Goal: Task Accomplishment & Management: Use online tool/utility

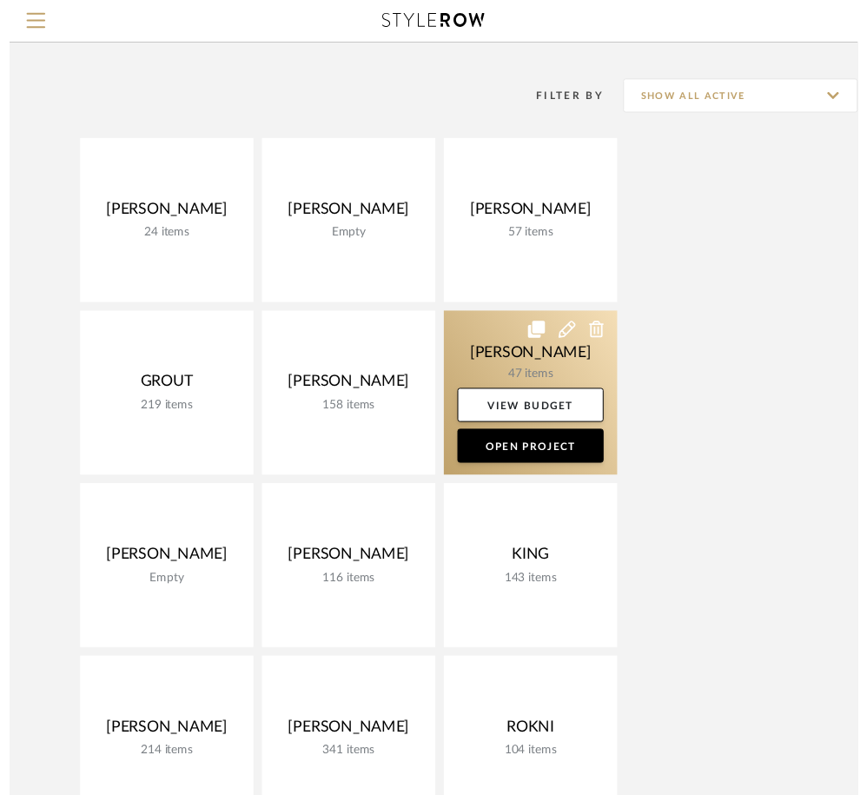
scroll to position [103, 0]
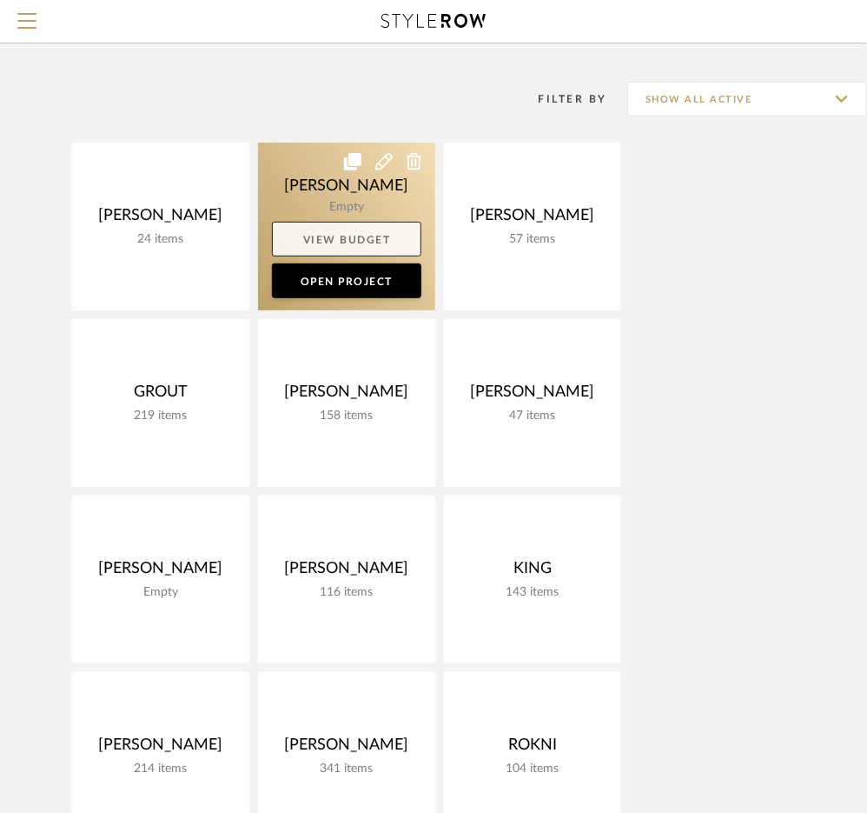
click at [357, 234] on link "View Budget" at bounding box center [346, 239] width 149 height 35
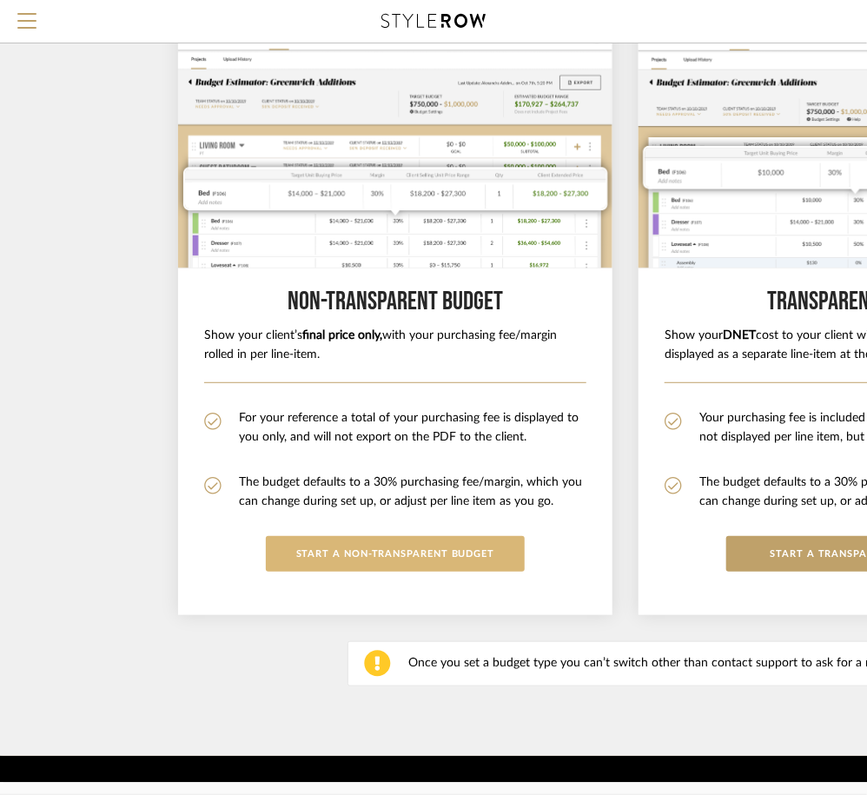
click at [400, 547] on button "START A Non-Transparent BUDGET" at bounding box center [395, 554] width 259 height 36
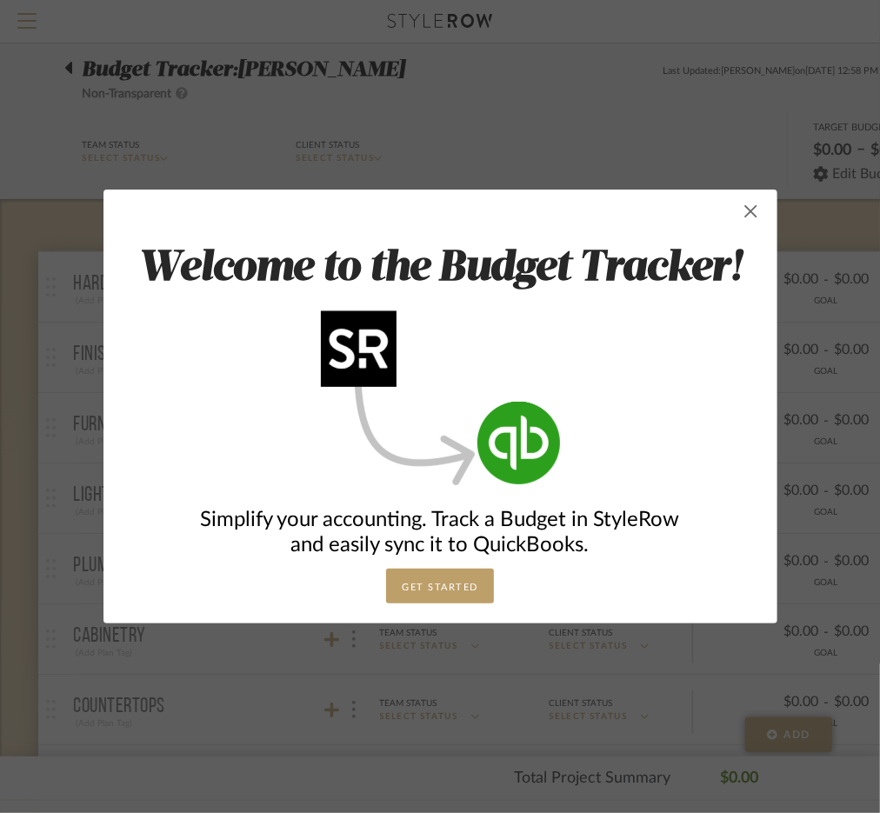
click at [743, 205] on span "button" at bounding box center [751, 211] width 35 height 35
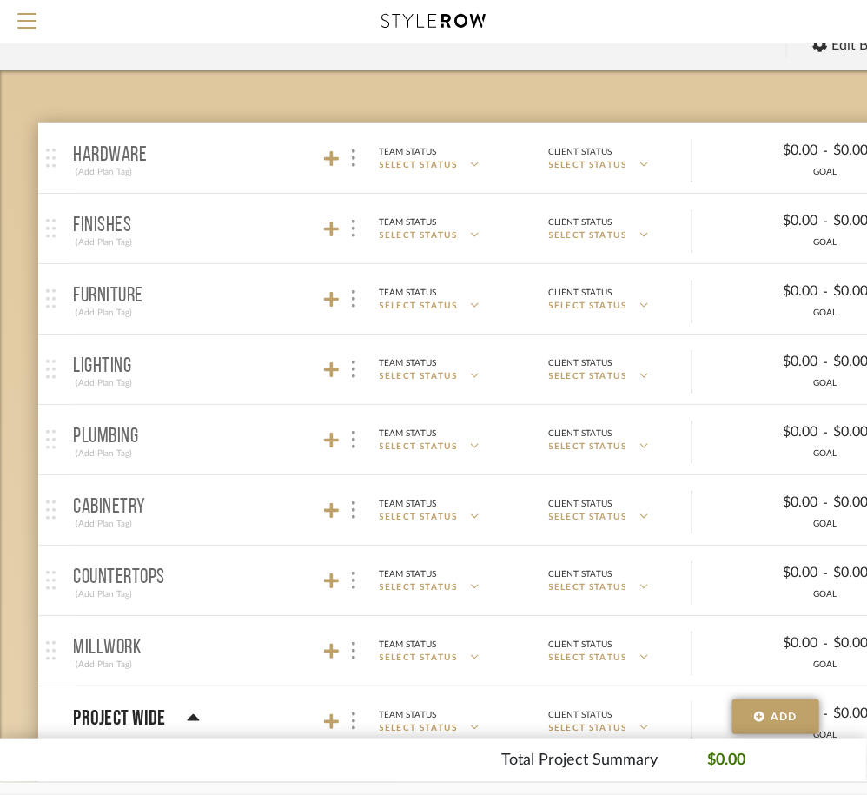
scroll to position [137, 0]
click at [330, 435] on icon at bounding box center [332, 440] width 16 height 16
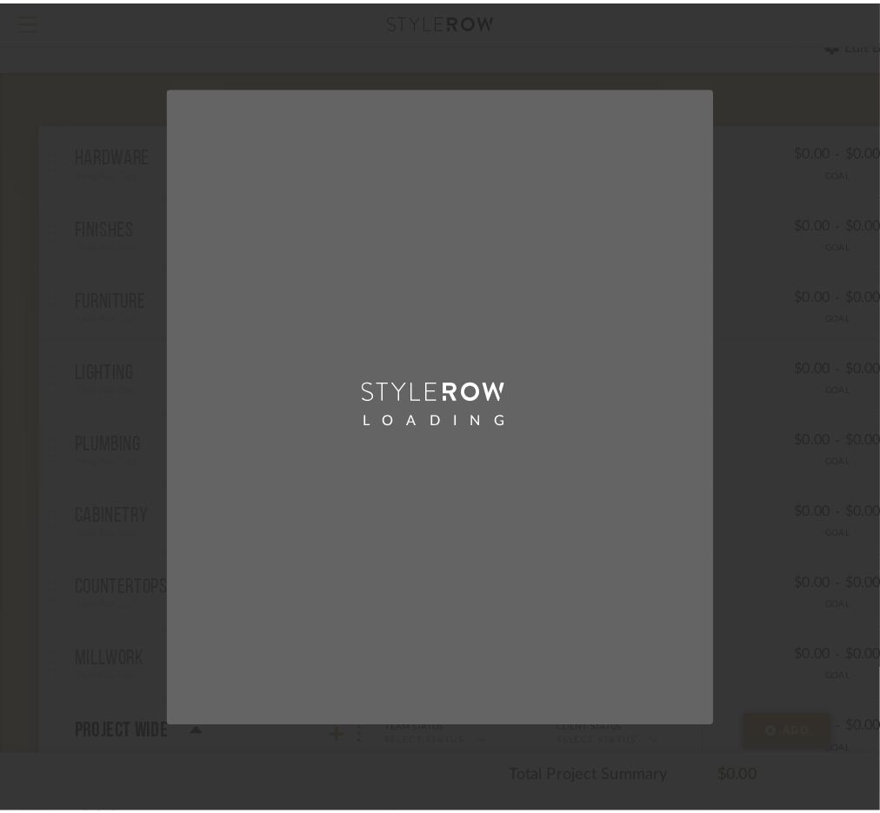
scroll to position [0, 0]
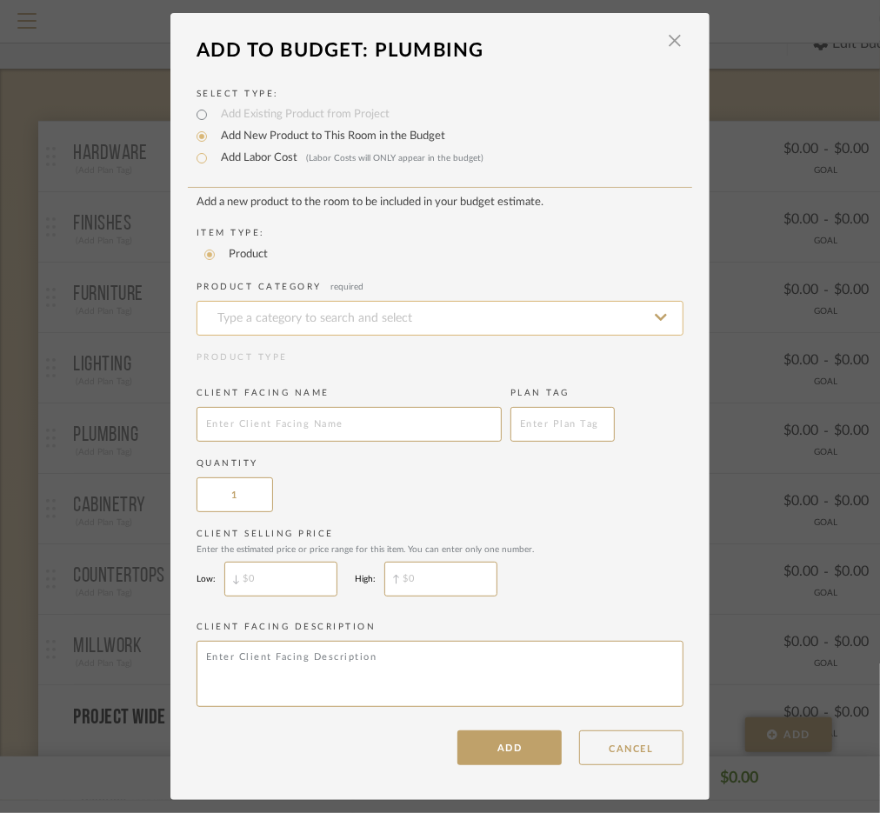
click at [310, 312] on input at bounding box center [439, 318] width 487 height 35
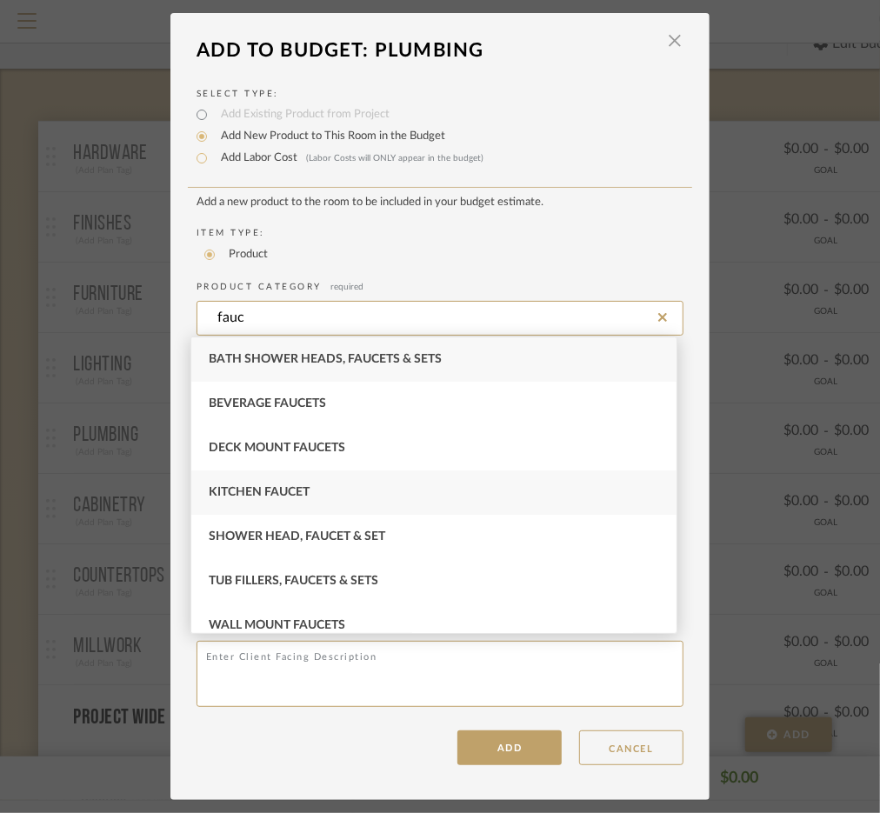
click at [310, 495] on div "Kitchen Faucet" at bounding box center [433, 492] width 485 height 44
type input "Kitchen Faucet"
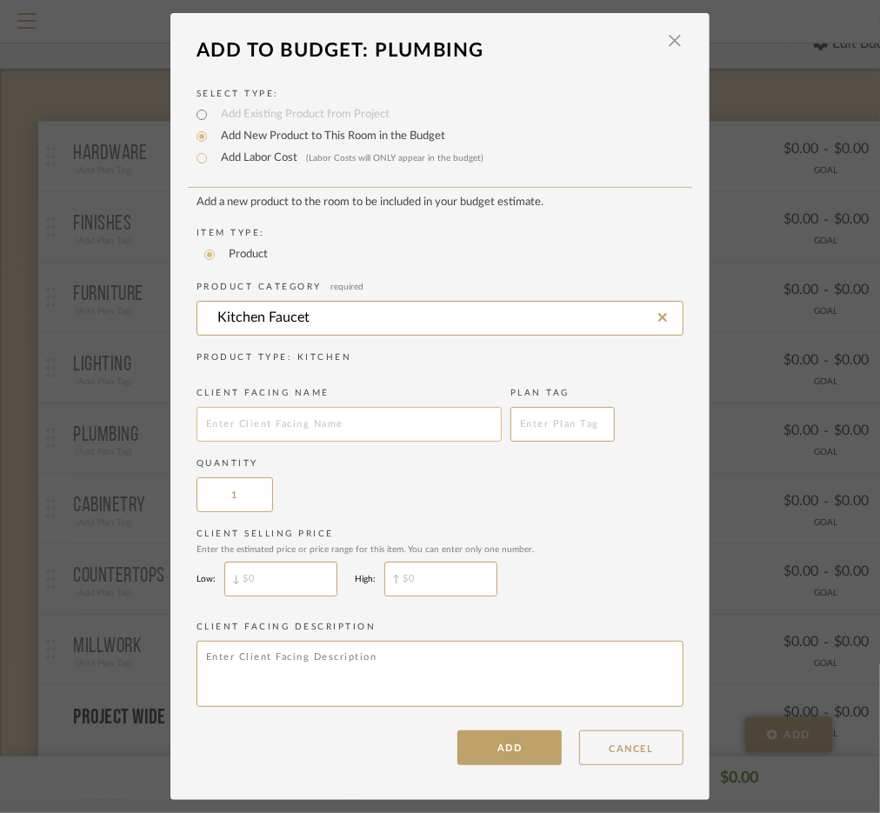
click at [279, 429] on input "text" at bounding box center [348, 424] width 305 height 35
type input "Kitchen Faucet"
click at [406, 465] on label "Quantity" at bounding box center [439, 463] width 487 height 13
click at [489, 754] on button "ADD" at bounding box center [509, 747] width 104 height 35
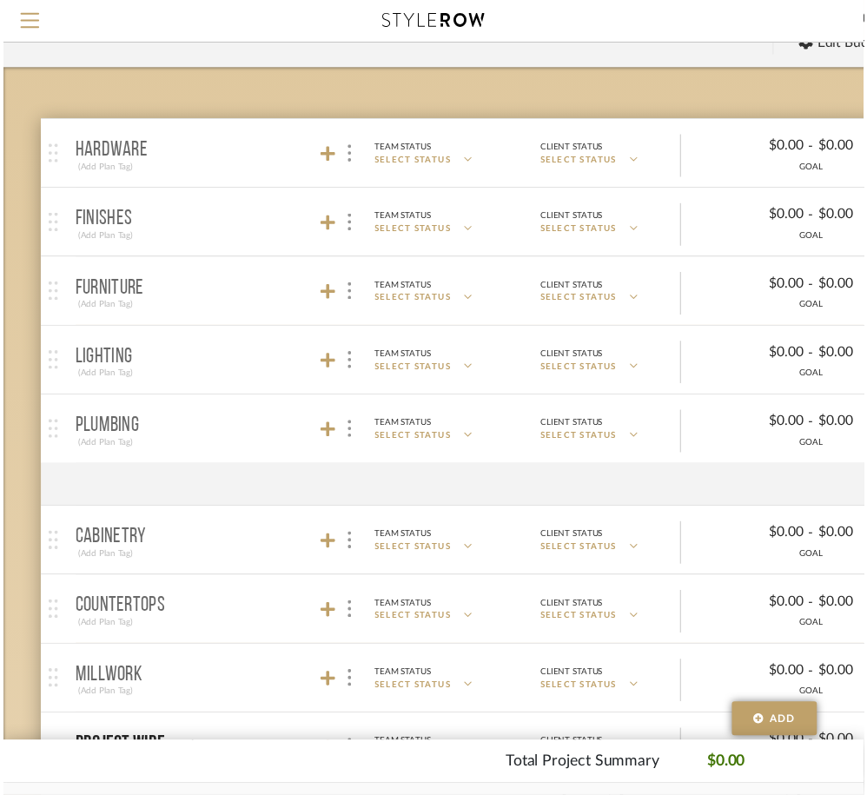
scroll to position [137, 0]
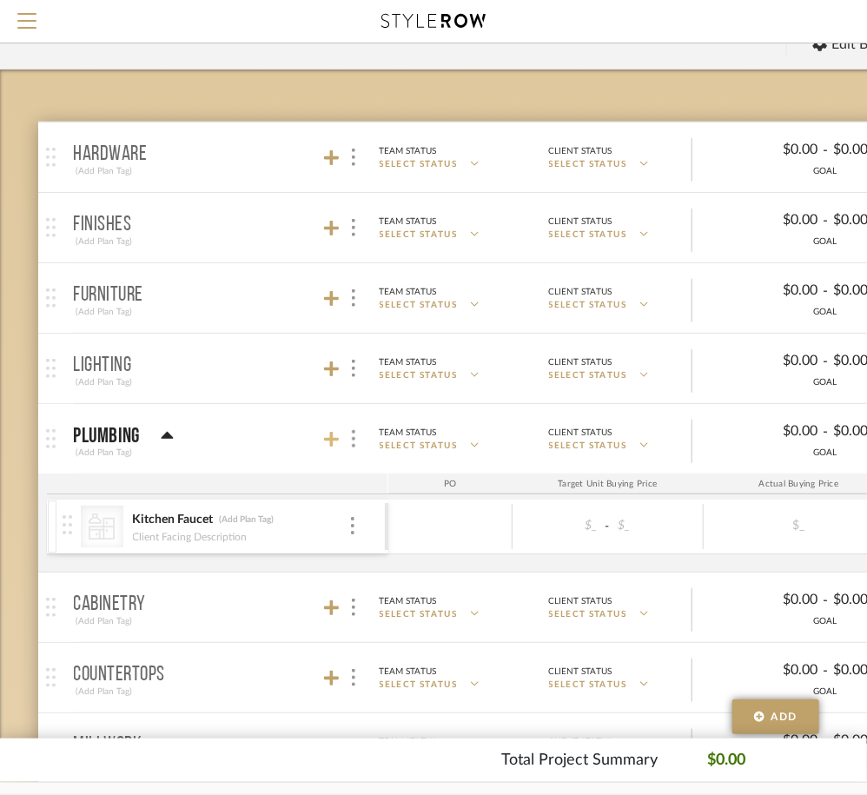
click at [326, 435] on icon at bounding box center [332, 439] width 16 height 17
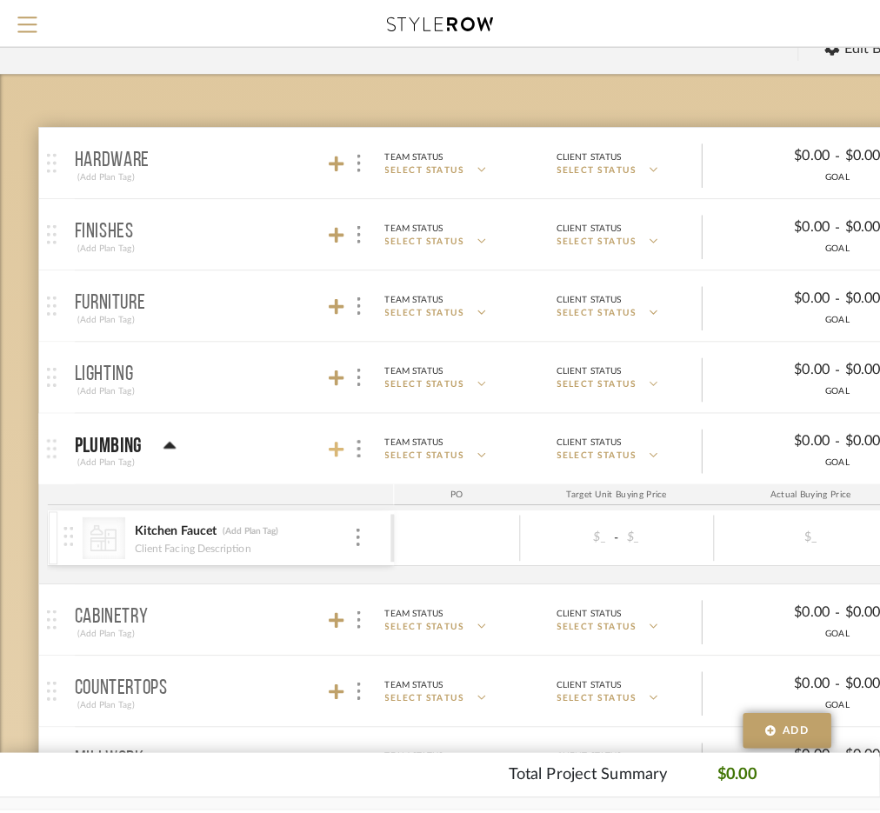
scroll to position [0, 0]
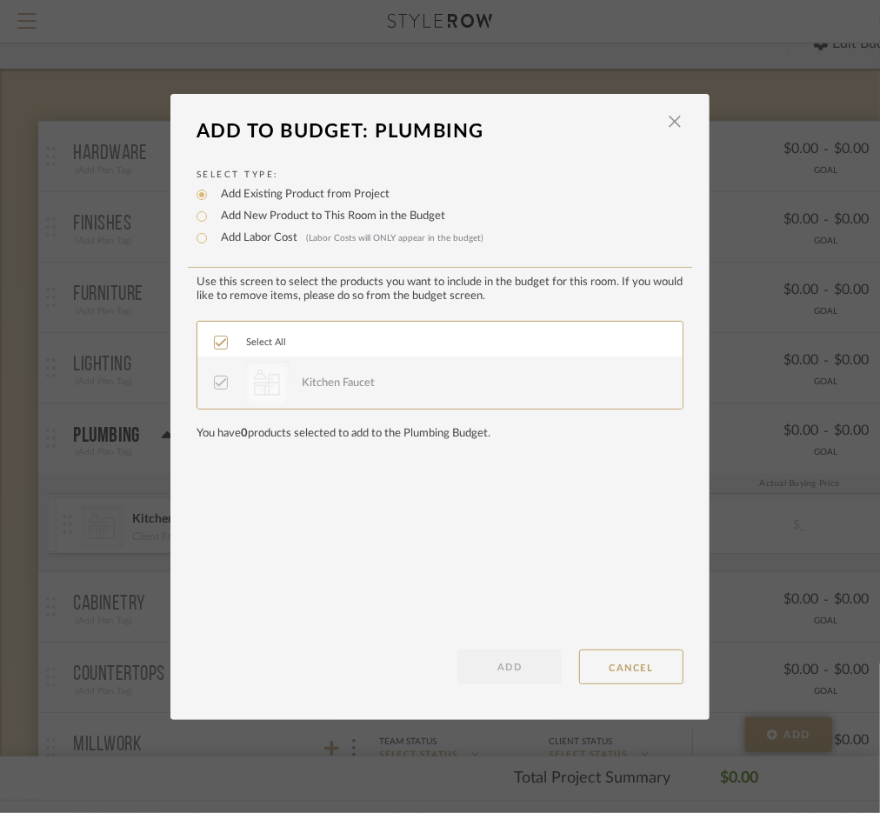
click at [293, 217] on label "Add New Product to This Room in the Budget" at bounding box center [328, 216] width 233 height 17
click at [212, 217] on input "Add New Product to This Room in the Budget" at bounding box center [201, 216] width 21 height 21
radio input "true"
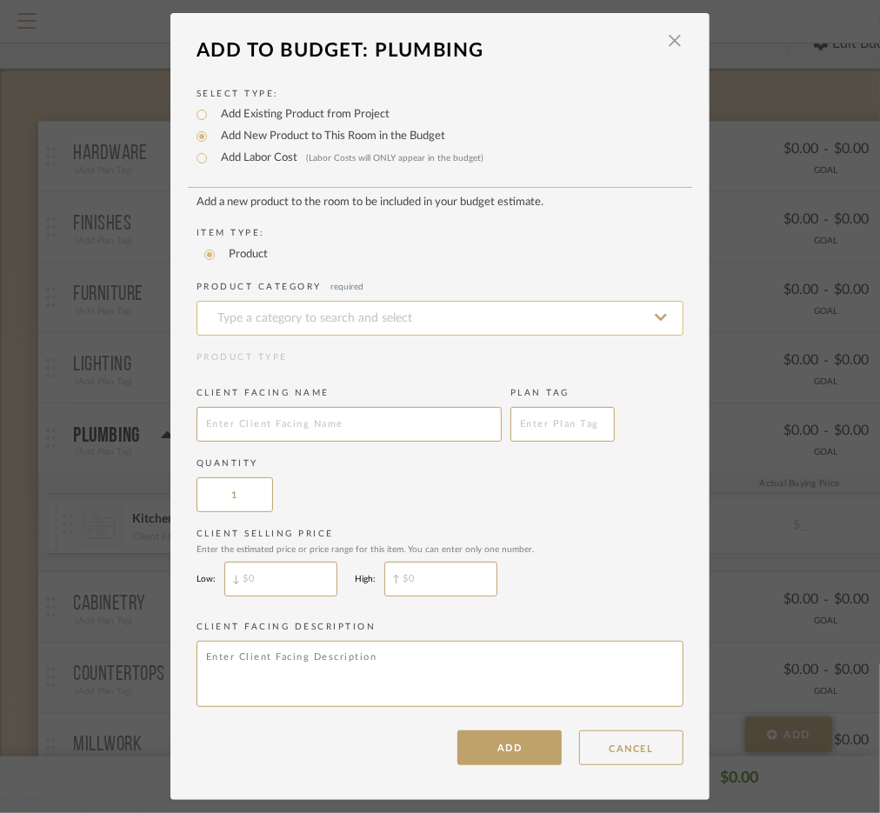
click at [303, 316] on input at bounding box center [439, 318] width 487 height 35
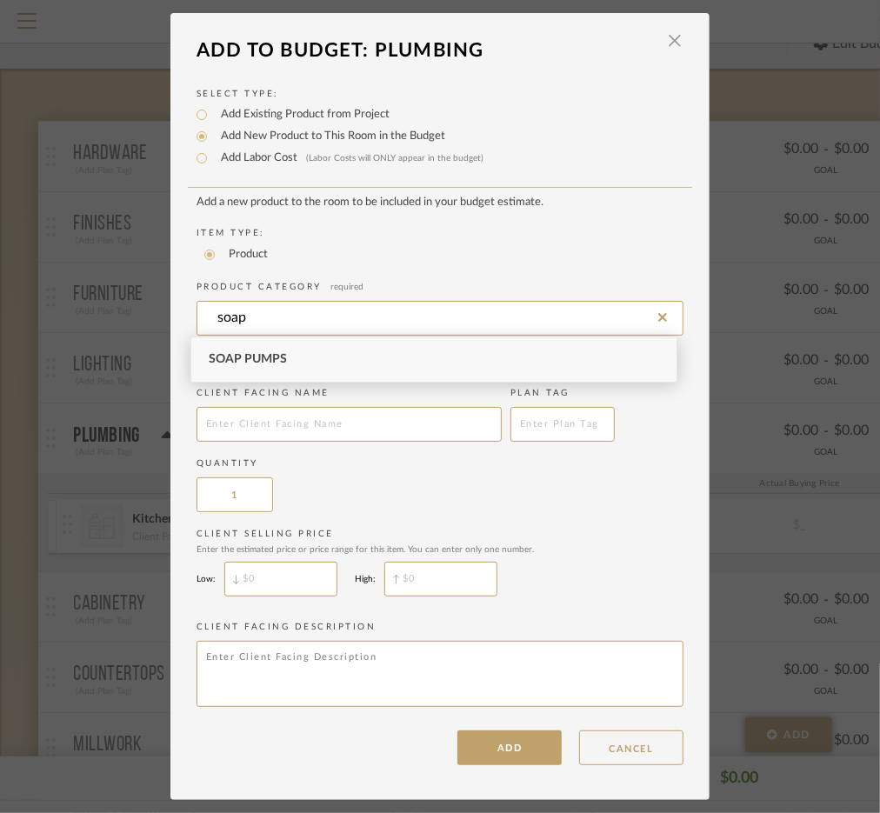
click at [299, 361] on div "Soap Pumps" at bounding box center [433, 359] width 485 height 44
type input "Soap Pumps"
click at [303, 418] on input "text" at bounding box center [348, 424] width 305 height 35
type input "Soap Dispenser"
click at [488, 772] on dialog-content "Add To Budget: Plumbing × Select Type: Add Existing Product from Project Add Ne…" at bounding box center [439, 406] width 539 height 787
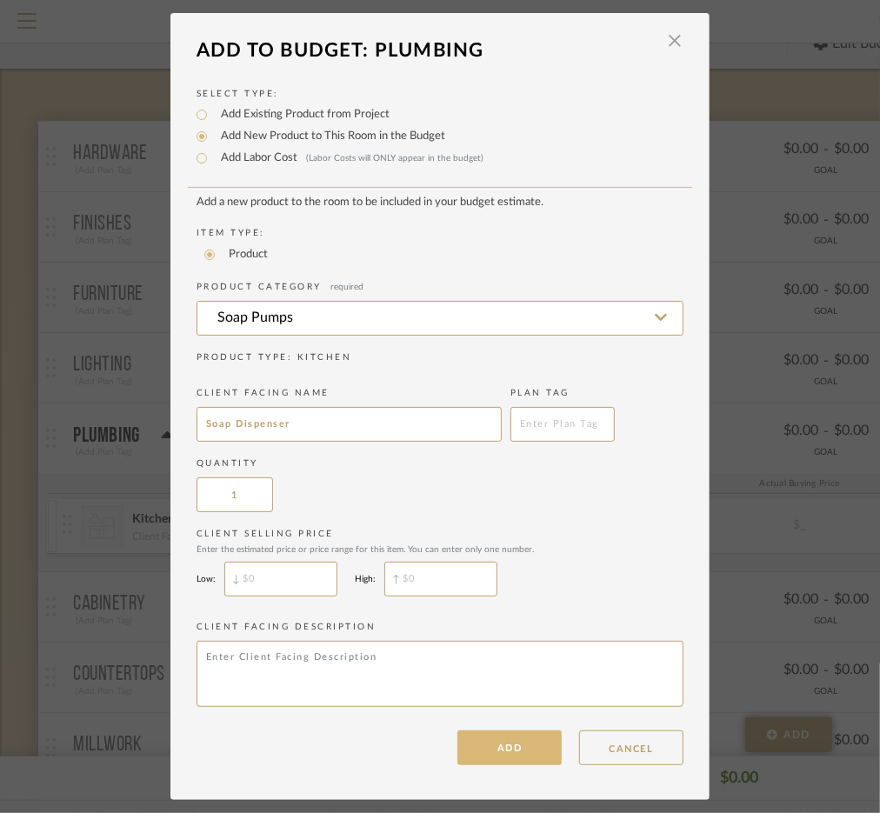
click at [475, 755] on button "ADD" at bounding box center [509, 747] width 104 height 35
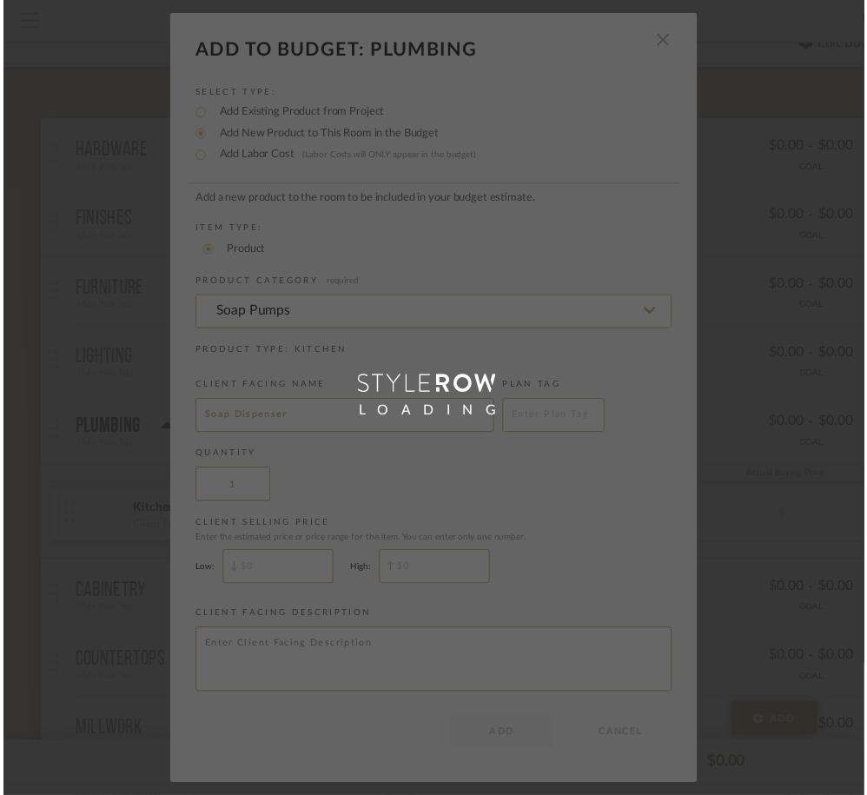
scroll to position [137, 0]
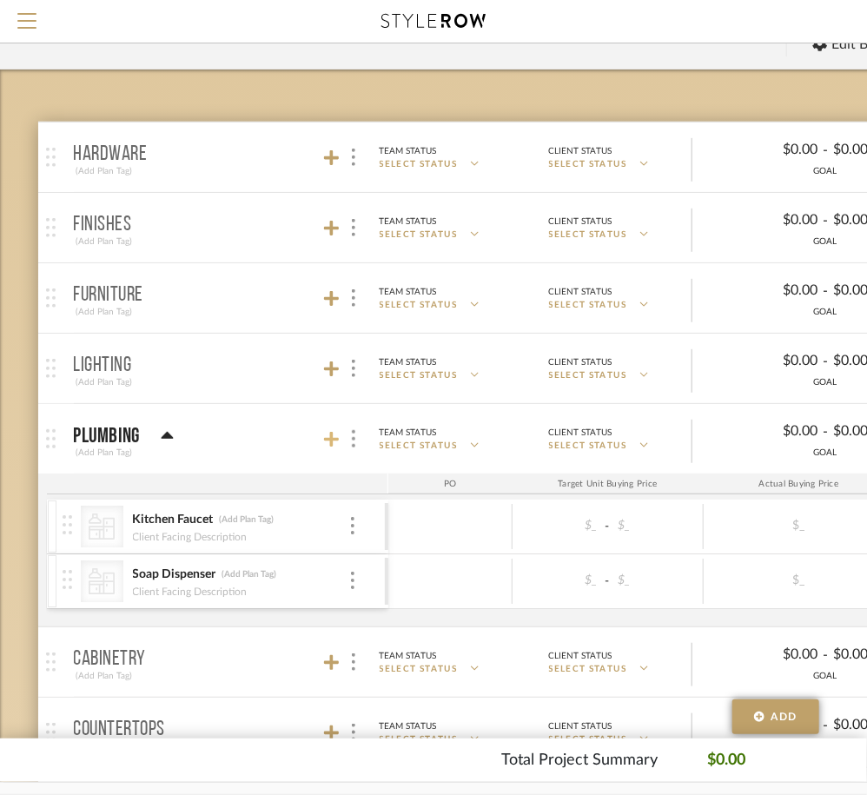
click at [329, 433] on icon at bounding box center [332, 439] width 16 height 17
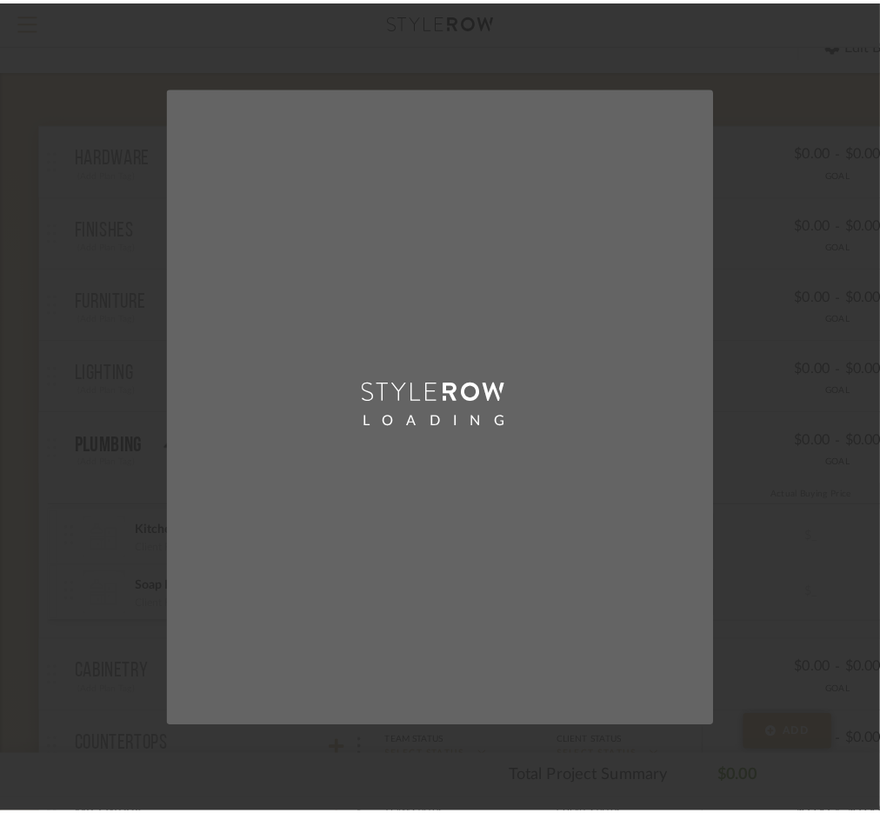
scroll to position [0, 0]
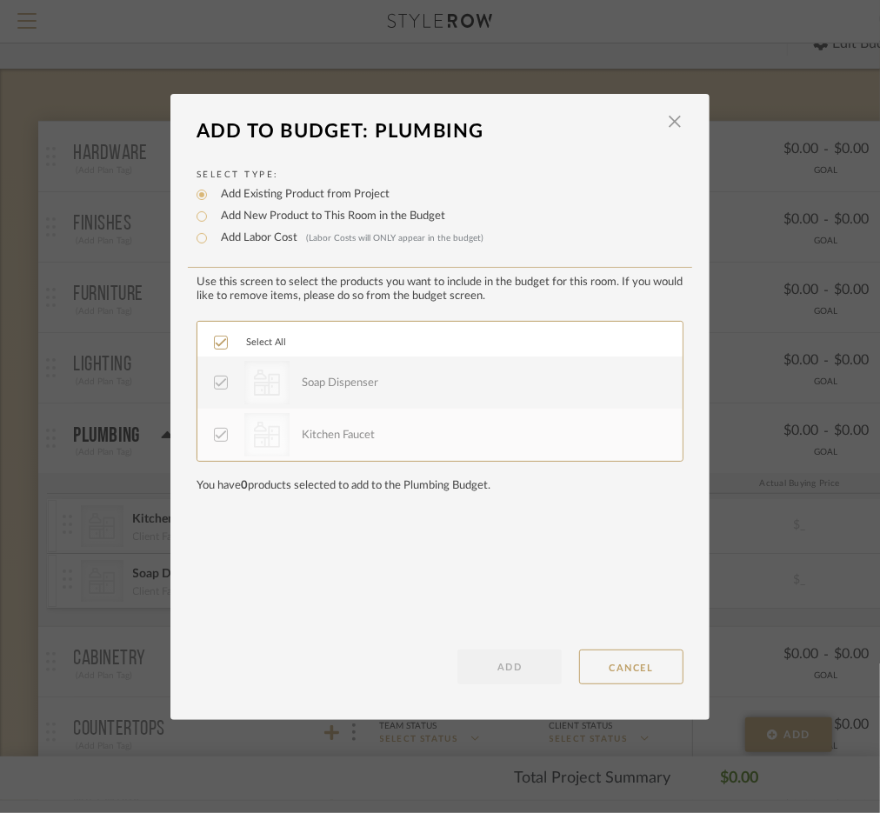
click at [242, 213] on label "Add New Product to This Room in the Budget" at bounding box center [328, 216] width 233 height 17
click at [212, 213] on input "Add New Product to This Room in the Budget" at bounding box center [201, 216] width 21 height 21
radio input "true"
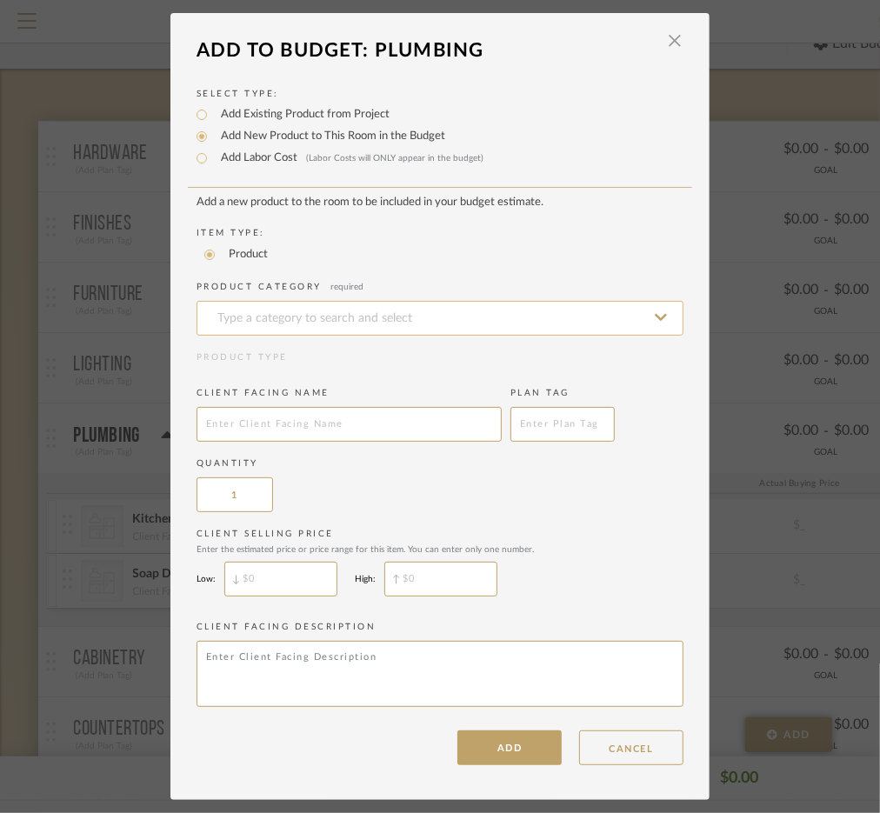
click at [290, 315] on input at bounding box center [439, 318] width 487 height 35
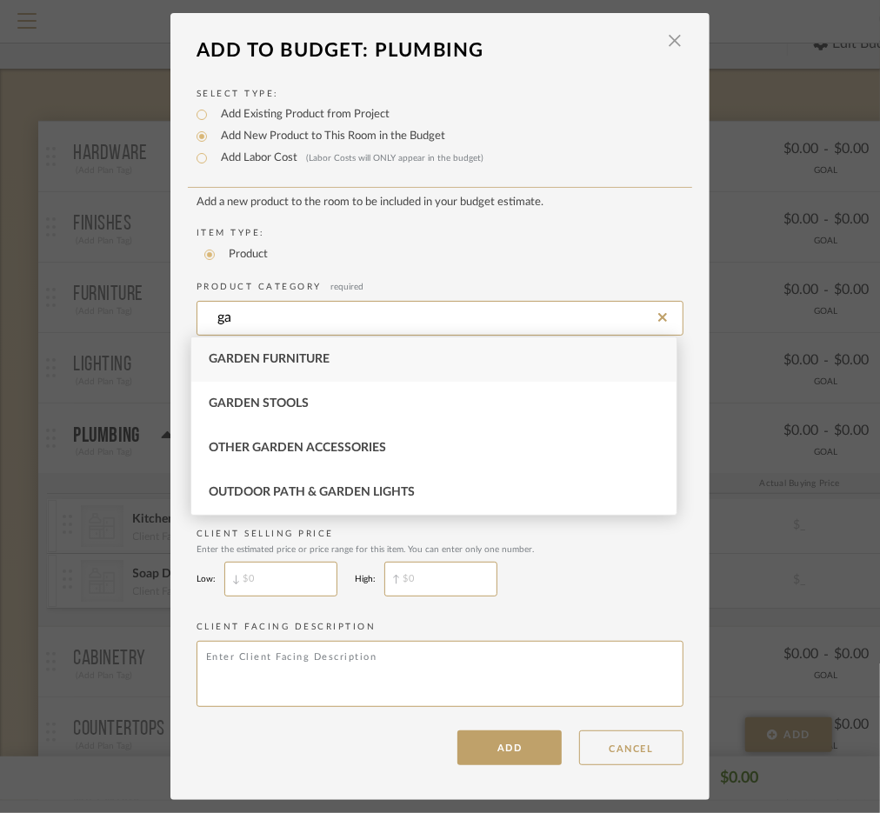
type input "g"
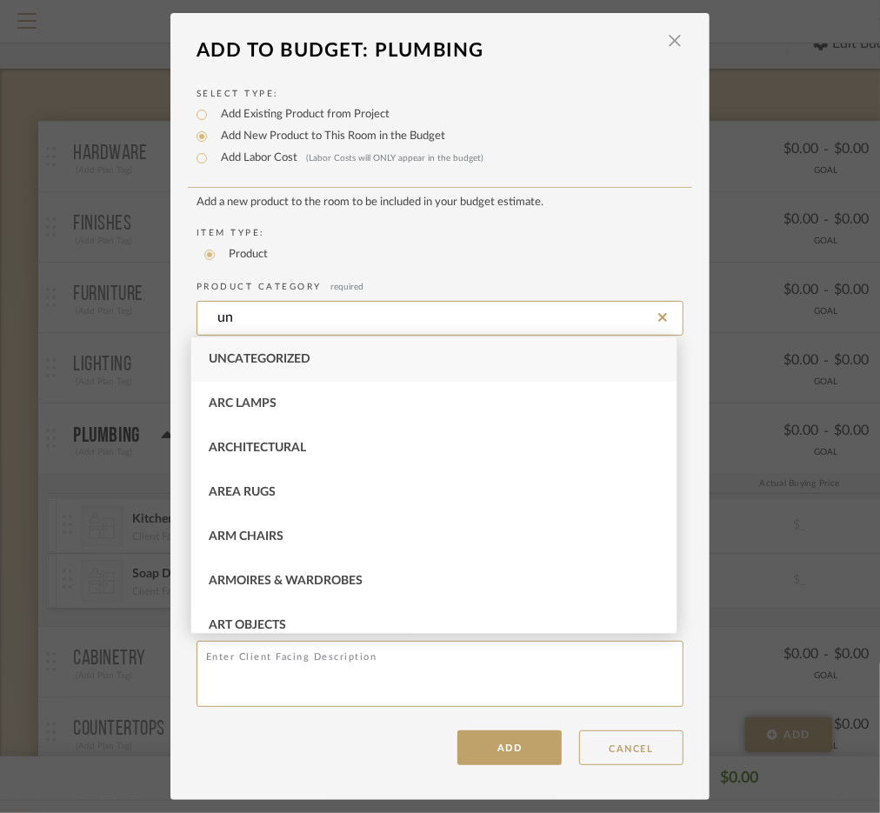
type input "Uncategorized"
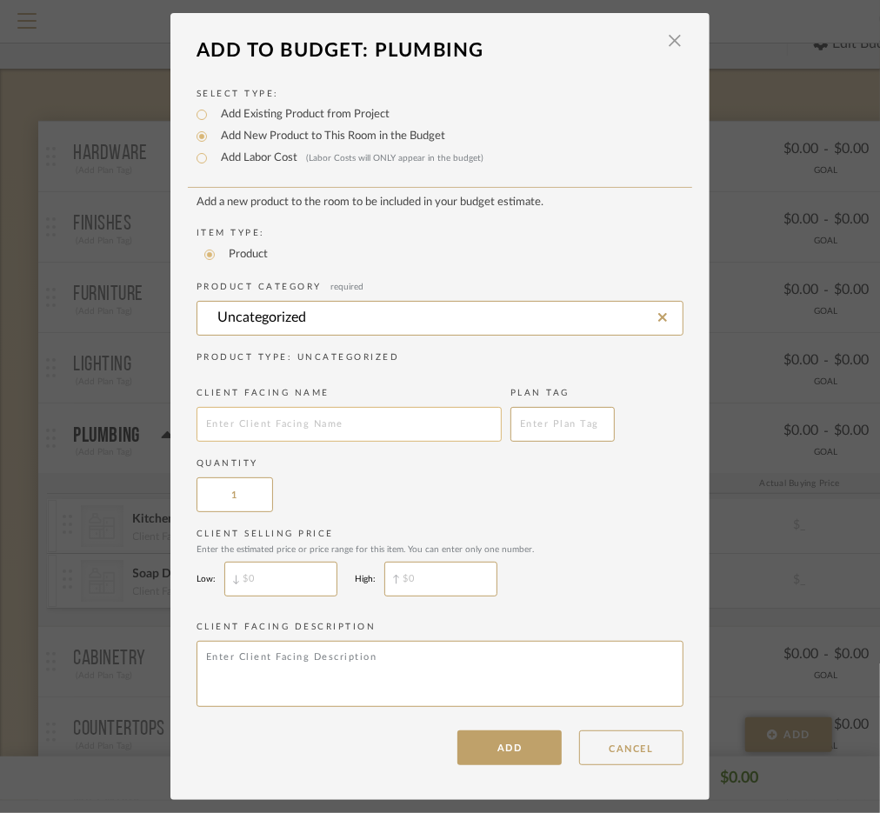
click at [236, 416] on input "text" at bounding box center [348, 424] width 305 height 35
type input "Garbage Disposal"
click at [502, 753] on button "ADD" at bounding box center [509, 747] width 104 height 35
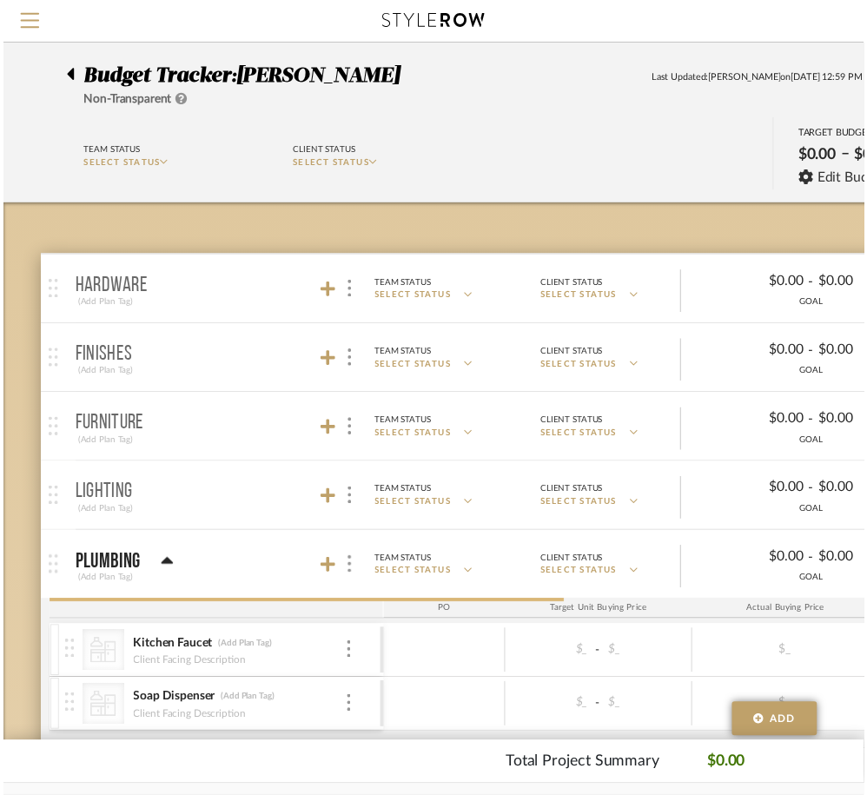
scroll to position [137, 0]
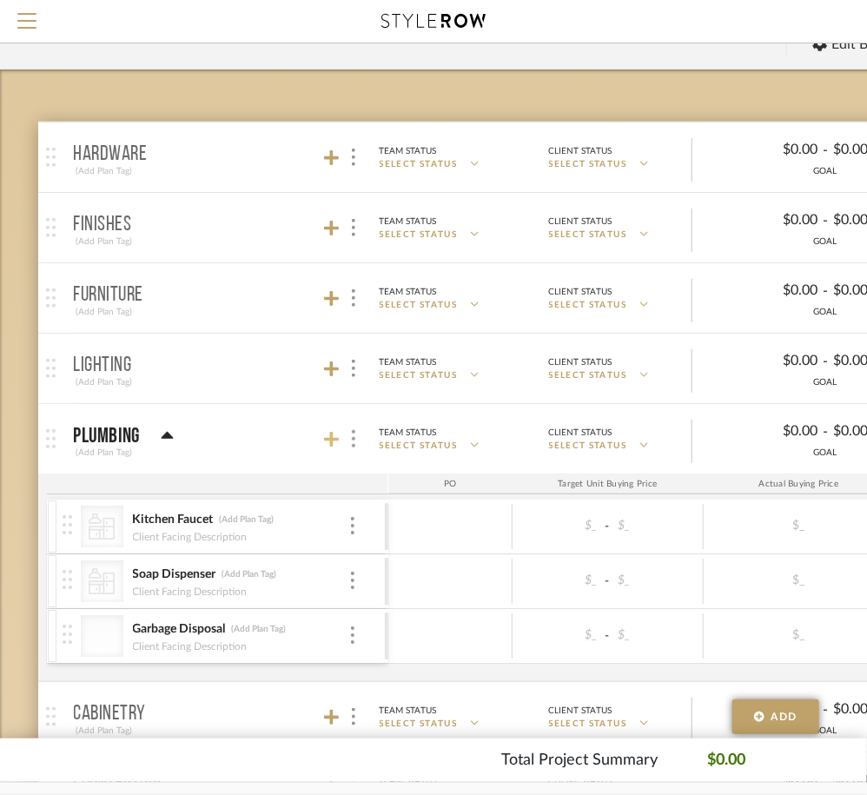
click at [330, 435] on icon at bounding box center [332, 440] width 16 height 16
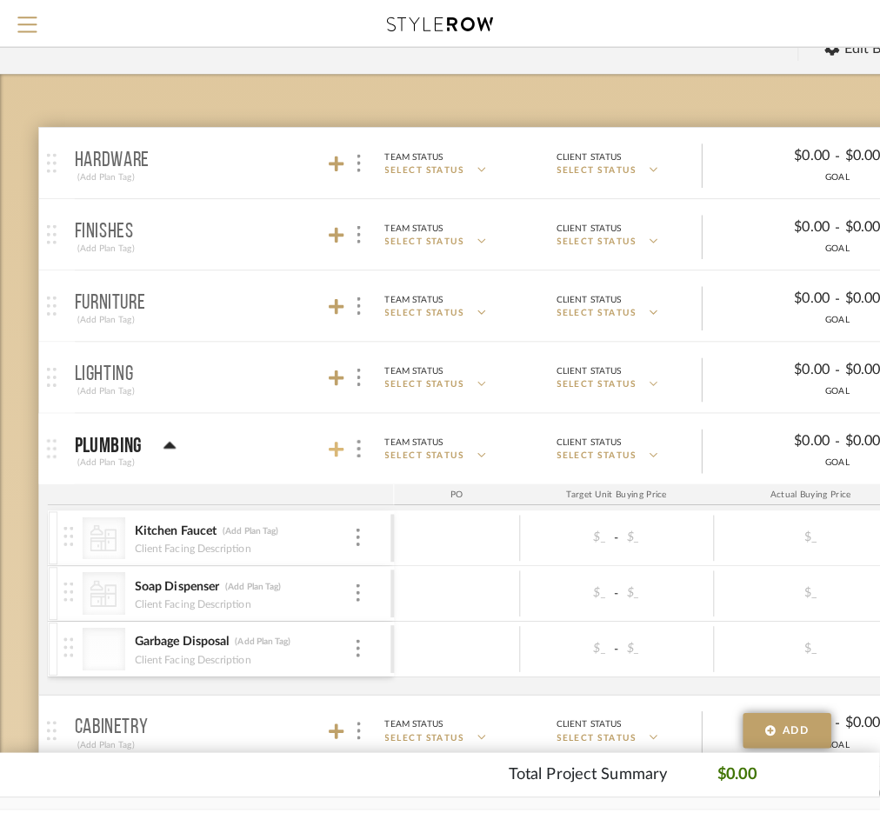
scroll to position [0, 0]
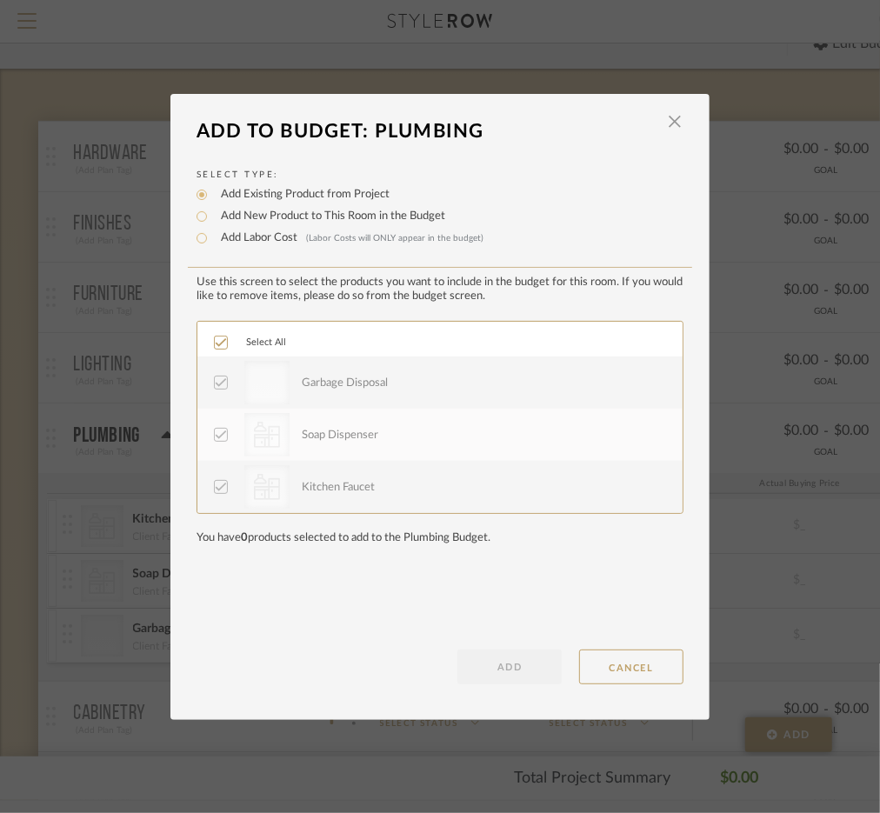
click at [248, 216] on label "Add New Product to This Room in the Budget" at bounding box center [328, 216] width 233 height 17
click at [212, 216] on input "Add New Product to This Room in the Budget" at bounding box center [201, 216] width 21 height 21
radio input "true"
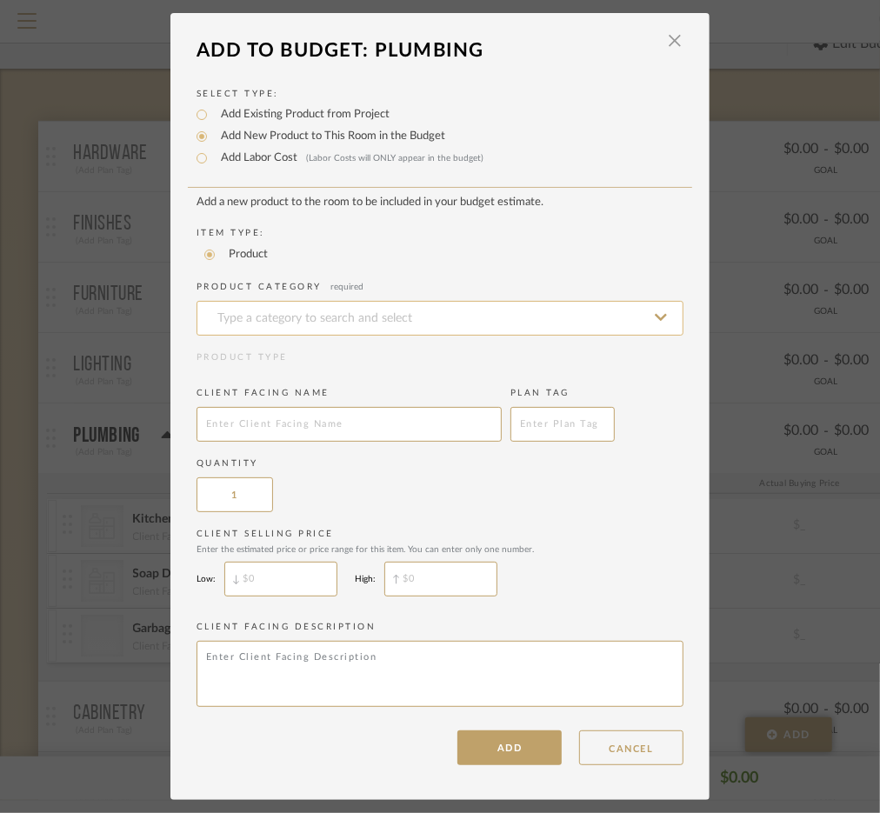
click at [292, 309] on input at bounding box center [439, 318] width 487 height 35
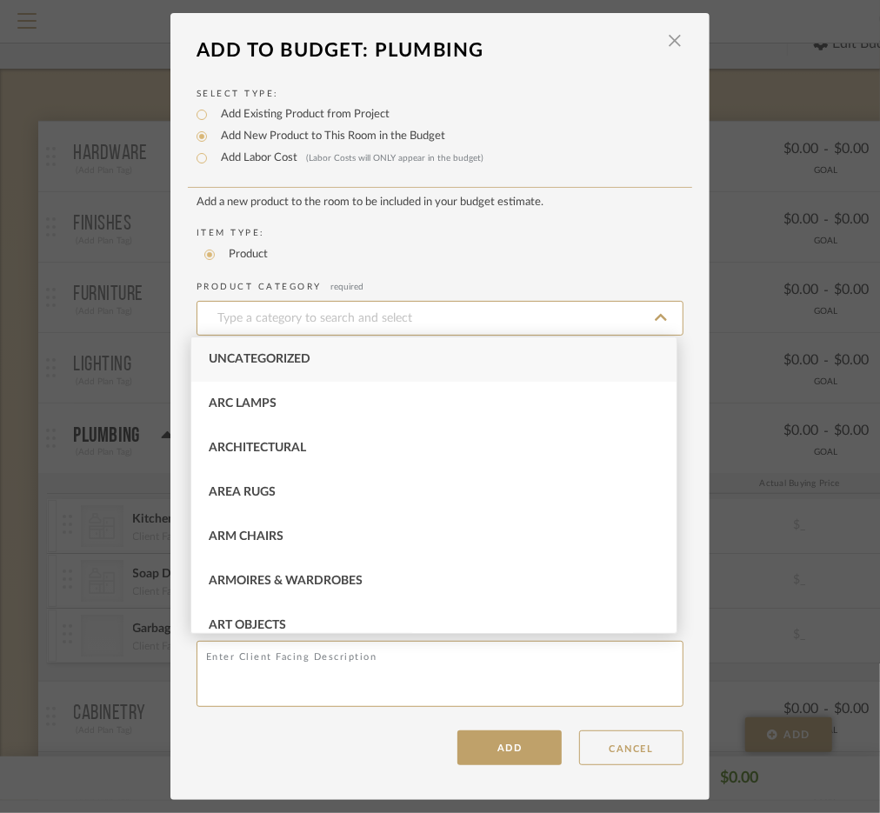
click at [294, 364] on span "Uncategorized" at bounding box center [260, 359] width 102 height 12
type input "Uncategorized"
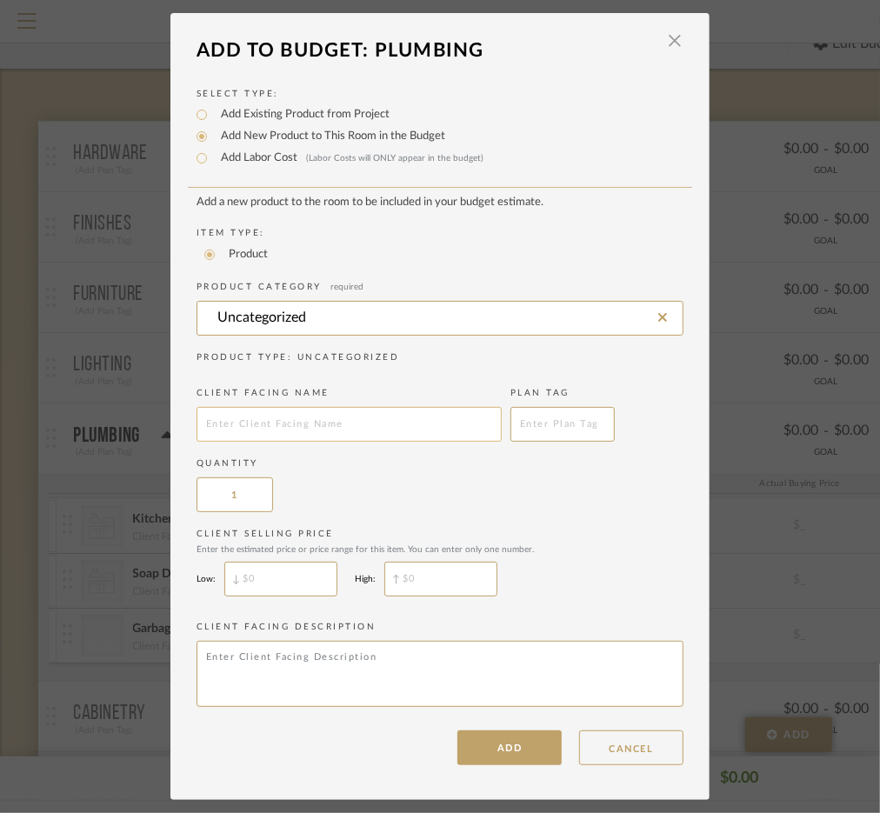
click at [296, 415] on input "text" at bounding box center [348, 424] width 305 height 35
type input "Garbage Disposal Button"
click at [495, 747] on button "ADD" at bounding box center [509, 747] width 104 height 35
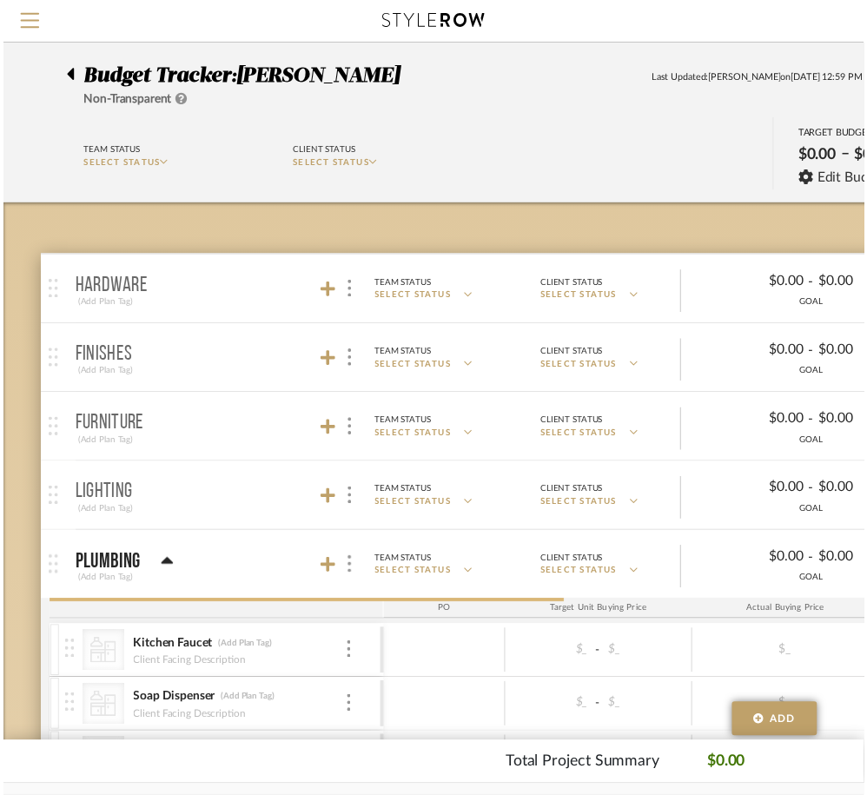
scroll to position [137, 0]
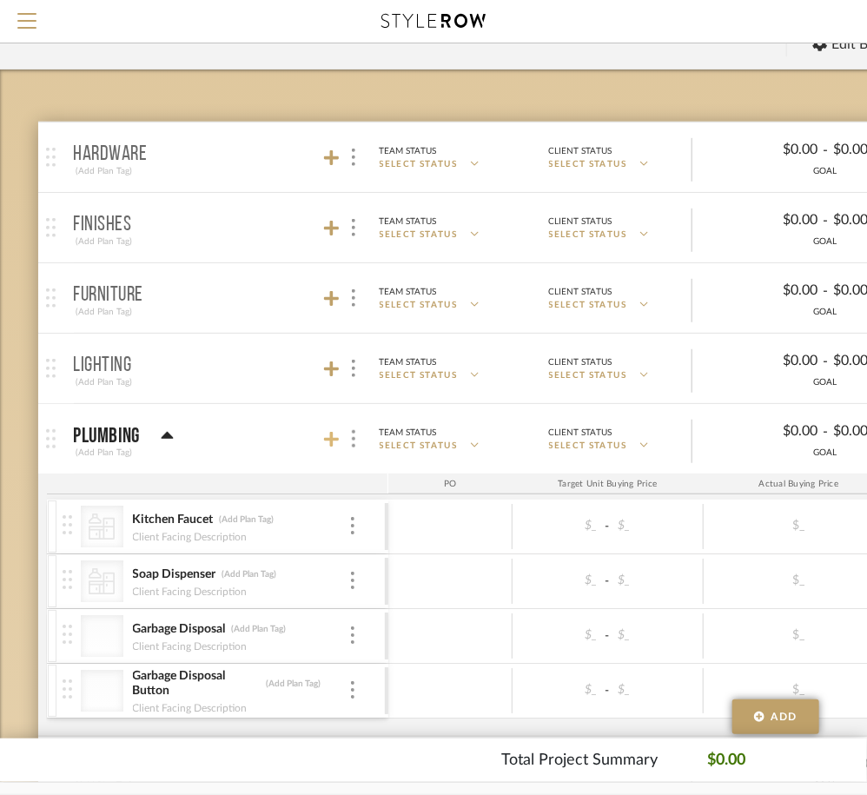
click at [328, 437] on icon at bounding box center [332, 440] width 16 height 16
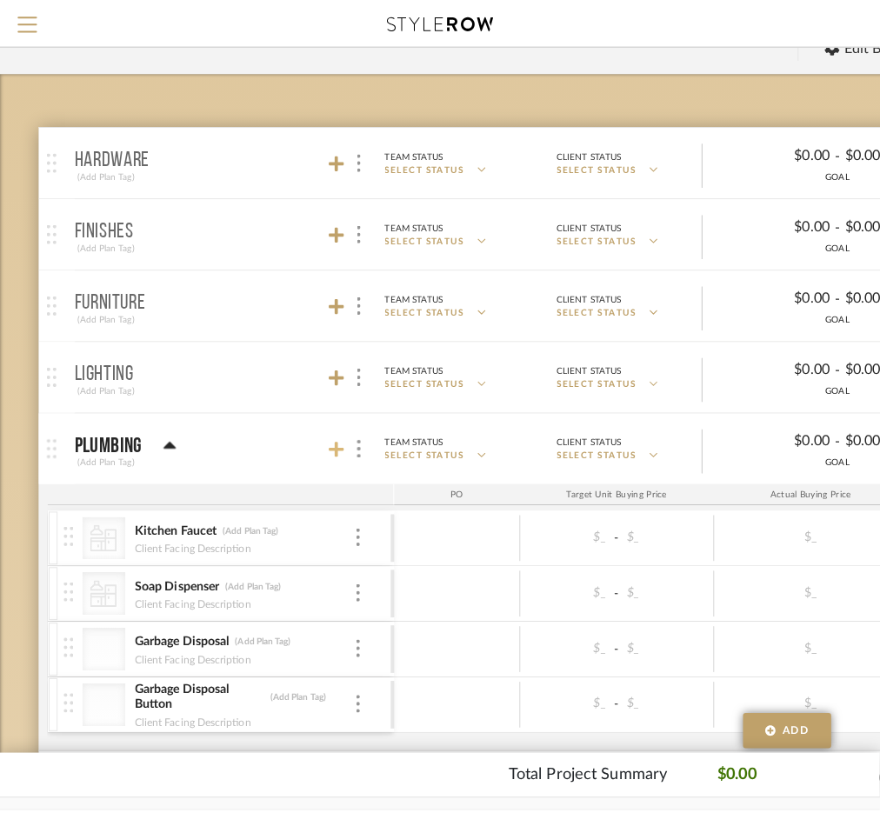
scroll to position [0, 0]
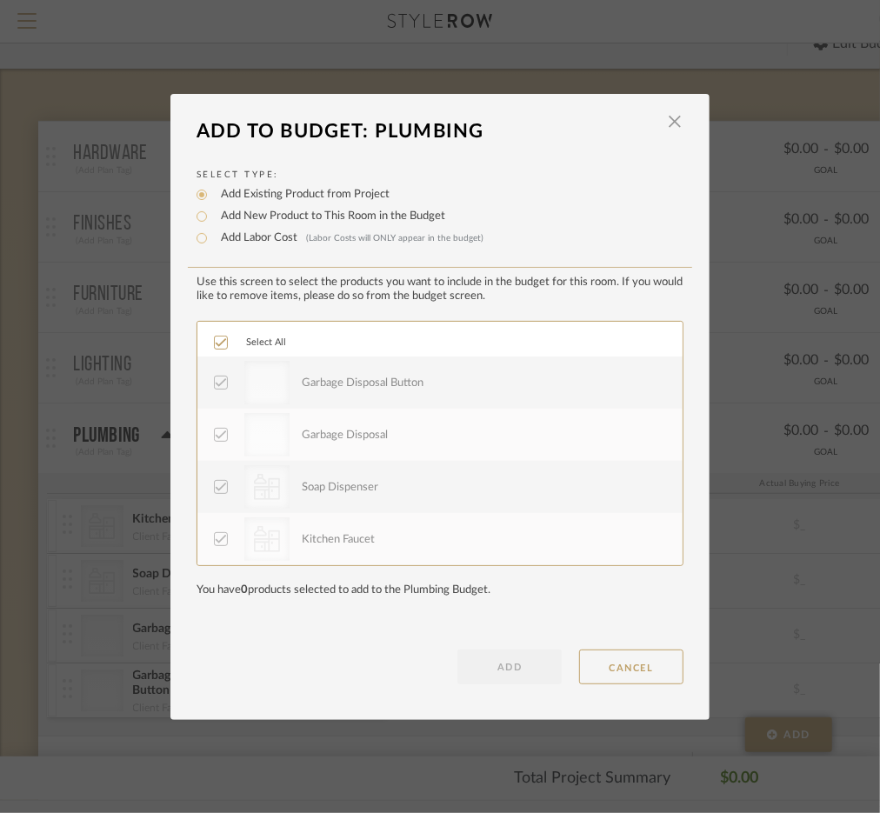
click at [351, 215] on label "Add New Product to This Room in the Budget" at bounding box center [328, 216] width 233 height 17
click at [212, 215] on input "Add New Product to This Room in the Budget" at bounding box center [201, 216] width 21 height 21
radio input "true"
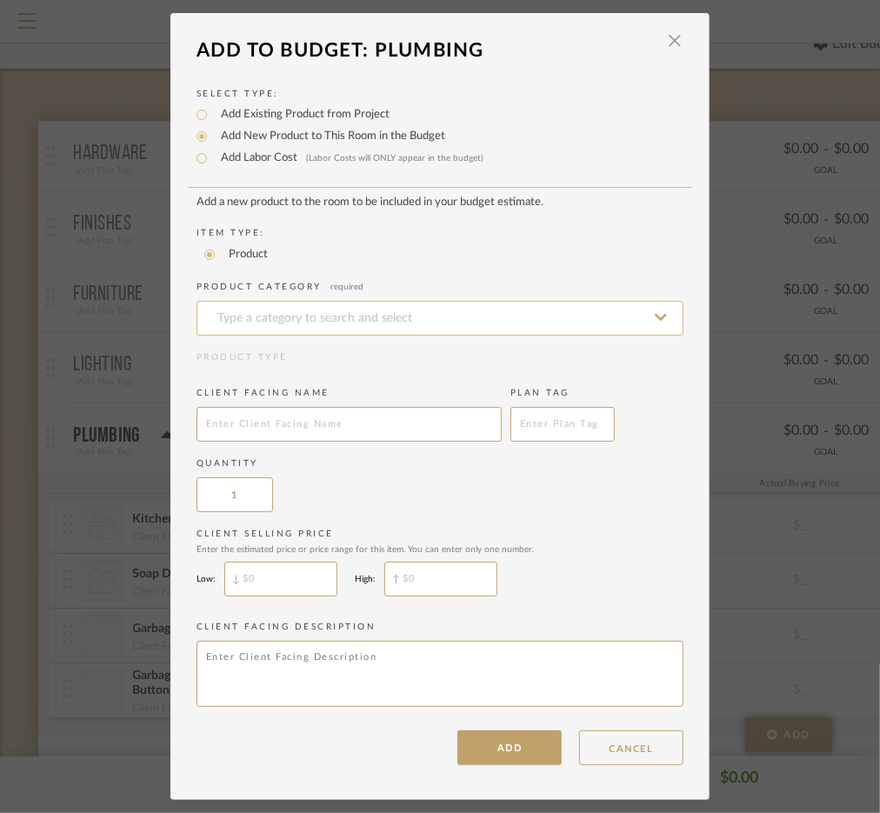
click at [330, 315] on input at bounding box center [439, 318] width 487 height 35
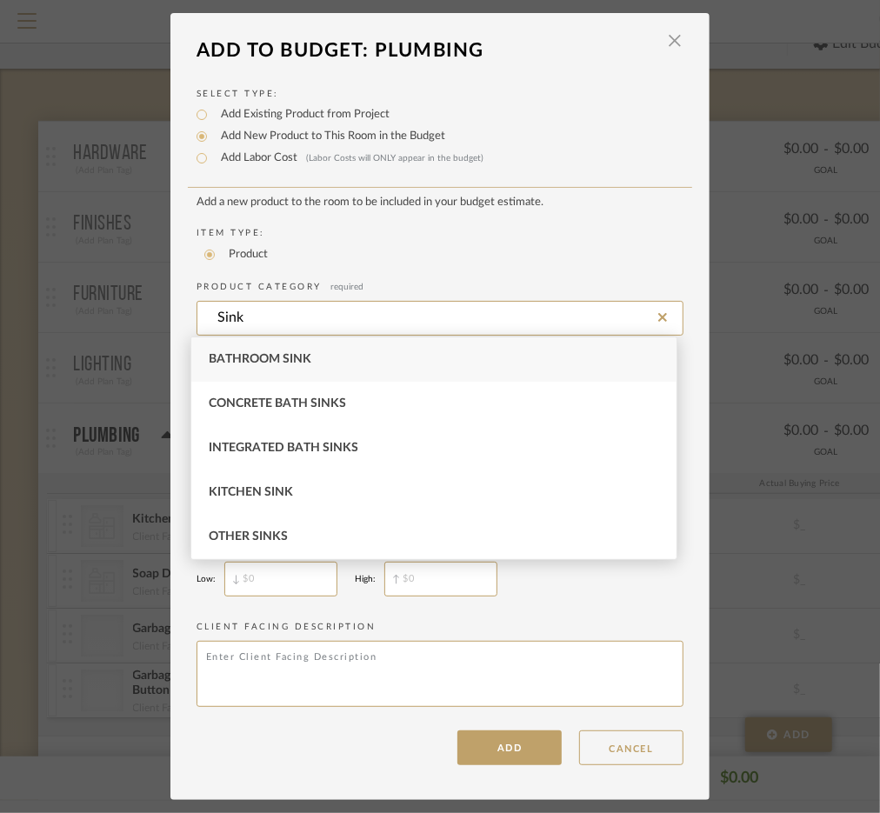
click at [329, 363] on div "Bathroom Sink" at bounding box center [433, 359] width 485 height 44
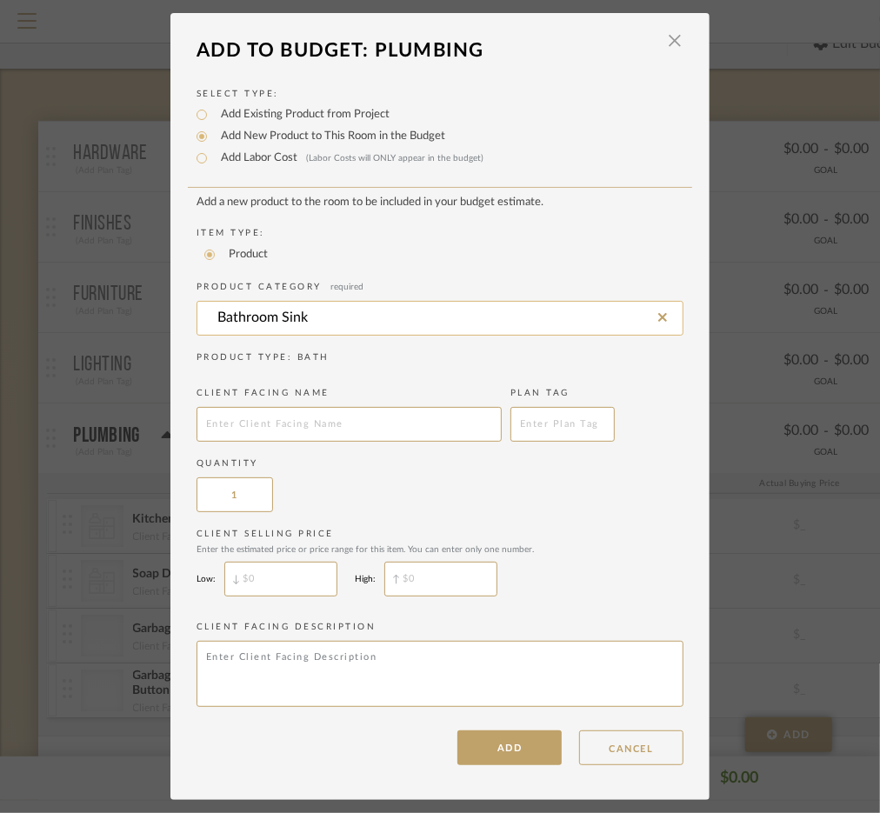
click at [312, 318] on input "Bathroom Sink" at bounding box center [439, 318] width 487 height 35
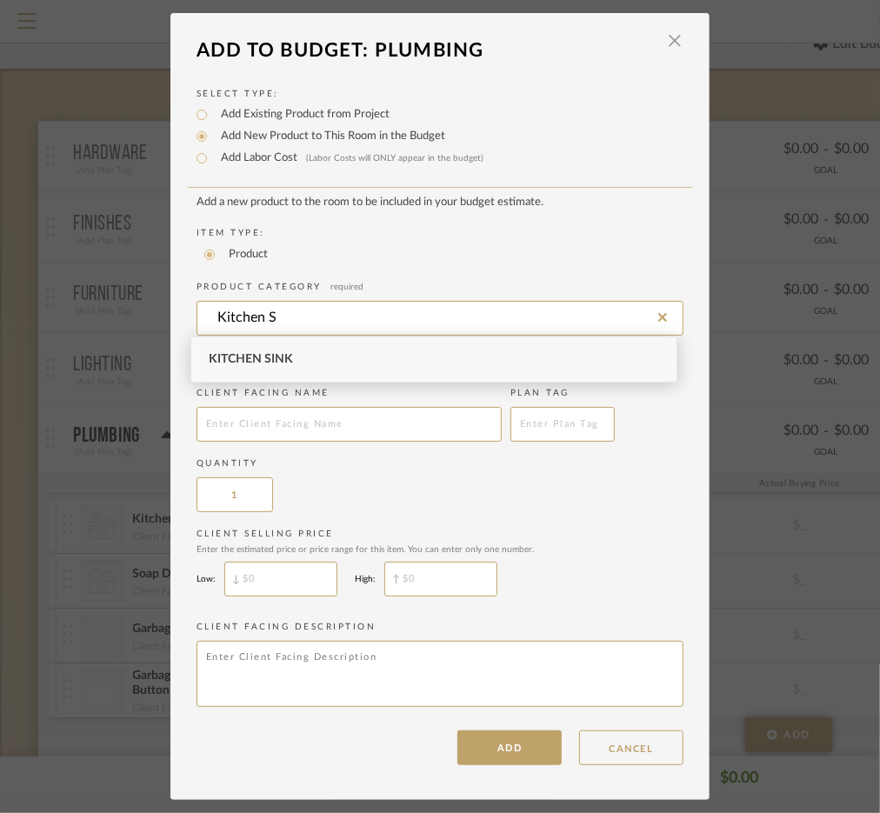
click at [270, 349] on div "Kitchen Sink" at bounding box center [433, 359] width 485 height 44
type input "Kitchen Sink"
click at [285, 423] on input "text" at bounding box center [348, 424] width 305 height 35
click at [199, 428] on input "Sink" at bounding box center [348, 424] width 305 height 35
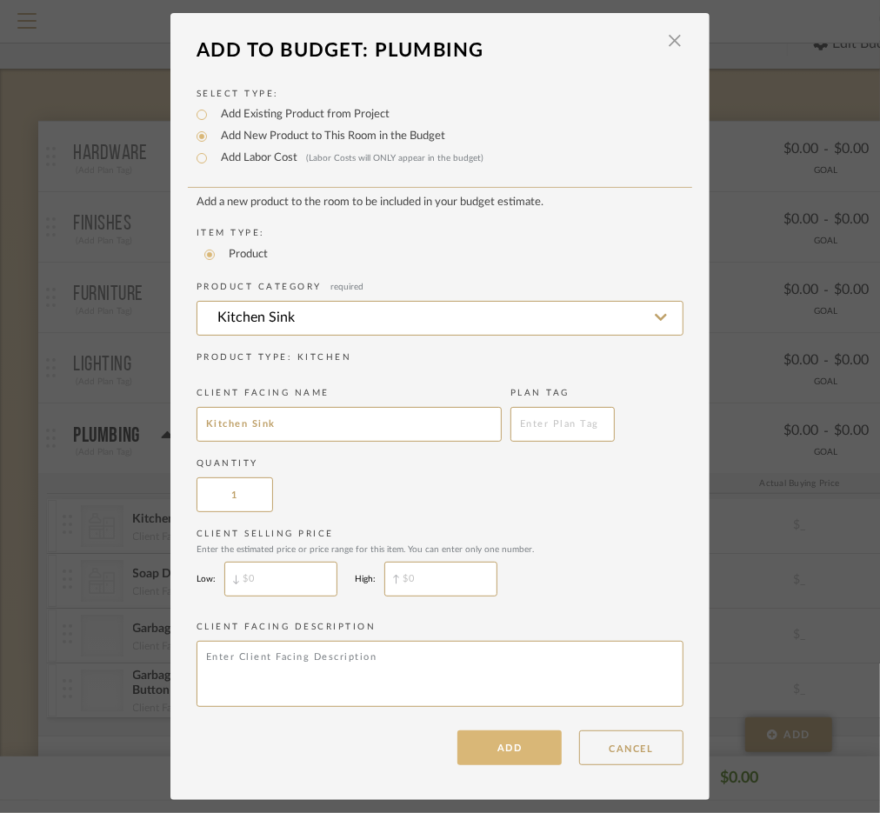
type input "Kitchen Sink"
click at [512, 740] on button "ADD" at bounding box center [509, 747] width 104 height 35
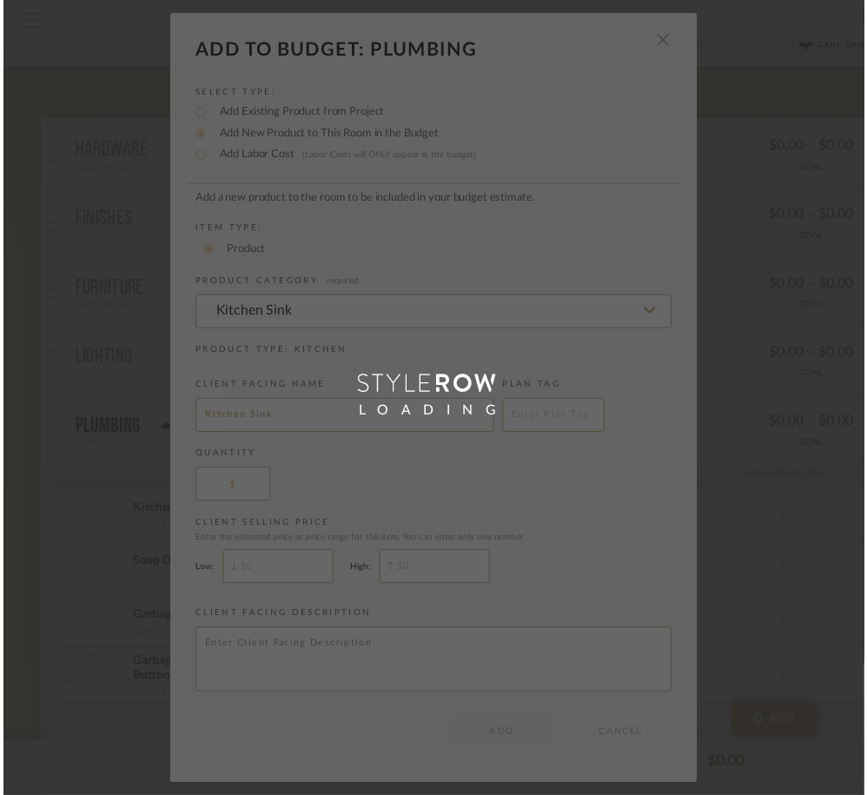
scroll to position [137, 0]
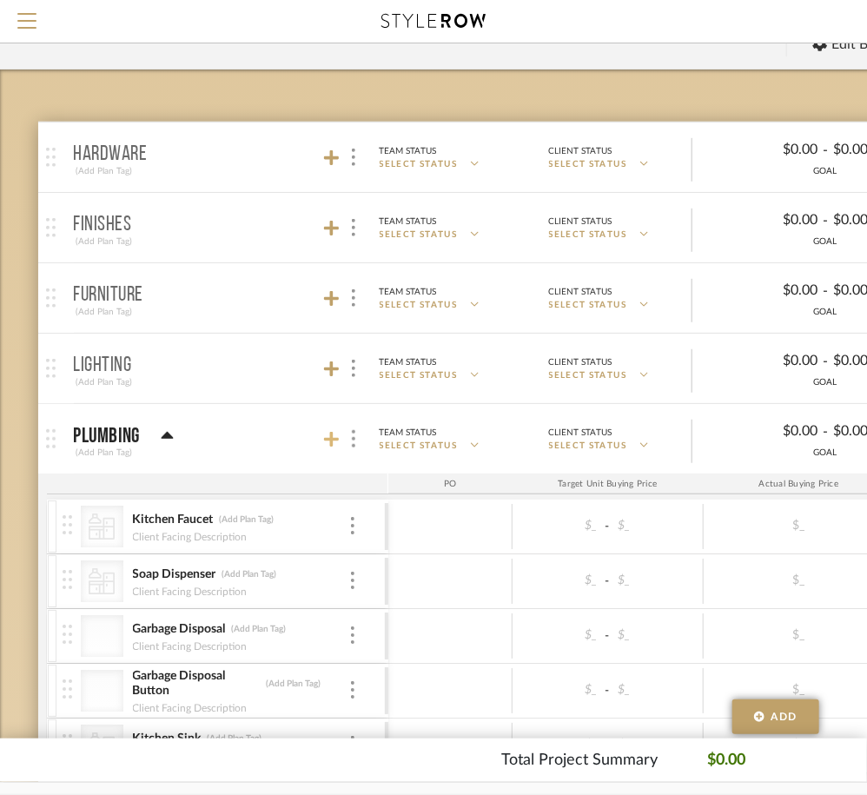
click at [335, 435] on icon at bounding box center [332, 439] width 16 height 17
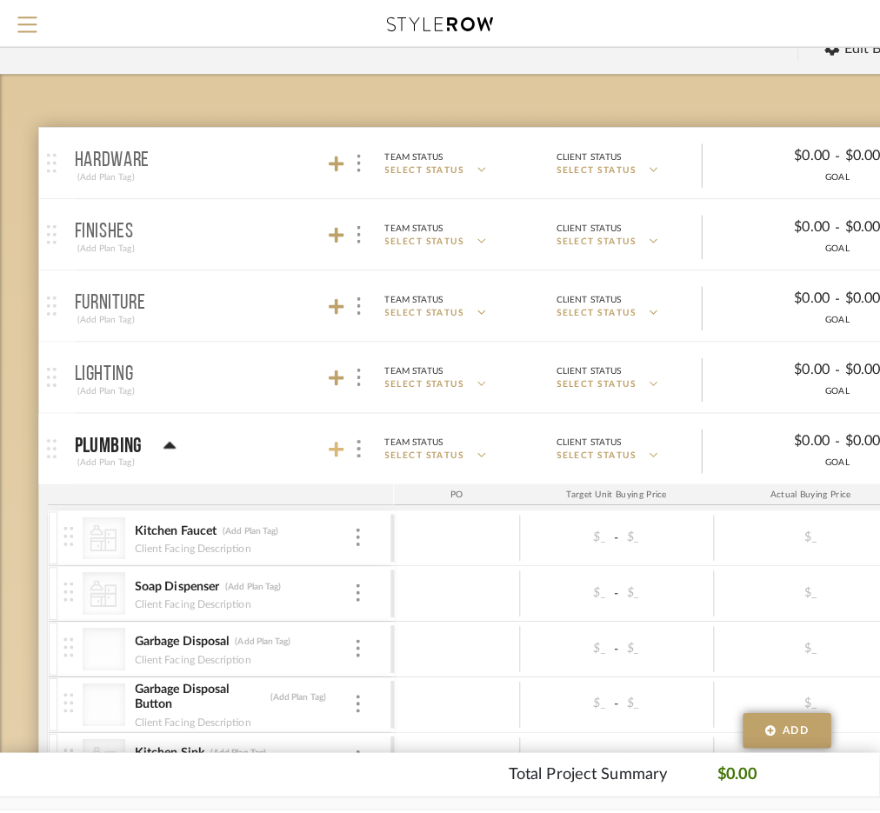
scroll to position [0, 0]
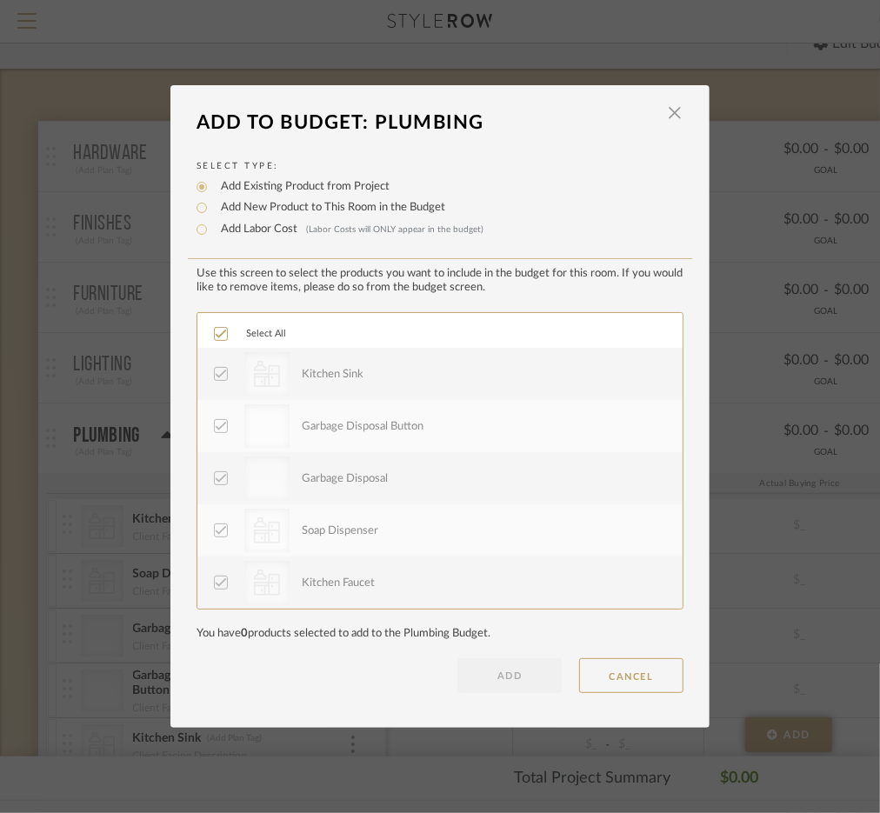
click at [289, 208] on label "Add New Product to This Room in the Budget" at bounding box center [328, 207] width 233 height 17
click at [212, 208] on input "Add New Product to This Room in the Budget" at bounding box center [201, 207] width 21 height 21
radio input "true"
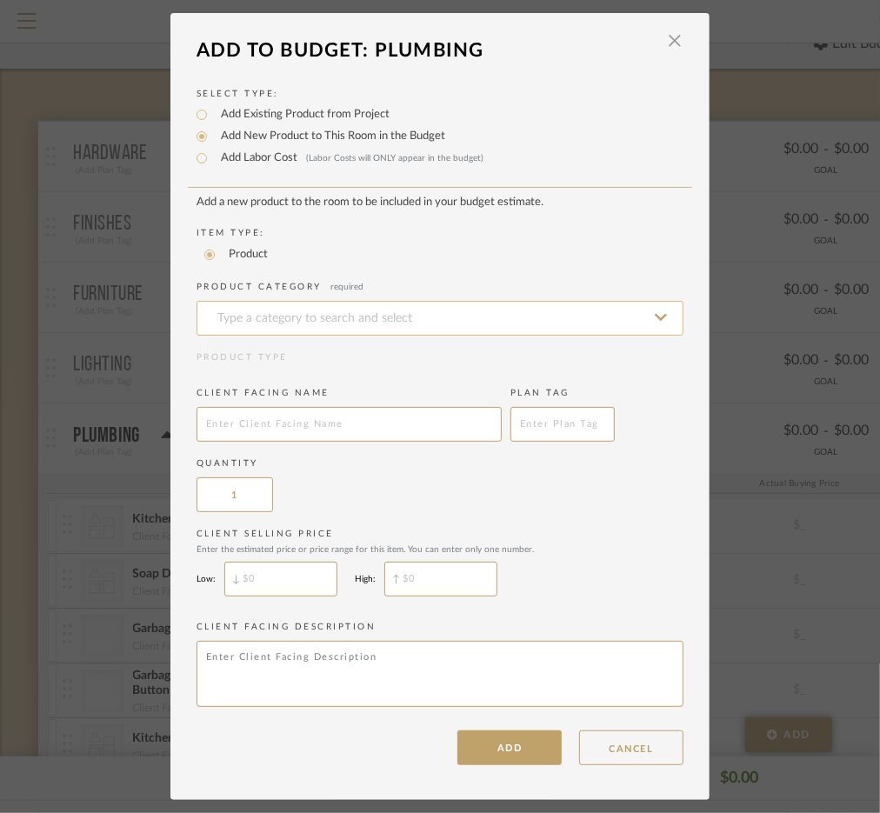
click at [258, 323] on input at bounding box center [439, 318] width 487 height 35
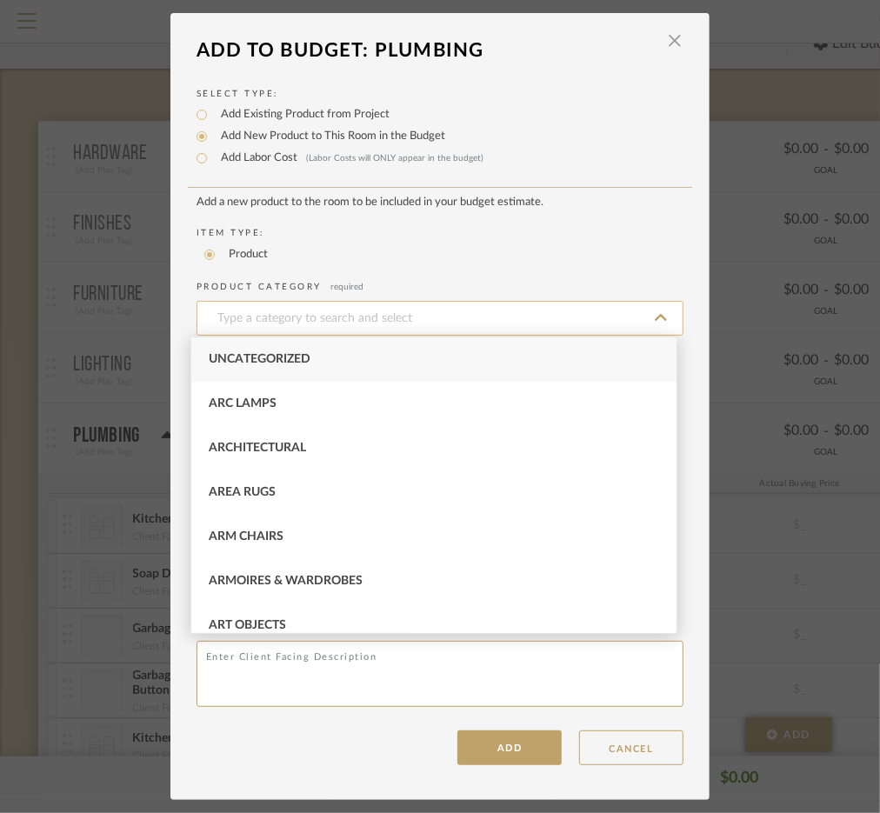
click at [588, 319] on input at bounding box center [439, 318] width 487 height 35
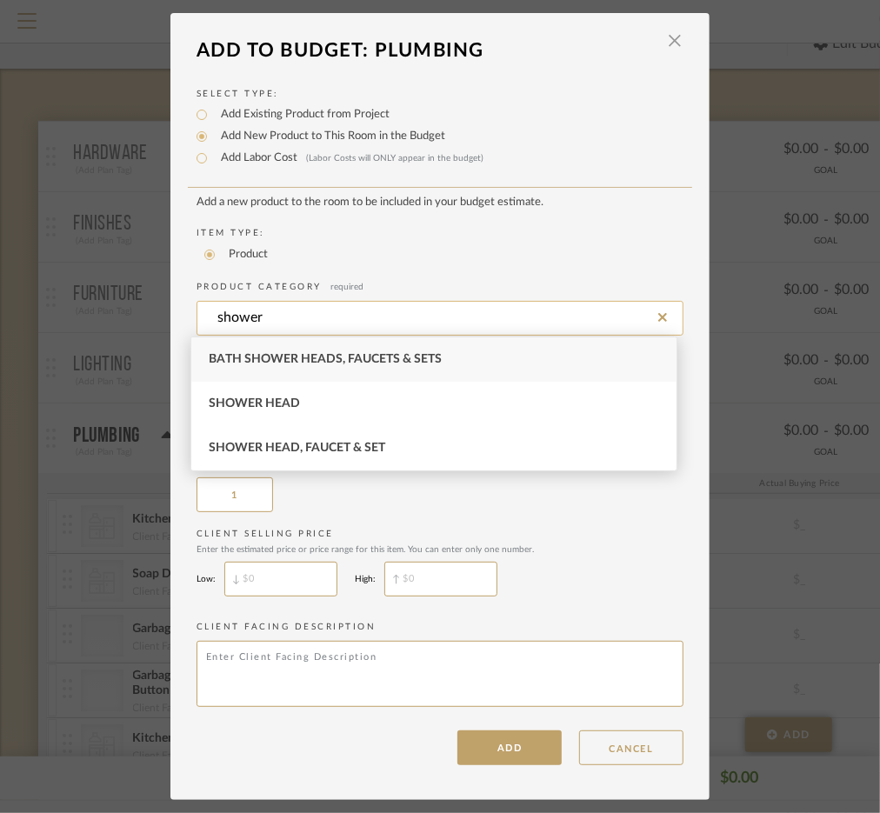
type input "Bath Shower Heads, Faucets & Sets"
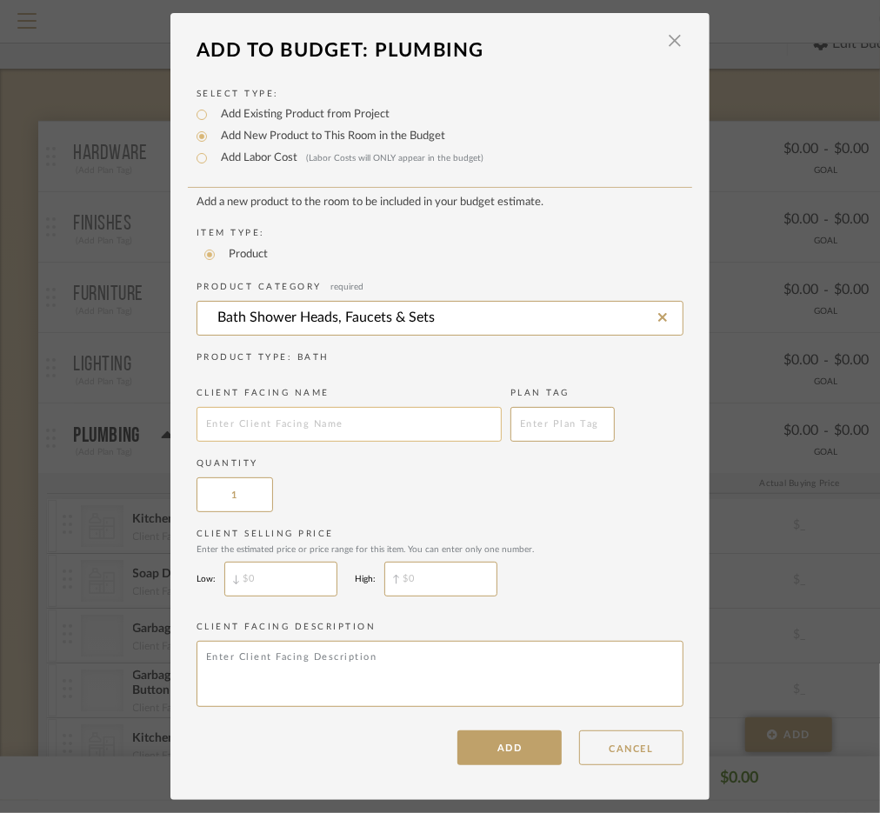
click at [434, 428] on input "text" at bounding box center [348, 424] width 305 height 35
type input "Shower Set"
click at [520, 746] on button "ADD" at bounding box center [509, 747] width 104 height 35
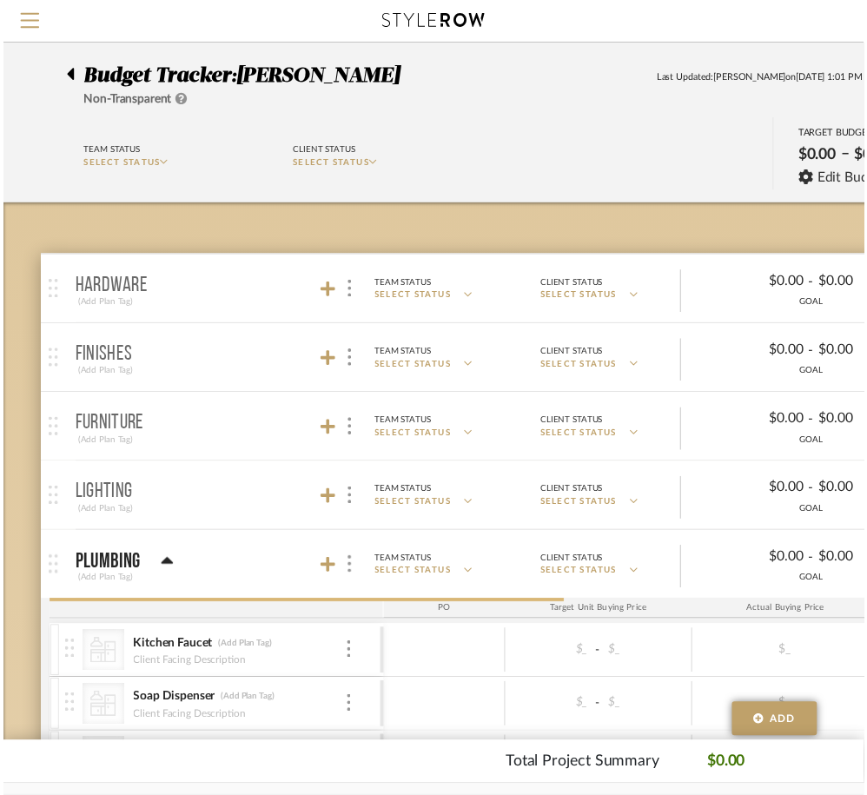
scroll to position [137, 0]
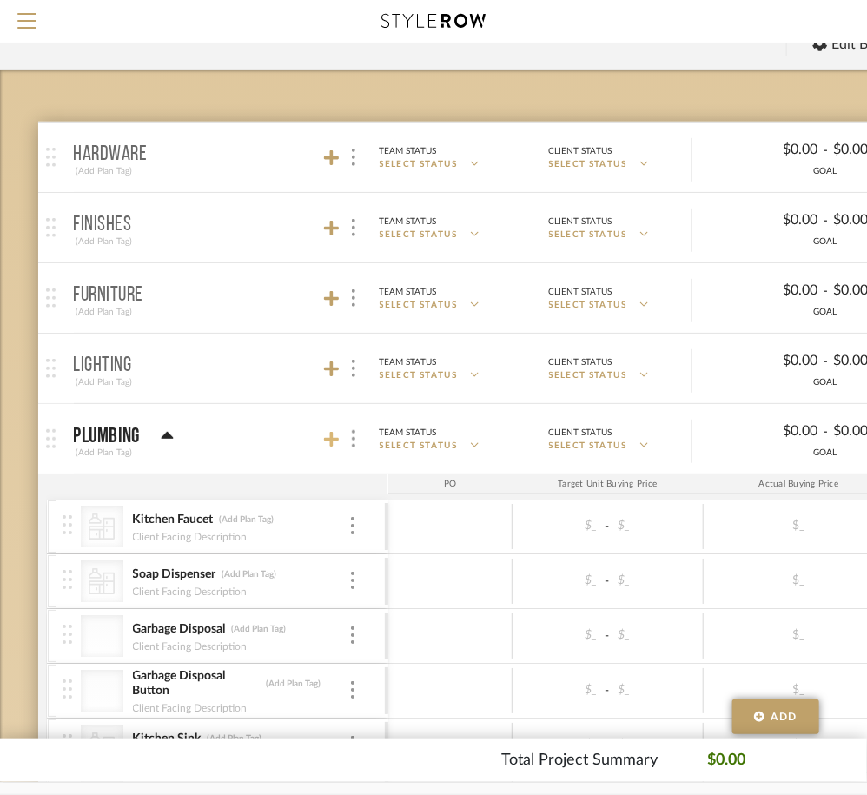
click at [337, 435] on icon at bounding box center [332, 439] width 16 height 17
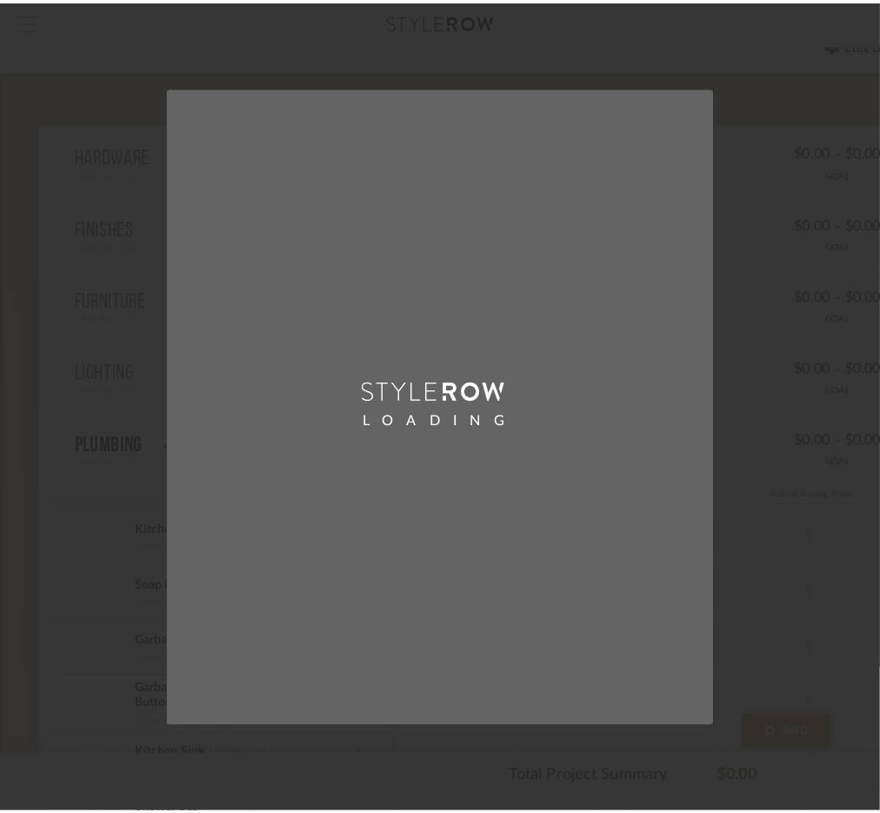
scroll to position [0, 0]
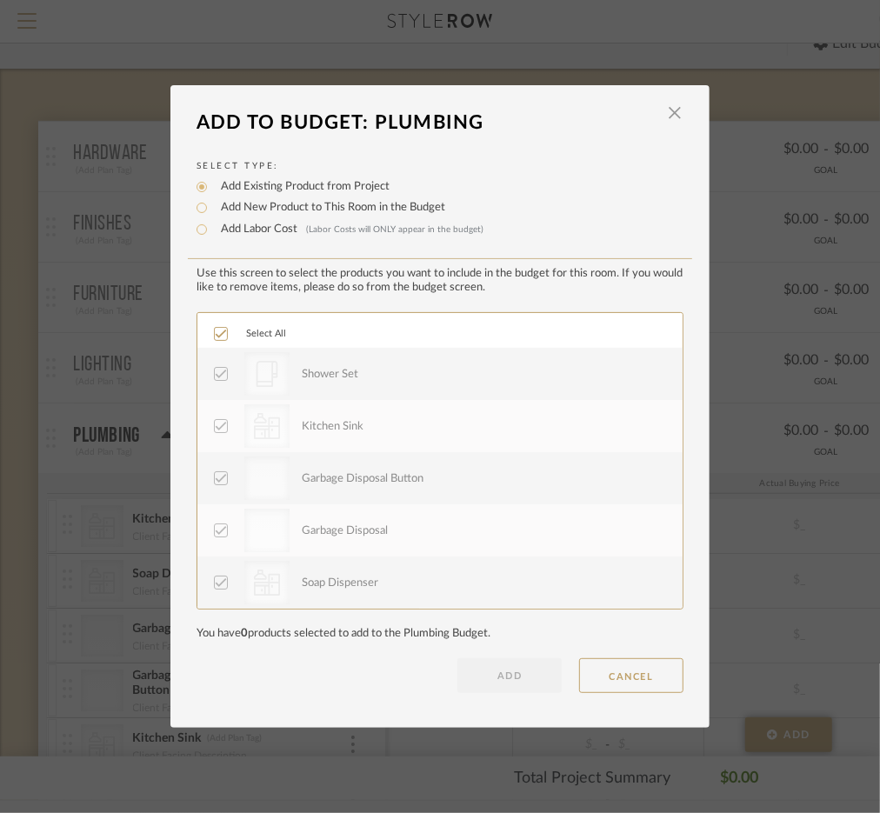
click at [238, 209] on label "Add New Product to This Room in the Budget" at bounding box center [328, 207] width 233 height 17
click at [212, 209] on input "Add New Product to This Room in the Budget" at bounding box center [201, 207] width 21 height 21
radio input "true"
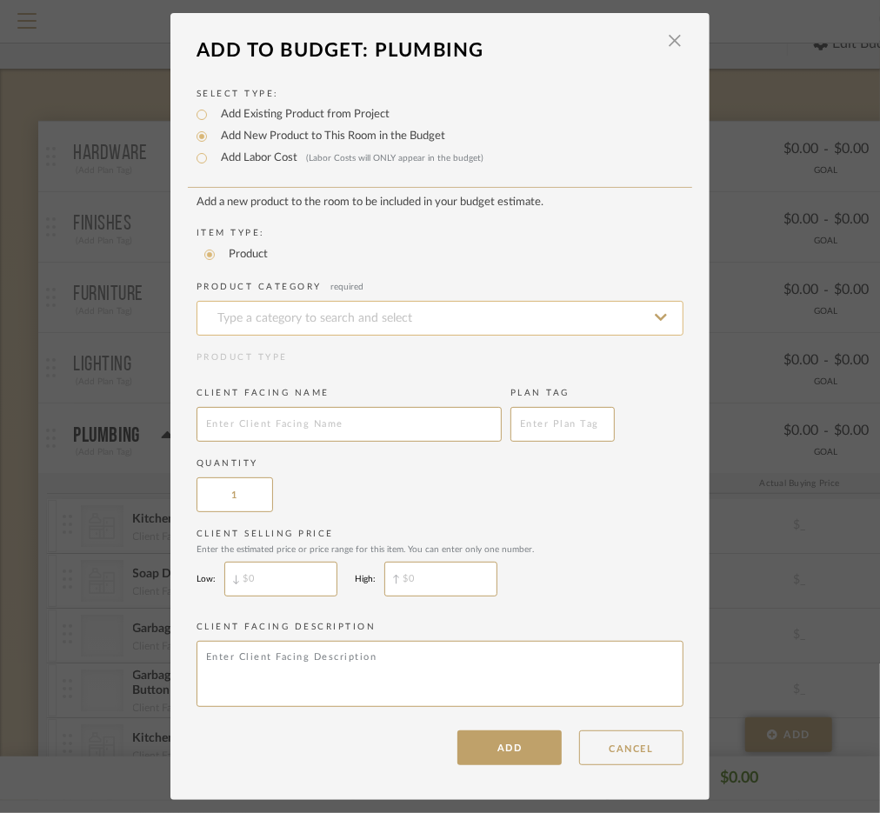
click at [282, 301] on input at bounding box center [439, 318] width 487 height 35
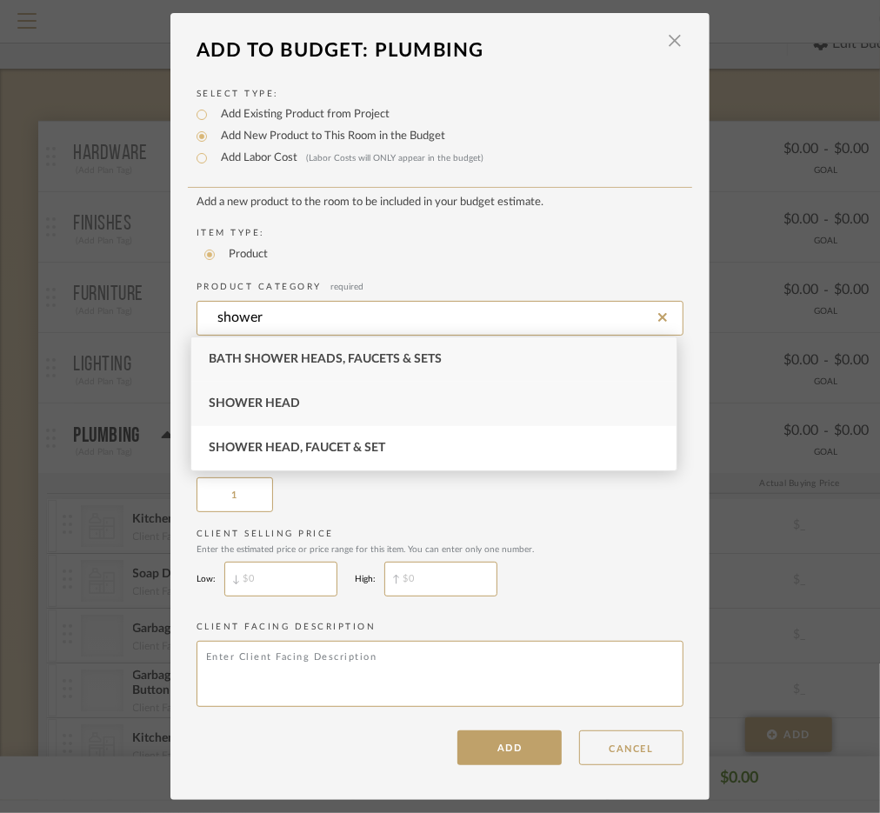
click at [289, 390] on div "Shower Head" at bounding box center [433, 404] width 485 height 44
type input "Shower Head"
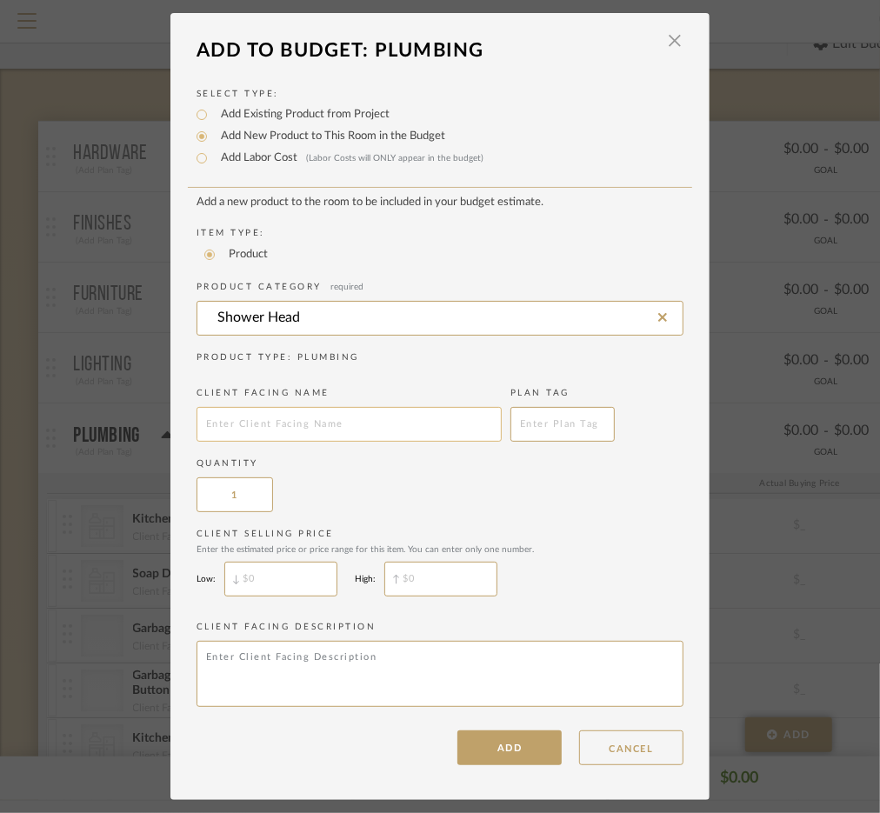
click at [301, 417] on input "text" at bounding box center [348, 424] width 305 height 35
type input "Handheld Shower"
click at [468, 753] on button "ADD" at bounding box center [509, 747] width 104 height 35
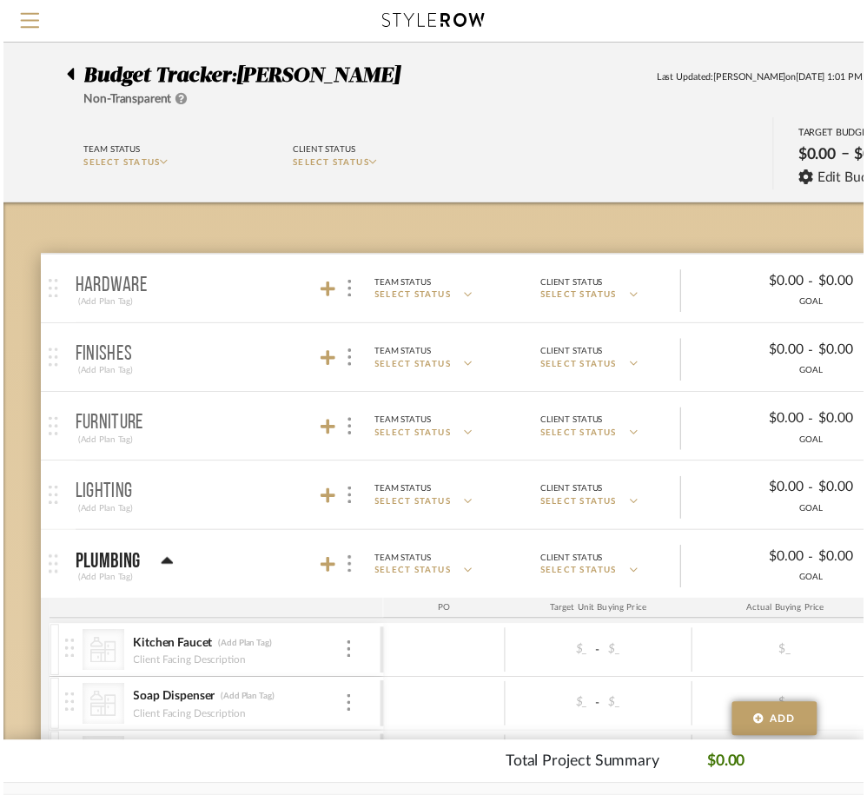
scroll to position [137, 0]
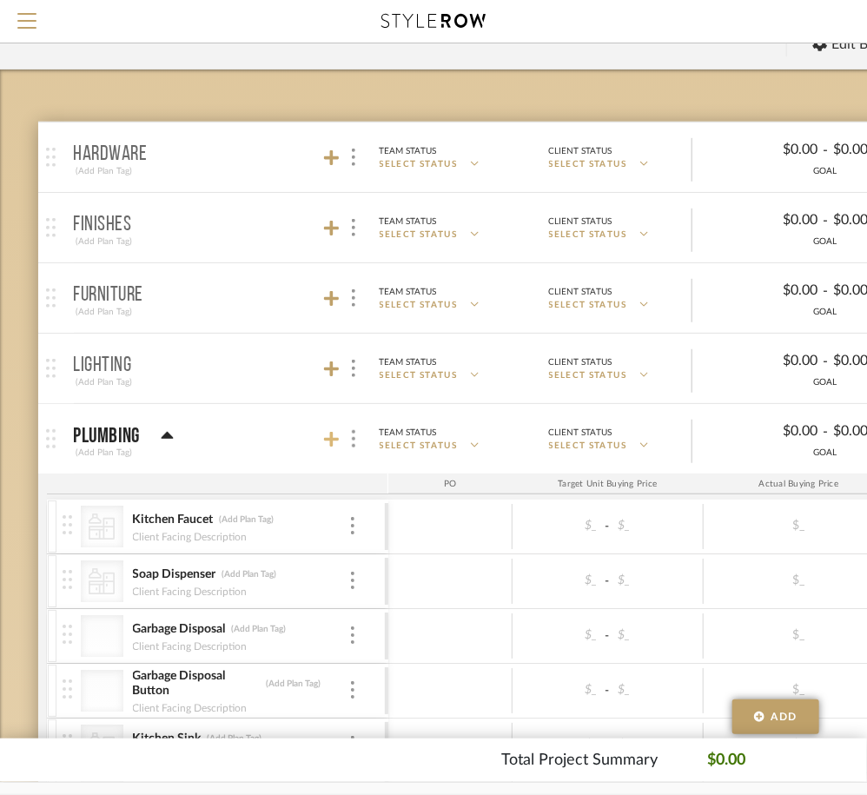
click at [325, 436] on icon at bounding box center [332, 439] width 16 height 17
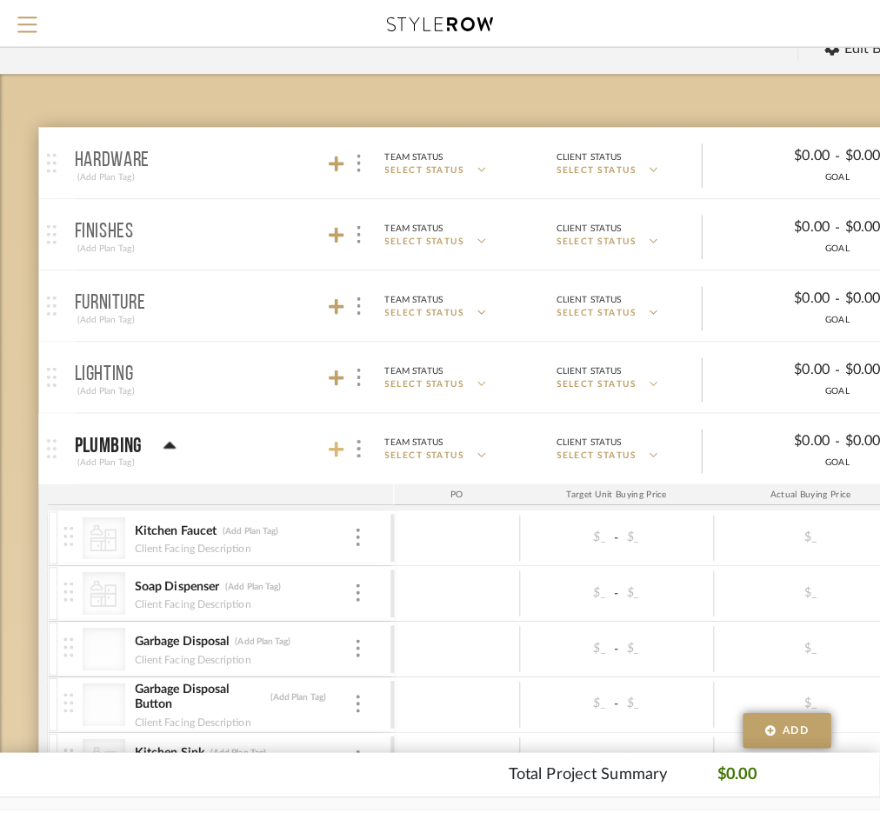
scroll to position [0, 0]
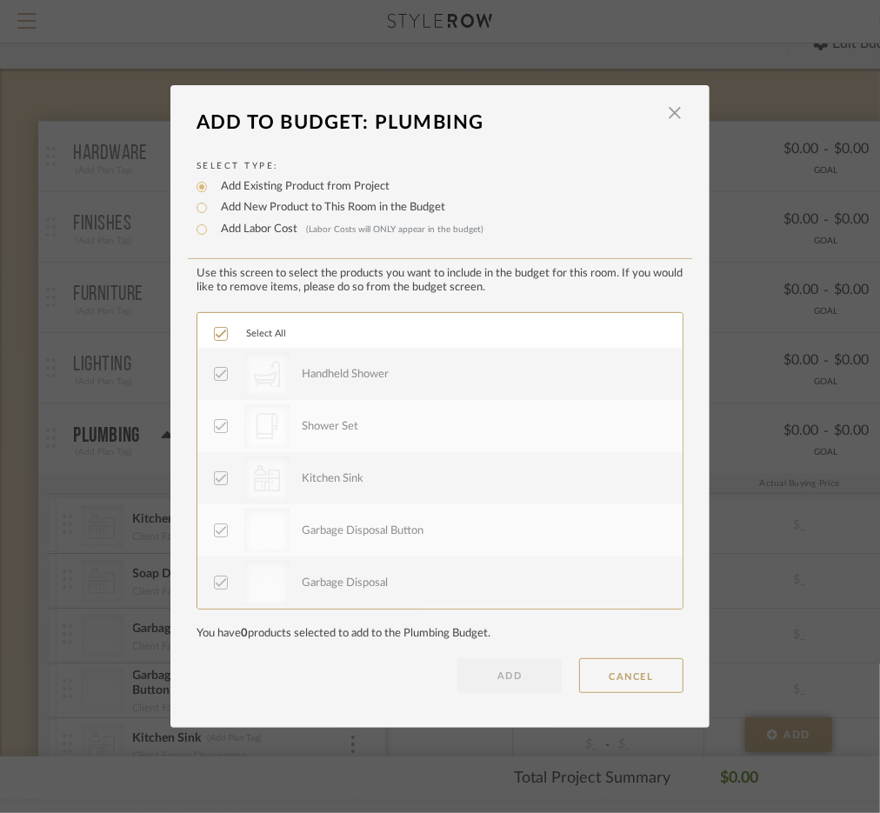
click at [221, 205] on label "Add New Product to This Room in the Budget" at bounding box center [328, 207] width 233 height 17
click at [212, 205] on input "Add New Product to This Room in the Budget" at bounding box center [201, 207] width 21 height 21
radio input "true"
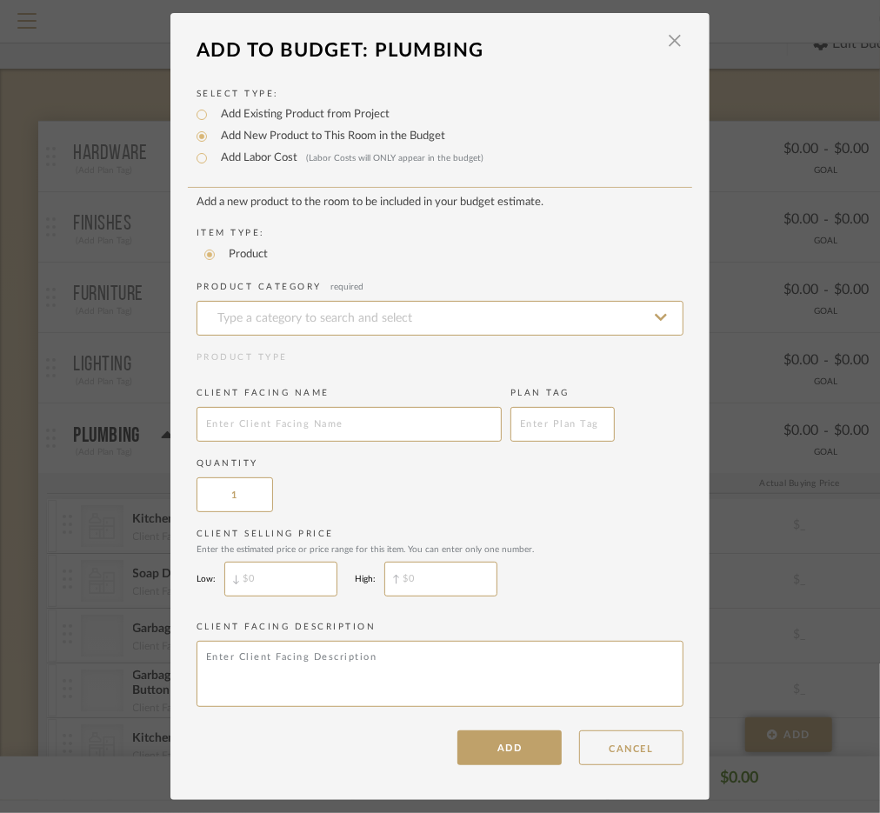
click at [256, 334] on add-new-product-placeholder "Add a new product to the room to be included in your budget estimate. Item Type…" at bounding box center [439, 454] width 487 height 517
click at [252, 326] on input at bounding box center [439, 318] width 487 height 35
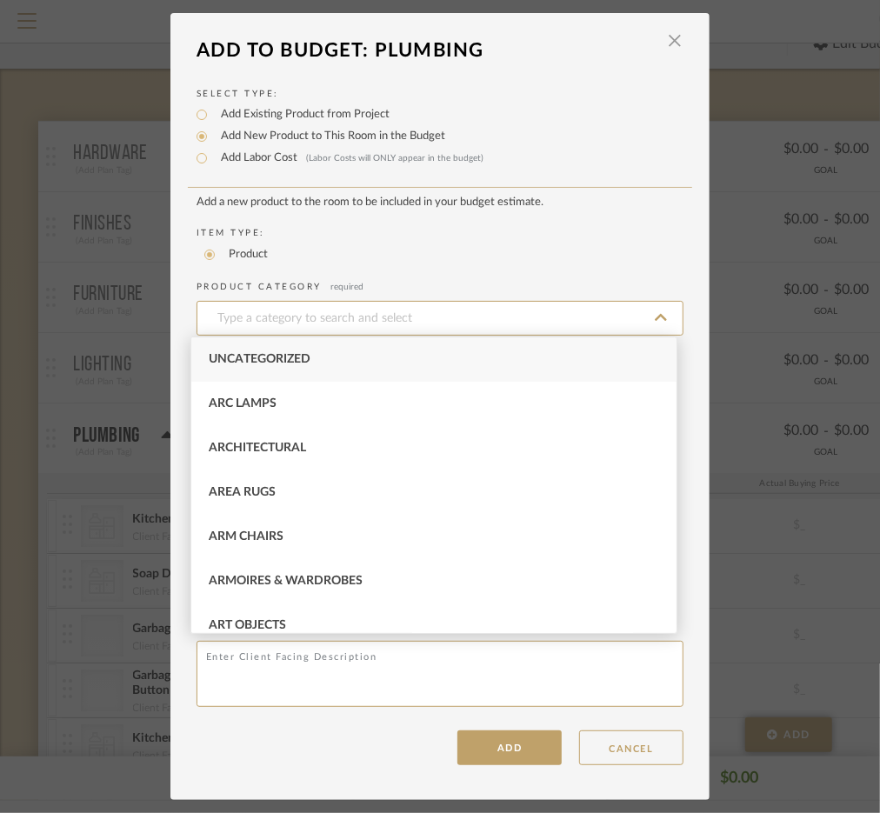
click at [267, 368] on div "Uncategorized" at bounding box center [433, 359] width 485 height 44
type input "Uncategorized"
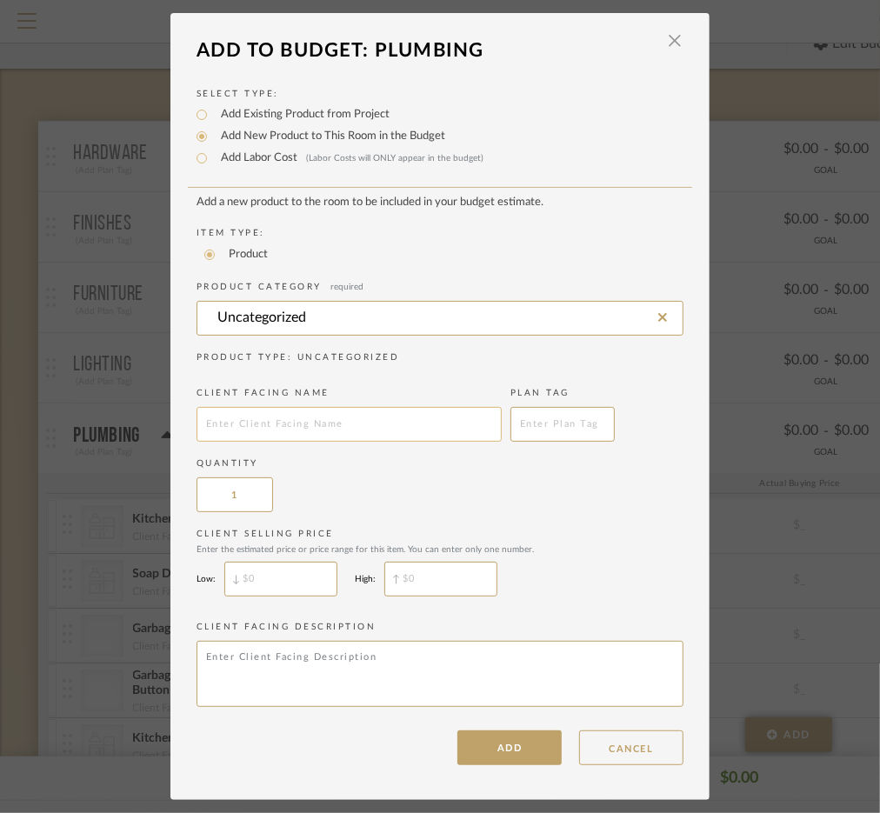
click at [278, 411] on input "text" at bounding box center [348, 424] width 305 height 35
click at [387, 422] on input "Handheld" at bounding box center [348, 424] width 305 height 35
type input "Handheld Supply"
click at [484, 743] on button "ADD" at bounding box center [509, 747] width 104 height 35
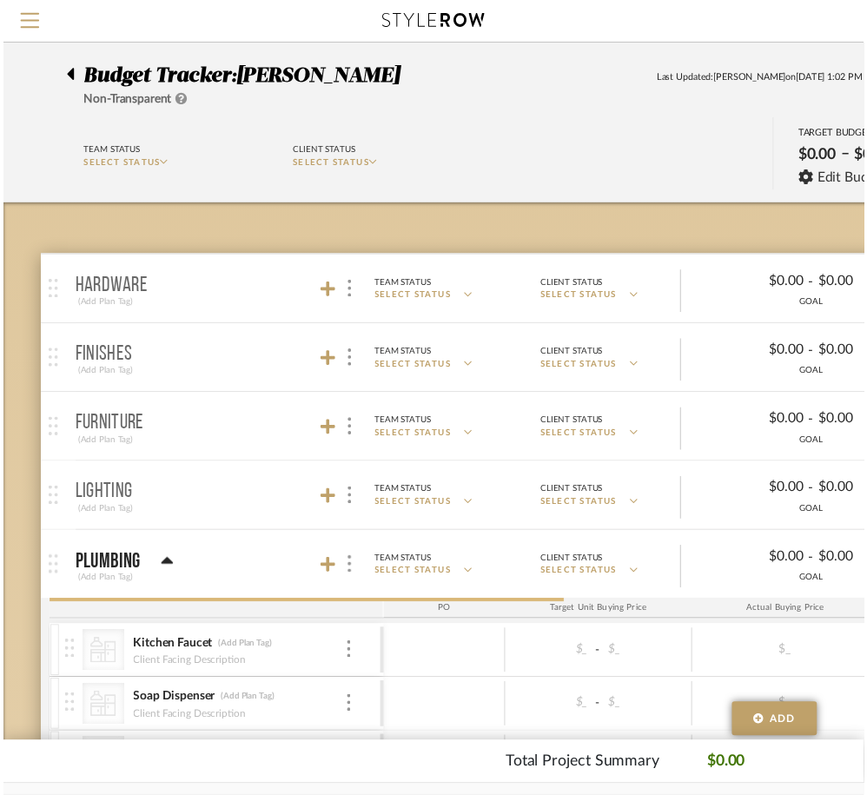
scroll to position [137, 0]
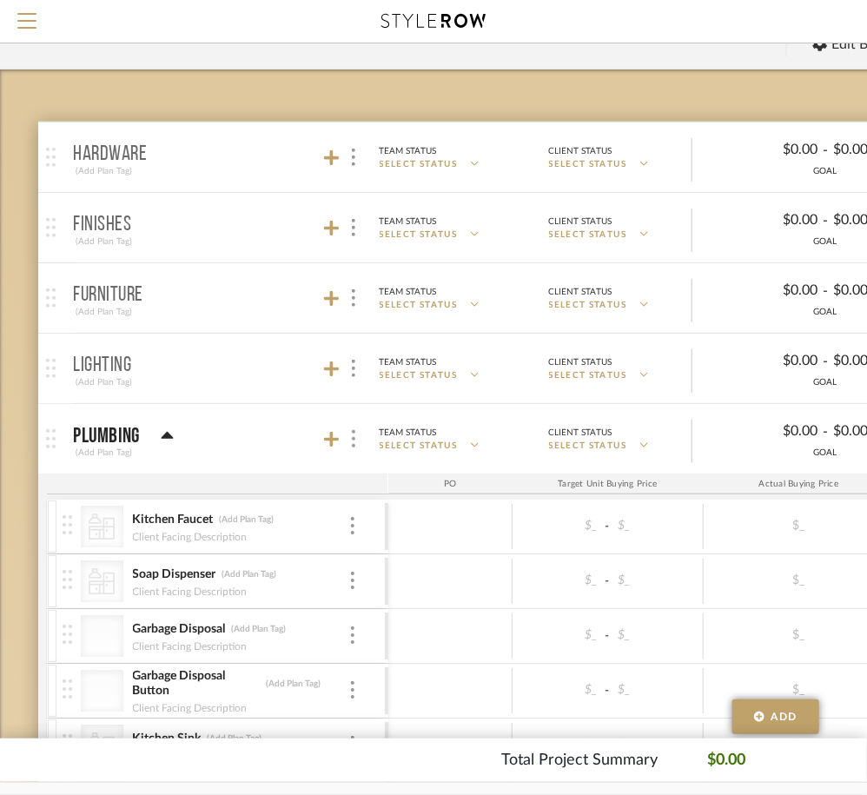
click at [484, 743] on footer "Total Project Summary $0.00" at bounding box center [433, 760] width 867 height 43
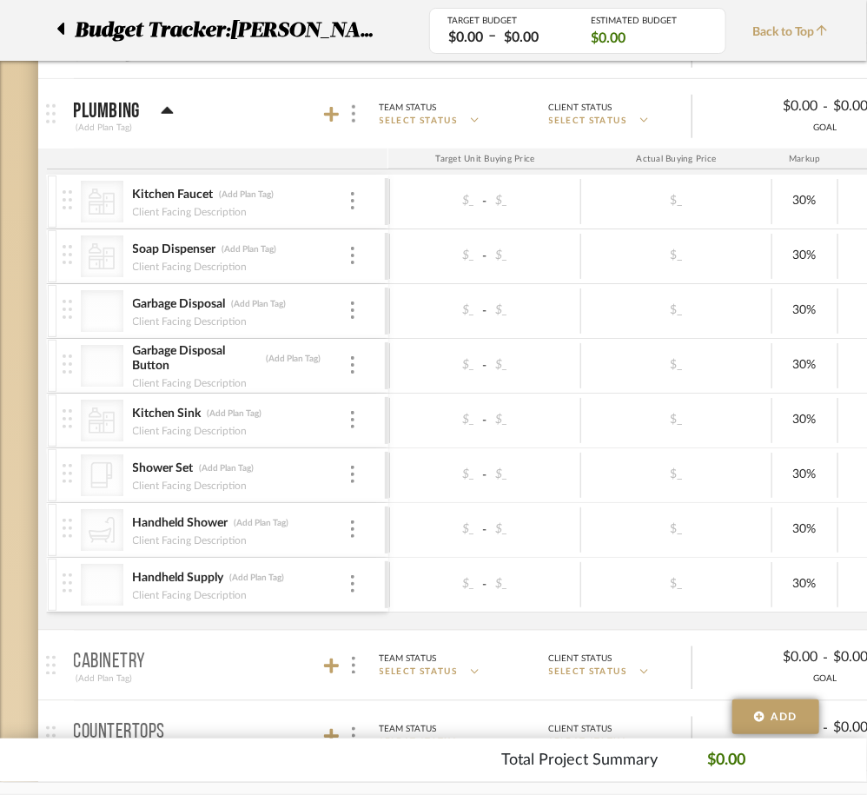
scroll to position [0, 0]
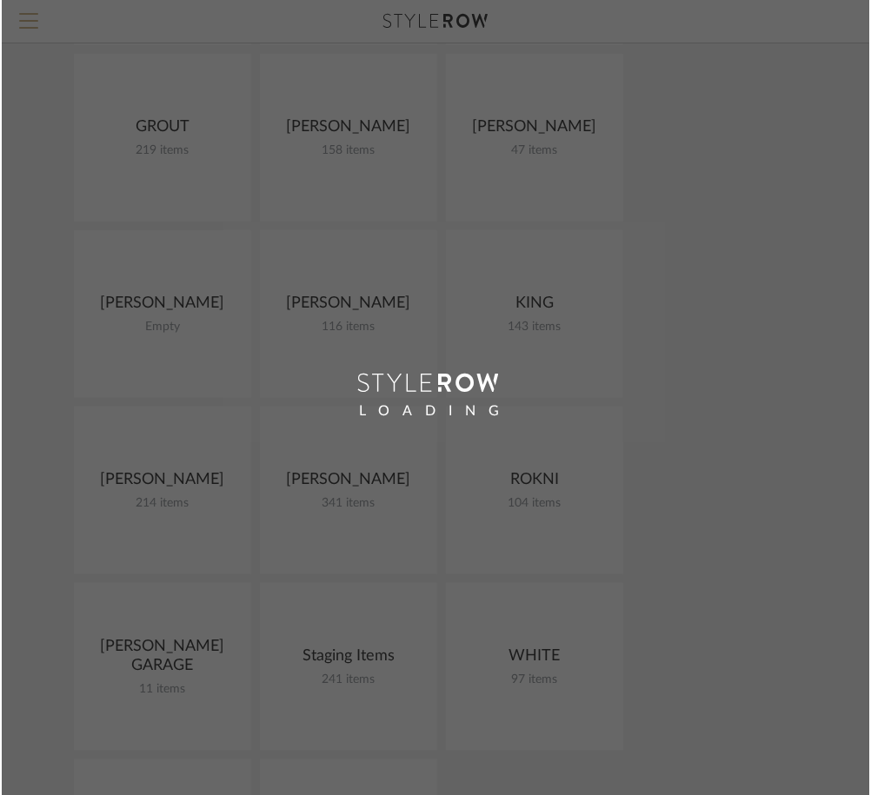
scroll to position [103, 0]
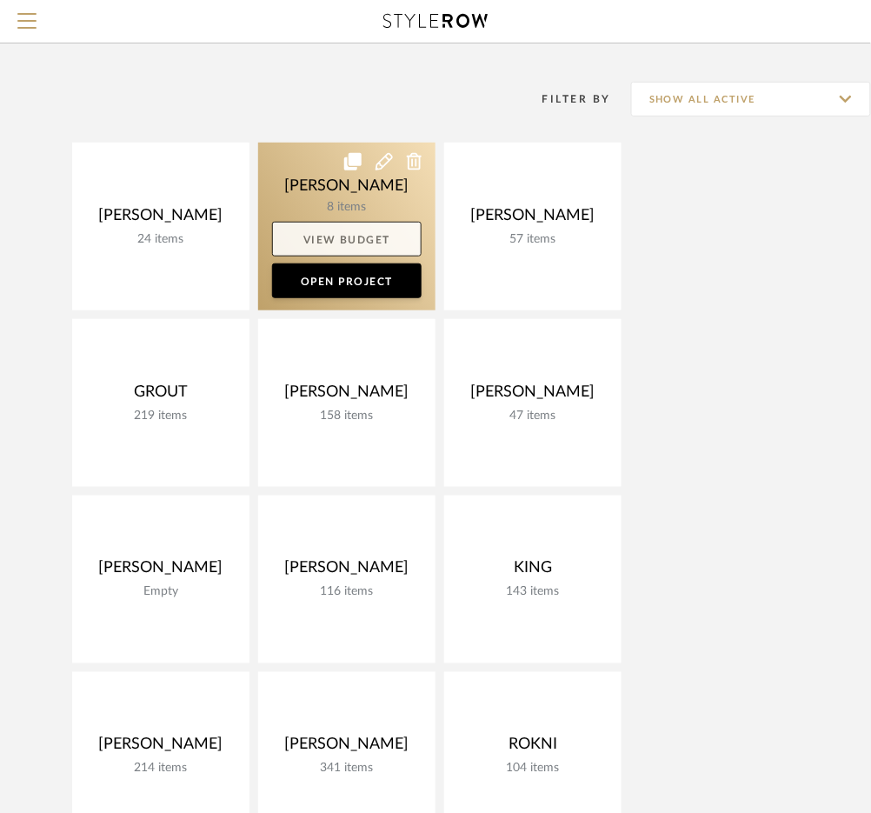
click at [345, 240] on link "View Budget" at bounding box center [346, 239] width 149 height 35
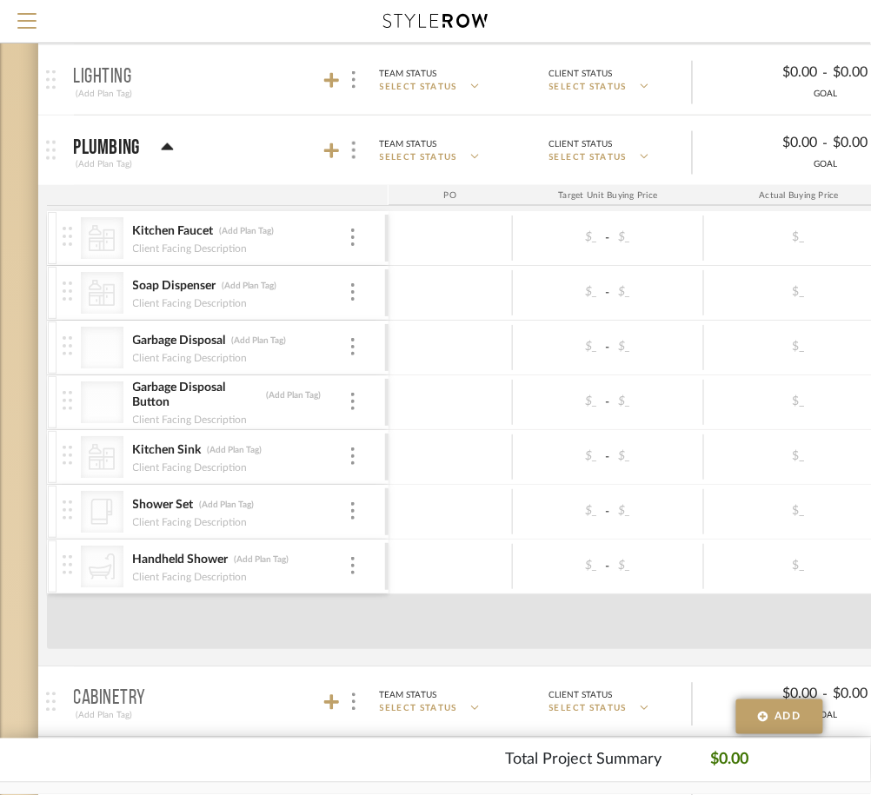
scroll to position [435, 0]
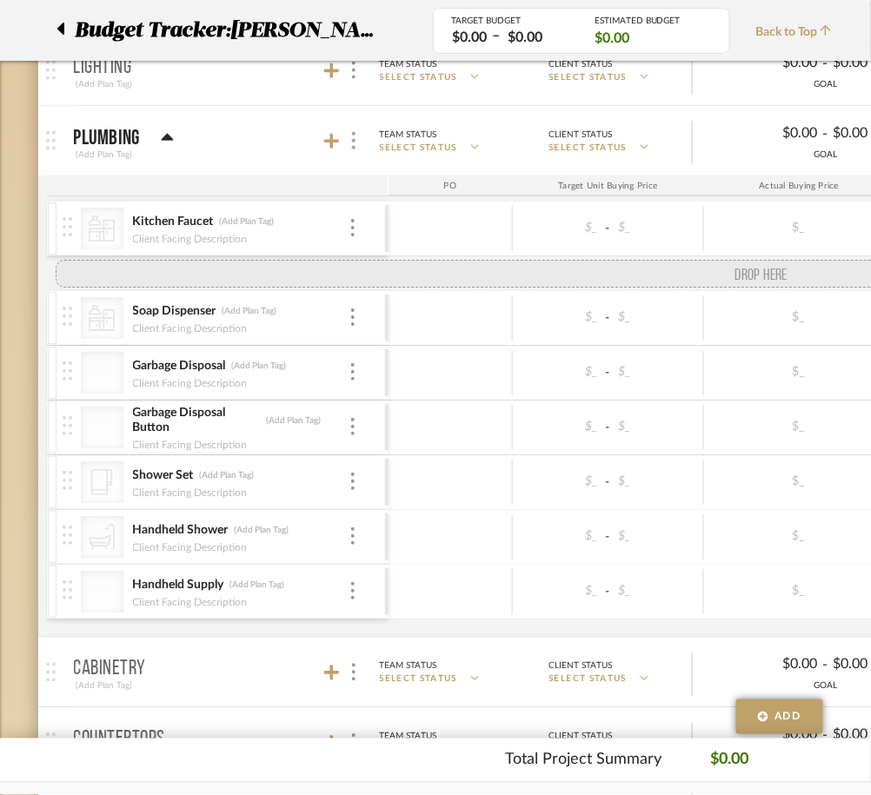
drag, startPoint x: 68, startPoint y: 453, endPoint x: 72, endPoint y: 289, distance: 164.3
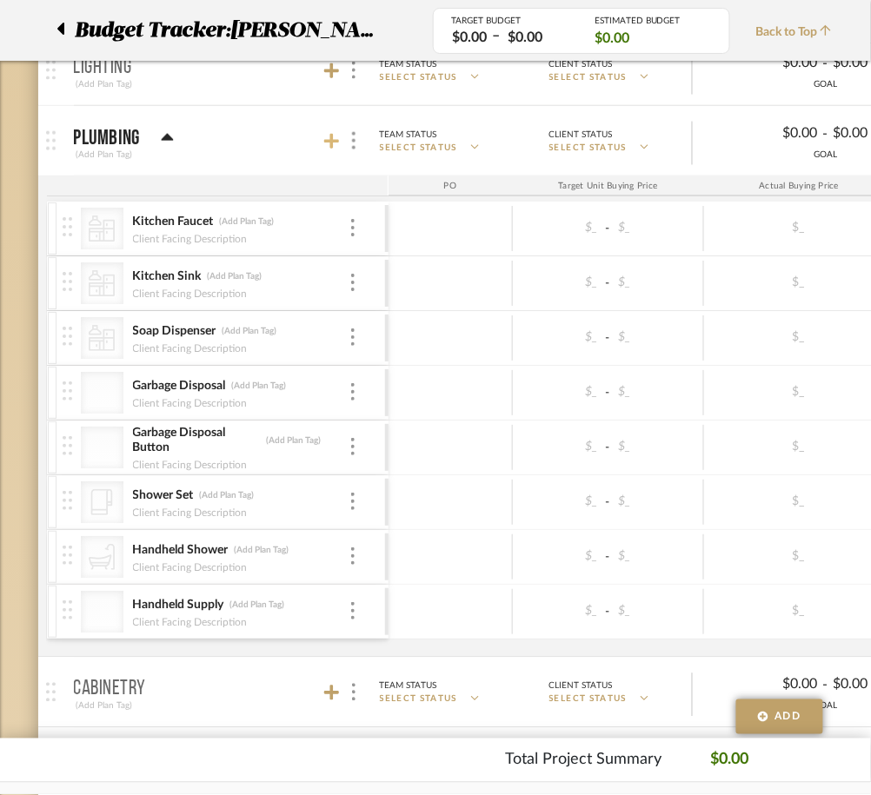
click at [331, 136] on icon at bounding box center [332, 142] width 16 height 16
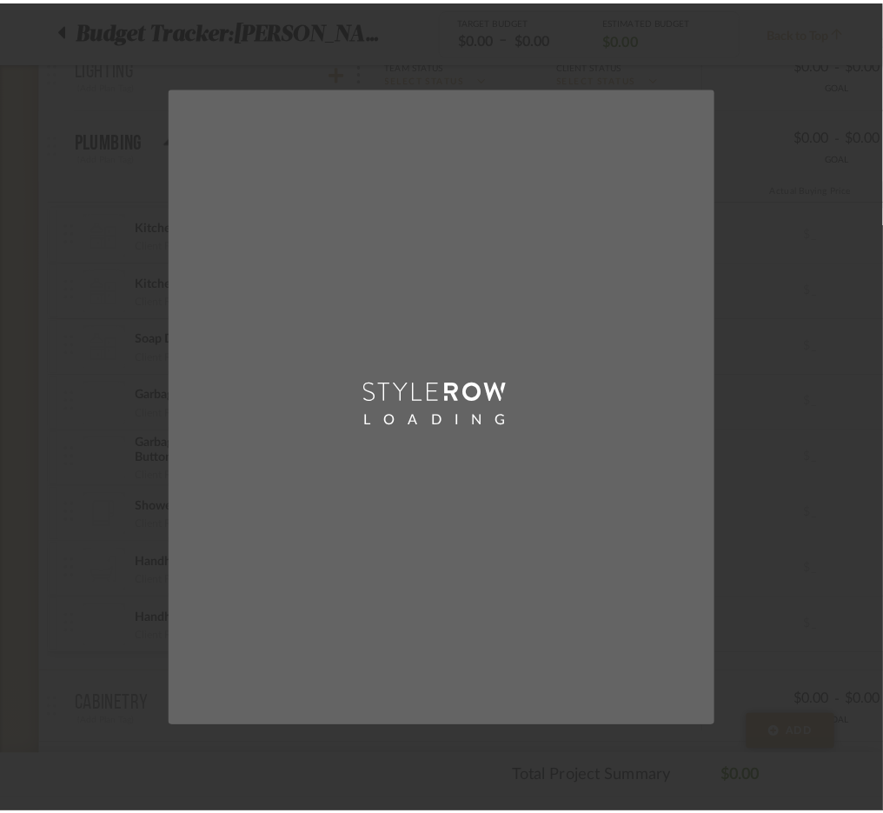
scroll to position [0, 0]
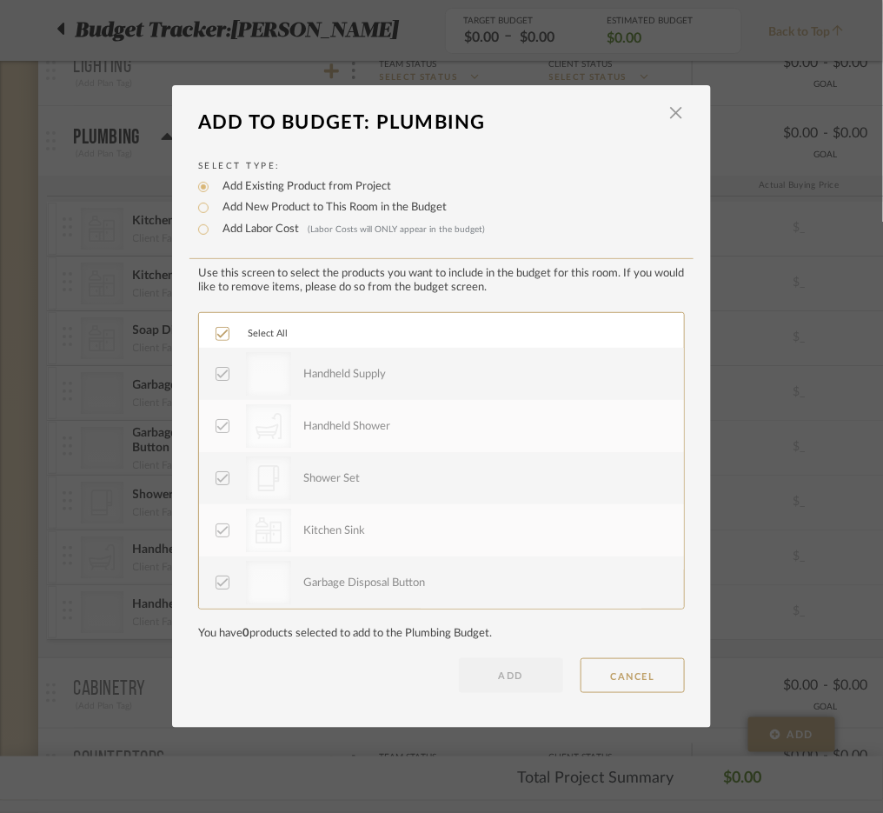
click at [279, 213] on label "Add New Product to This Room in the Budget" at bounding box center [330, 207] width 233 height 17
click at [214, 213] on input "Add New Product to This Room in the Budget" at bounding box center [203, 207] width 21 height 21
radio input "true"
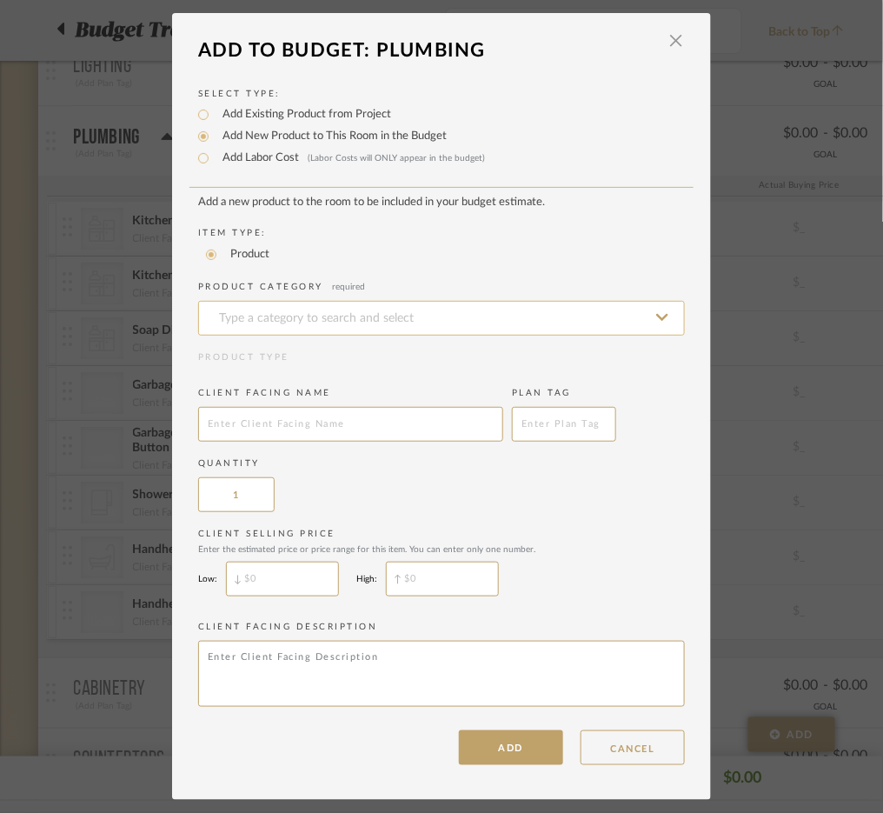
click at [269, 303] on input at bounding box center [441, 318] width 487 height 35
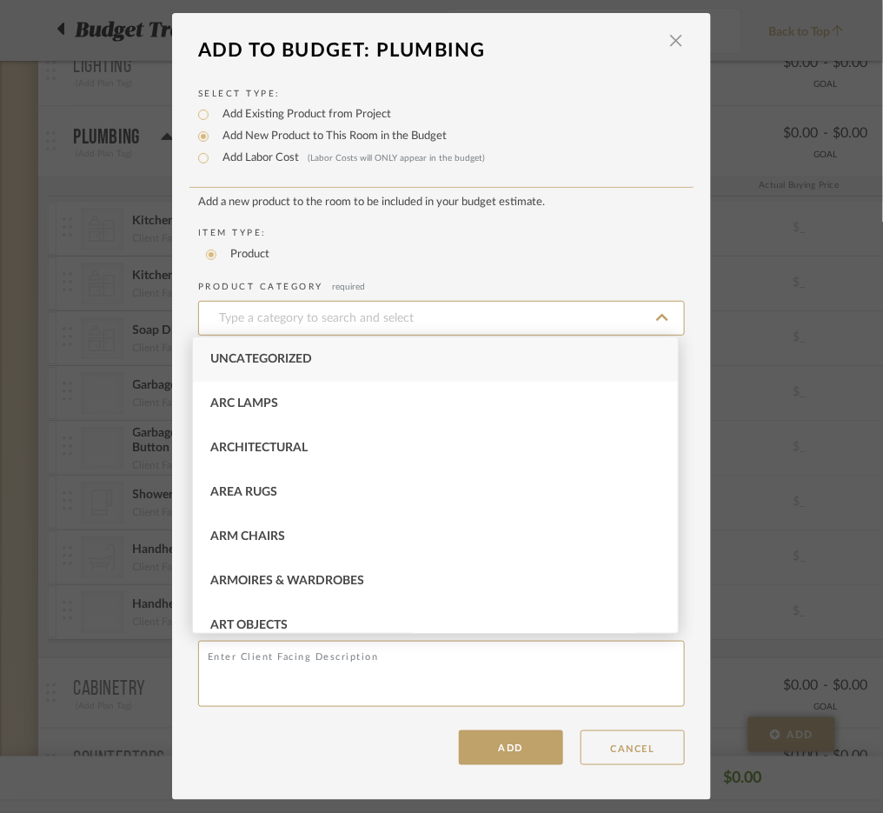
click at [271, 349] on div "Uncategorized" at bounding box center [435, 359] width 485 height 44
type input "Uncategorized"
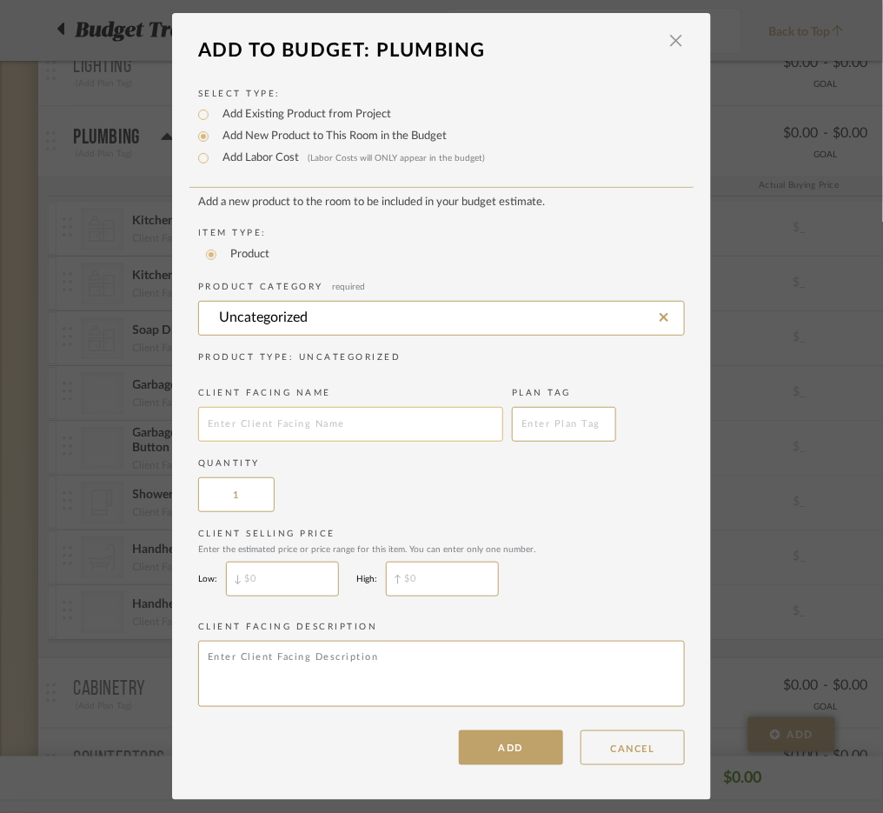
click at [287, 423] on input "text" at bounding box center [350, 424] width 305 height 35
type input "valve diverter"
click at [495, 745] on button "ADD" at bounding box center [511, 747] width 104 height 35
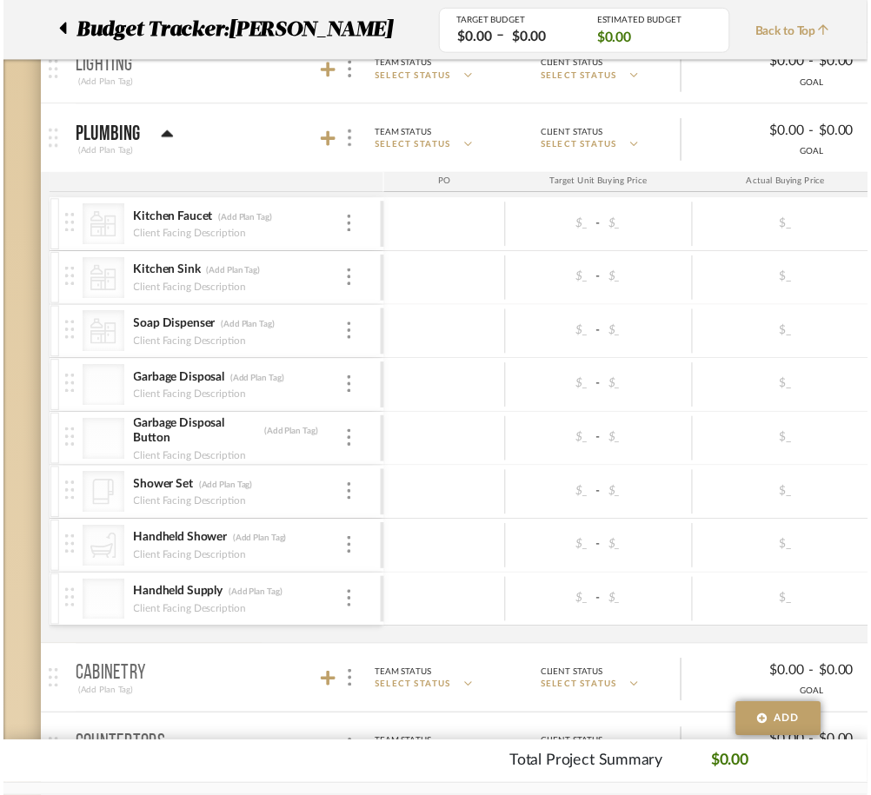
scroll to position [435, 0]
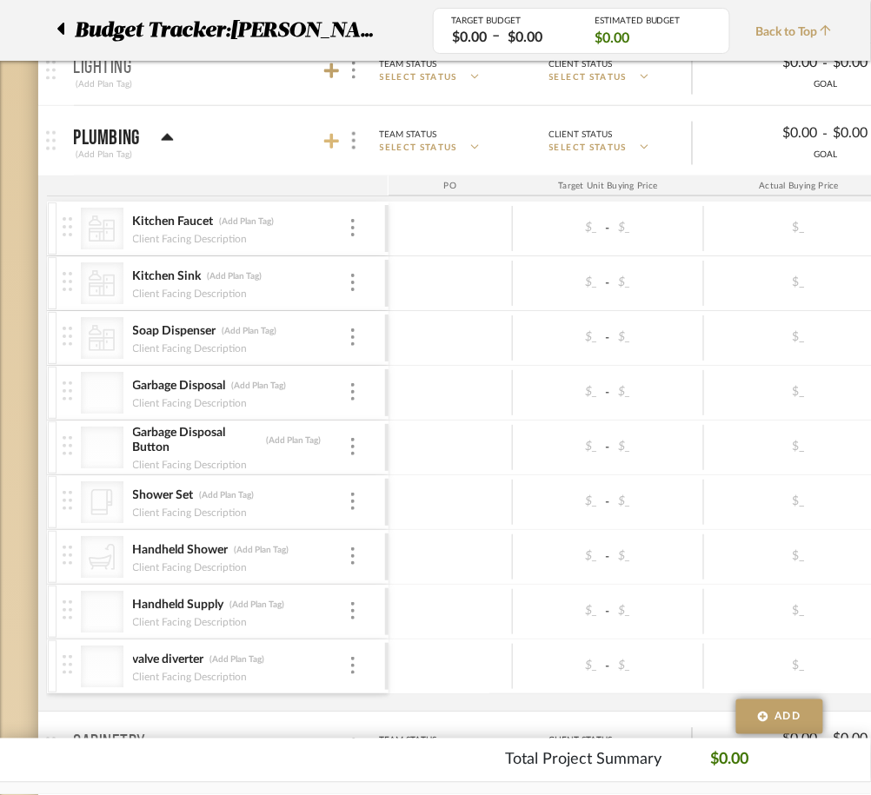
click at [329, 143] on icon at bounding box center [332, 142] width 16 height 16
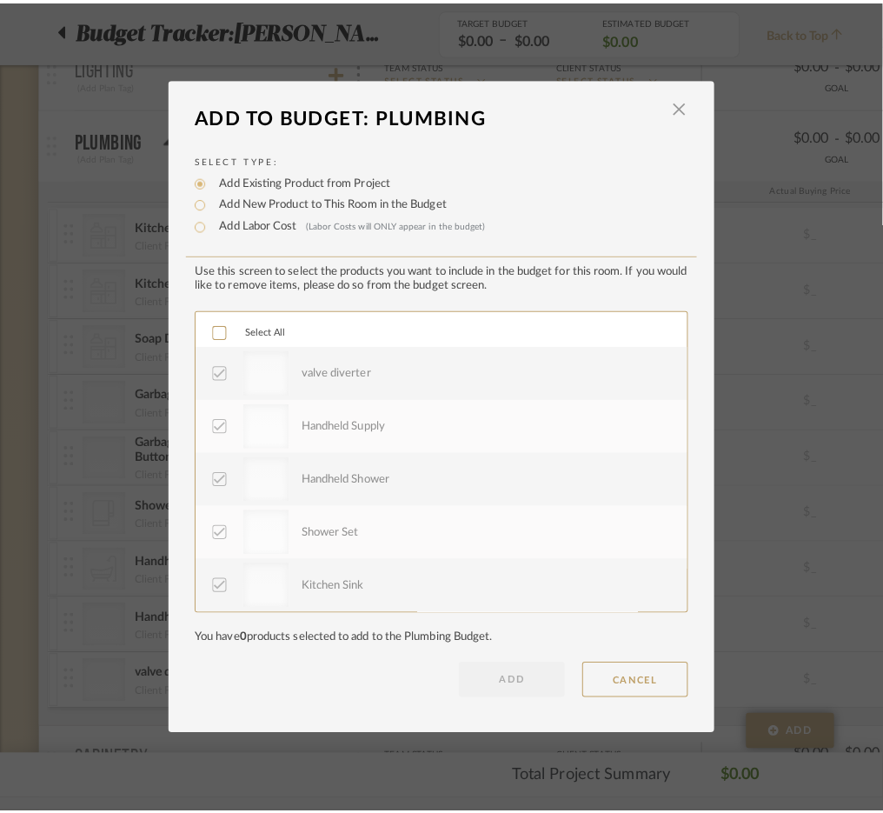
scroll to position [0, 0]
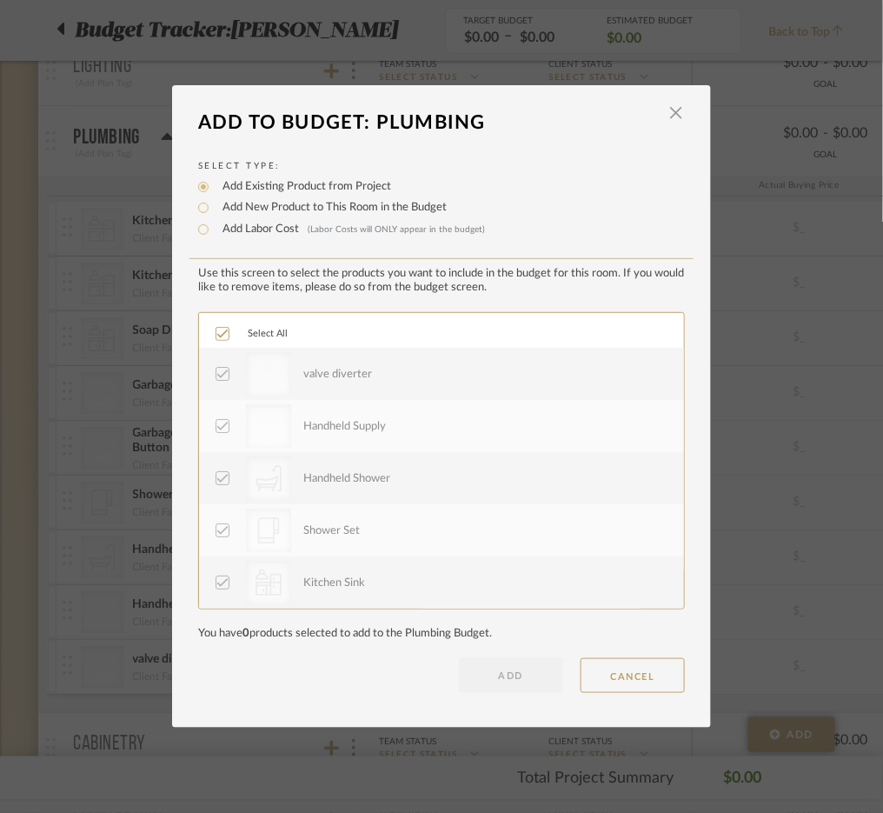
click at [312, 213] on label "Add New Product to This Room in the Budget" at bounding box center [330, 207] width 233 height 17
click at [214, 213] on input "Add New Product to This Room in the Budget" at bounding box center [203, 207] width 21 height 21
radio input "true"
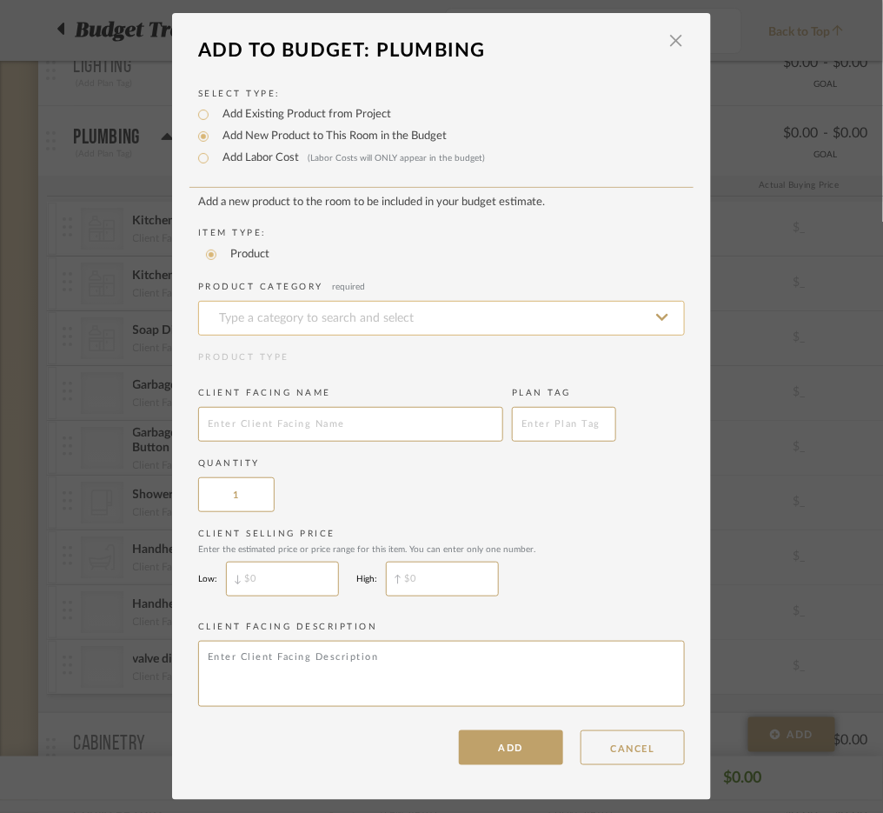
click at [317, 311] on input at bounding box center [441, 318] width 487 height 35
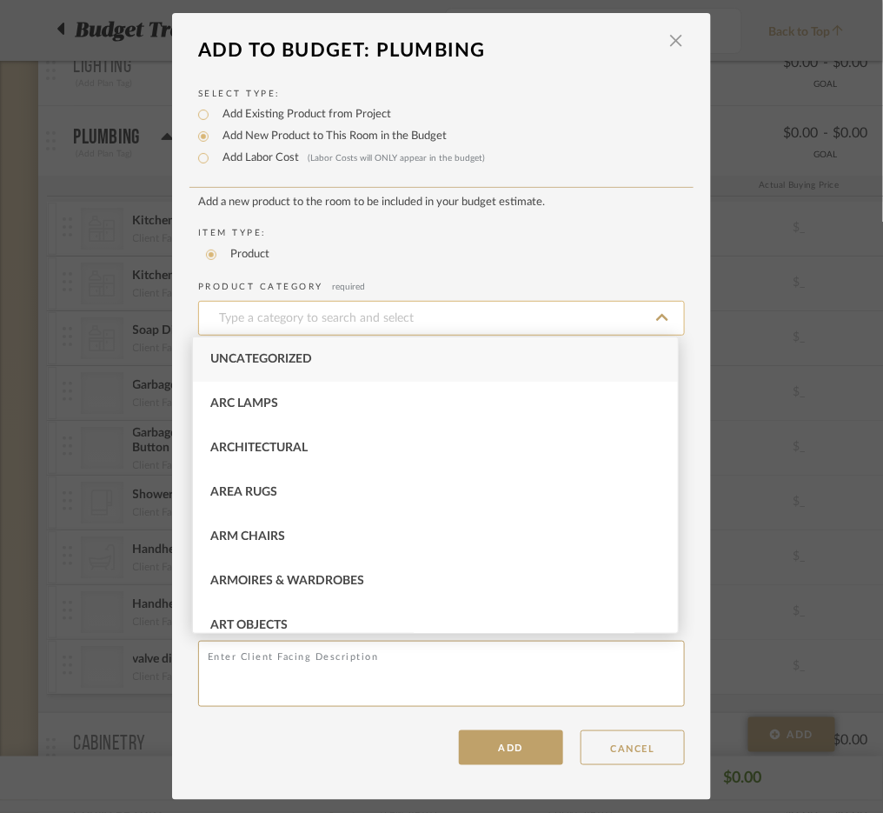
type input "a"
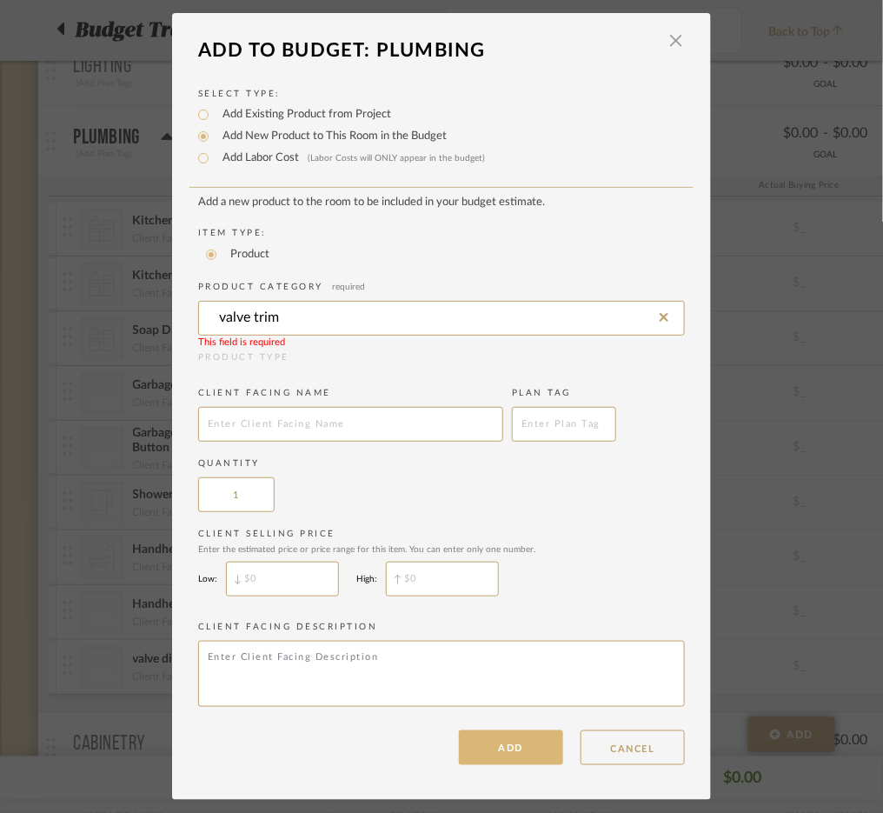
type input "valve trim"
click at [478, 736] on button "ADD" at bounding box center [511, 747] width 104 height 35
click at [381, 313] on input at bounding box center [441, 318] width 487 height 35
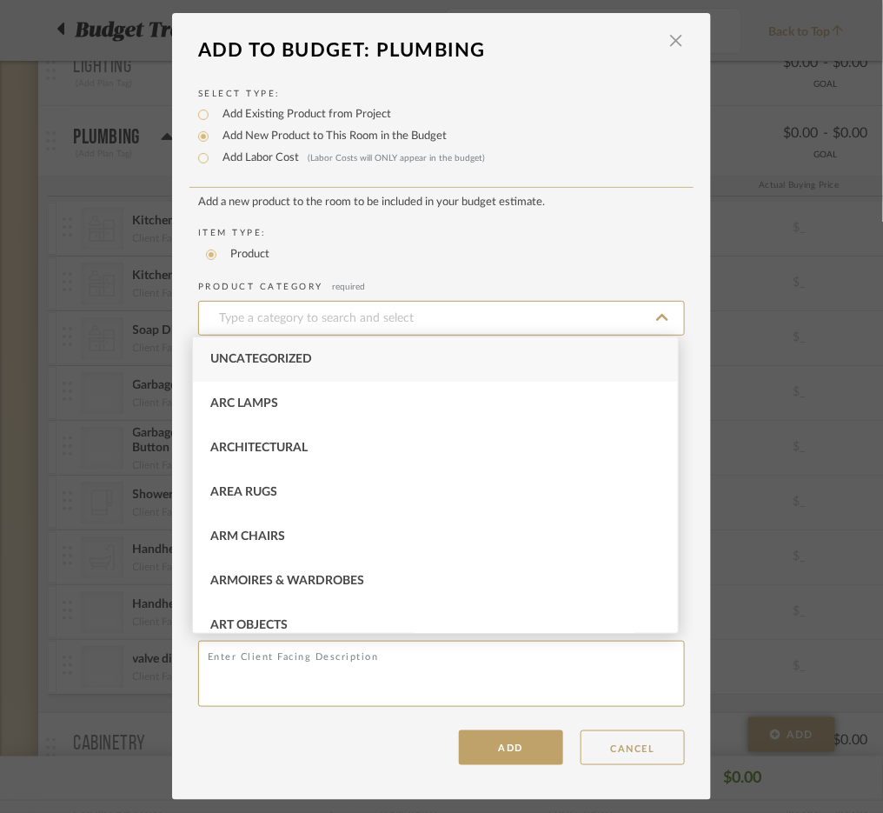
click at [378, 350] on div "Uncategorized" at bounding box center [435, 359] width 485 height 44
type input "Uncategorized"
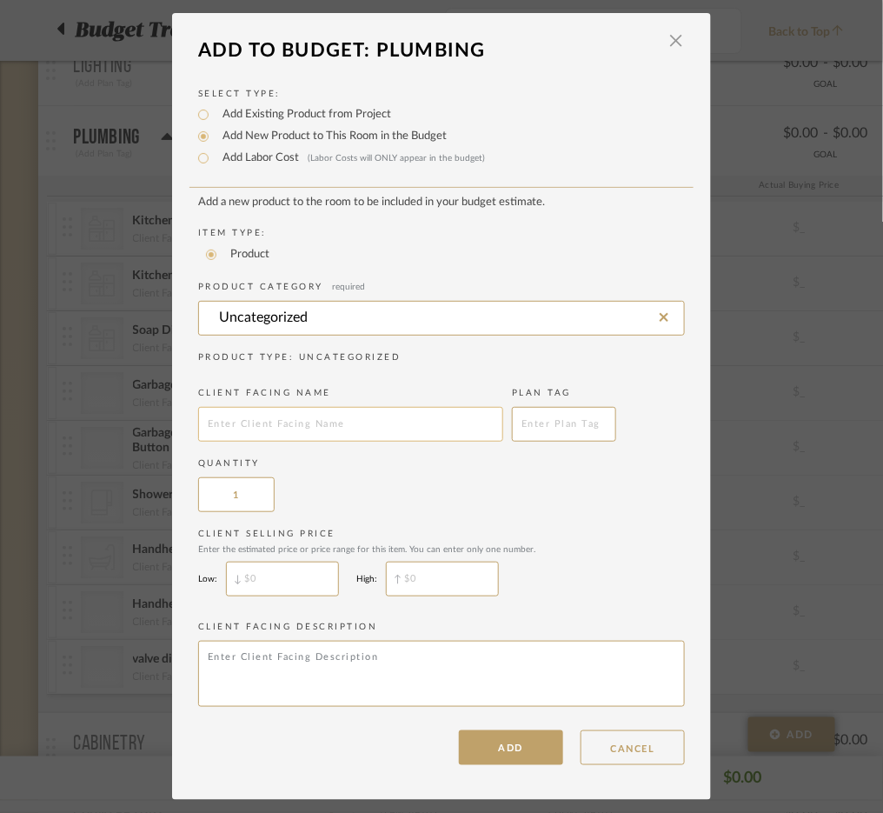
click at [372, 418] on input "text" at bounding box center [350, 424] width 305 height 35
type input "valve trim"
click at [484, 740] on button "ADD" at bounding box center [511, 747] width 104 height 35
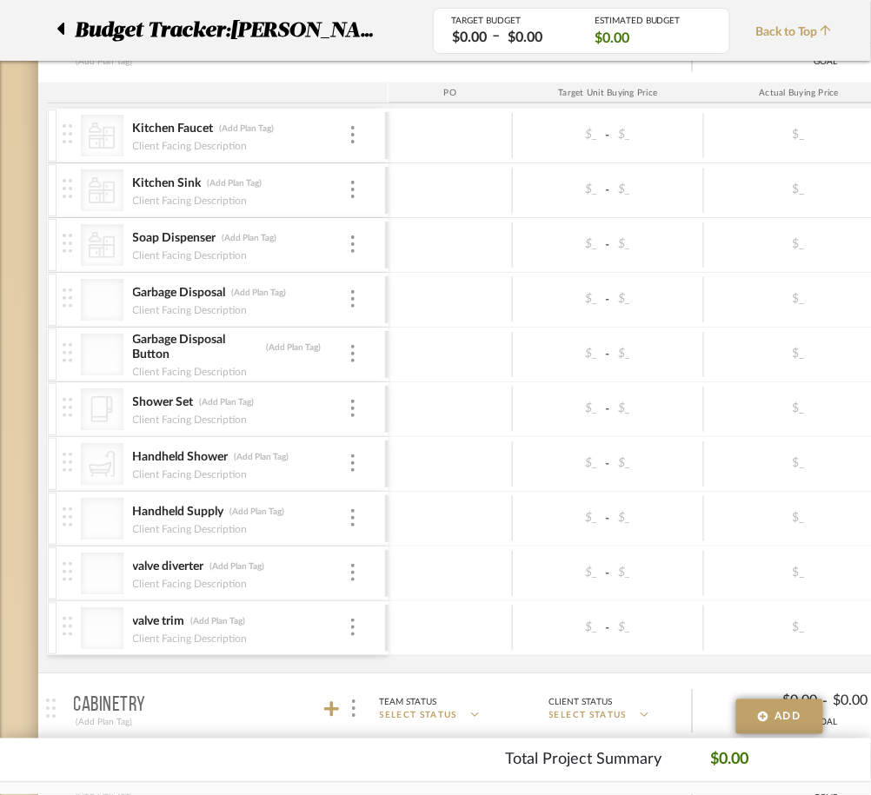
scroll to position [468, 0]
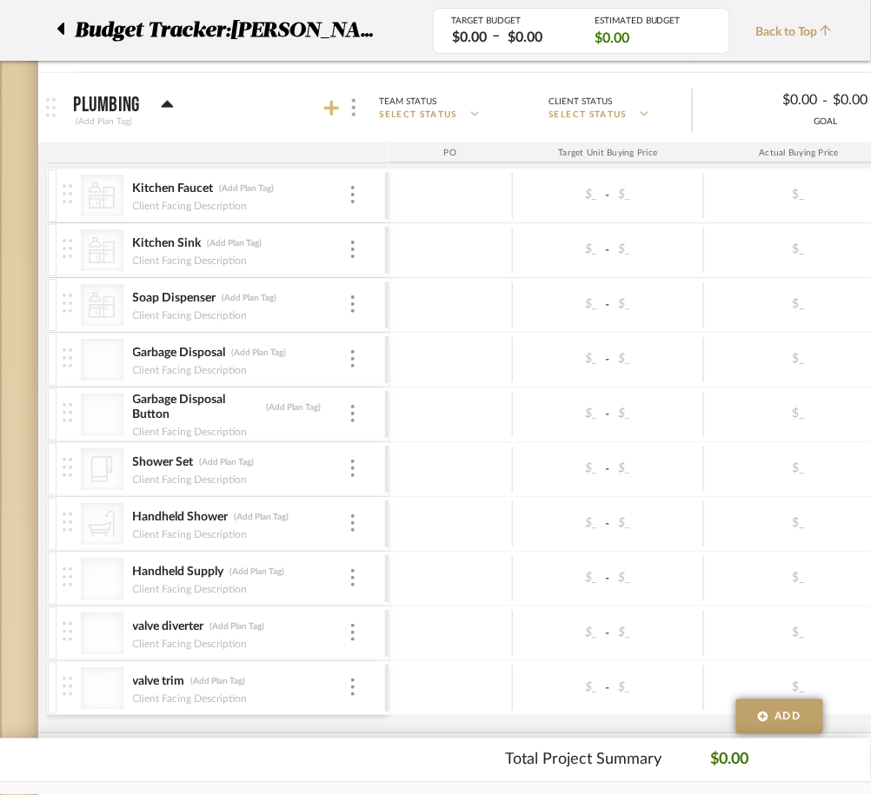
click at [330, 106] on icon at bounding box center [332, 109] width 16 height 16
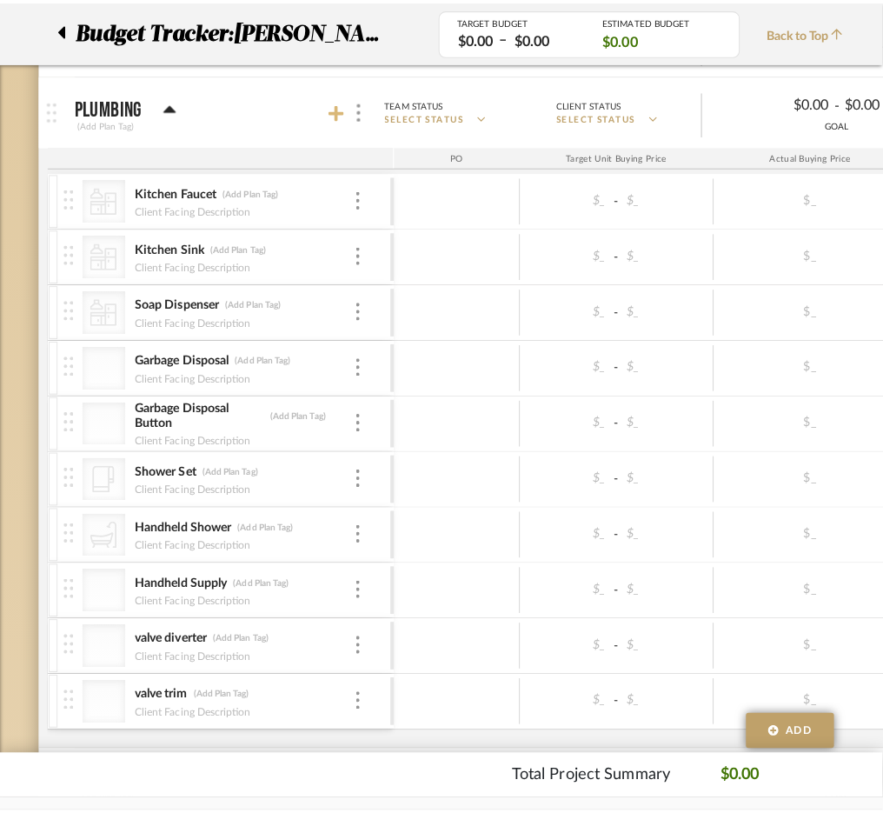
scroll to position [0, 0]
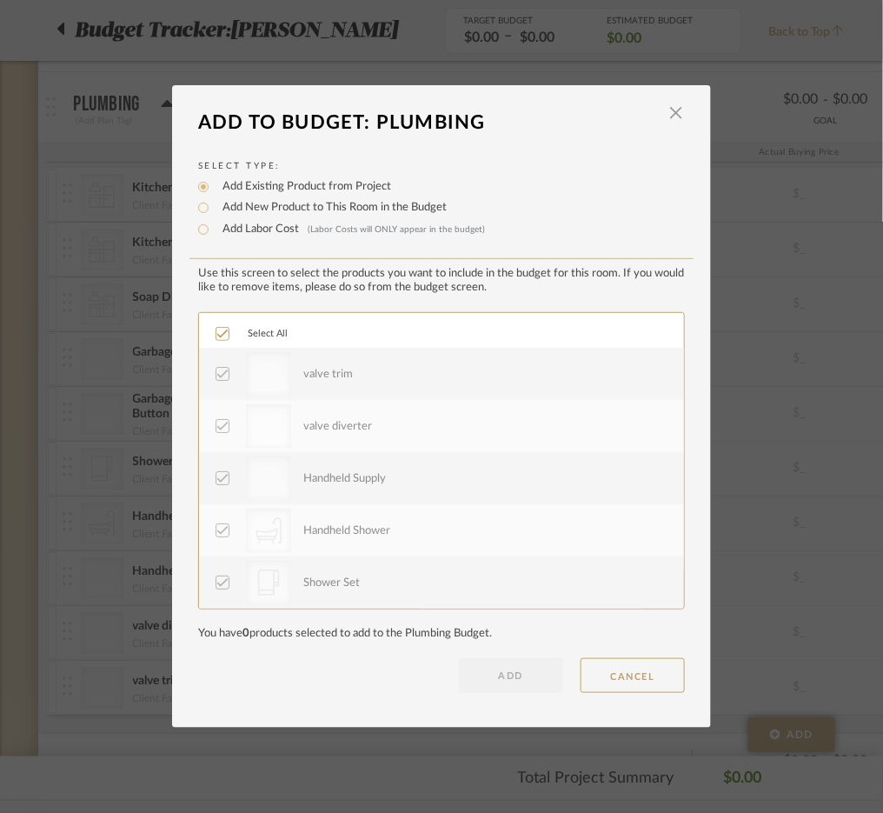
click at [309, 215] on label "Add New Product to This Room in the Budget" at bounding box center [330, 207] width 233 height 17
click at [214, 215] on input "Add New Product to This Room in the Budget" at bounding box center [203, 207] width 21 height 21
radio input "true"
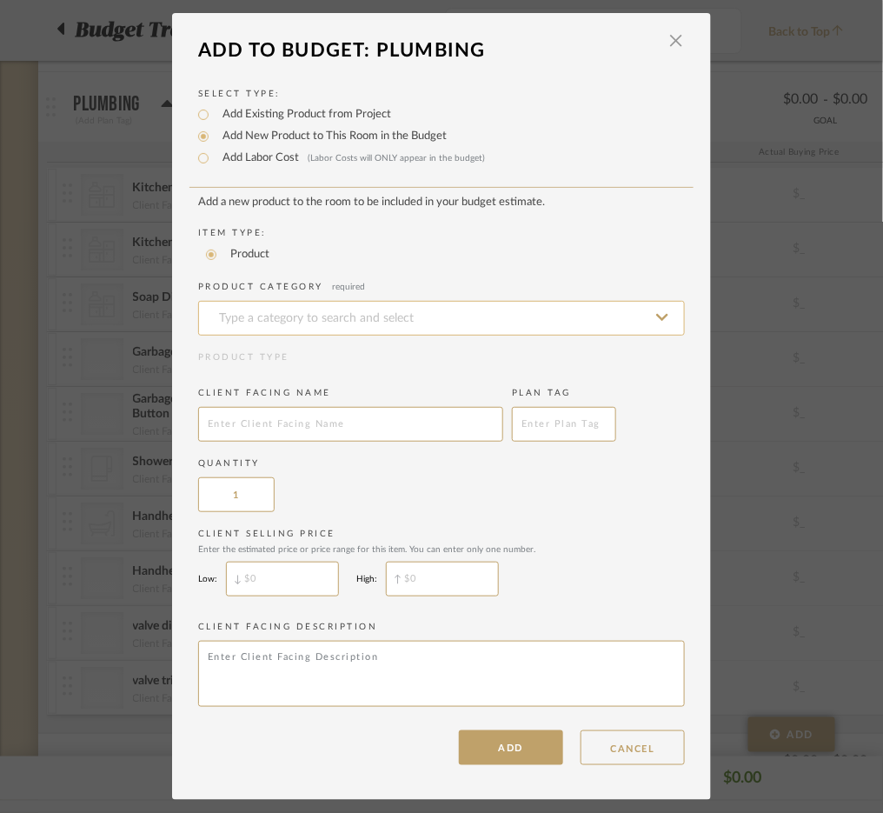
click at [310, 308] on input at bounding box center [441, 318] width 487 height 35
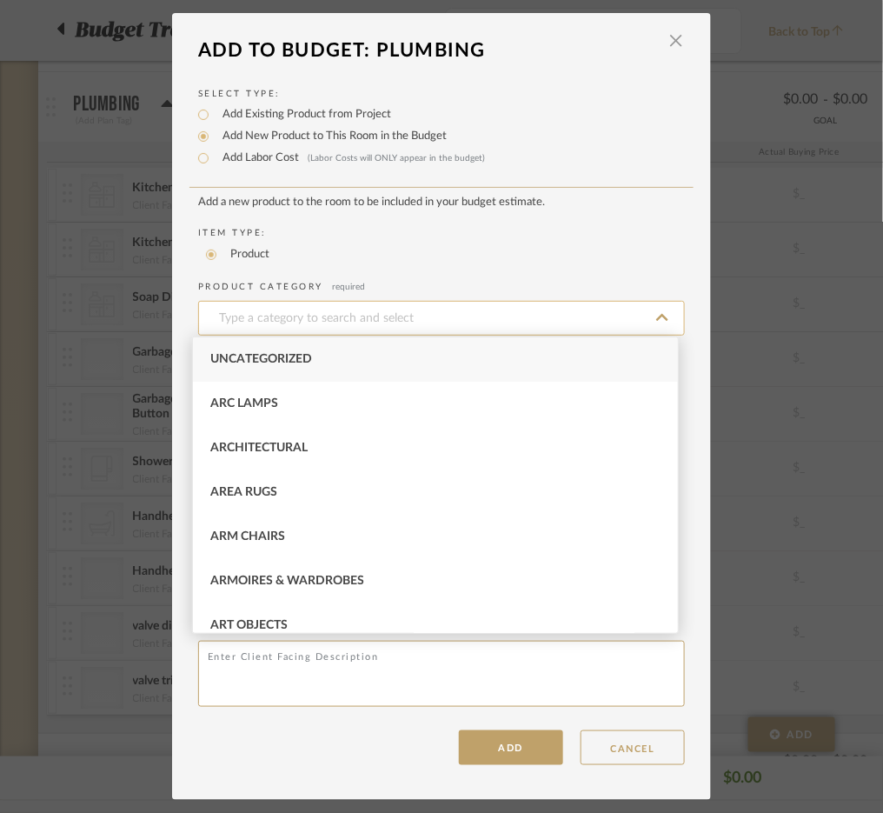
type input "Uncategorized"
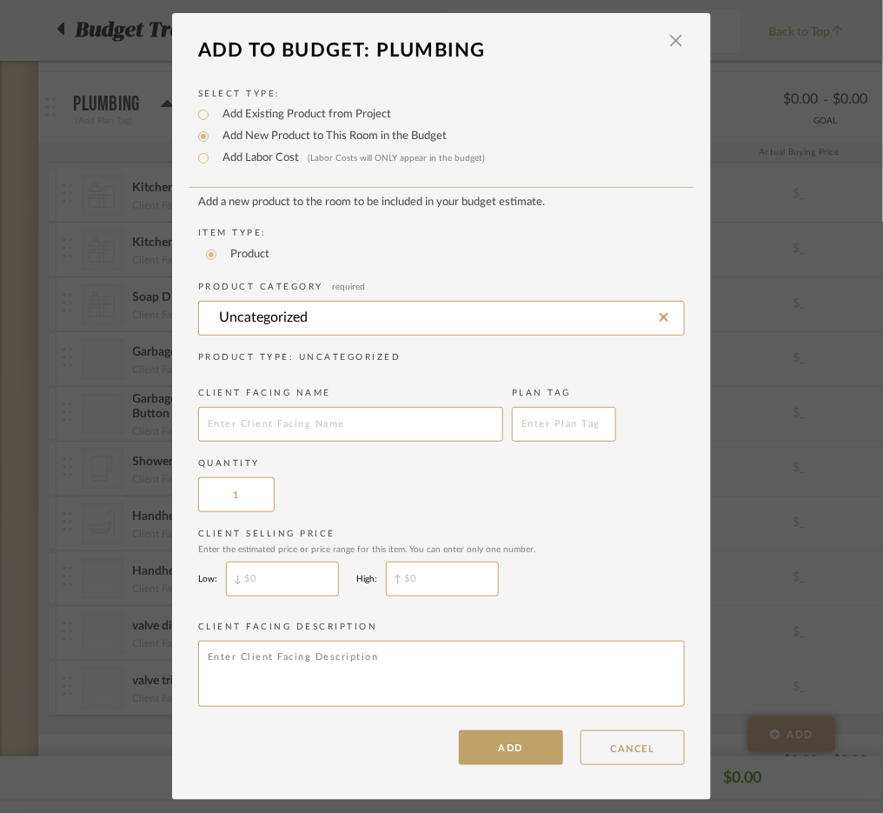
click at [320, 450] on add-new-product-placeholder "Add a new product to the room to be included in your budget estimate. Item Type…" at bounding box center [441, 454] width 487 height 517
click at [288, 401] on div "Client Facing Name" at bounding box center [350, 414] width 305 height 55
click at [296, 416] on input "text" at bounding box center [350, 424] width 305 height 35
type input "diverter"
click at [484, 753] on button "ADD" at bounding box center [511, 747] width 104 height 35
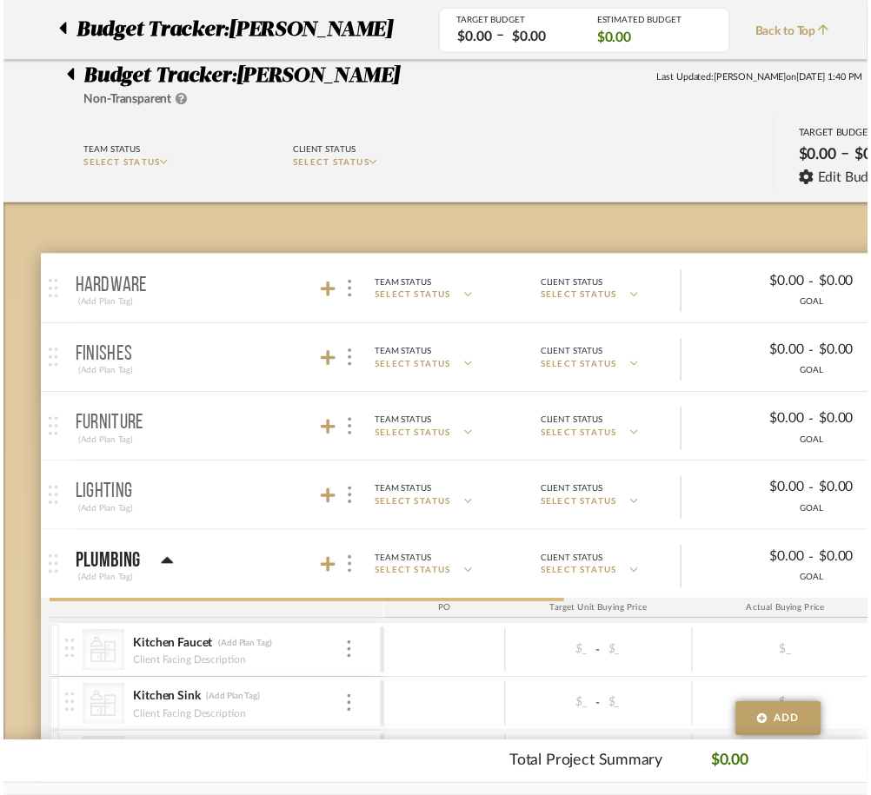
scroll to position [468, 0]
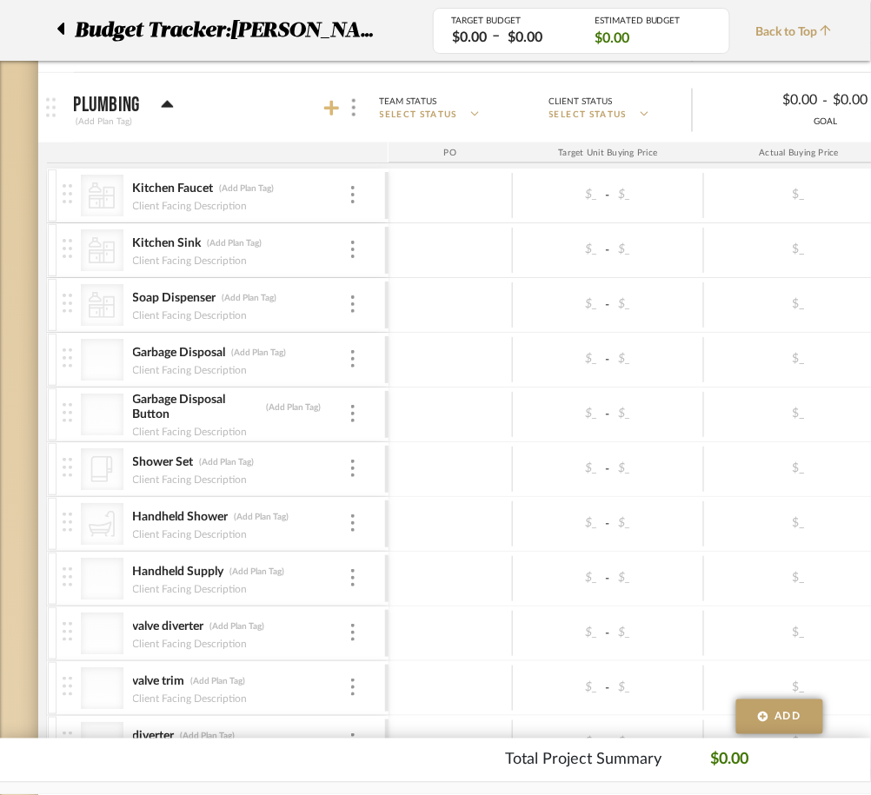
click at [330, 103] on icon at bounding box center [332, 109] width 16 height 16
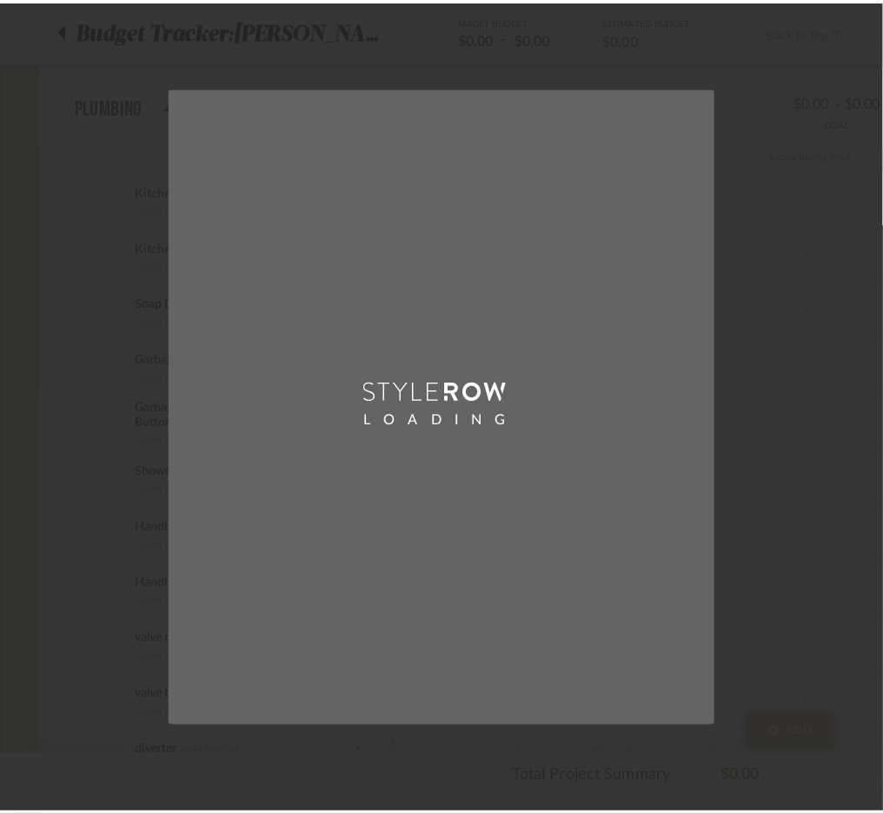
scroll to position [0, 0]
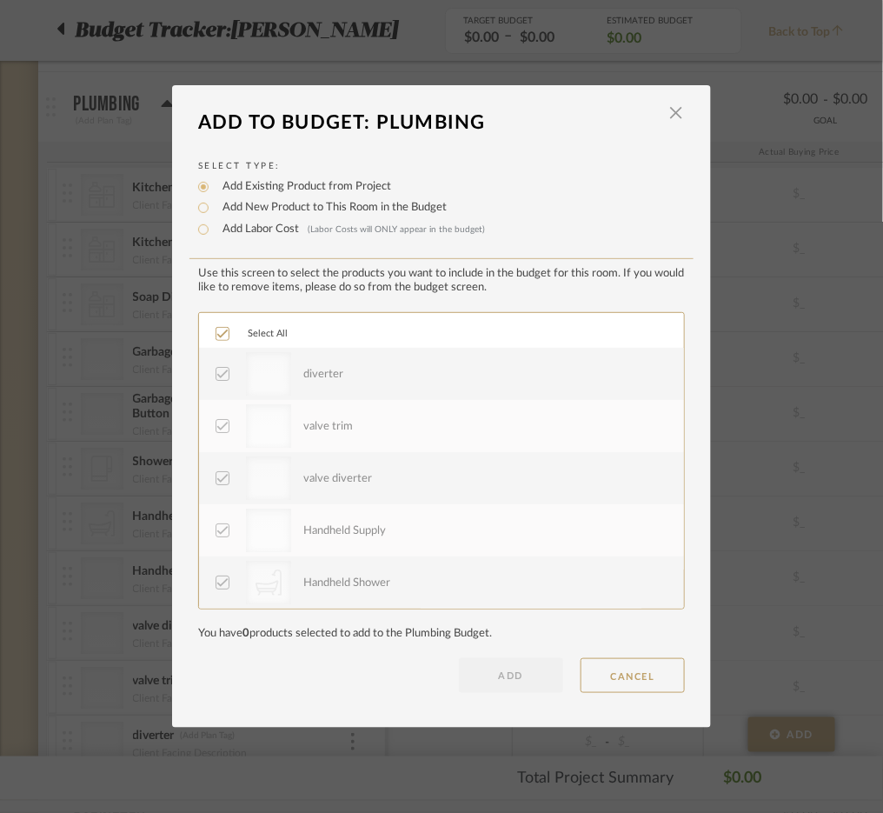
click at [315, 205] on label "Add New Product to This Room in the Budget" at bounding box center [330, 207] width 233 height 17
click at [214, 205] on input "Add New Product to This Room in the Budget" at bounding box center [203, 207] width 21 height 21
radio input "true"
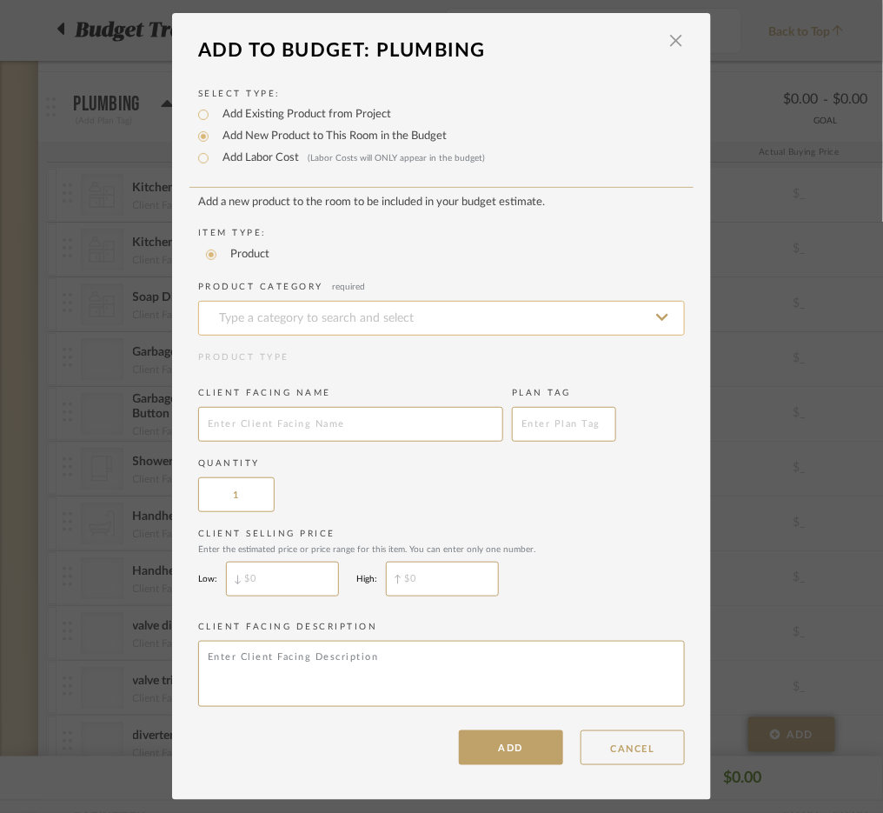
click at [313, 328] on input at bounding box center [441, 318] width 487 height 35
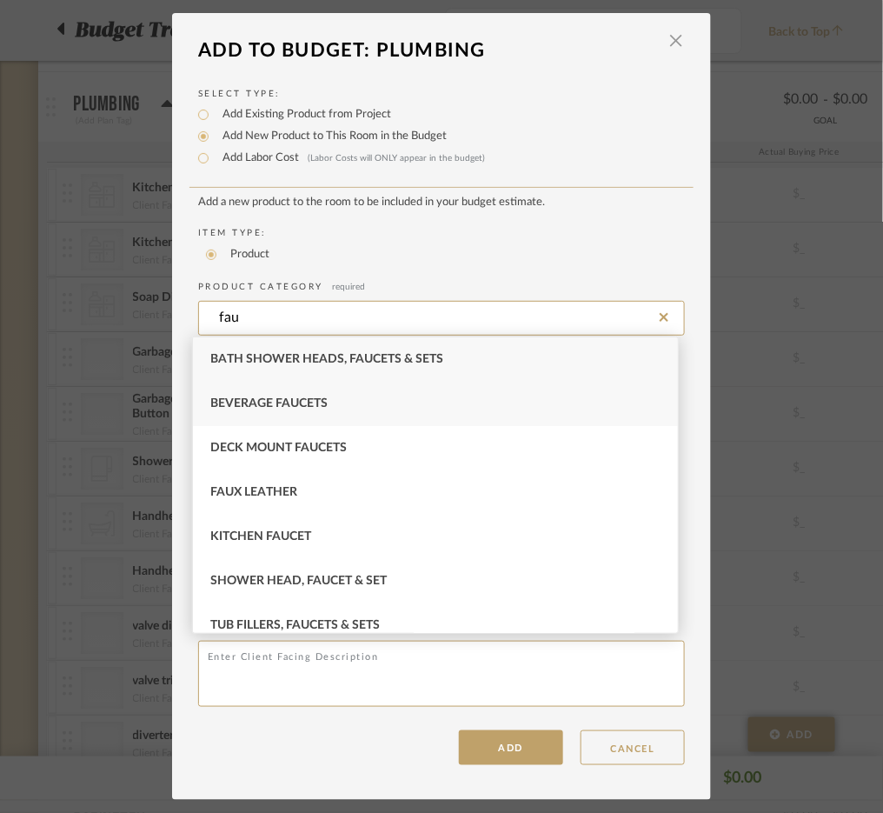
click at [311, 408] on span "Beverage Faucets" at bounding box center [268, 403] width 117 height 12
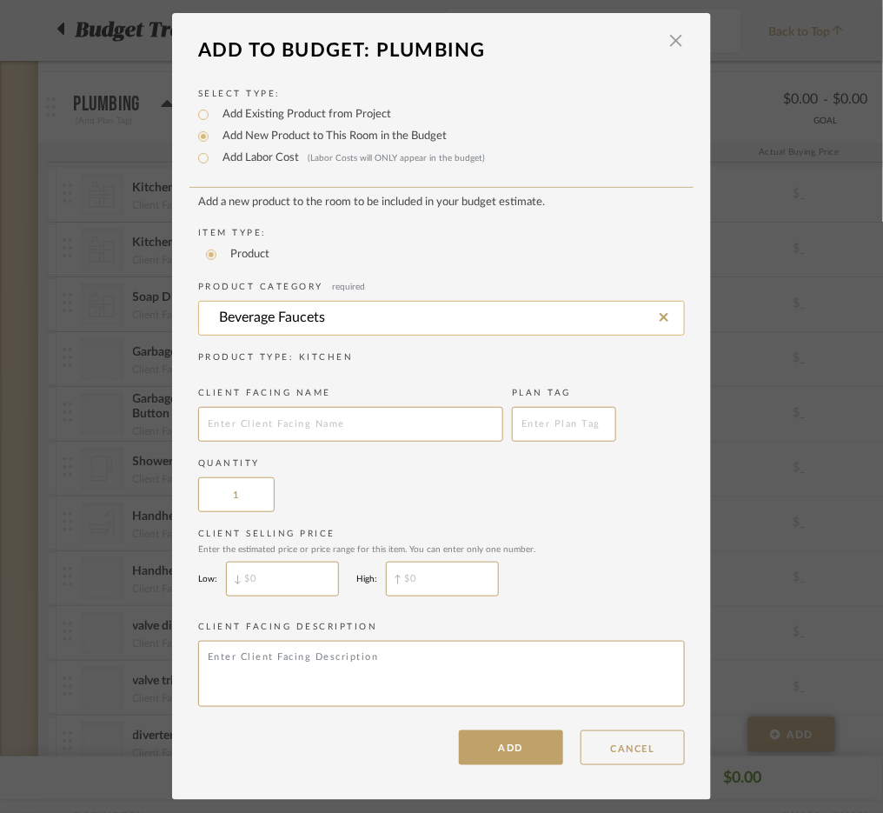
click at [285, 314] on input "Beverage Faucets" at bounding box center [441, 318] width 487 height 35
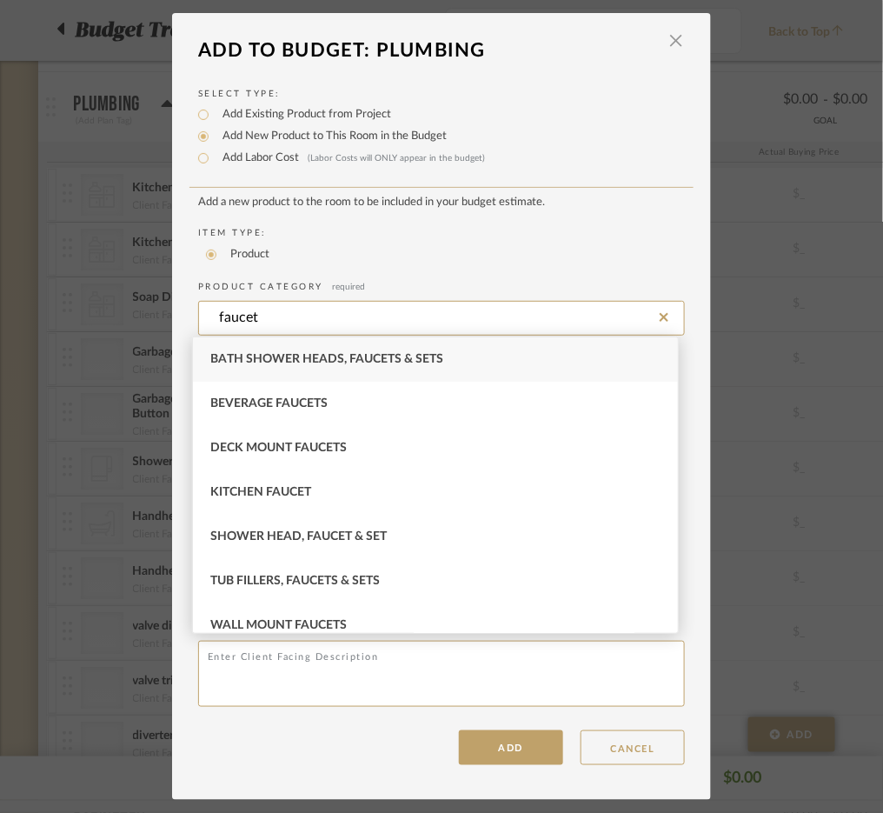
click at [304, 360] on span "Bath Shower Heads, Faucets & Sets" at bounding box center [326, 359] width 233 height 12
type input "Bath Shower Heads, Faucets & Sets"
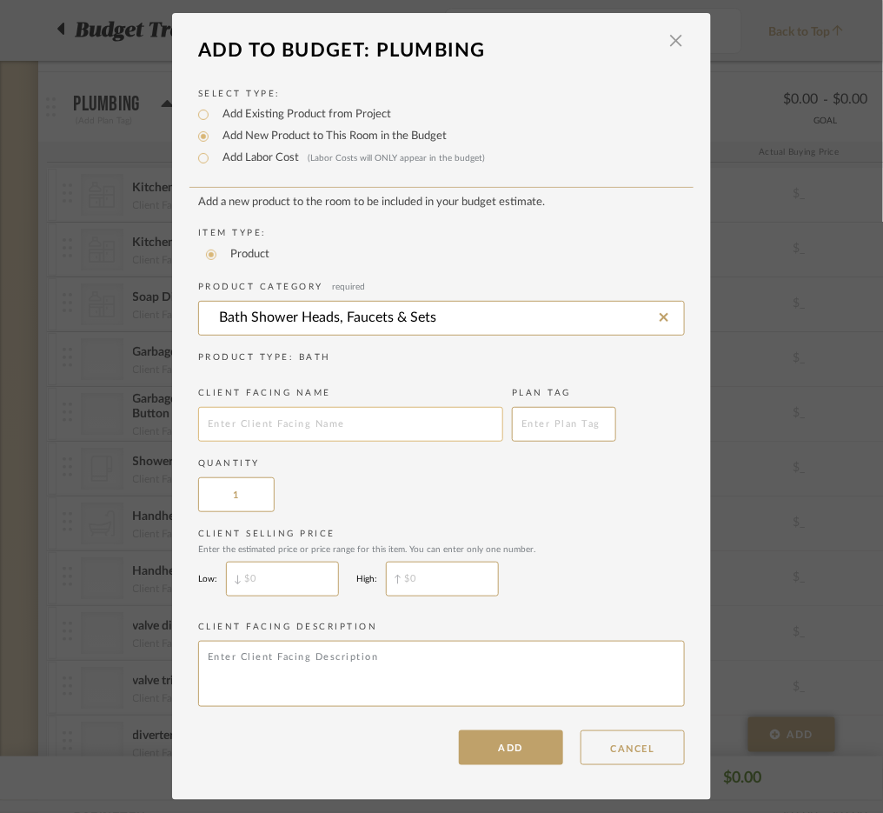
click at [302, 420] on input "text" at bounding box center [350, 424] width 305 height 35
type input "Bathroom Faucet"
click at [476, 751] on button "ADD" at bounding box center [511, 747] width 104 height 35
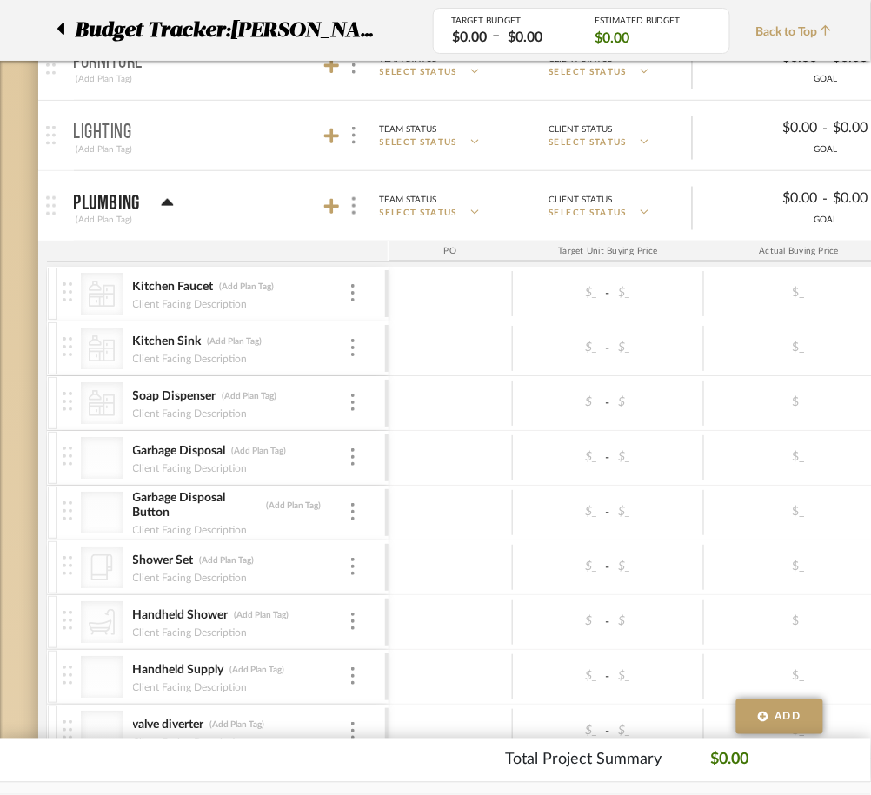
scroll to position [372, 0]
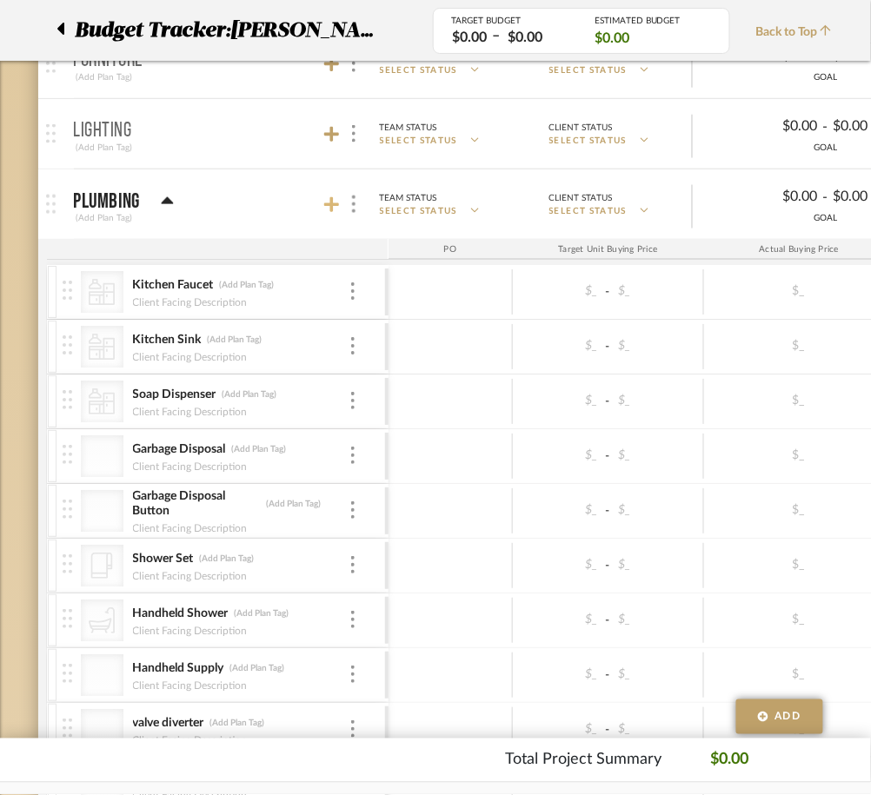
click at [331, 197] on icon at bounding box center [332, 205] width 16 height 16
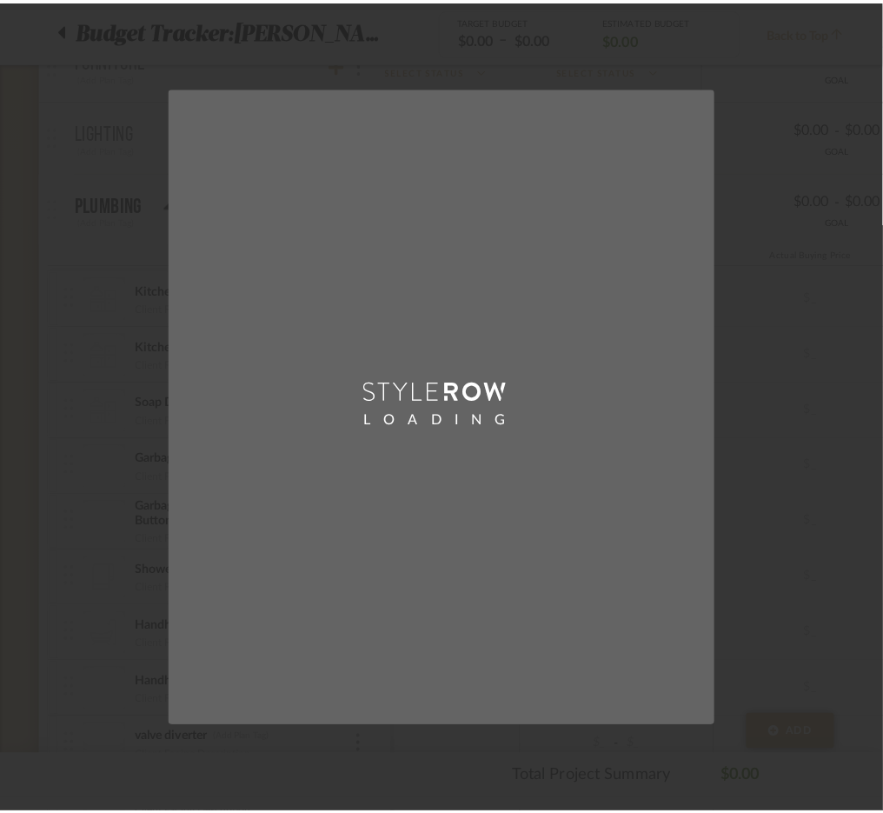
scroll to position [0, 0]
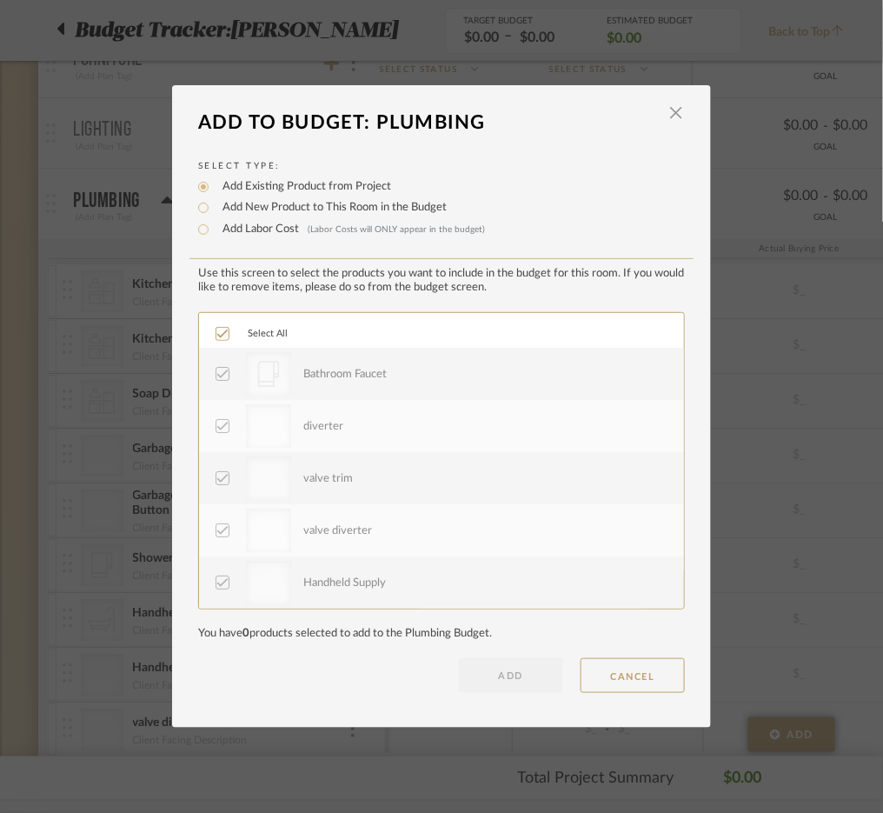
click at [242, 207] on label "Add New Product to This Room in the Budget" at bounding box center [330, 207] width 233 height 17
click at [214, 207] on input "Add New Product to This Room in the Budget" at bounding box center [203, 207] width 21 height 21
radio input "true"
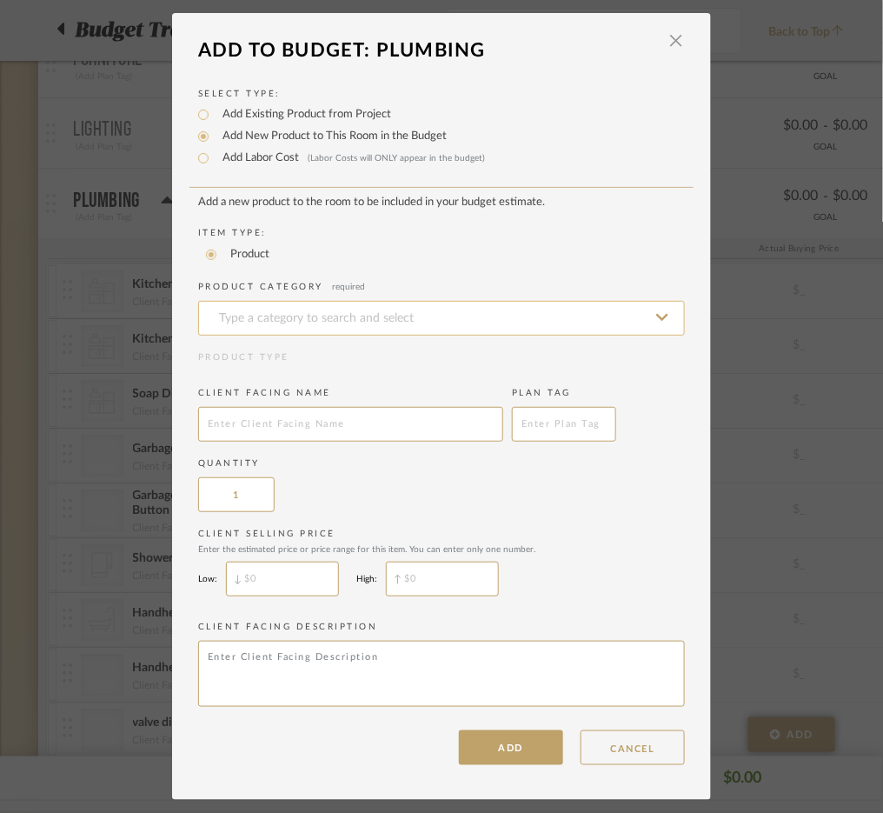
click at [278, 322] on input at bounding box center [441, 318] width 487 height 35
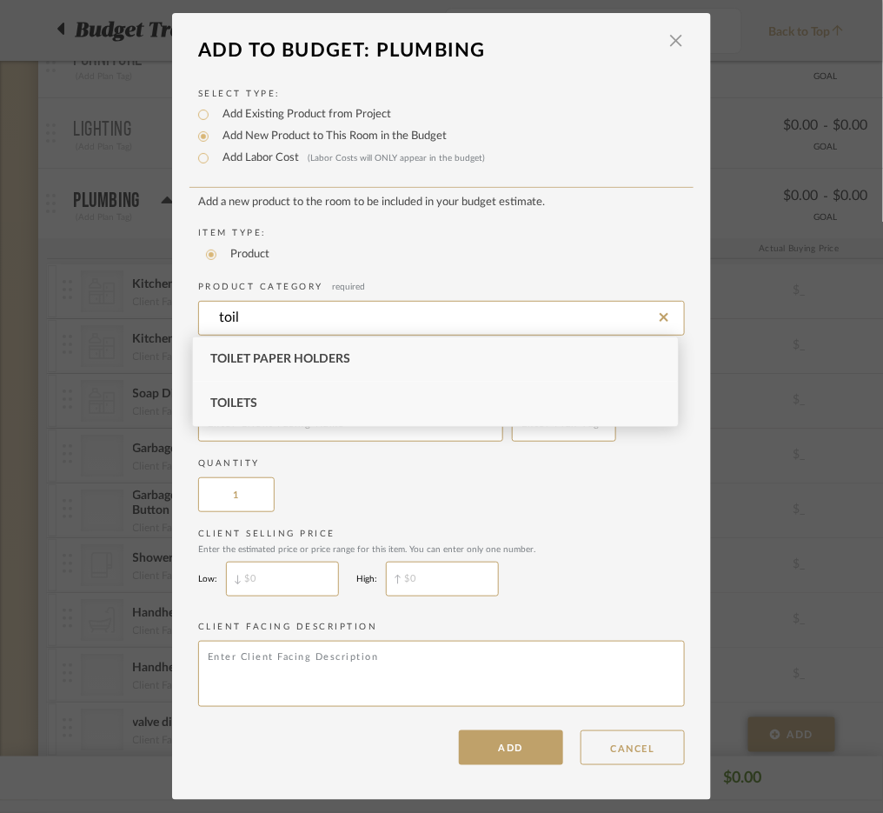
click at [276, 402] on div "Toilets" at bounding box center [435, 404] width 485 height 44
type input "Toilets"
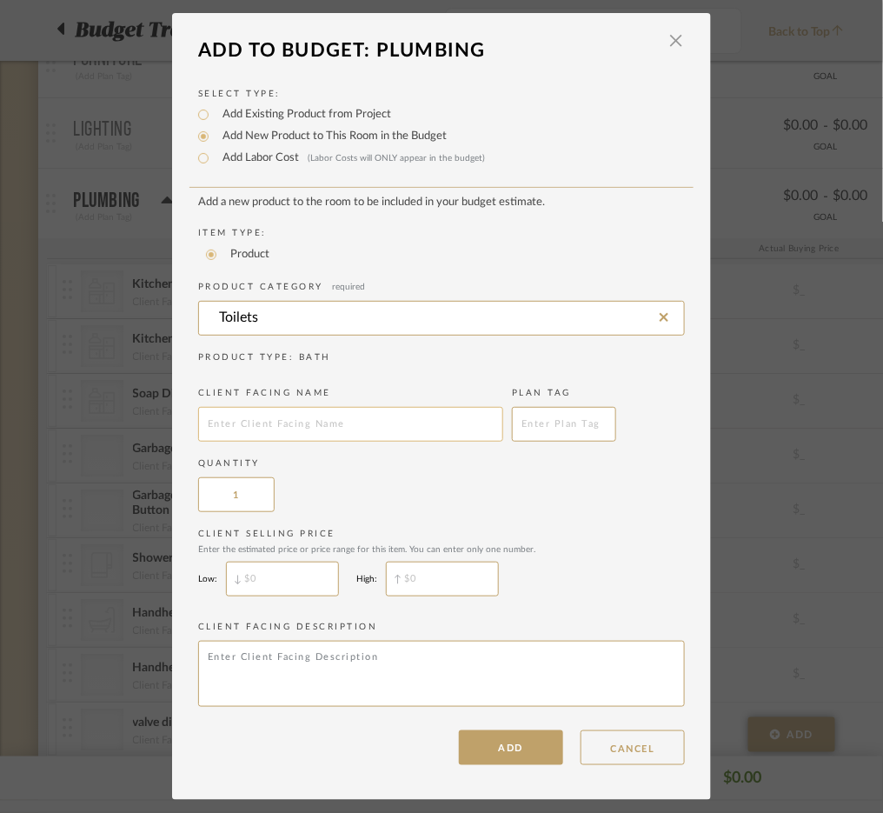
click at [278, 422] on input "text" at bounding box center [350, 424] width 305 height 35
type input "toilet"
click at [513, 756] on button "ADD" at bounding box center [511, 747] width 104 height 35
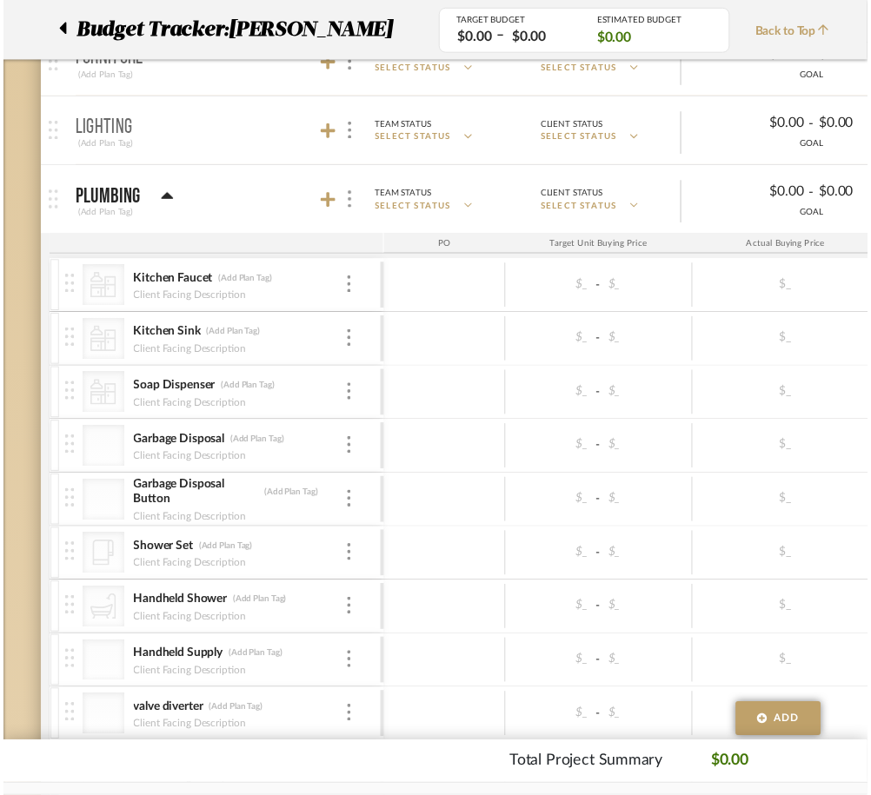
scroll to position [372, 0]
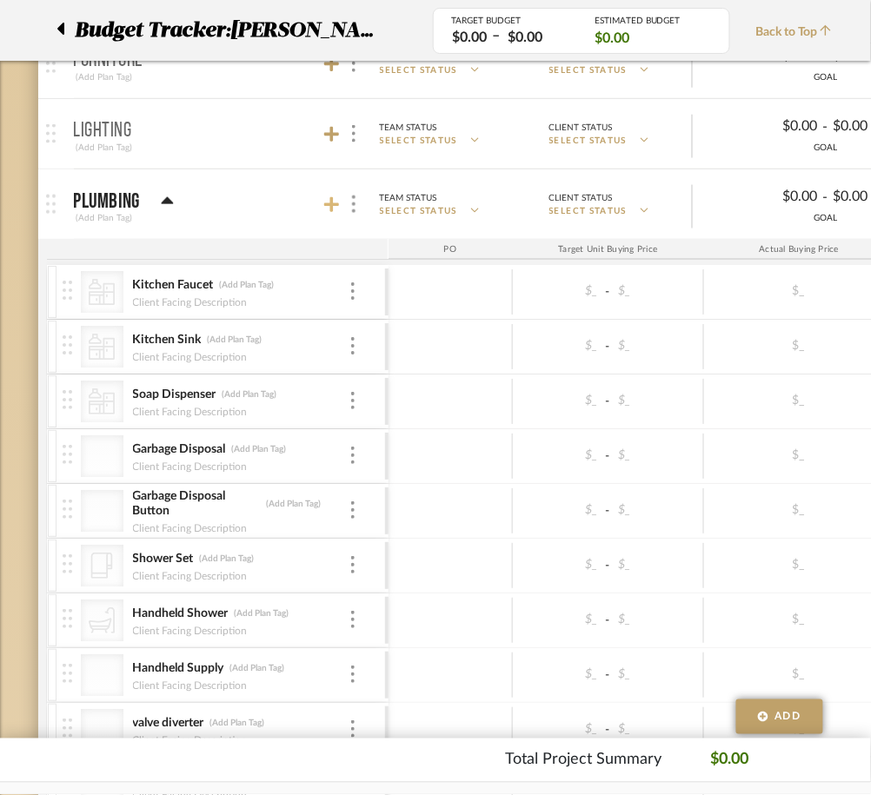
click at [329, 206] on icon at bounding box center [332, 204] width 16 height 17
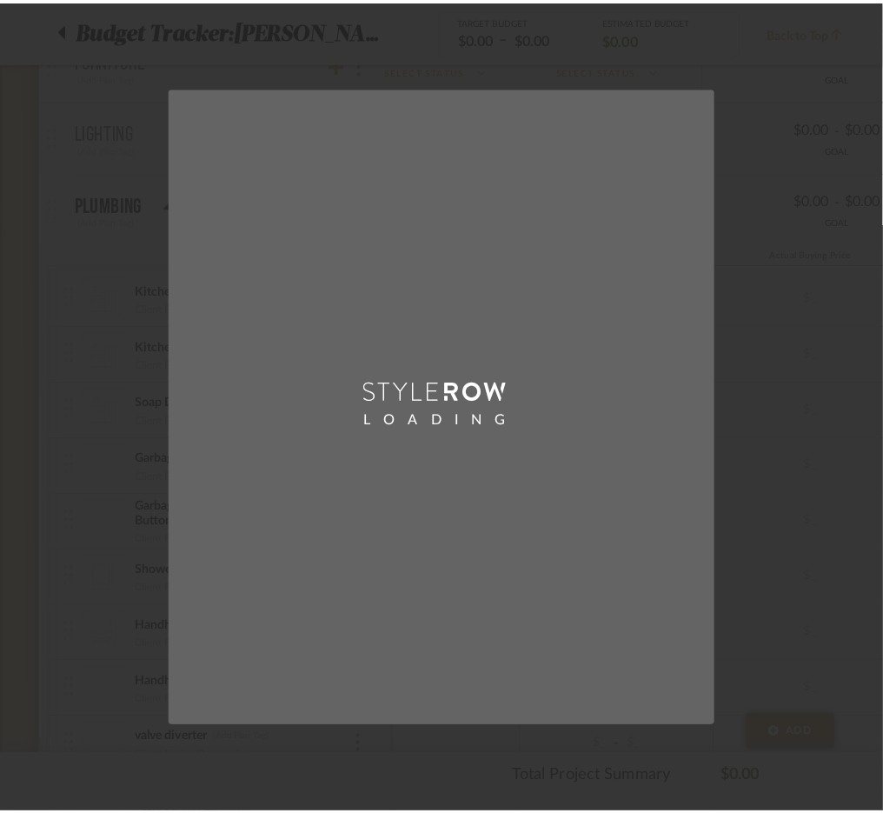
scroll to position [0, 0]
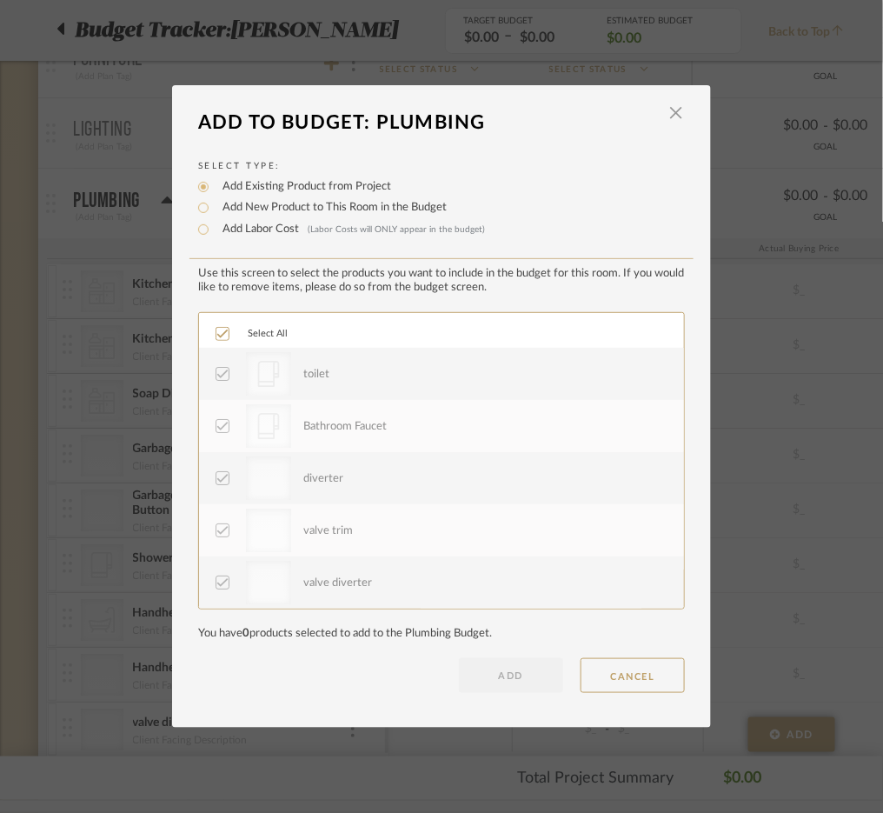
click at [298, 205] on label "Add New Product to This Room in the Budget" at bounding box center [330, 207] width 233 height 17
click at [214, 205] on input "Add New Product to This Room in the Budget" at bounding box center [203, 207] width 21 height 21
radio input "true"
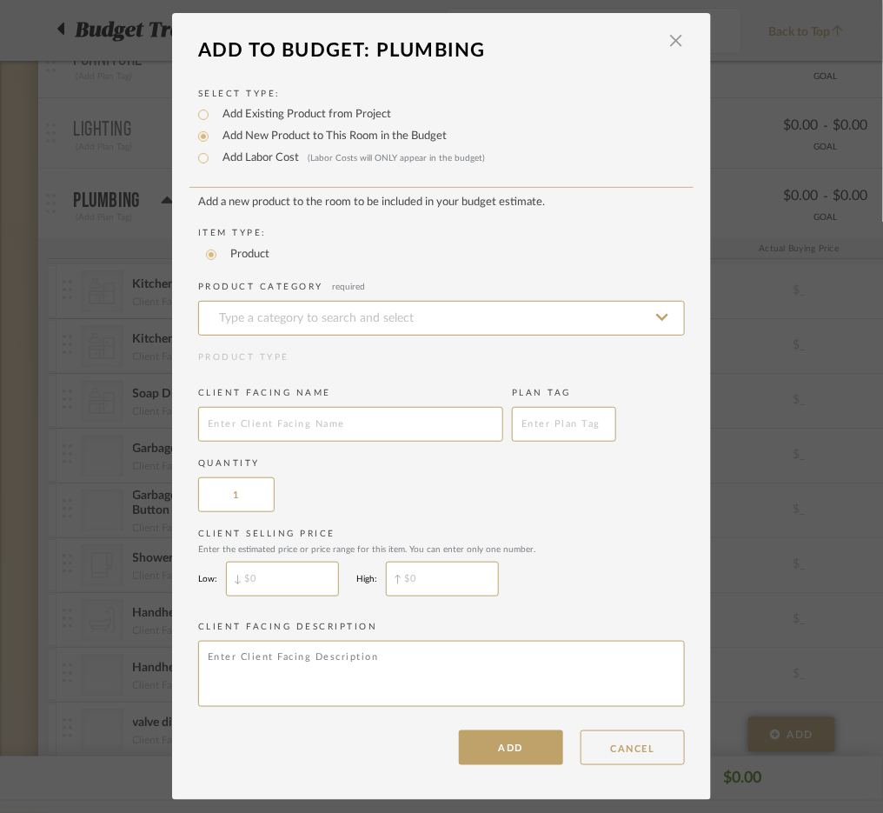
click at [313, 339] on add-new-product-placeholder "Add a new product to the room to be included in your budget estimate. Item Type…" at bounding box center [441, 454] width 487 height 517
click at [293, 316] on input at bounding box center [441, 318] width 487 height 35
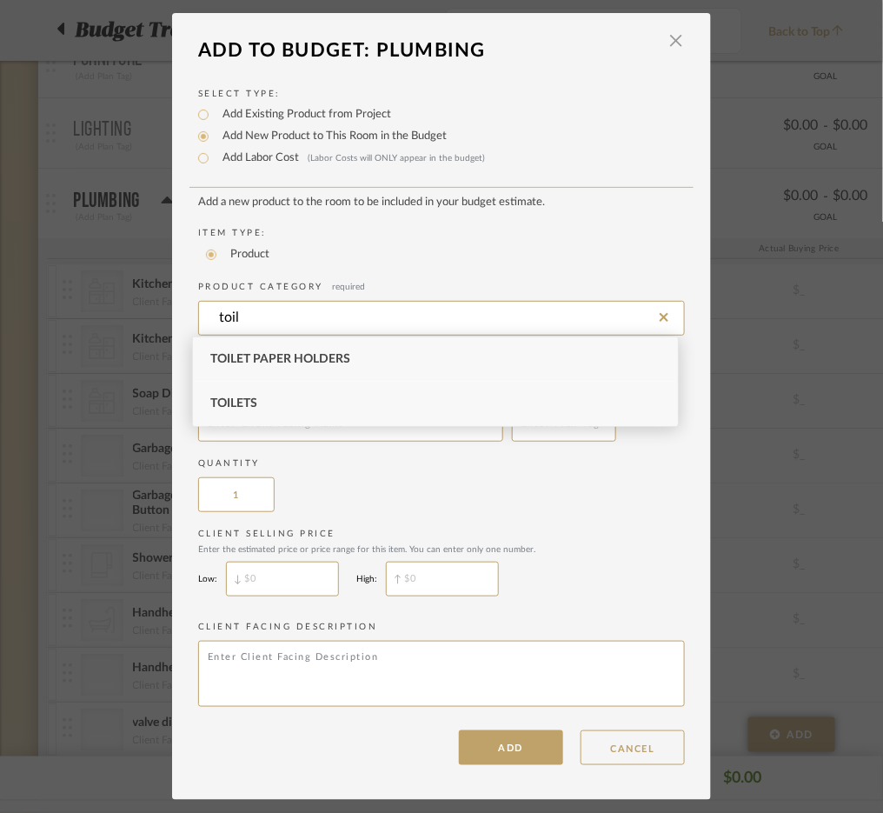
click at [292, 395] on div "Toilets" at bounding box center [435, 404] width 485 height 44
type input "Toilets"
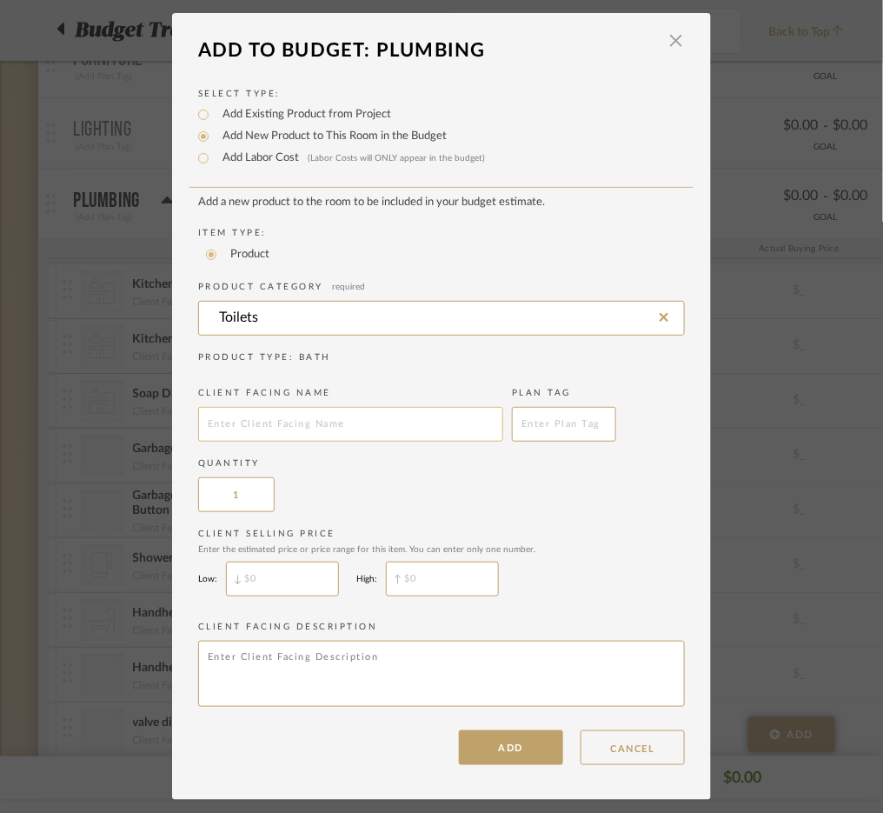
click at [311, 421] on input "text" at bounding box center [350, 424] width 305 height 35
type input "Toilet Trip lever"
click at [508, 744] on button "ADD" at bounding box center [511, 747] width 104 height 35
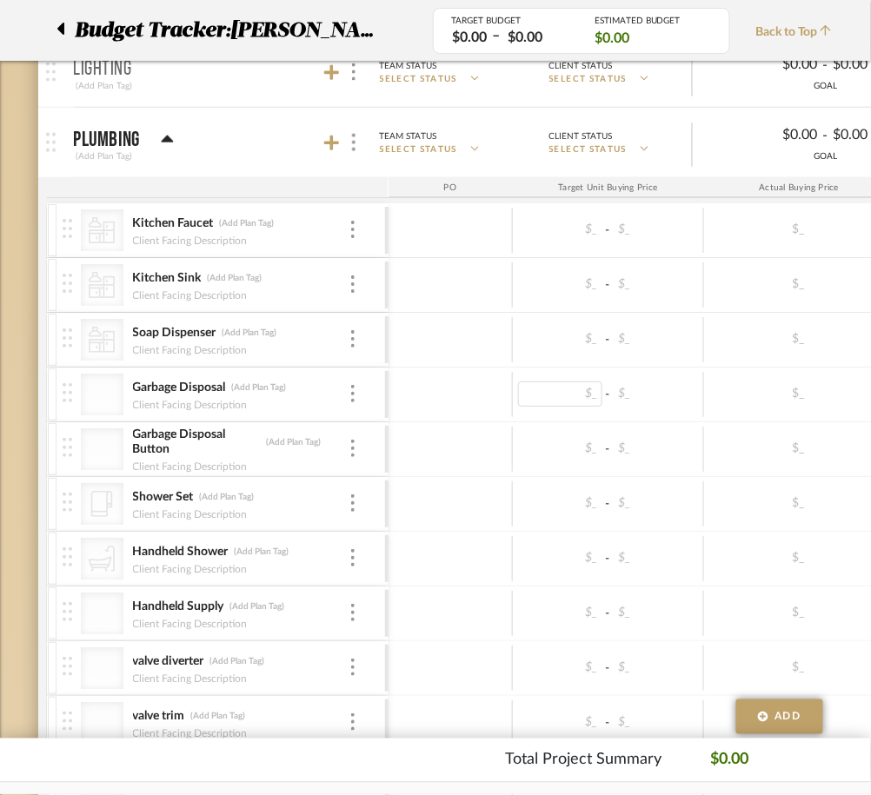
scroll to position [0, 56]
type input "328.83"
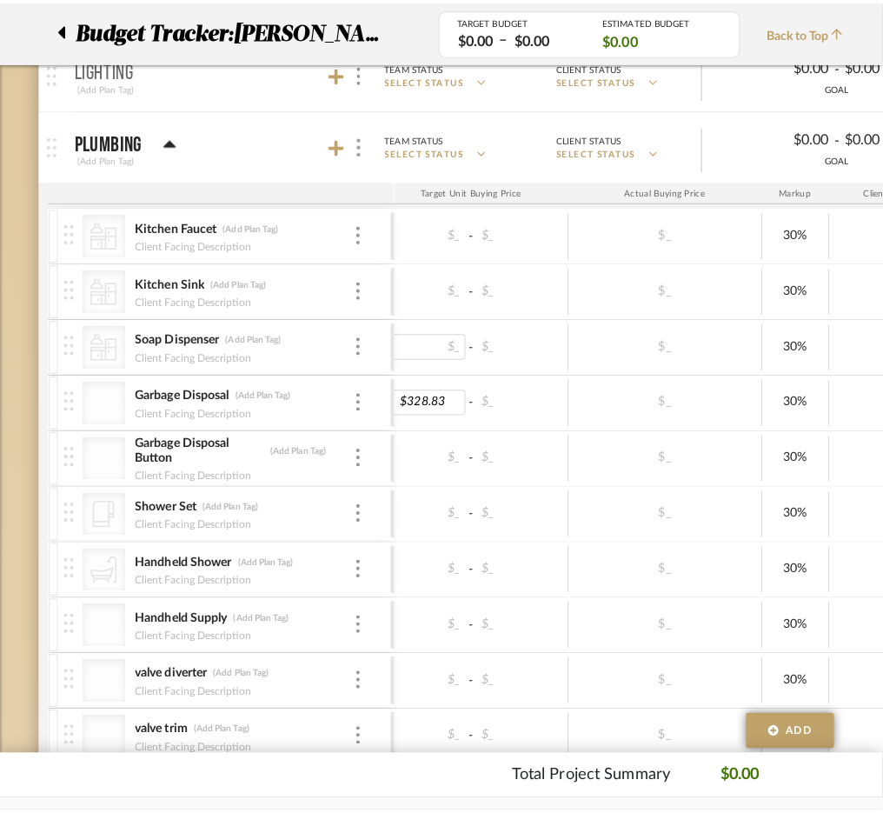
scroll to position [0, 0]
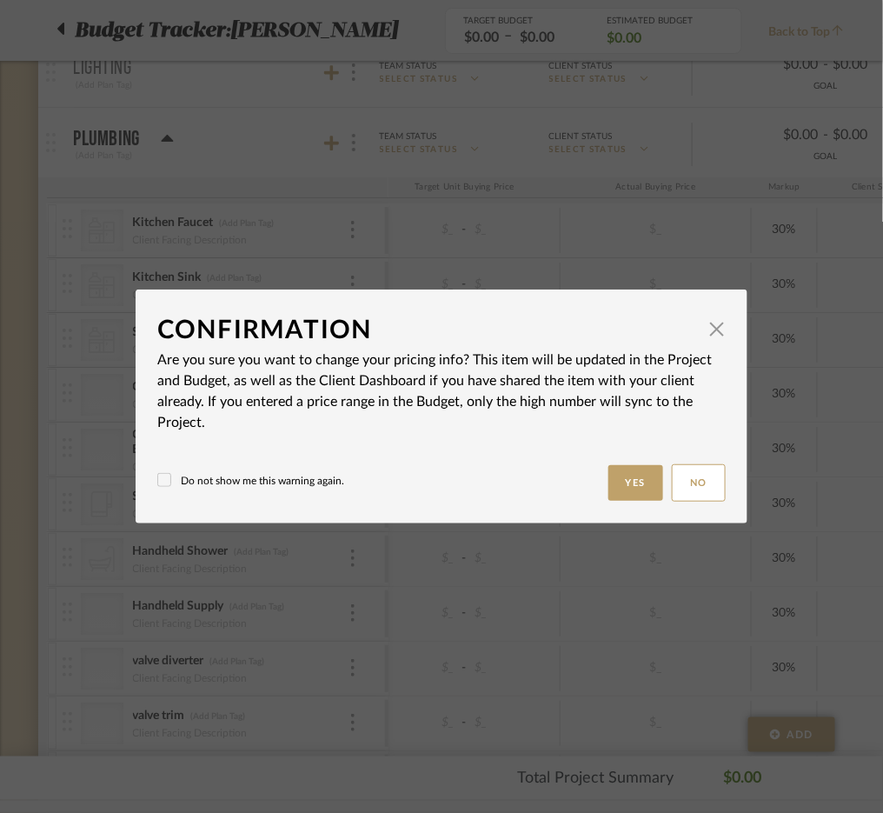
click at [287, 470] on div "Do not show me this warning again. Yes No" at bounding box center [441, 482] width 568 height 37
click at [289, 473] on label "Do not show me this warning again." at bounding box center [250, 481] width 187 height 16
click at [638, 483] on button "Yes" at bounding box center [636, 483] width 56 height 36
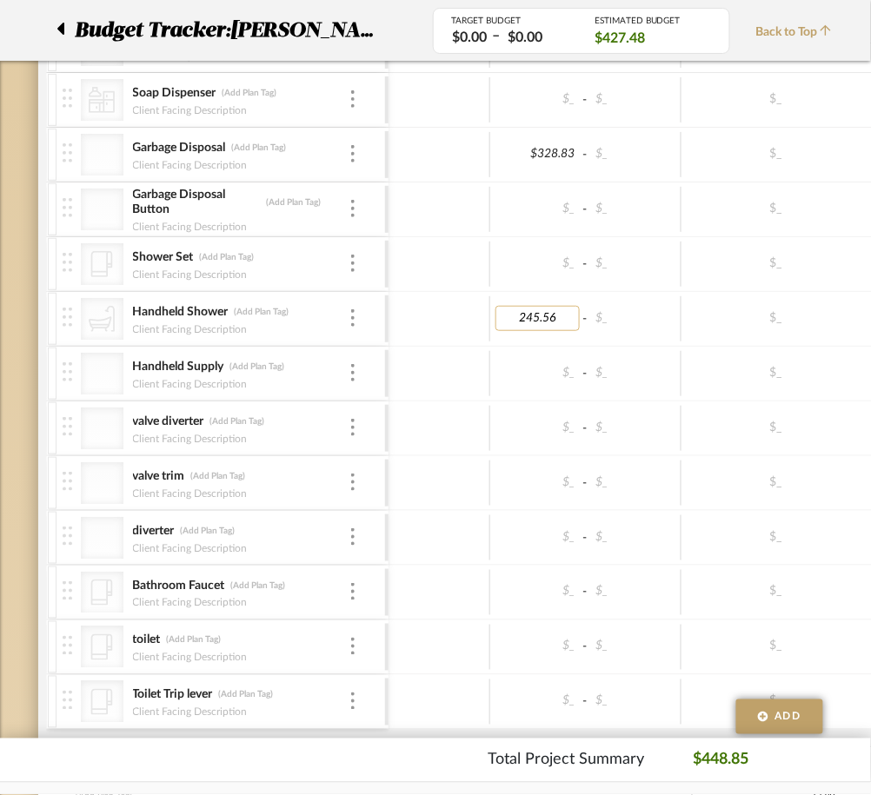
drag, startPoint x: 526, startPoint y: 317, endPoint x: 511, endPoint y: 317, distance: 14.8
click at [511, 317] on input "245.56" at bounding box center [537, 317] width 85 height 25
type input "145.56"
type input "33.13"
type input "190.16"
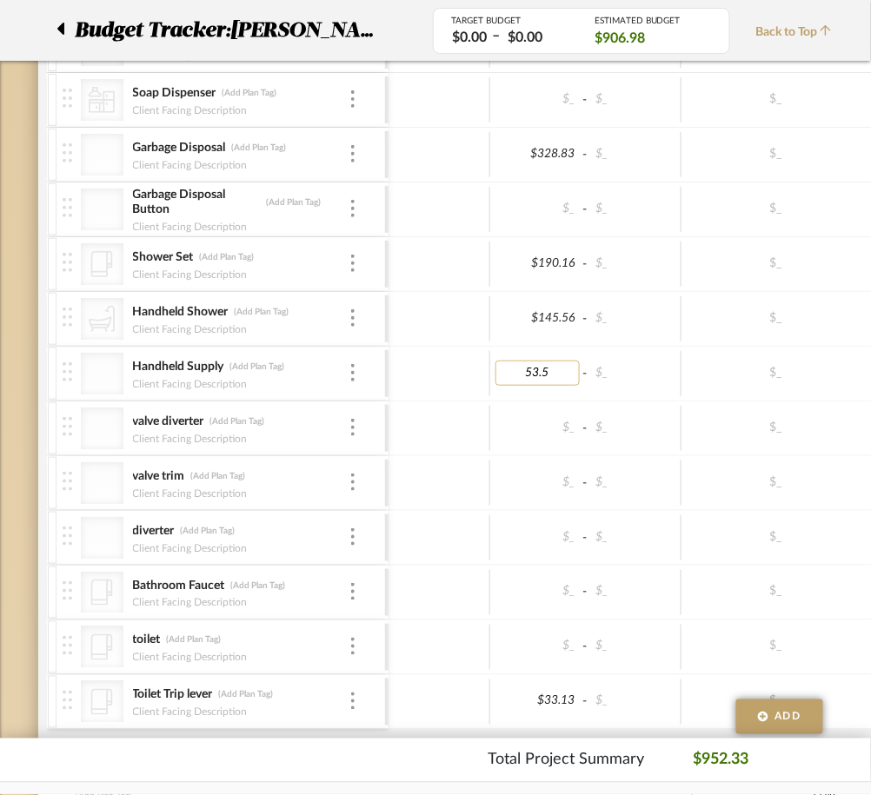
type input "53.54"
type input "275.81"
type input "141.78"
type input "96.96"
type input "63.96"
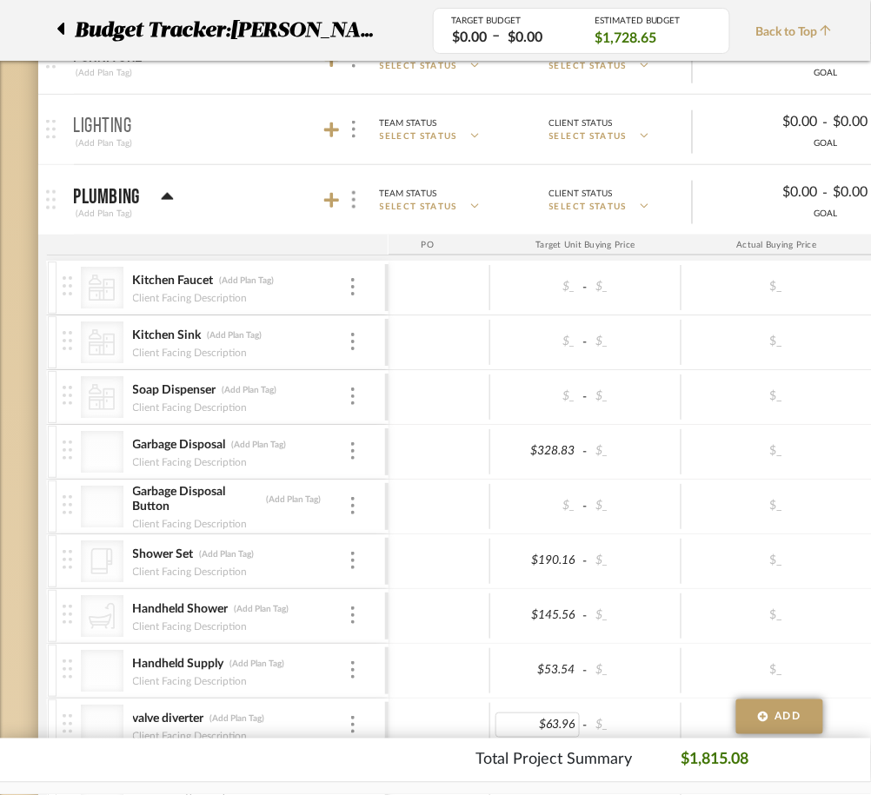
scroll to position [377, 0]
type input "137.13"
type input "606.55"
type input "63.29"
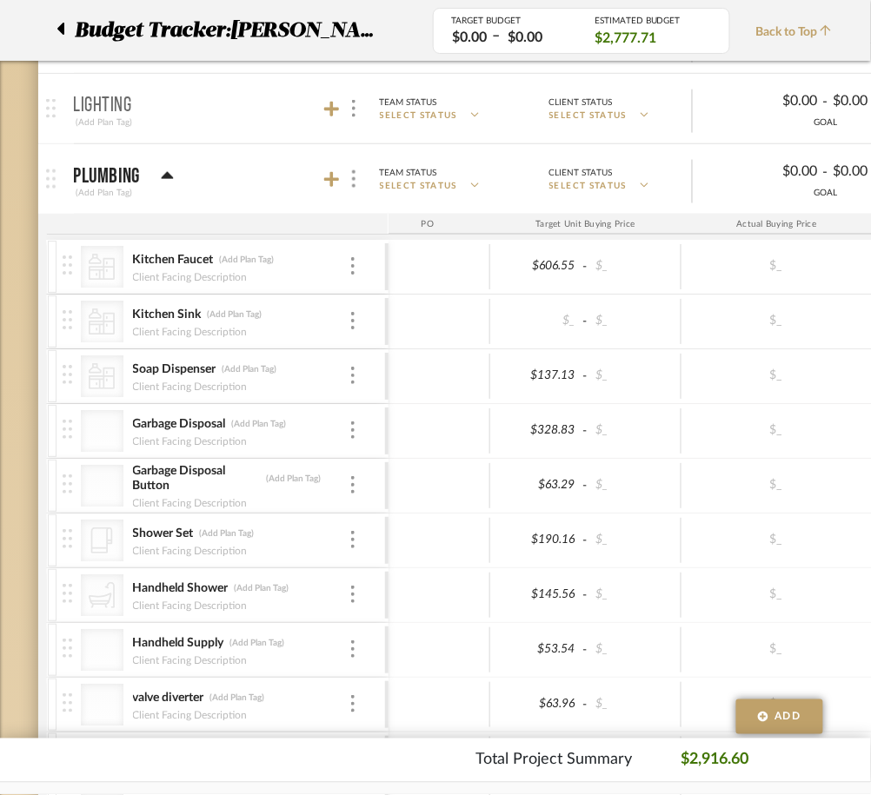
scroll to position [376, 0]
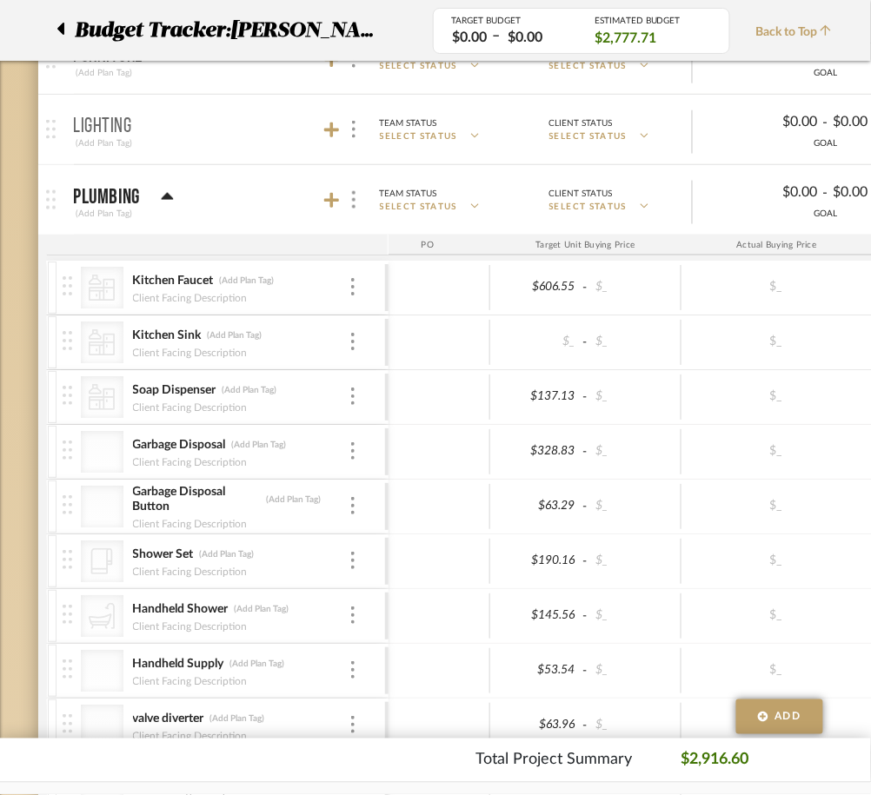
click at [330, 183] on mat-panel-title "Plumbing (Add Plan Tag)" at bounding box center [227, 200] width 306 height 43
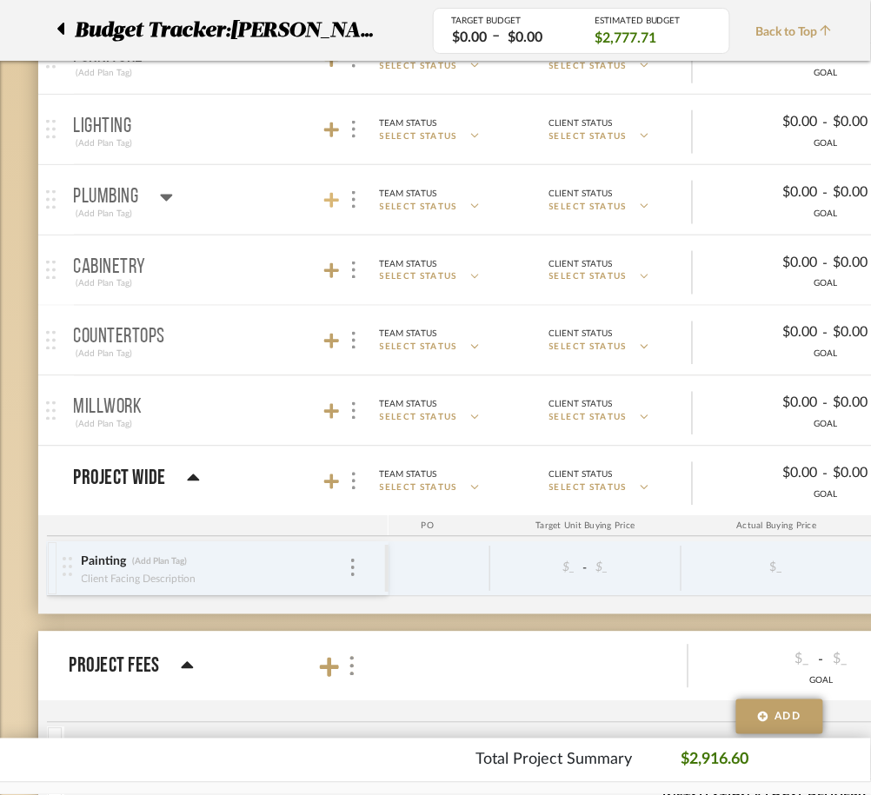
click at [330, 196] on icon at bounding box center [332, 201] width 16 height 16
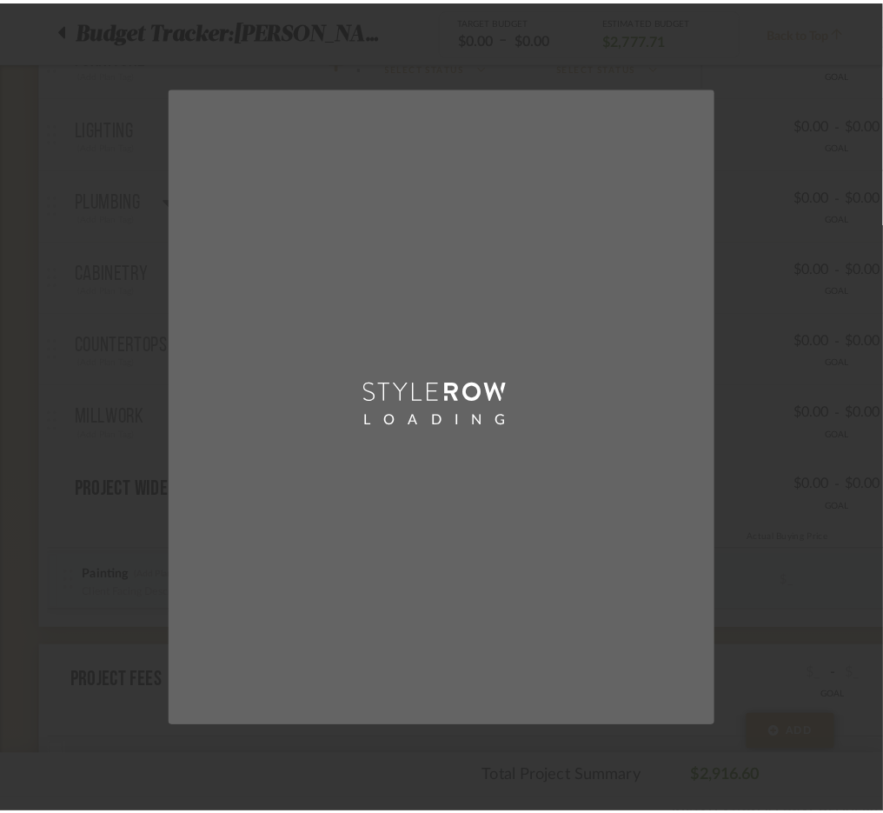
scroll to position [0, 0]
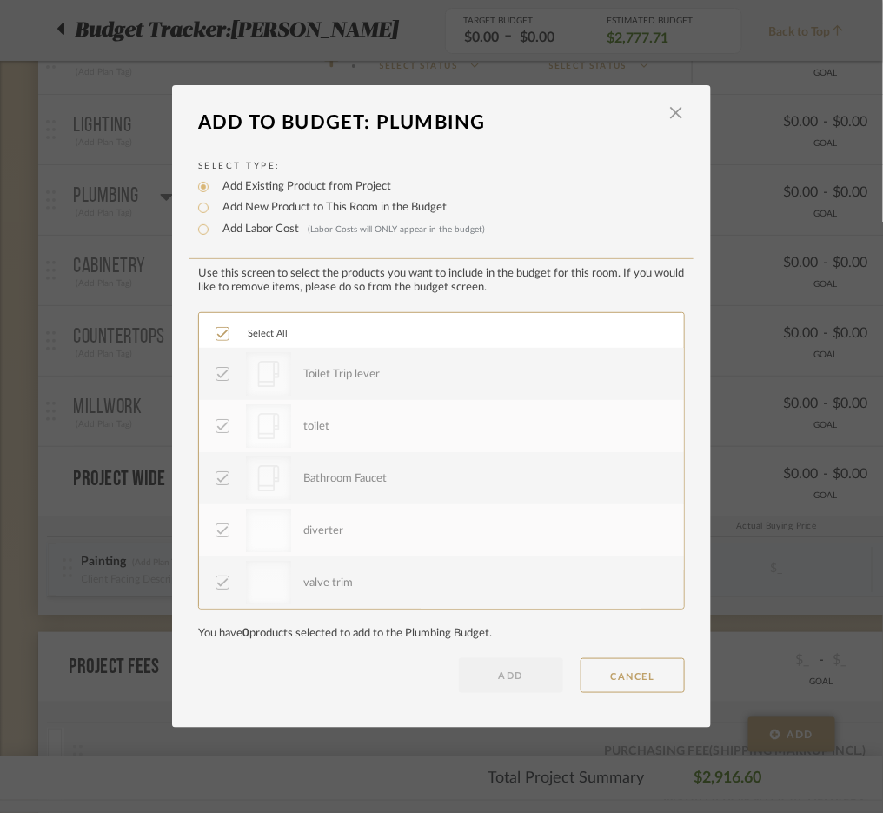
click at [265, 203] on label "Add New Product to This Room in the Budget" at bounding box center [330, 207] width 233 height 17
click at [214, 203] on input "Add New Product to This Room in the Budget" at bounding box center [203, 207] width 21 height 21
radio input "true"
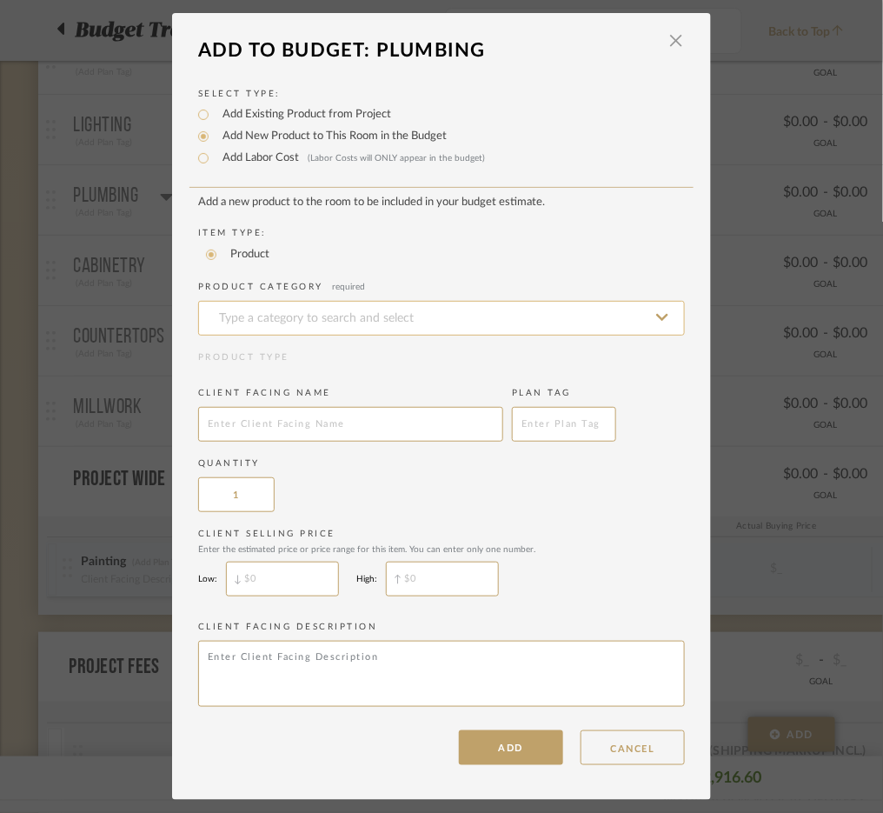
click at [306, 310] on input at bounding box center [441, 318] width 487 height 35
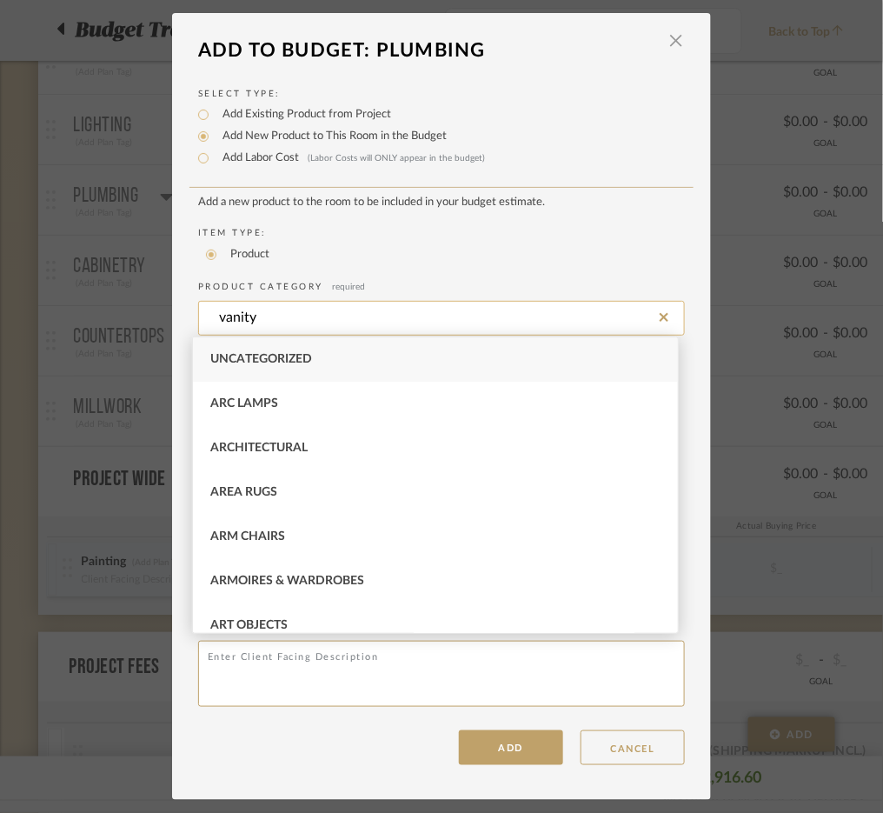
type input "Uncategorized"
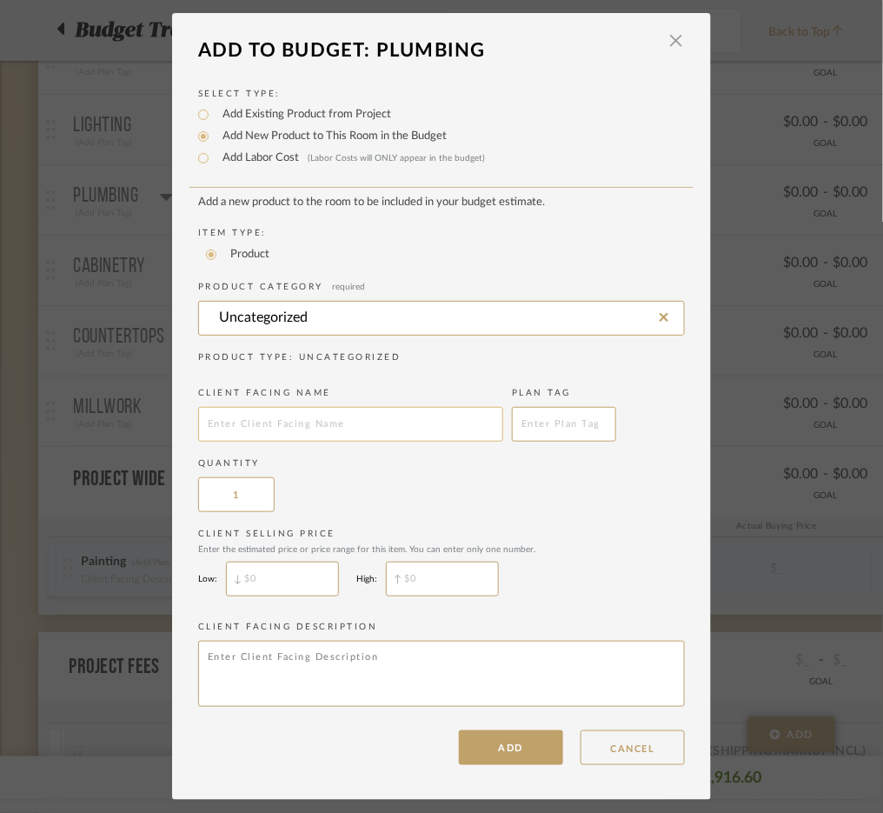
click at [315, 418] on input "text" at bounding box center [350, 424] width 305 height 35
type input "vanity"
click at [501, 748] on button "ADD" at bounding box center [511, 747] width 104 height 35
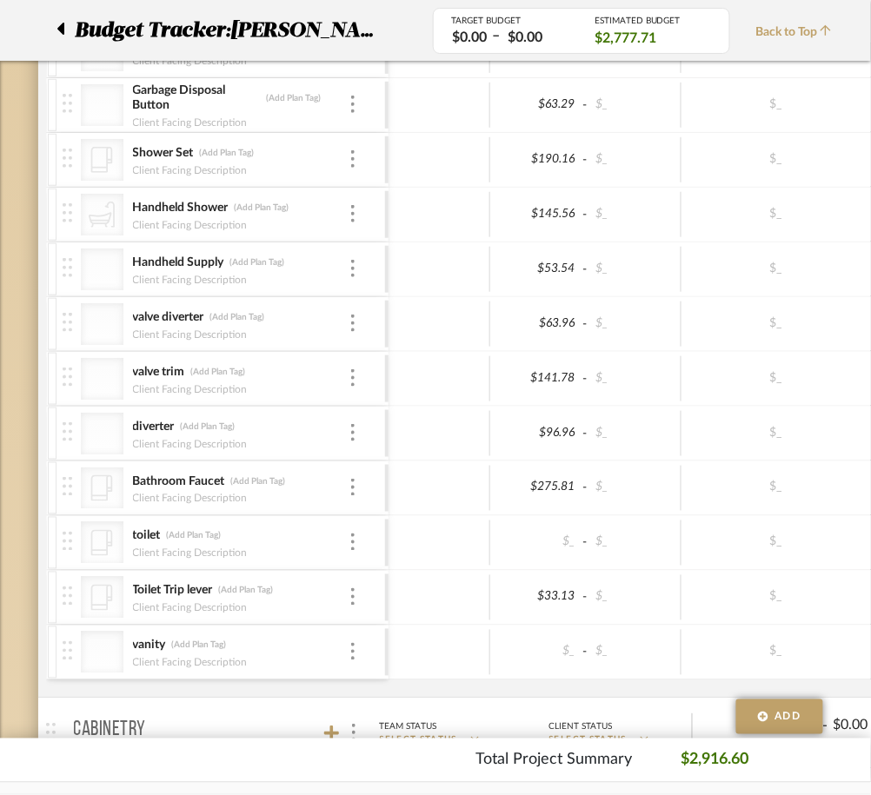
scroll to position [807, 0]
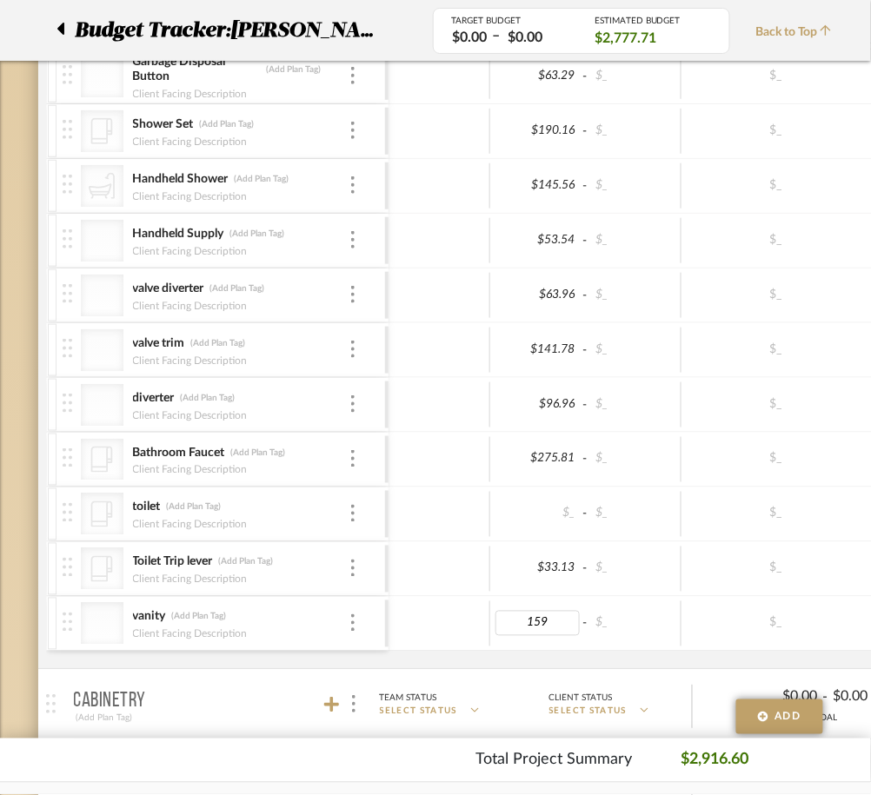
type input "1599"
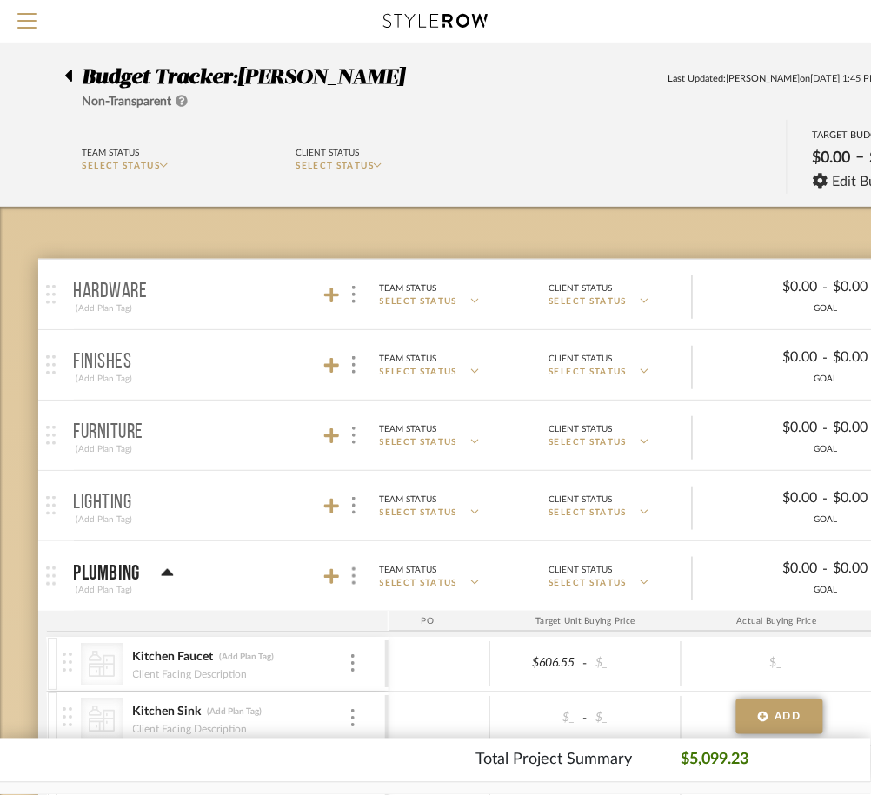
scroll to position [371, 0]
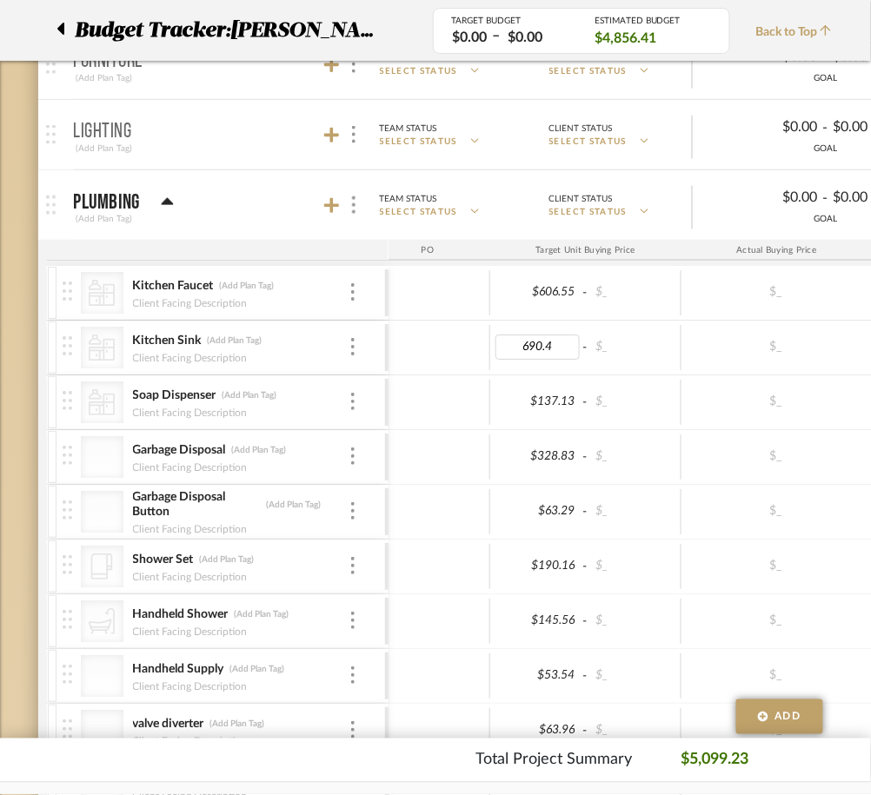
type input "690.40"
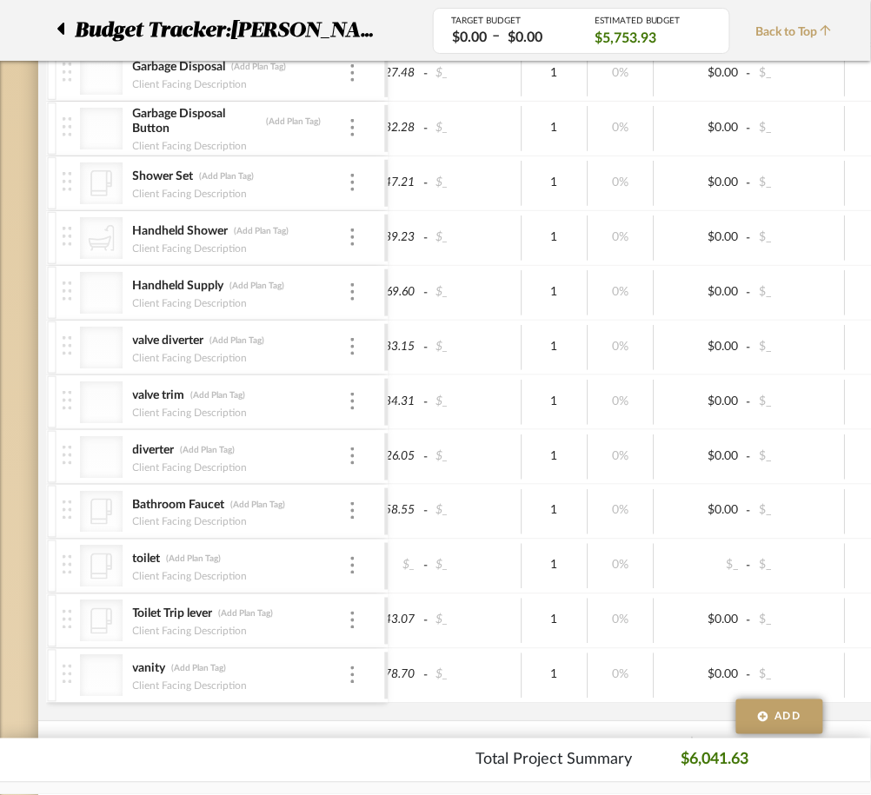
scroll to position [0, 190]
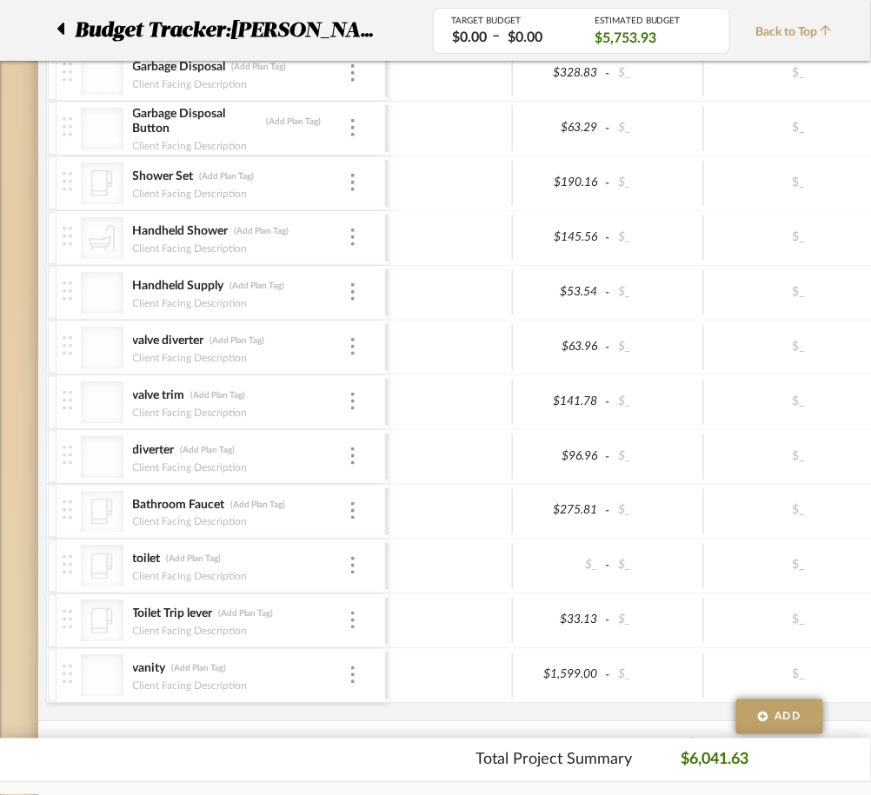
click at [556, 548] on div "$_ - $_" at bounding box center [608, 565] width 191 height 45
type input "437.74"
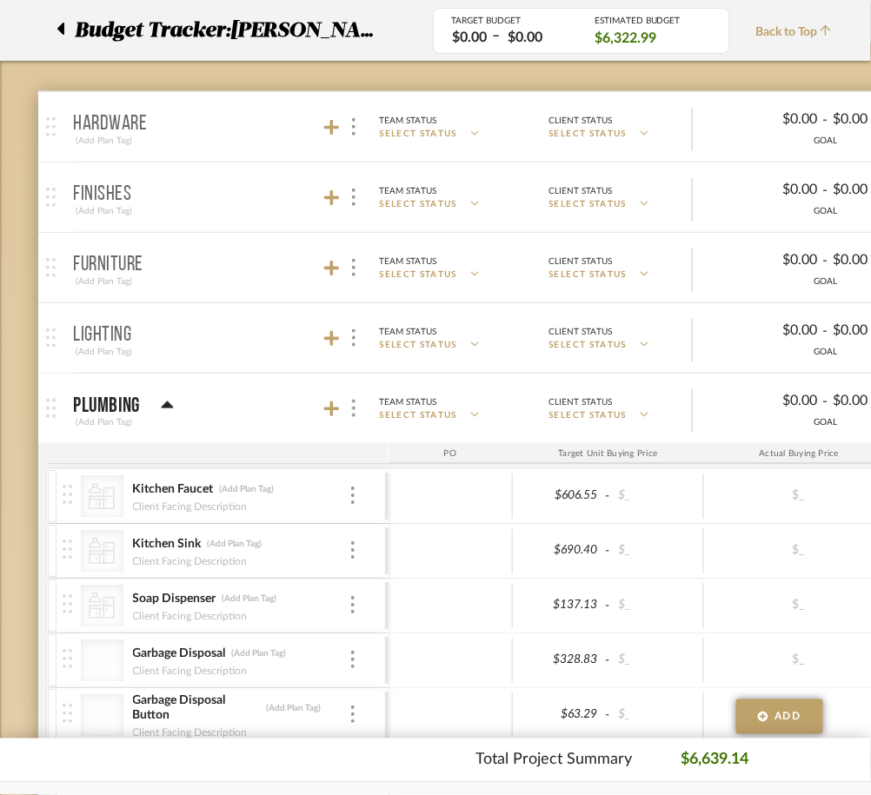
scroll to position [92, 0]
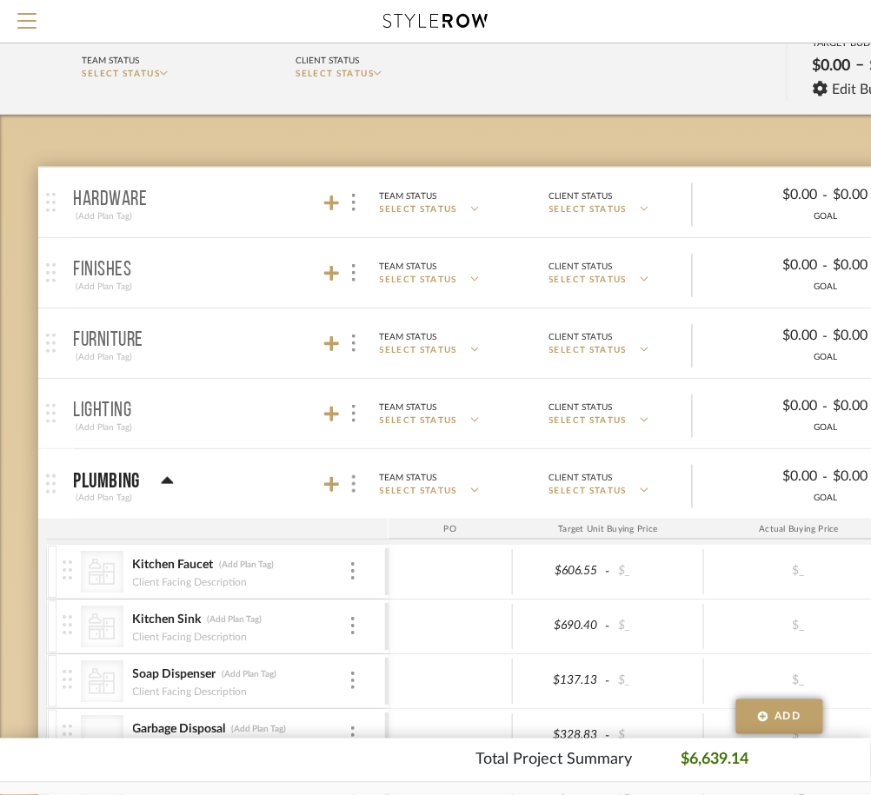
click at [262, 476] on mat-panel-title "Plumbing (Add Plan Tag)" at bounding box center [227, 484] width 306 height 43
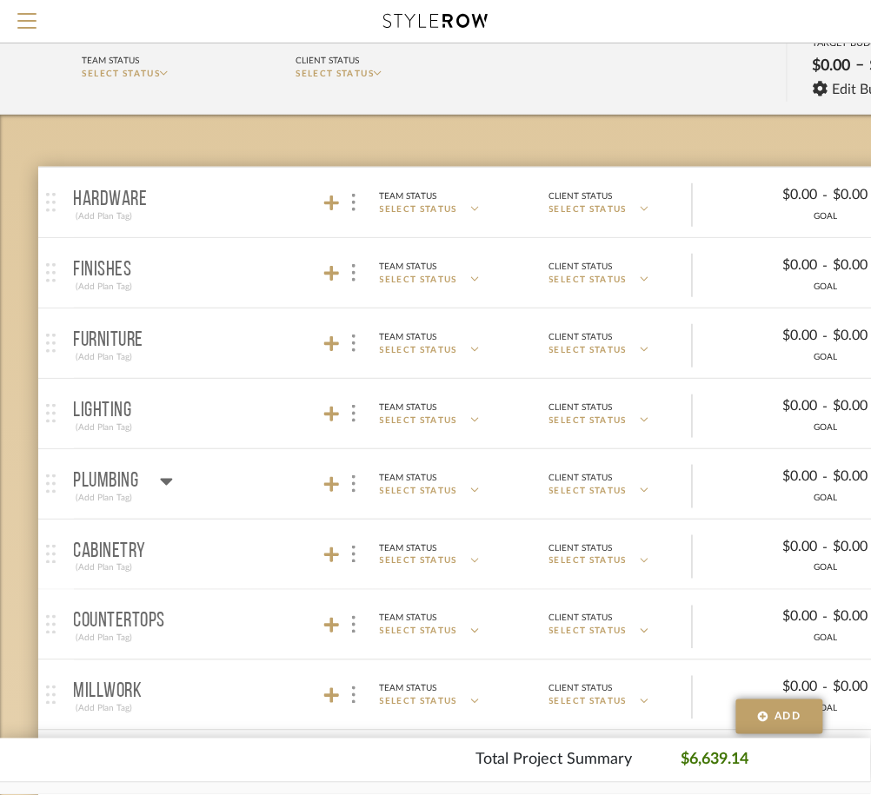
click at [230, 422] on mat-panel-title "Lighting (Add Plan Tag)" at bounding box center [227, 414] width 306 height 43
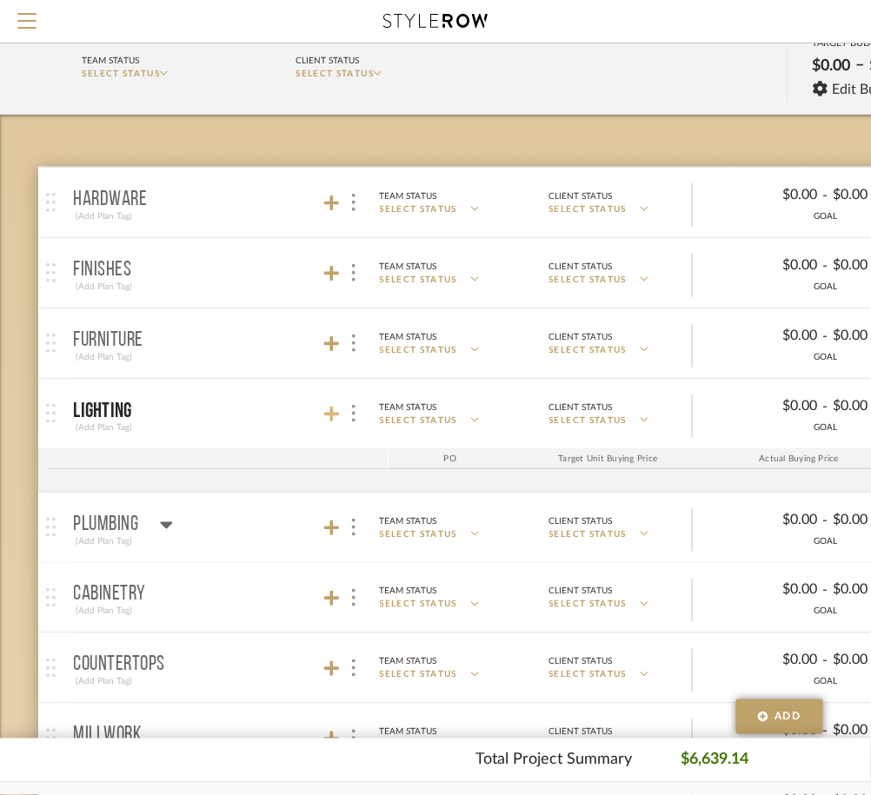
click at [324, 417] on icon at bounding box center [332, 414] width 16 height 17
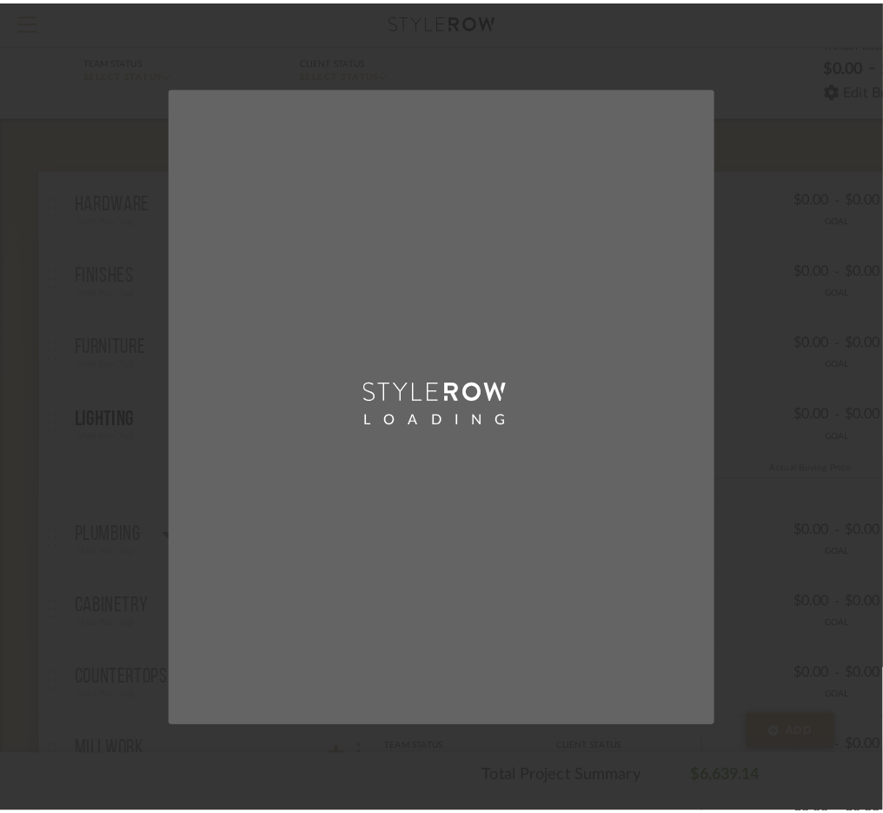
scroll to position [0, 0]
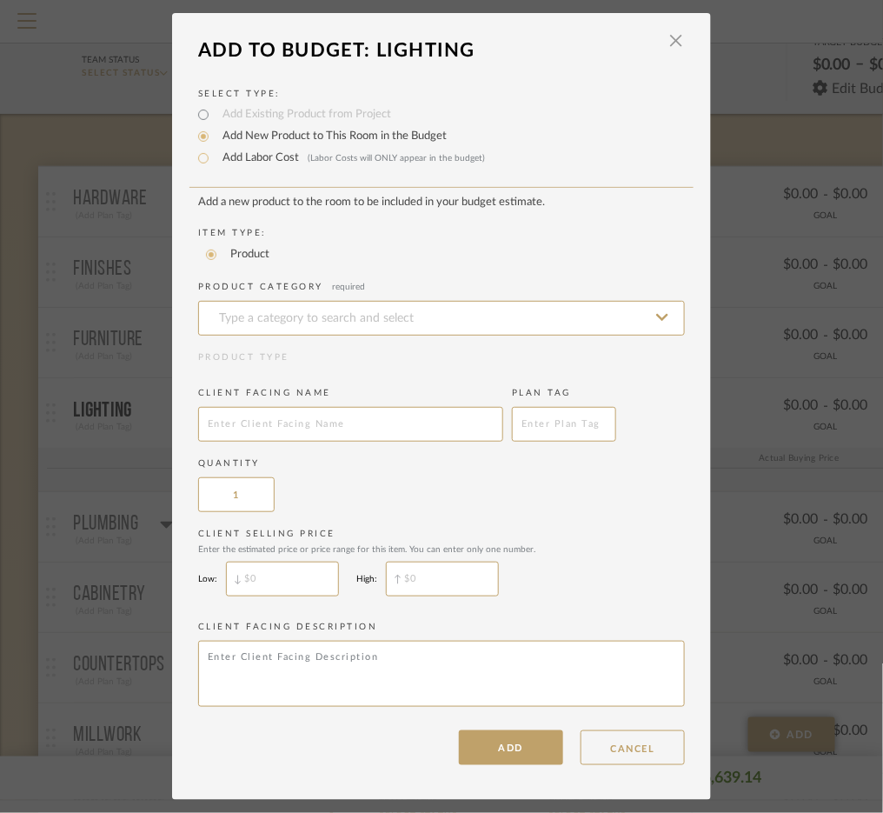
click at [102, 574] on div "LOADING" at bounding box center [441, 406] width 883 height 813
click at [631, 740] on button "CANCEL" at bounding box center [633, 747] width 104 height 35
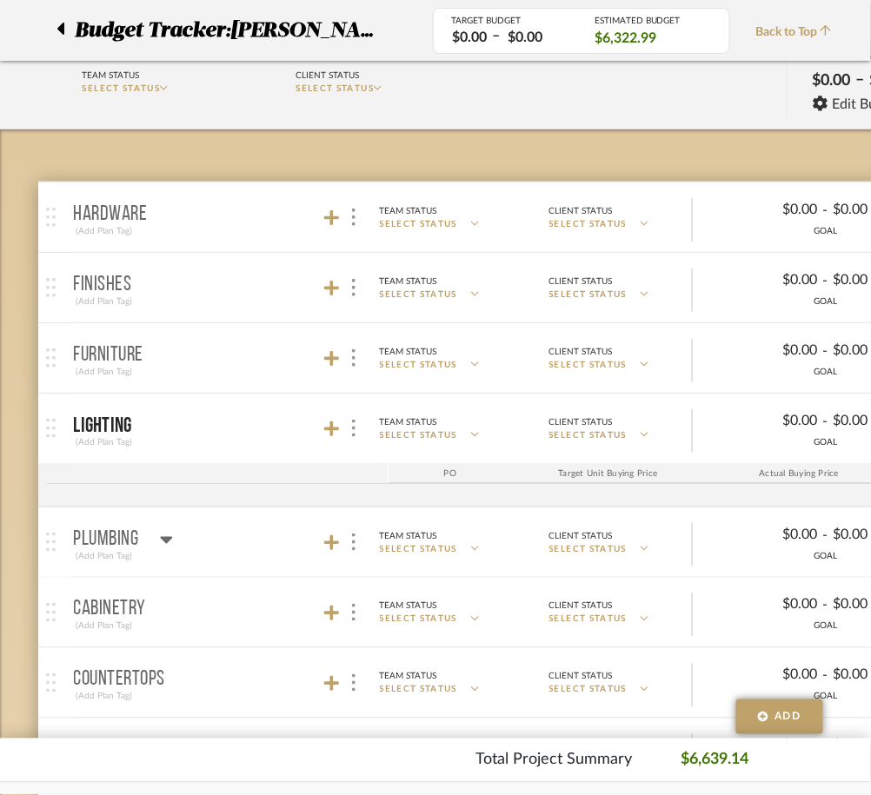
scroll to position [67, 0]
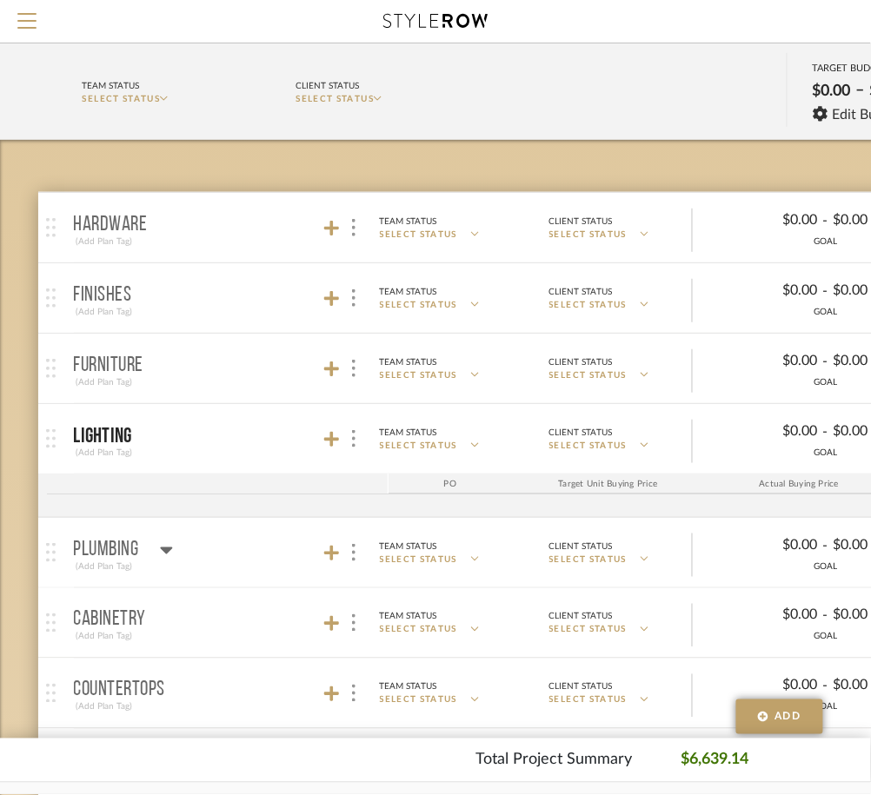
click at [242, 363] on mat-panel-title "Furniture (Add Plan Tag)" at bounding box center [227, 369] width 306 height 43
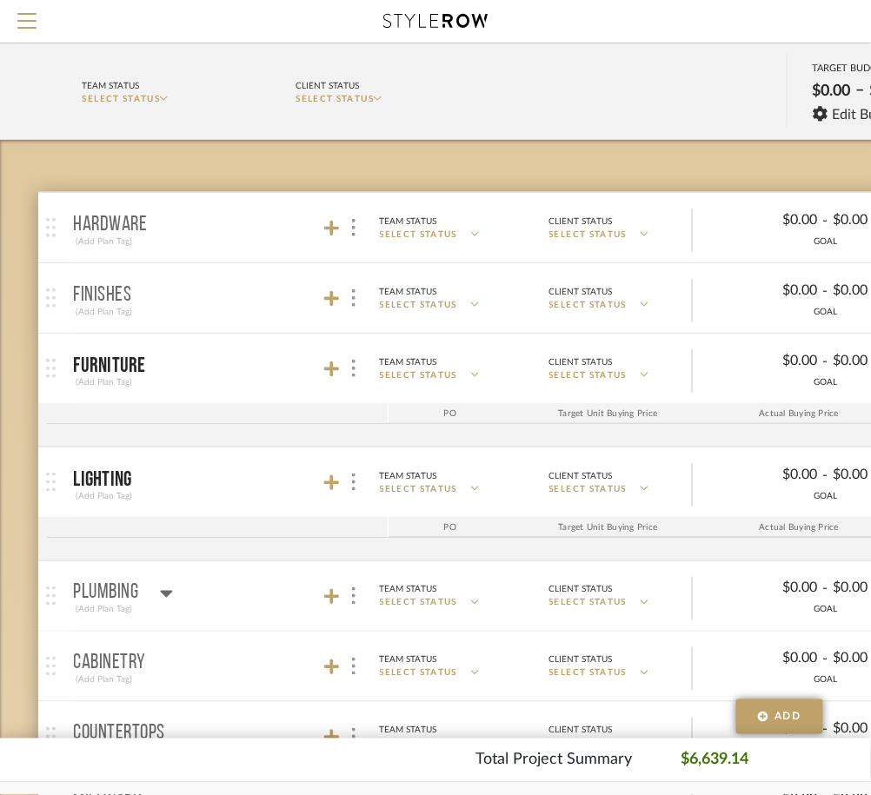
click at [242, 363] on mat-panel-title "Furniture (Add Plan Tag)" at bounding box center [227, 369] width 306 height 43
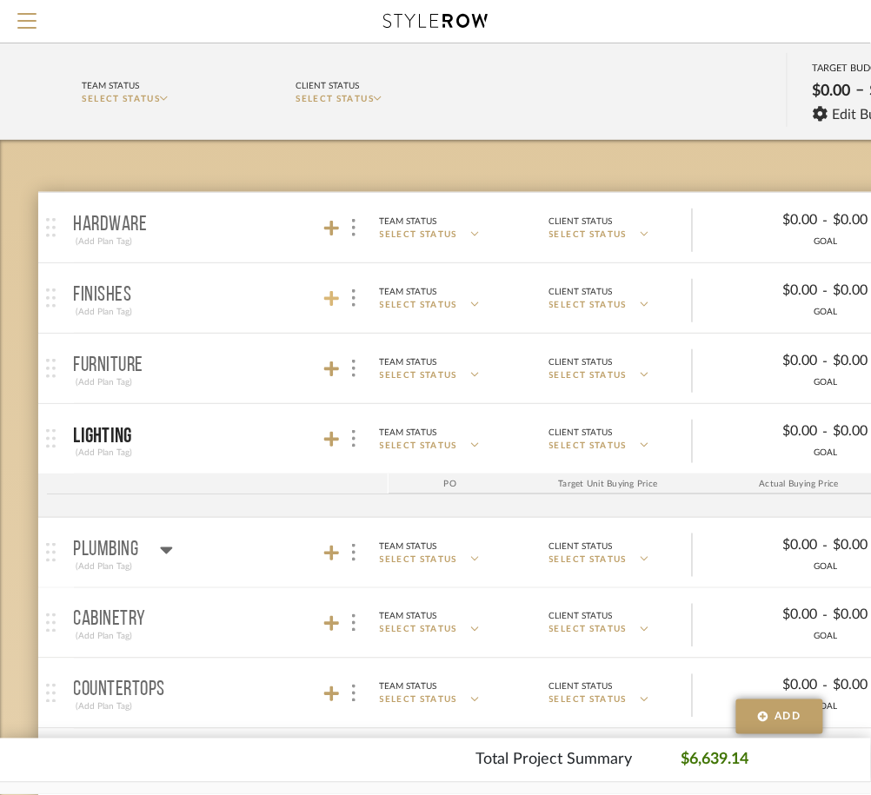
click at [325, 303] on icon at bounding box center [332, 298] width 16 height 17
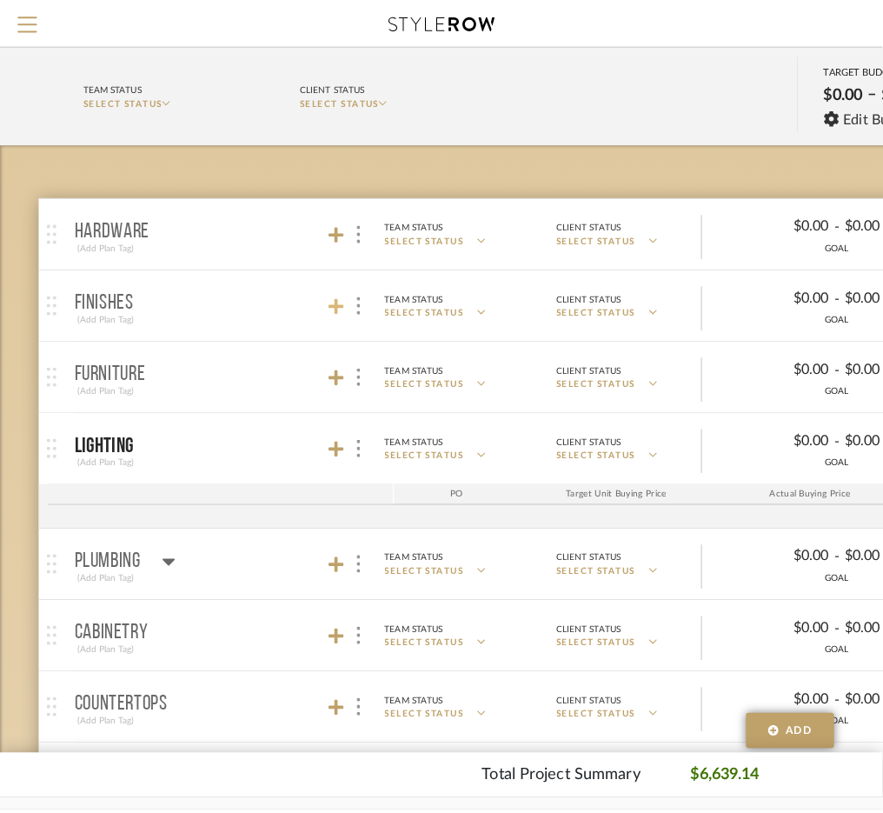
scroll to position [0, 0]
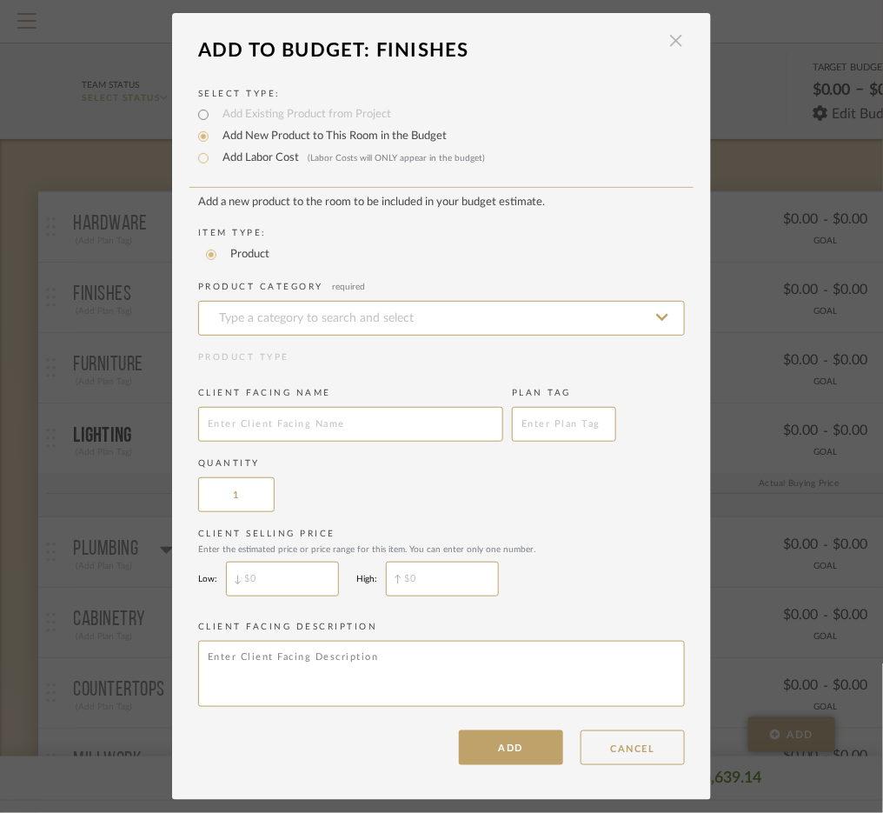
click at [671, 43] on span "button" at bounding box center [676, 40] width 35 height 35
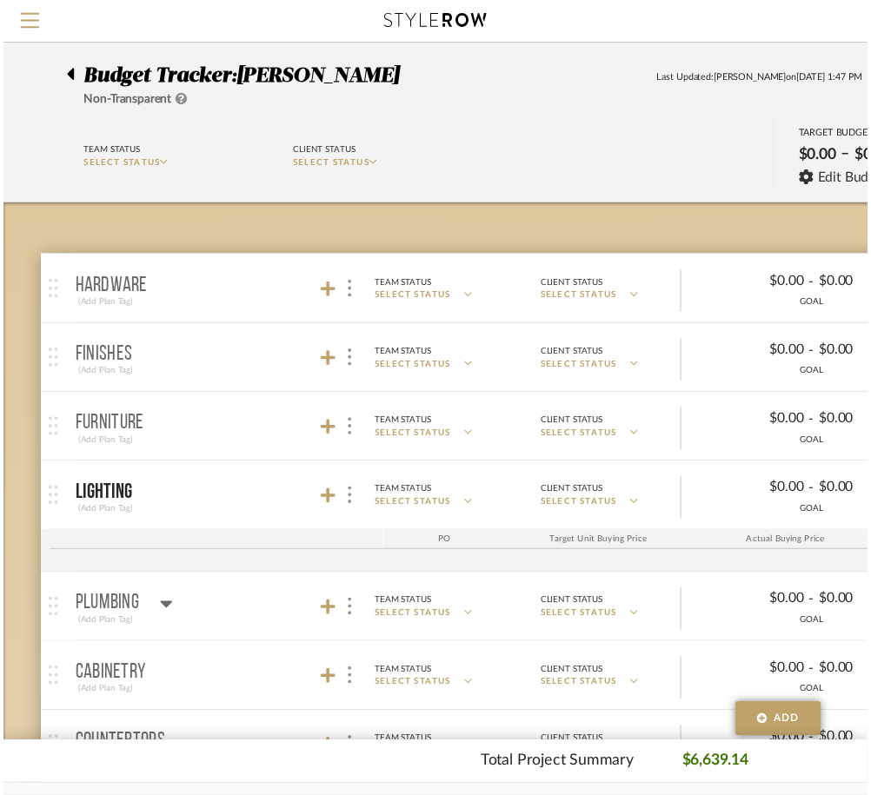
scroll to position [67, 0]
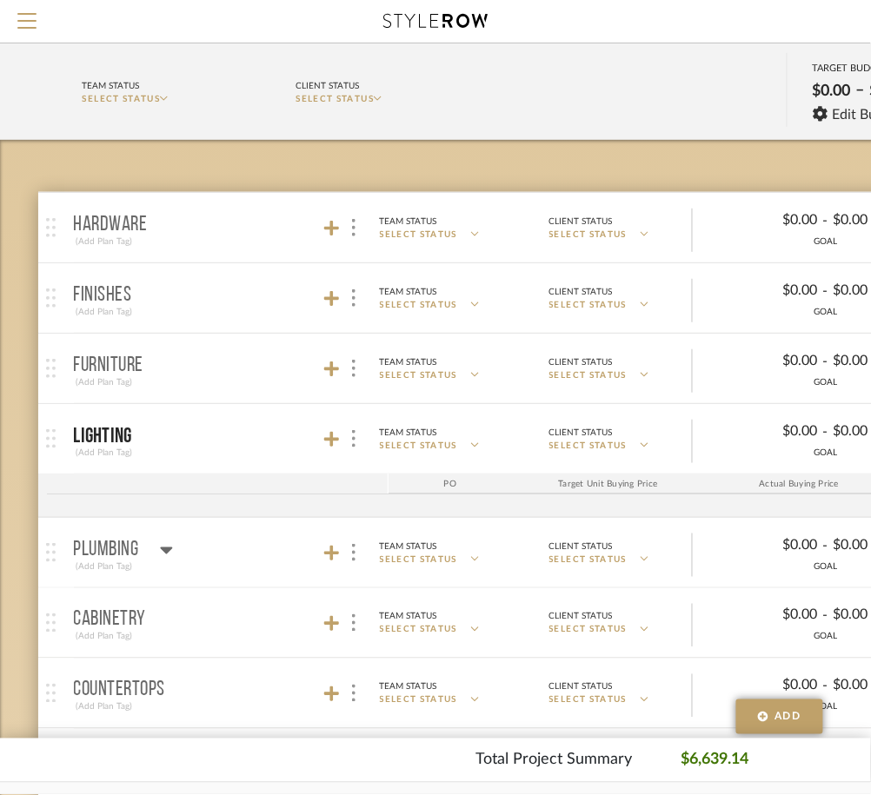
click at [232, 281] on mat-panel-title "Finishes (Add Plan Tag)" at bounding box center [227, 298] width 306 height 43
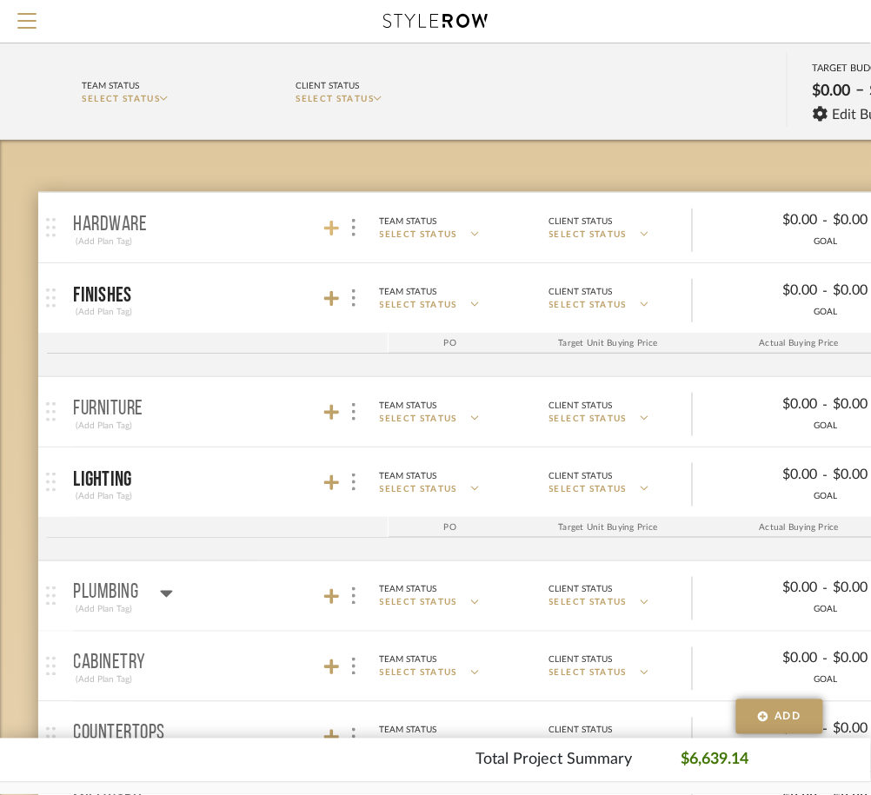
click at [329, 225] on icon at bounding box center [332, 228] width 16 height 17
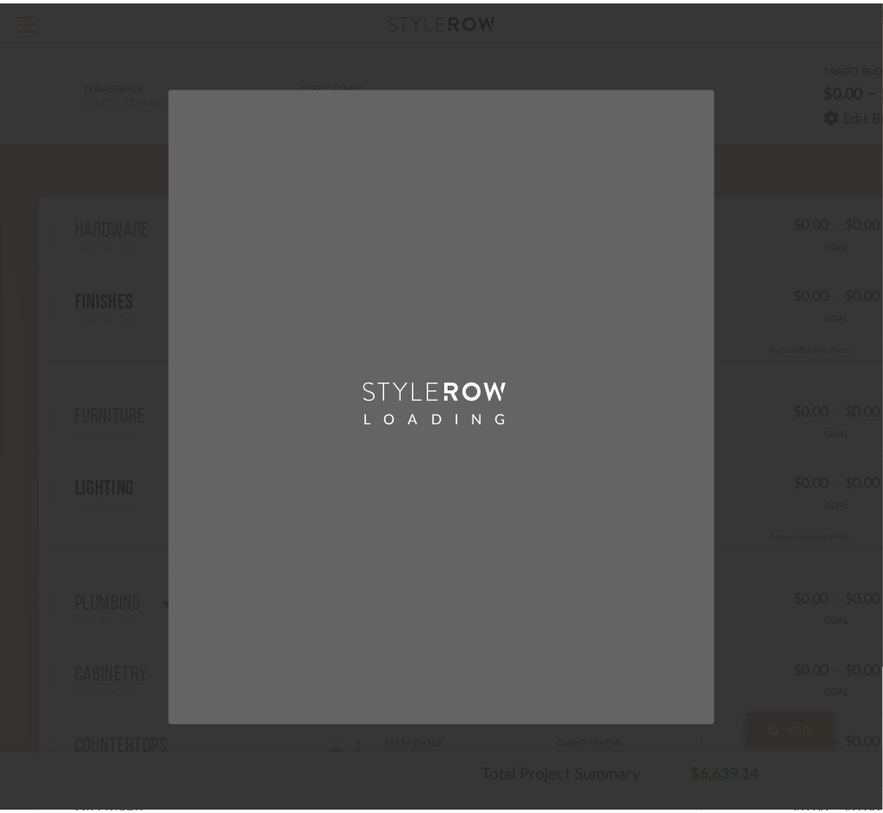
scroll to position [0, 0]
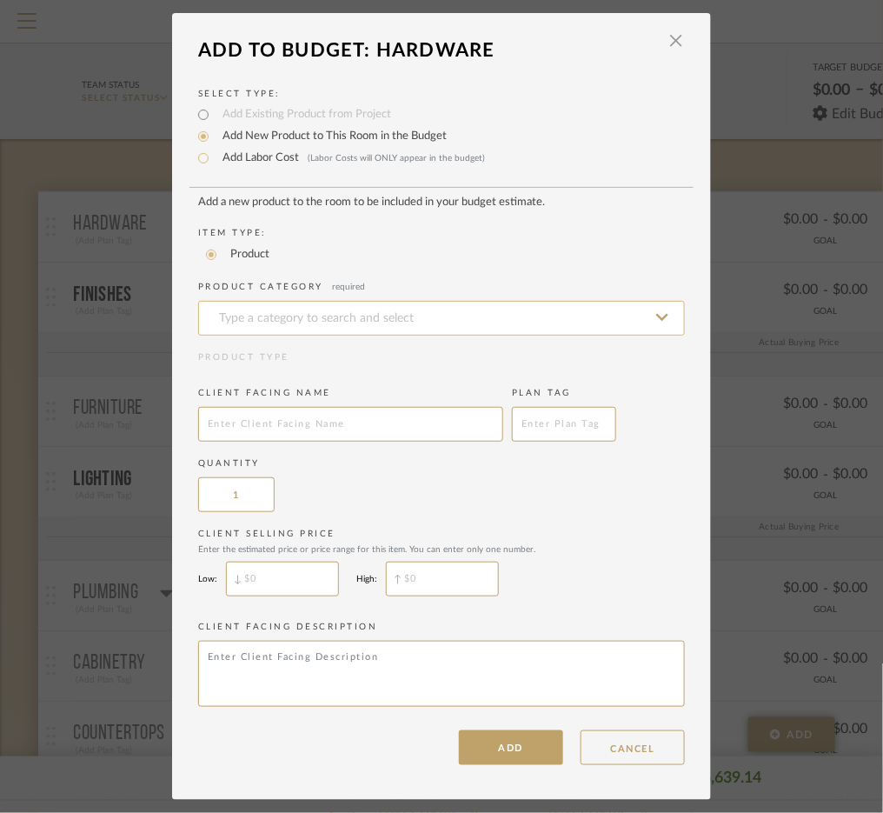
click at [335, 321] on input at bounding box center [441, 318] width 487 height 35
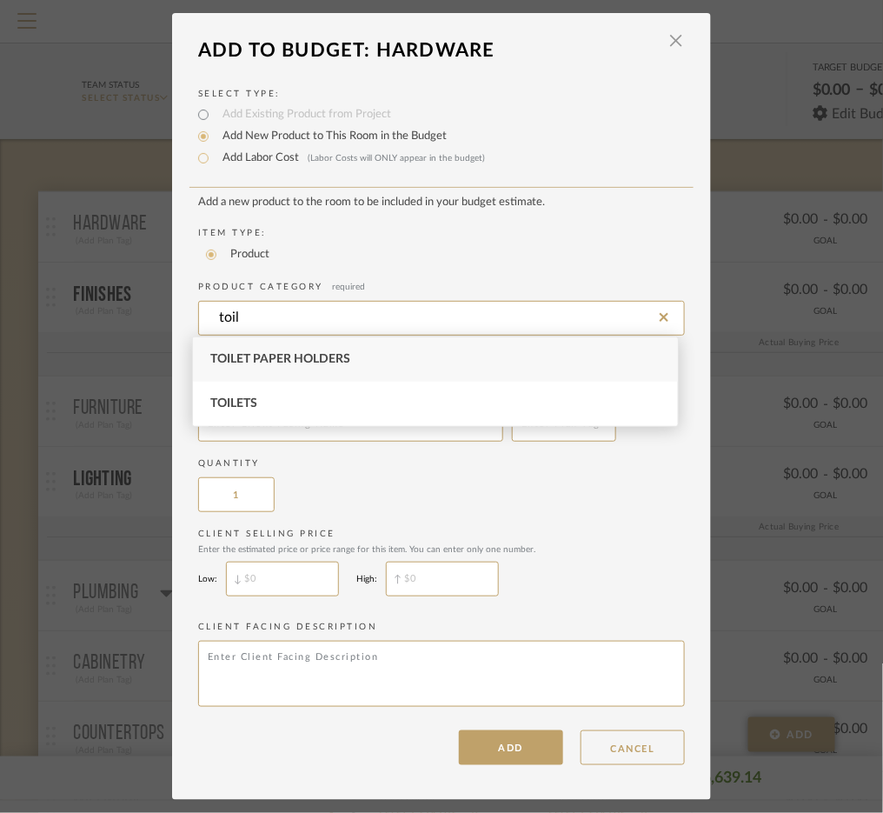
click at [322, 374] on div "Toilet Paper Holders" at bounding box center [435, 359] width 485 height 44
type input "Toilet Paper Holders"
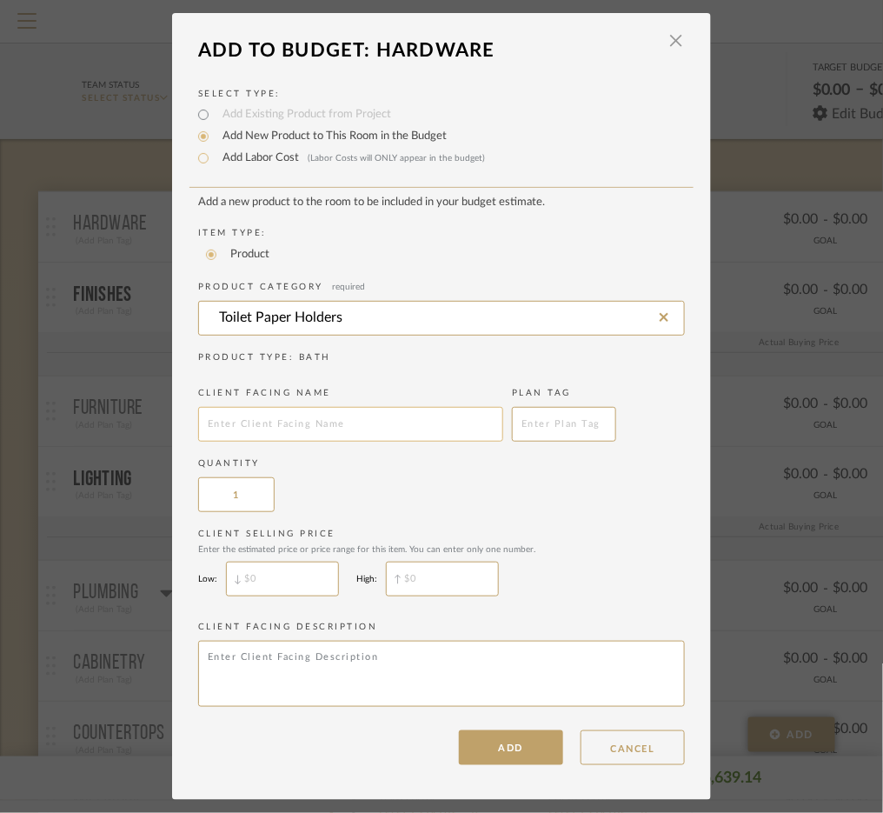
click at [309, 424] on input "text" at bounding box center [350, 424] width 305 height 35
click at [281, 409] on input "towel ring" at bounding box center [350, 424] width 305 height 35
click at [258, 422] on input "toilet [PERSON_NAME] holder" at bounding box center [350, 424] width 305 height 35
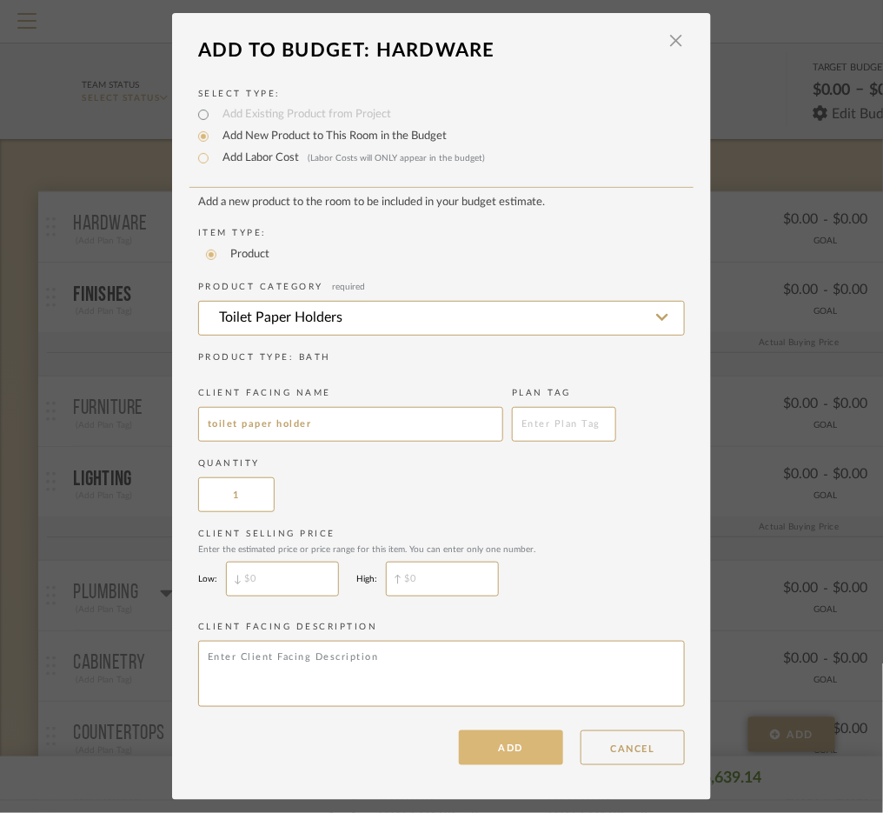
type input "toilet paper holder"
click at [484, 734] on button "ADD" at bounding box center [511, 747] width 104 height 35
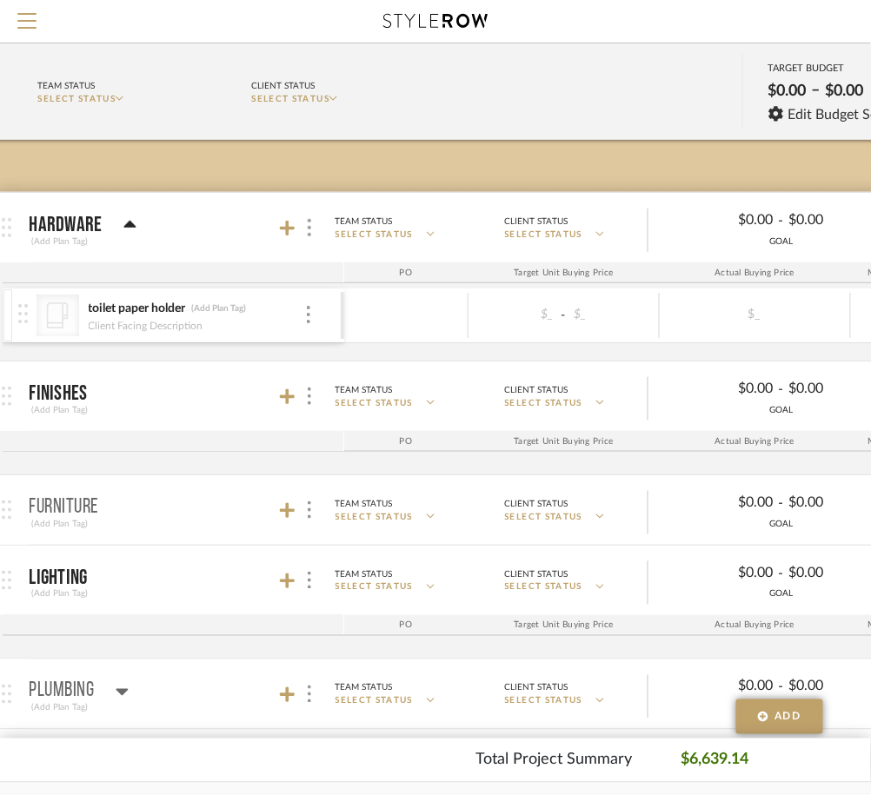
scroll to position [67, 62]
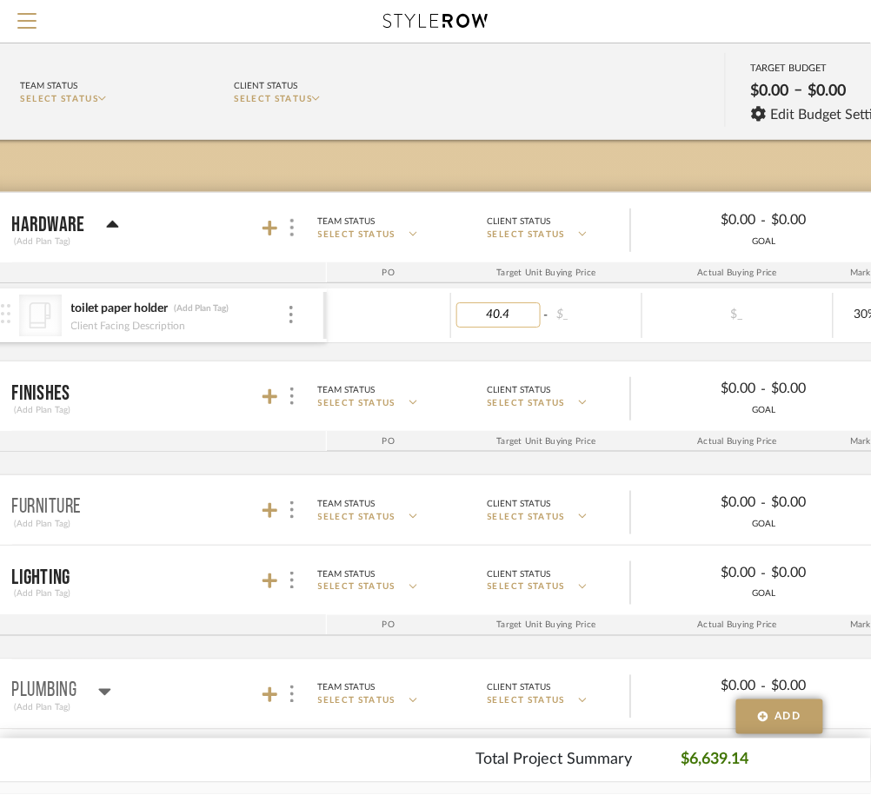
type input "40.42"
click at [260, 222] on mat-panel-title "Hardware (Add Plan Tag)" at bounding box center [165, 228] width 306 height 43
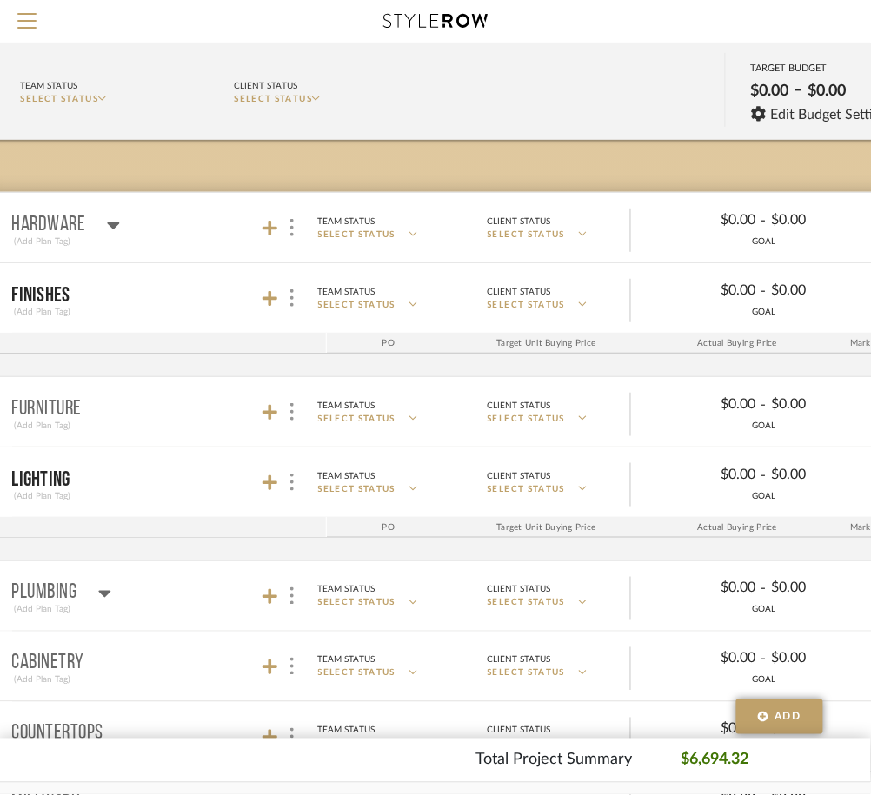
click at [273, 236] on div at bounding box center [281, 227] width 38 height 23
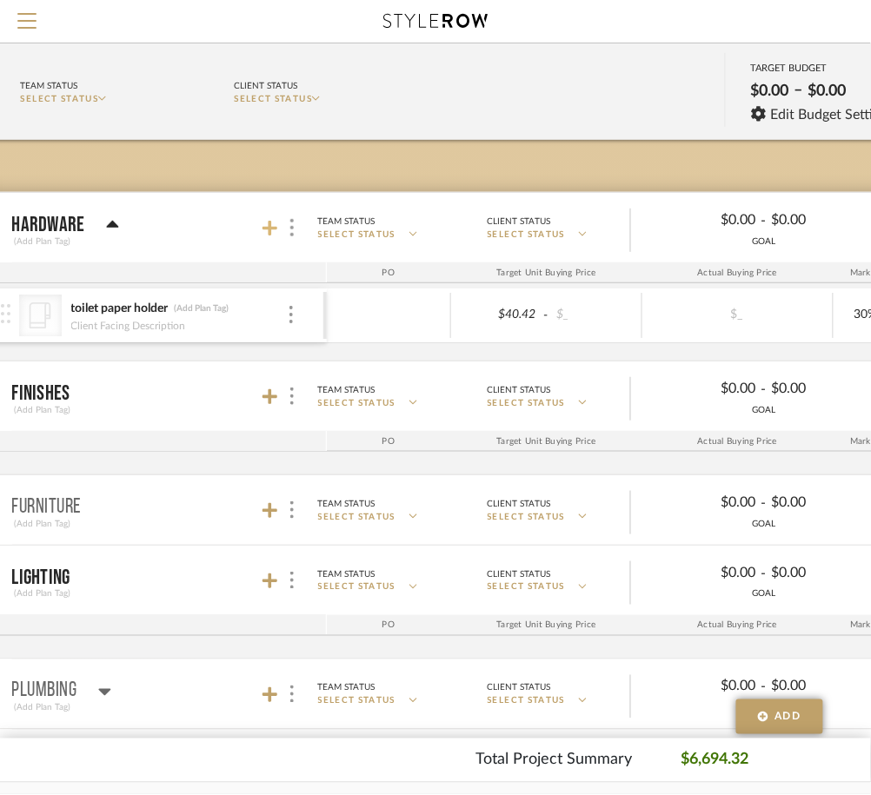
click at [267, 224] on icon at bounding box center [270, 228] width 16 height 17
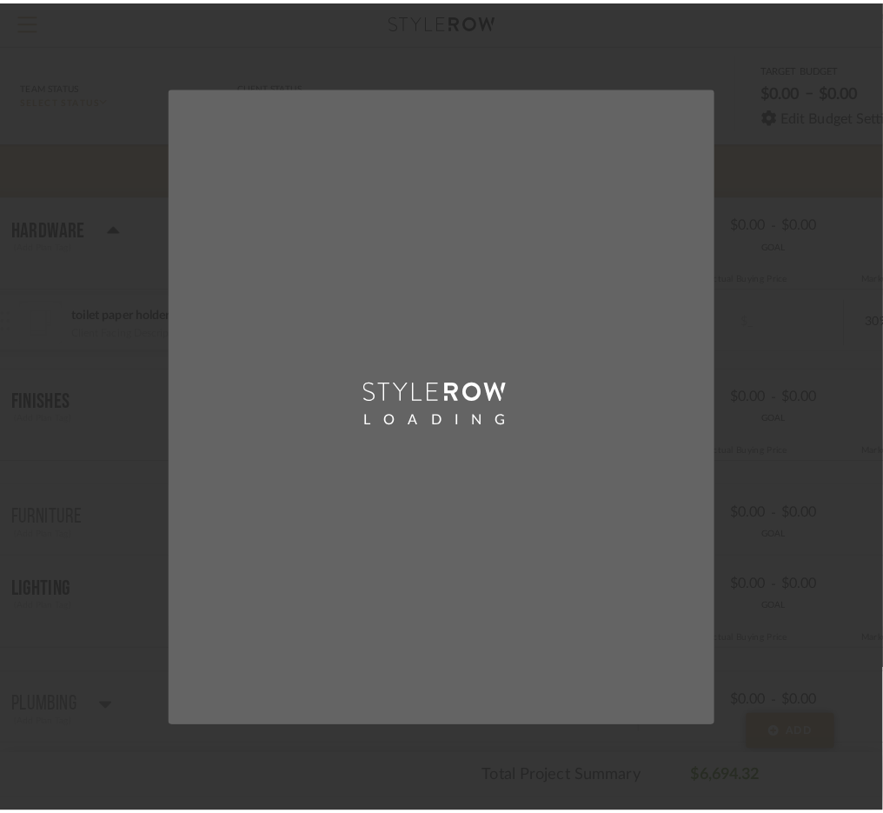
scroll to position [0, 0]
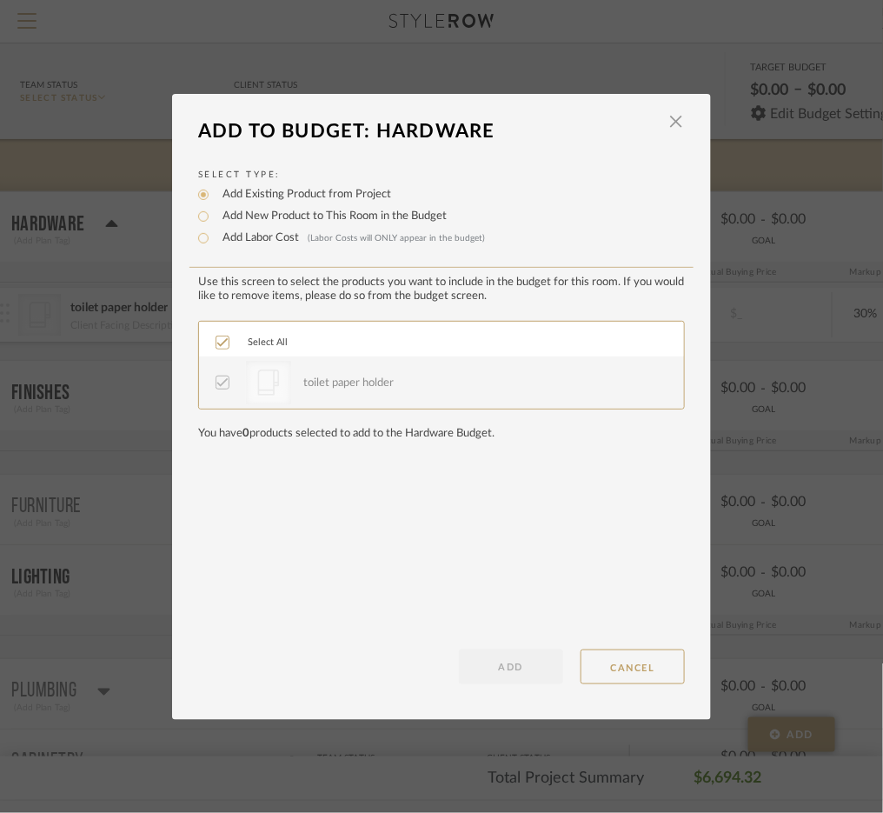
click at [241, 215] on label "Add New Product to This Room in the Budget" at bounding box center [330, 216] width 233 height 17
click at [214, 215] on input "Add New Product to This Room in the Budget" at bounding box center [203, 216] width 21 height 21
radio input "true"
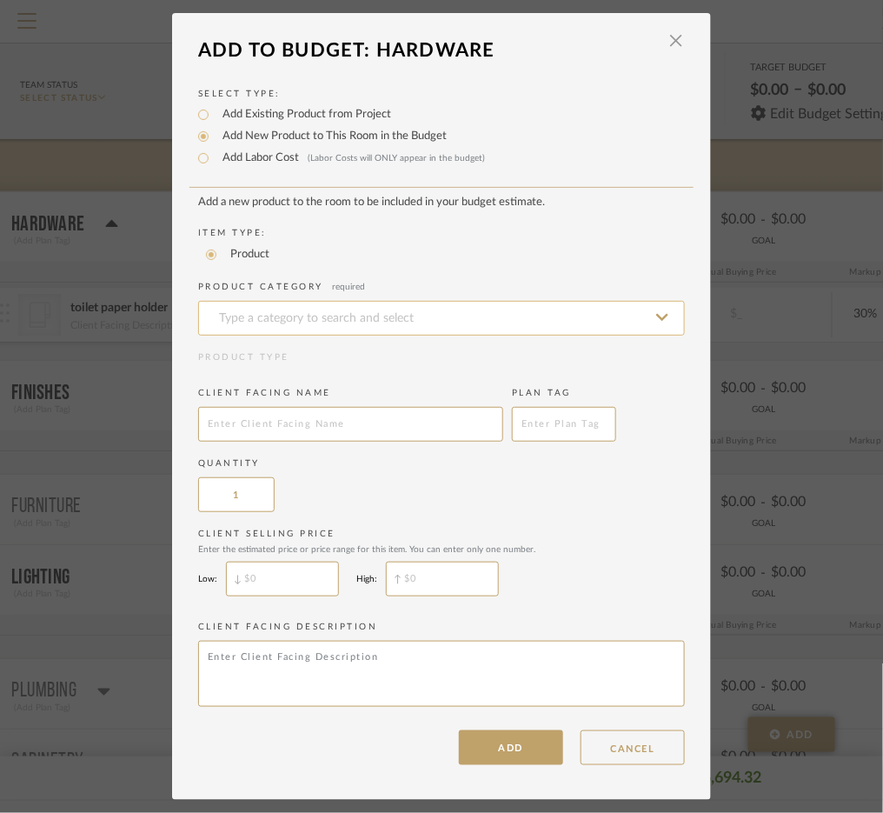
click at [271, 302] on input at bounding box center [441, 318] width 487 height 35
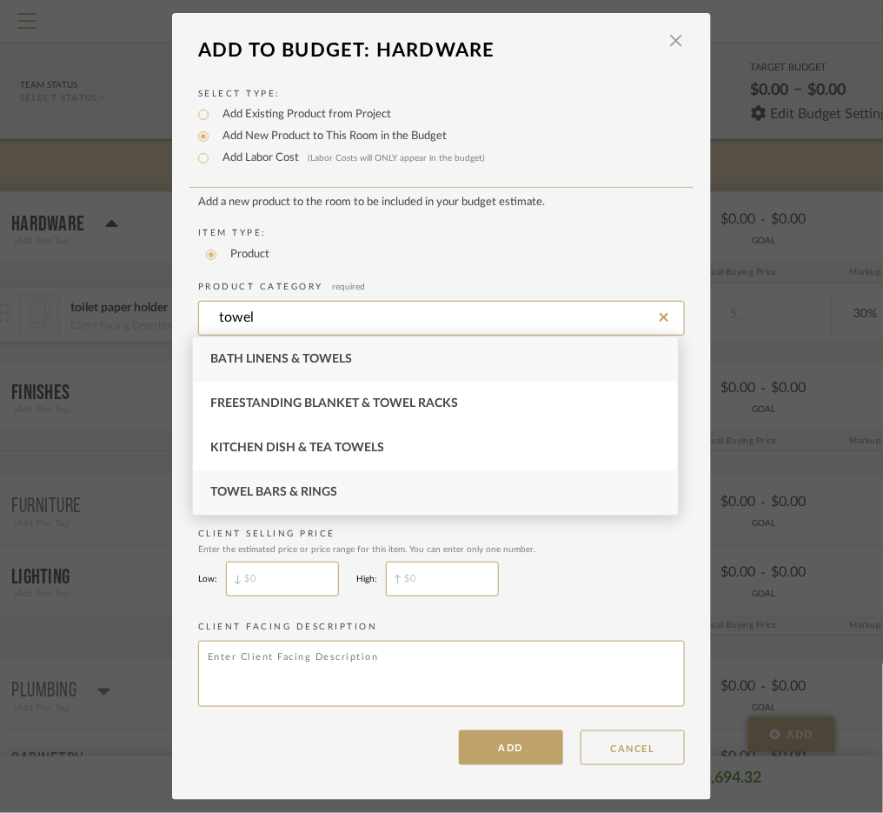
click at [255, 476] on div "Towel Bars & Rings" at bounding box center [435, 492] width 485 height 44
type input "Towel Bars & Rings"
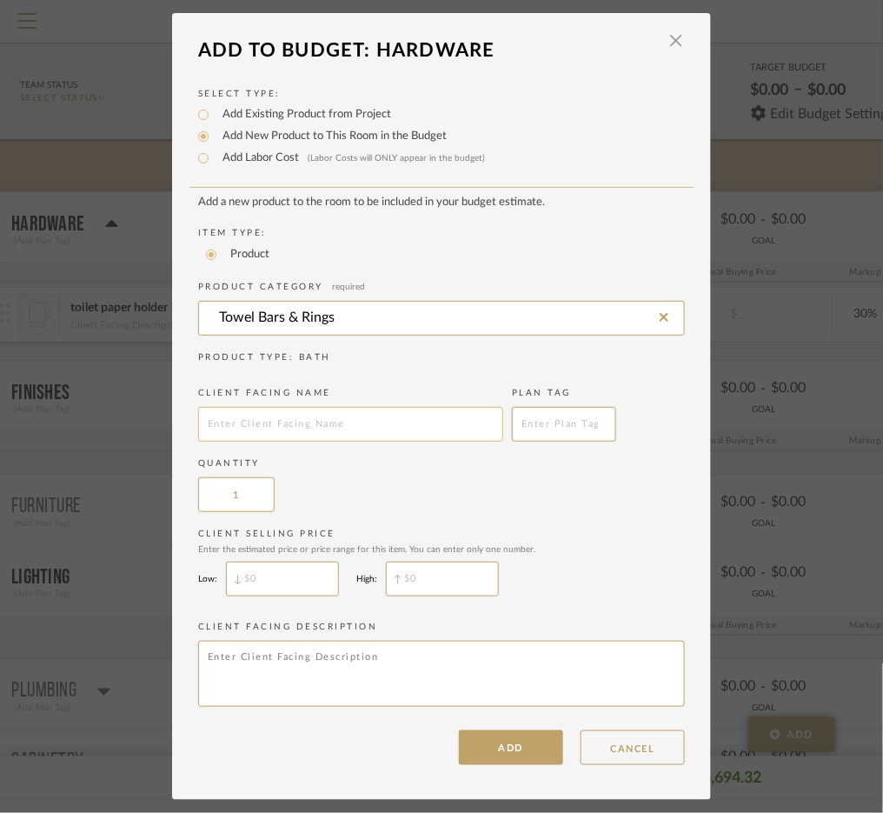
click at [235, 421] on input "text" at bounding box center [350, 424] width 305 height 35
type input "towel ring"
click at [476, 734] on button "ADD" at bounding box center [511, 747] width 104 height 35
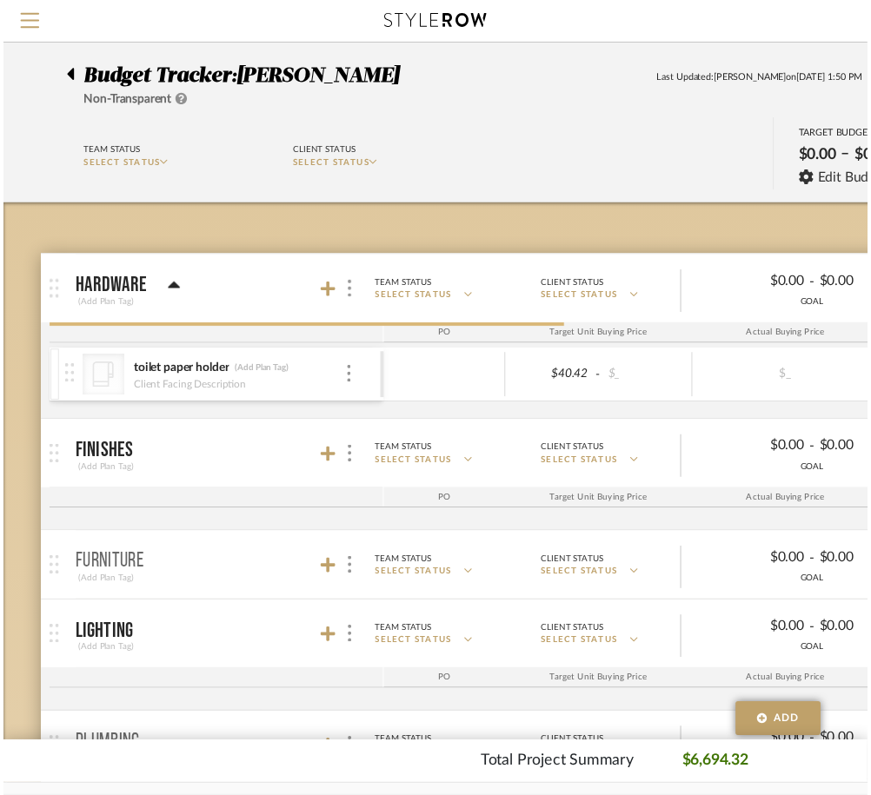
scroll to position [67, 62]
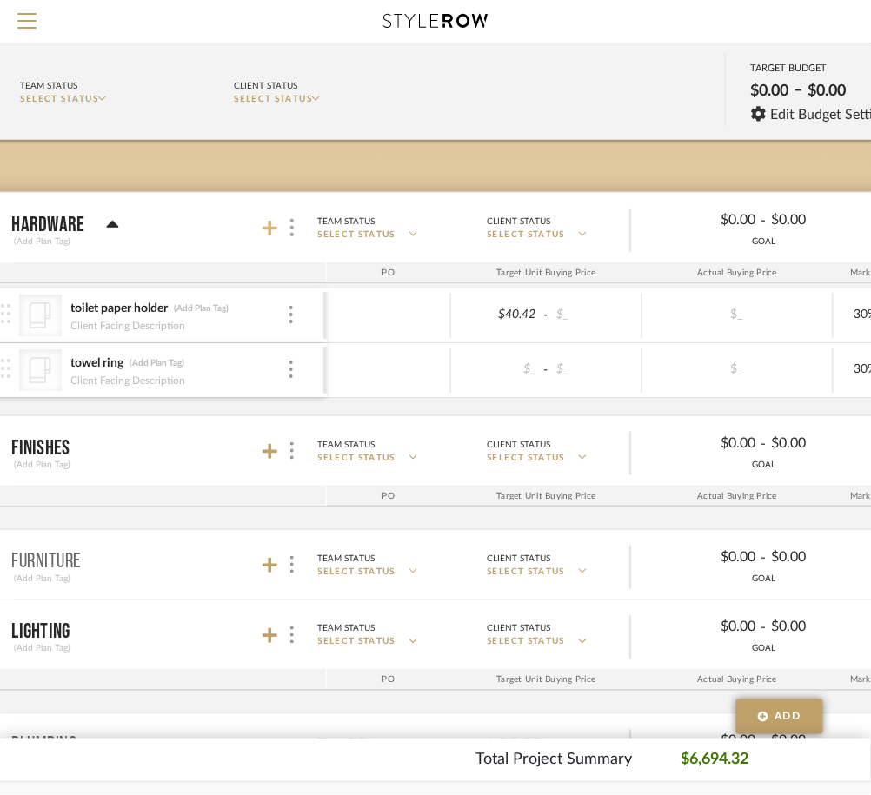
click at [266, 227] on icon at bounding box center [270, 229] width 16 height 16
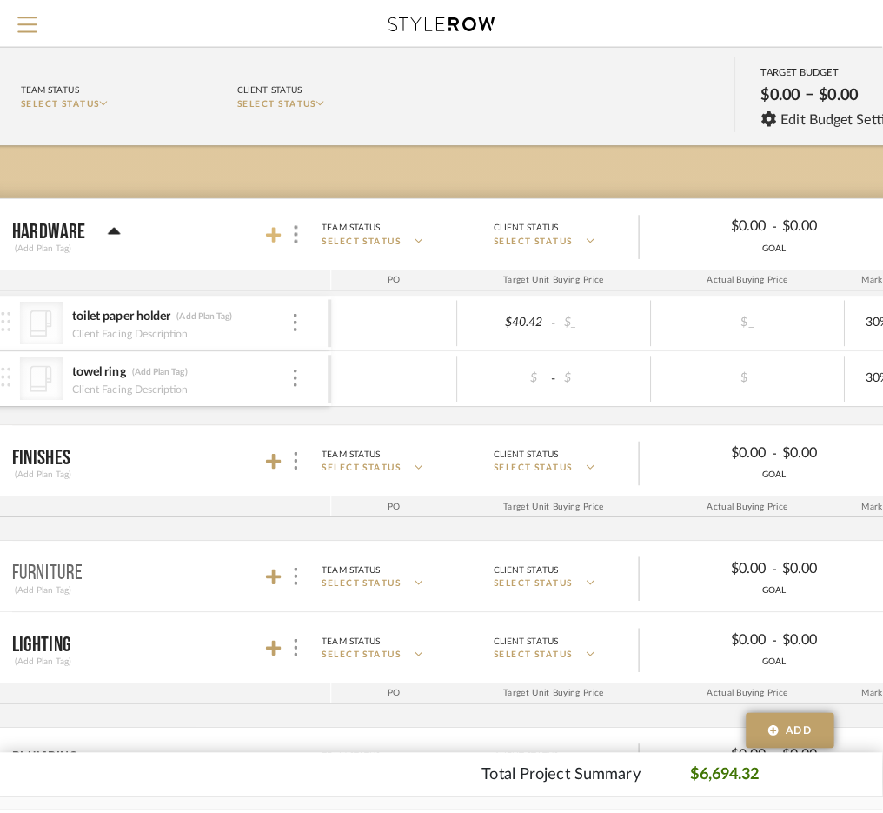
scroll to position [0, 0]
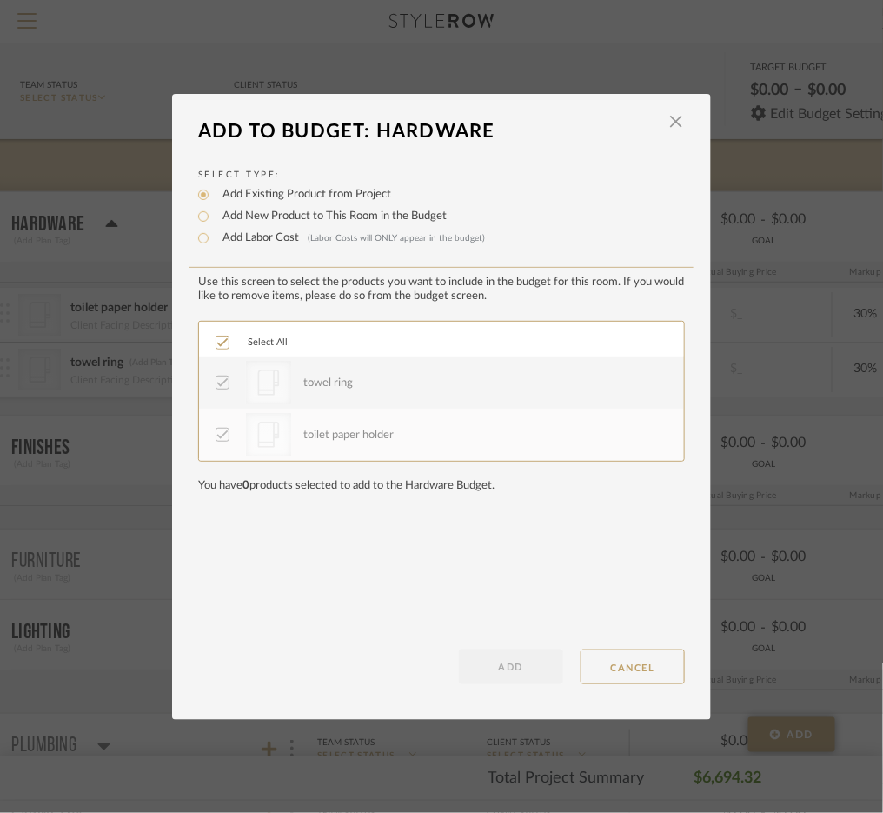
click at [254, 217] on label "Add New Product to This Room in the Budget" at bounding box center [330, 216] width 233 height 17
click at [214, 217] on input "Add New Product to This Room in the Budget" at bounding box center [203, 216] width 21 height 21
radio input "true"
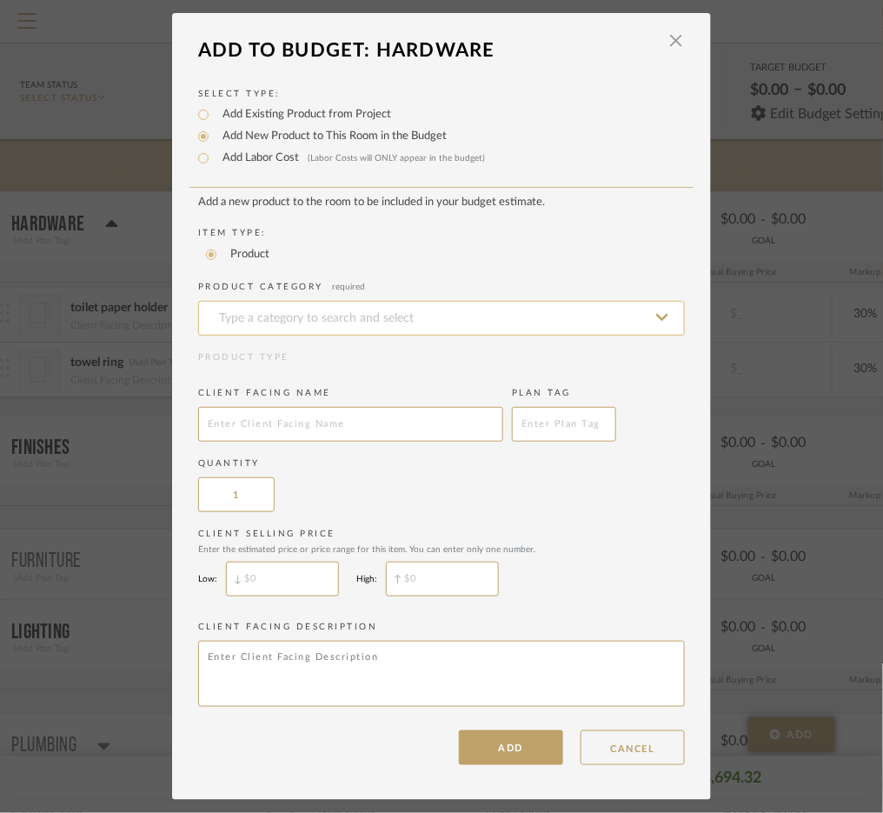
click at [278, 325] on input at bounding box center [441, 318] width 487 height 35
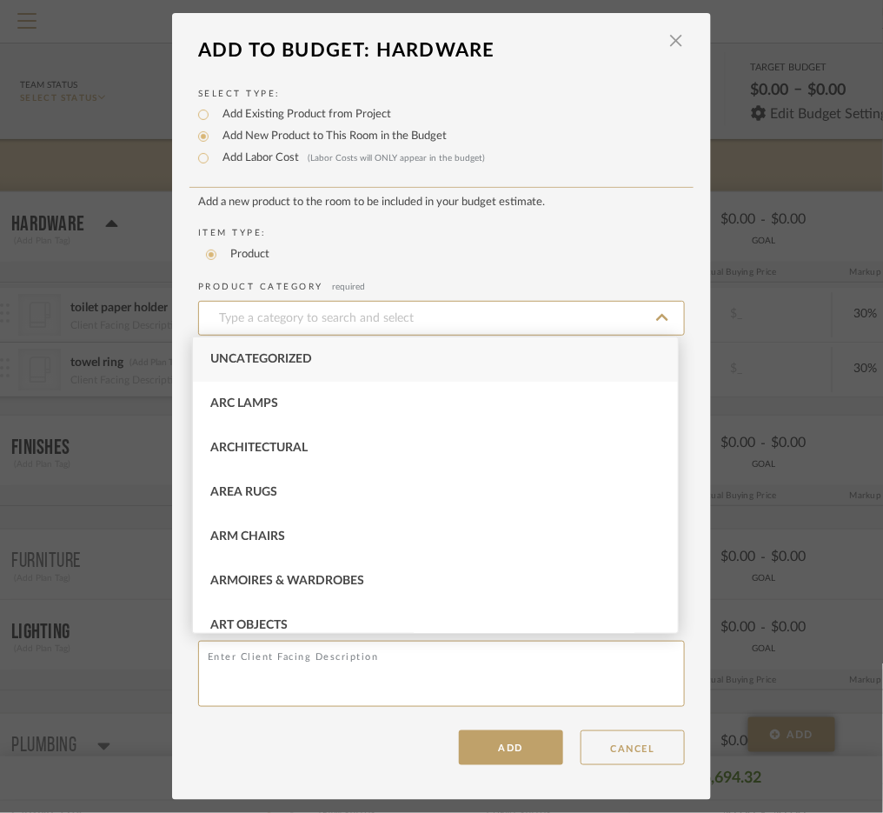
click at [287, 354] on span "Uncategorized" at bounding box center [261, 359] width 102 height 12
type input "Uncategorized"
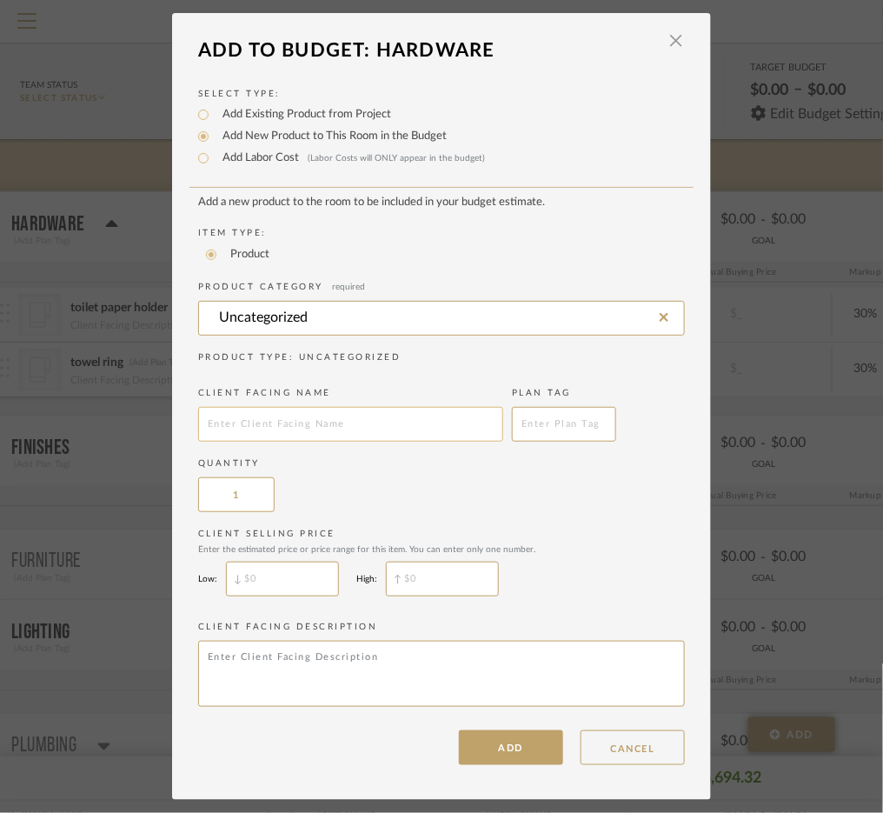
click at [292, 414] on input "text" at bounding box center [350, 424] width 305 height 35
type input "mudroom hooks"
click at [475, 750] on button "ADD" at bounding box center [511, 747] width 104 height 35
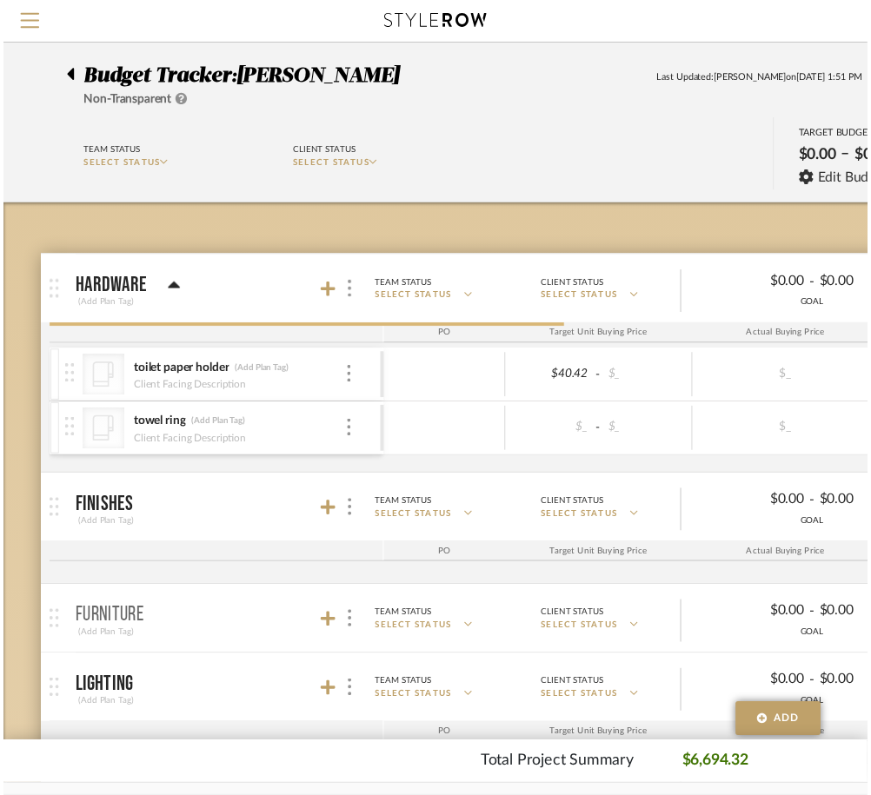
scroll to position [67, 62]
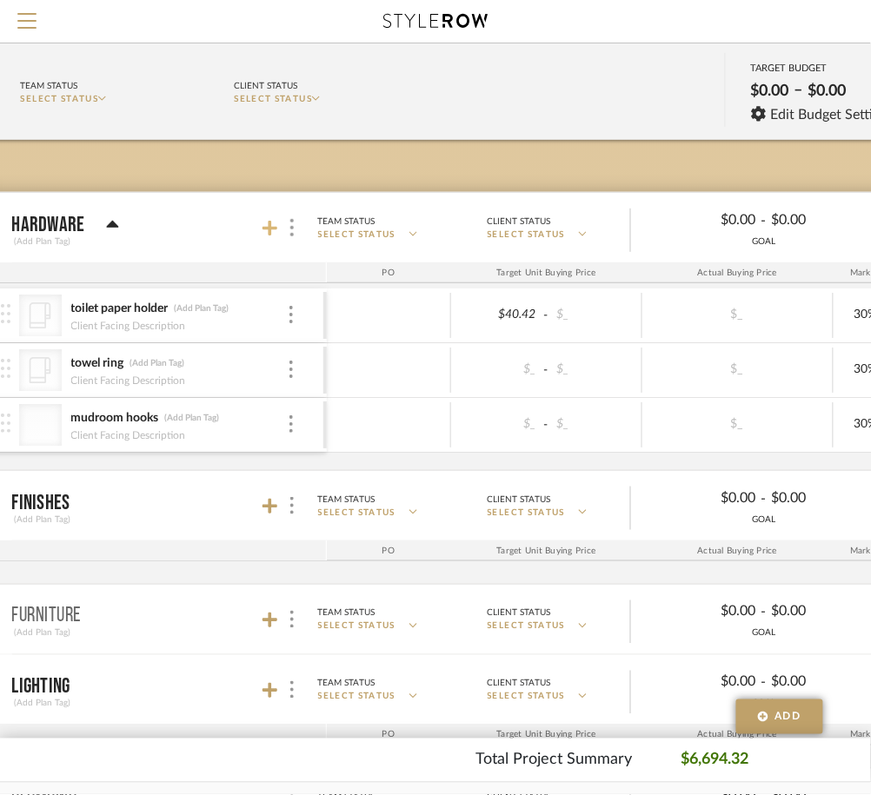
click at [269, 228] on icon at bounding box center [270, 229] width 16 height 16
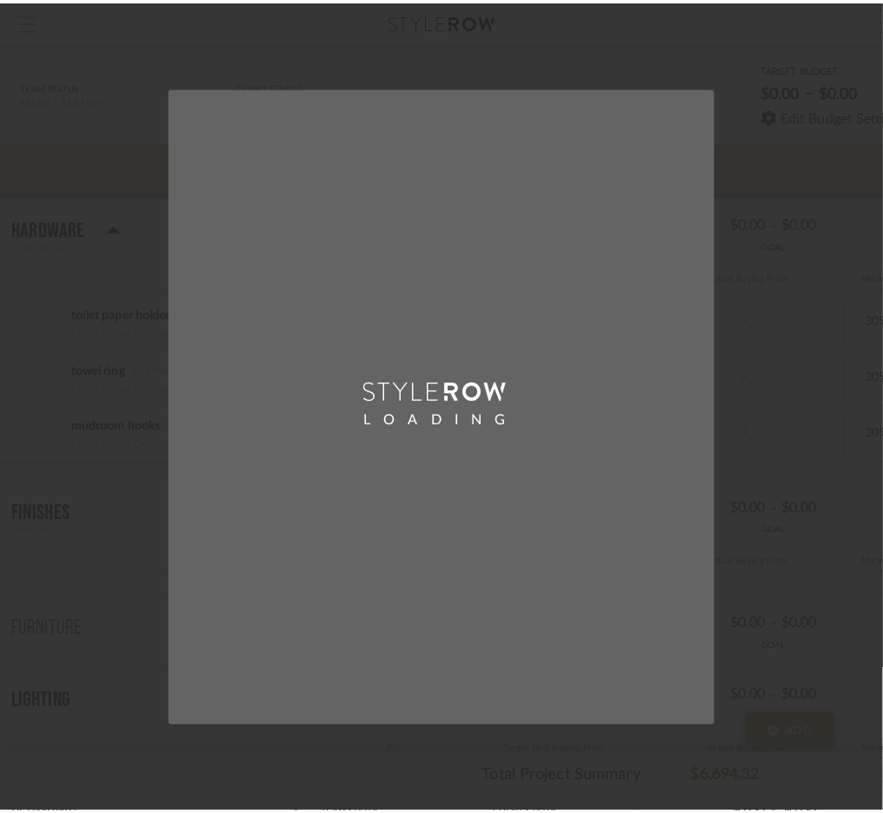
scroll to position [0, 0]
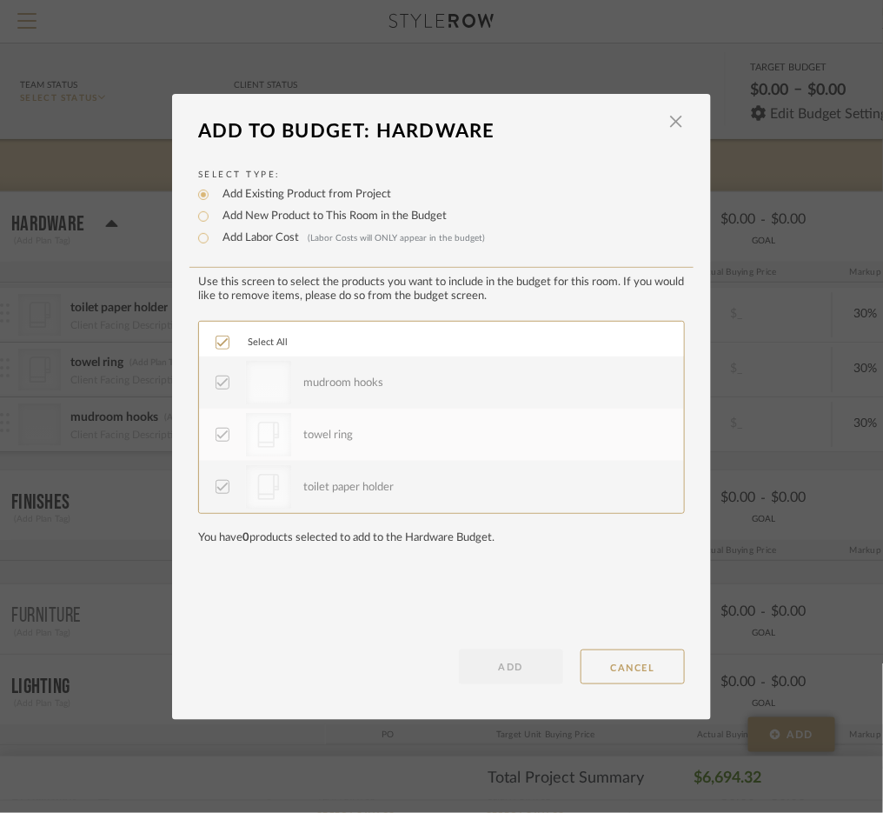
click at [254, 220] on label "Add New Product to This Room in the Budget" at bounding box center [330, 216] width 233 height 17
click at [214, 220] on input "Add New Product to This Room in the Budget" at bounding box center [203, 216] width 21 height 21
radio input "true"
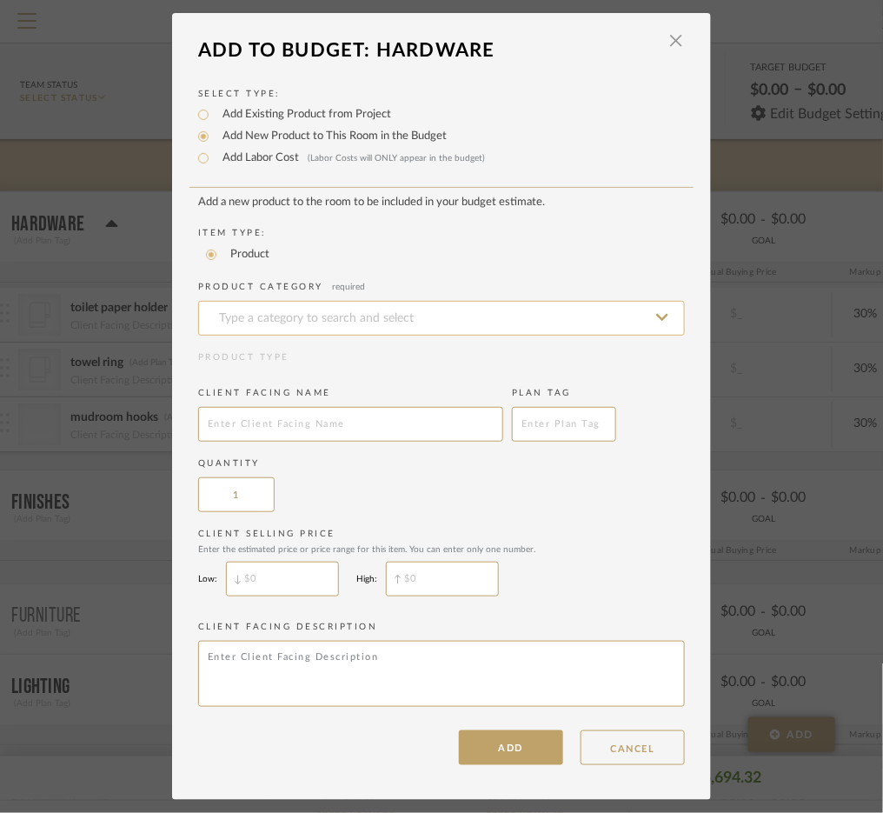
click at [256, 301] on input at bounding box center [441, 318] width 487 height 35
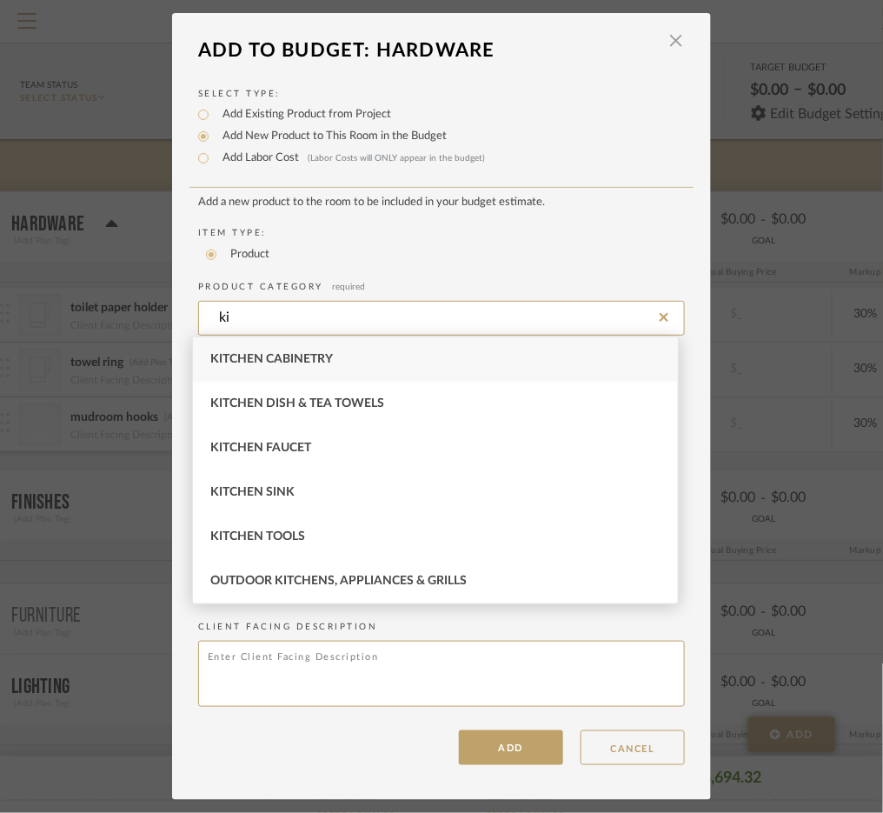
type input "k"
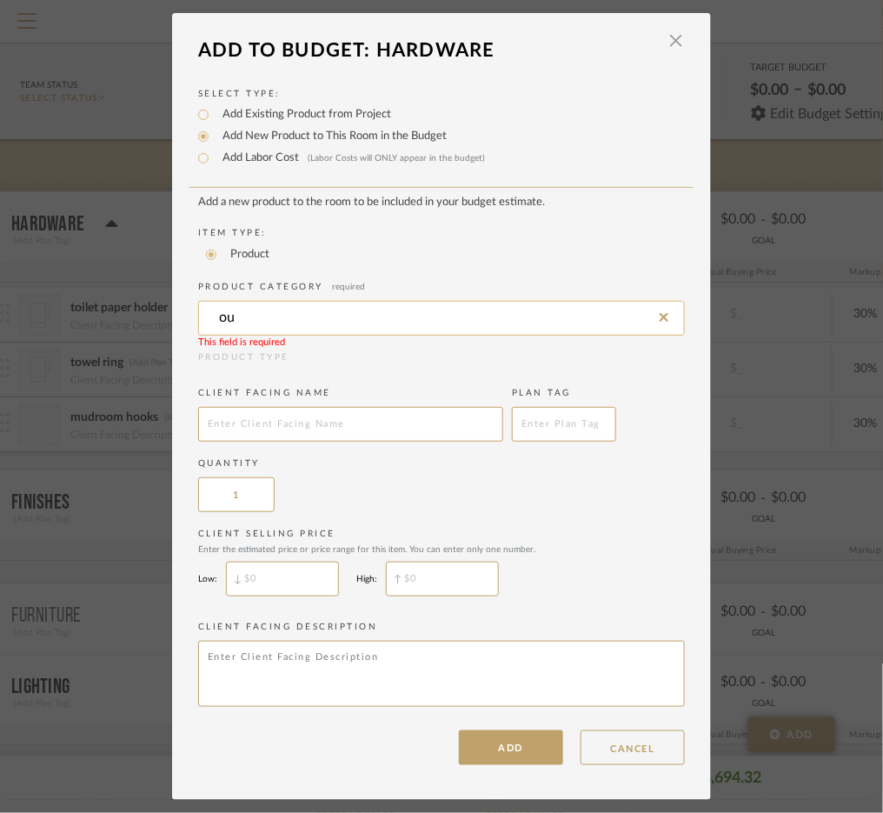
type input "o"
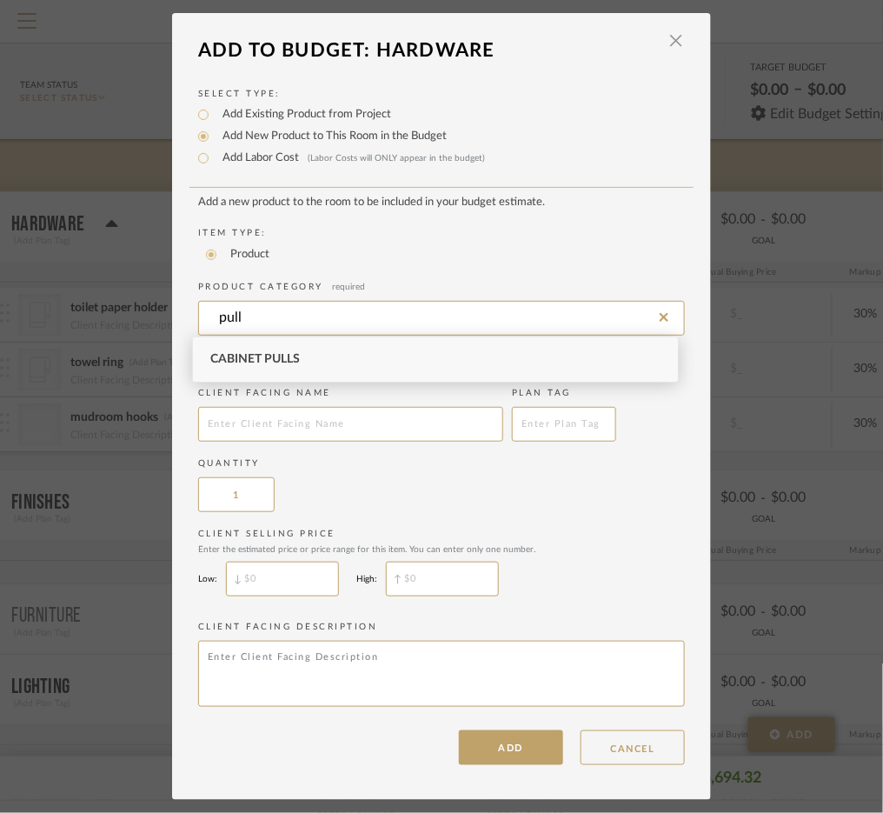
click at [271, 354] on span "Cabinet Pulls" at bounding box center [255, 359] width 90 height 12
type input "Cabinet Pulls"
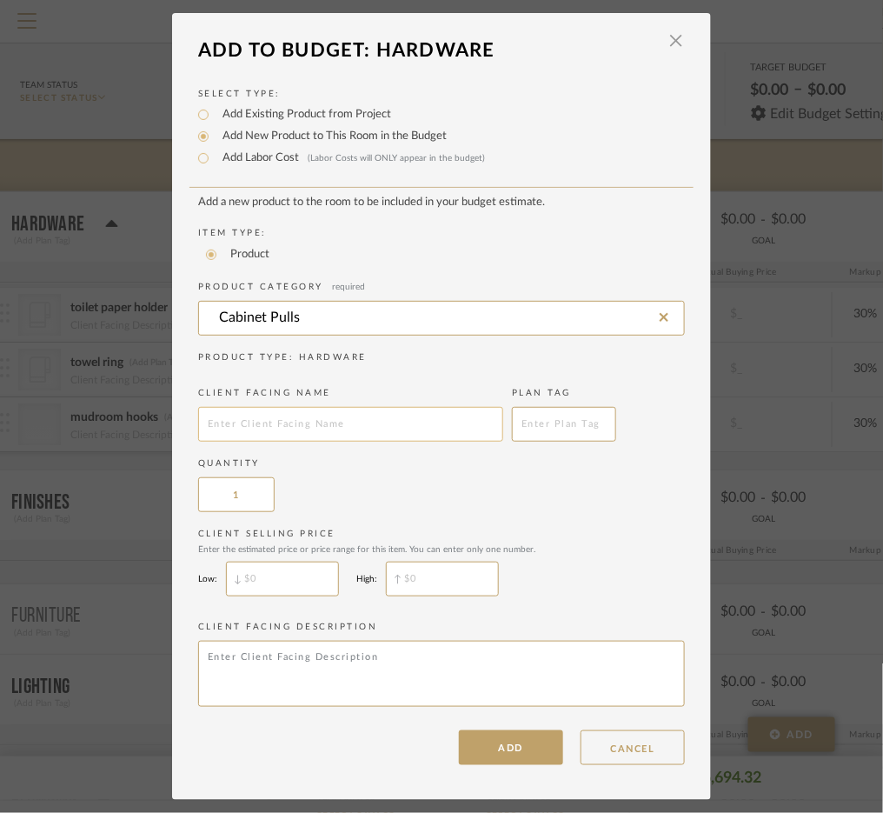
click at [302, 434] on input "text" at bounding box center [350, 424] width 305 height 35
type input "kitchen pulls"
click at [488, 736] on button "ADD" at bounding box center [511, 747] width 104 height 35
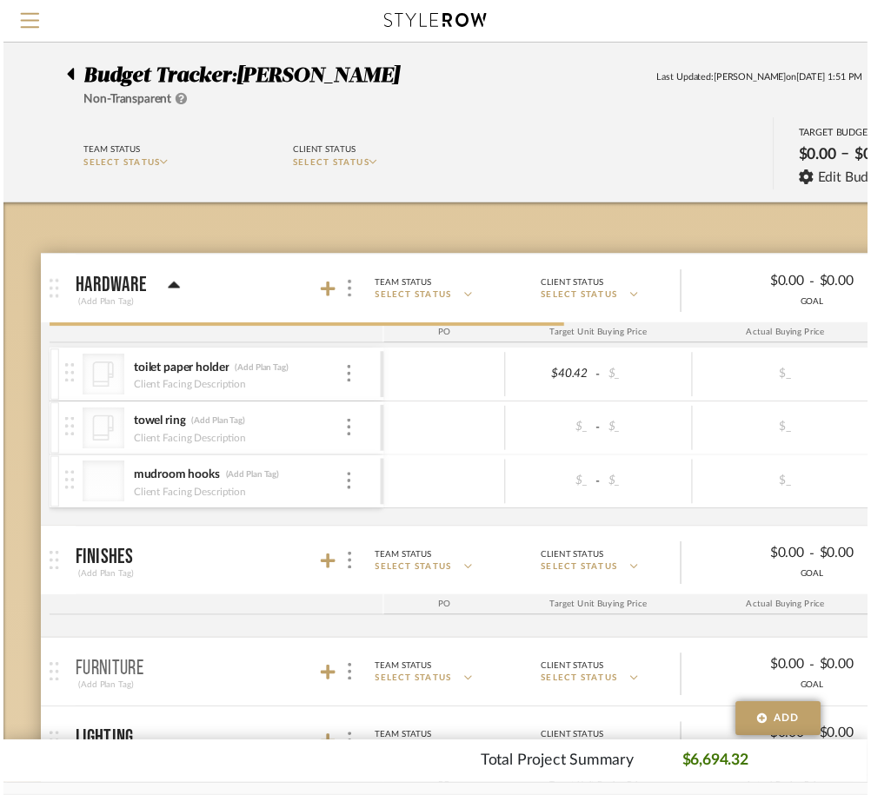
scroll to position [67, 62]
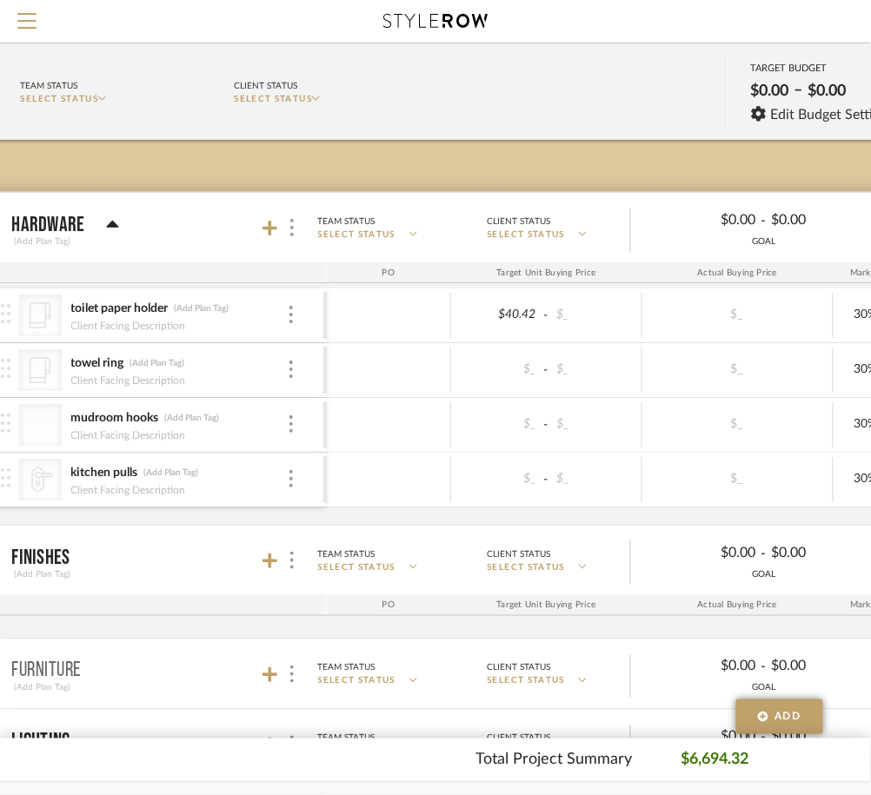
click at [280, 225] on div at bounding box center [281, 227] width 38 height 23
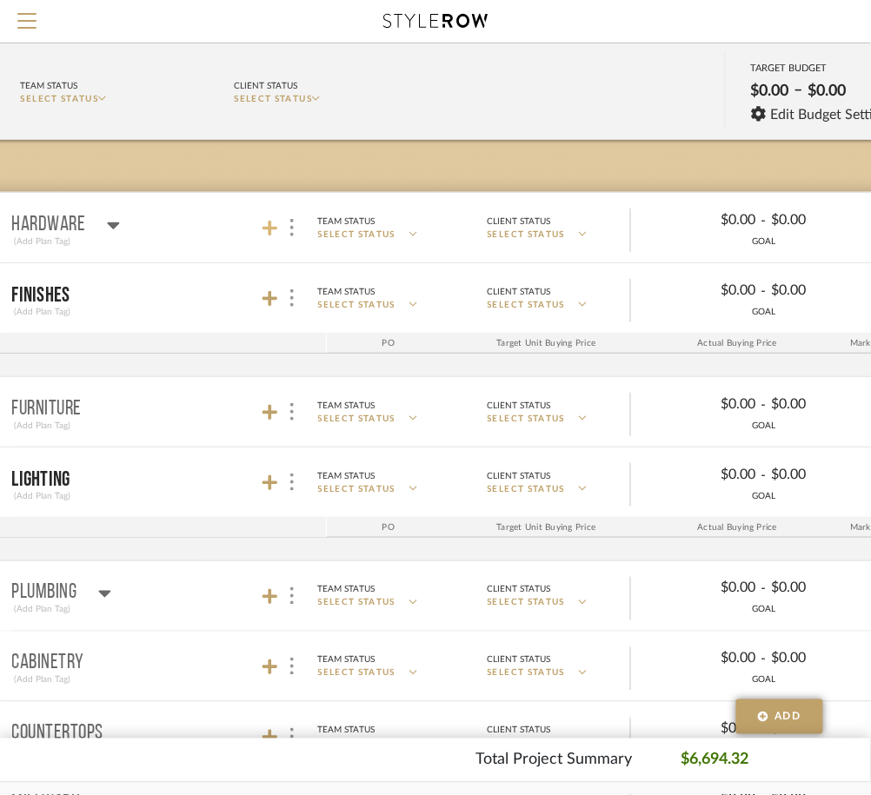
click at [269, 224] on icon at bounding box center [270, 229] width 16 height 16
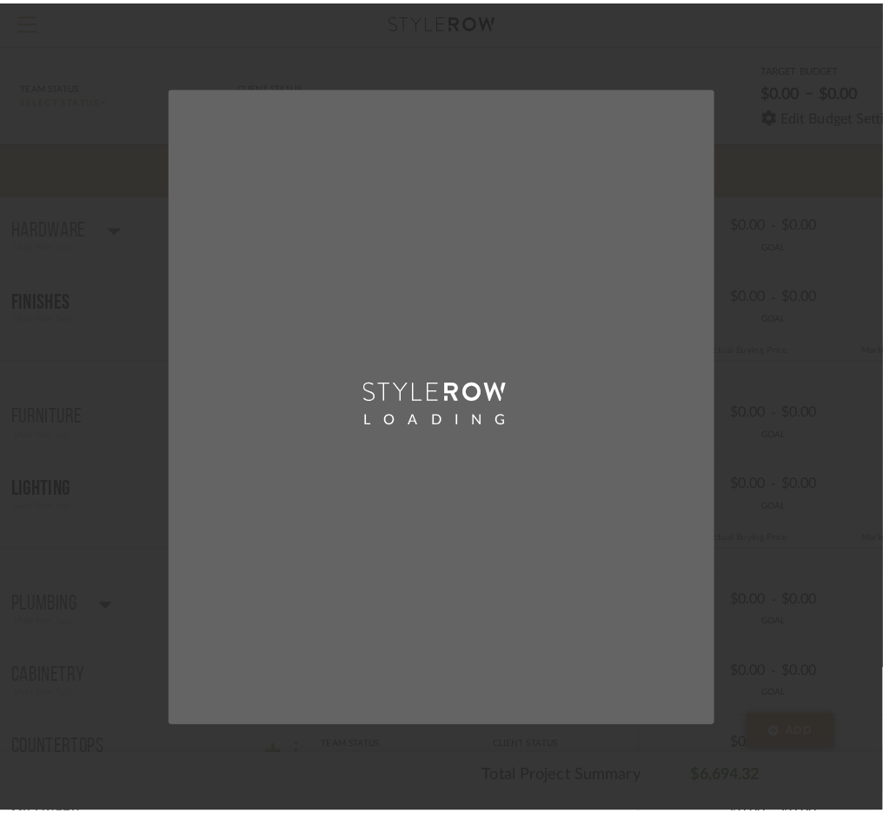
scroll to position [0, 0]
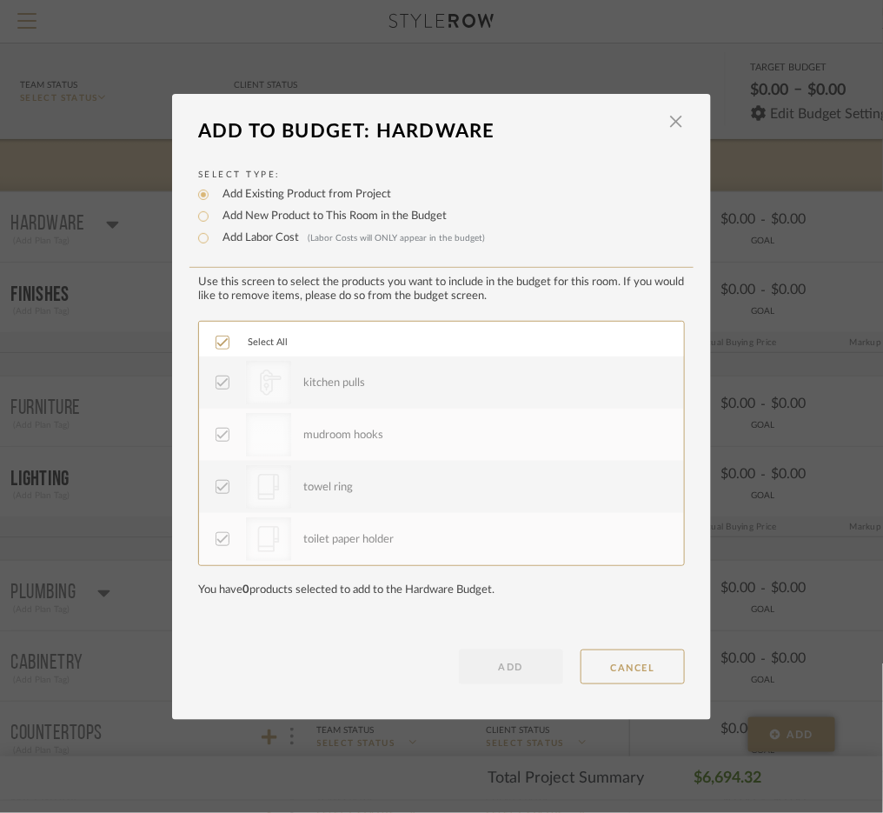
click at [228, 211] on label "Add New Product to This Room in the Budget" at bounding box center [330, 216] width 233 height 17
click at [214, 211] on input "Add New Product to This Room in the Budget" at bounding box center [203, 216] width 21 height 21
radio input "true"
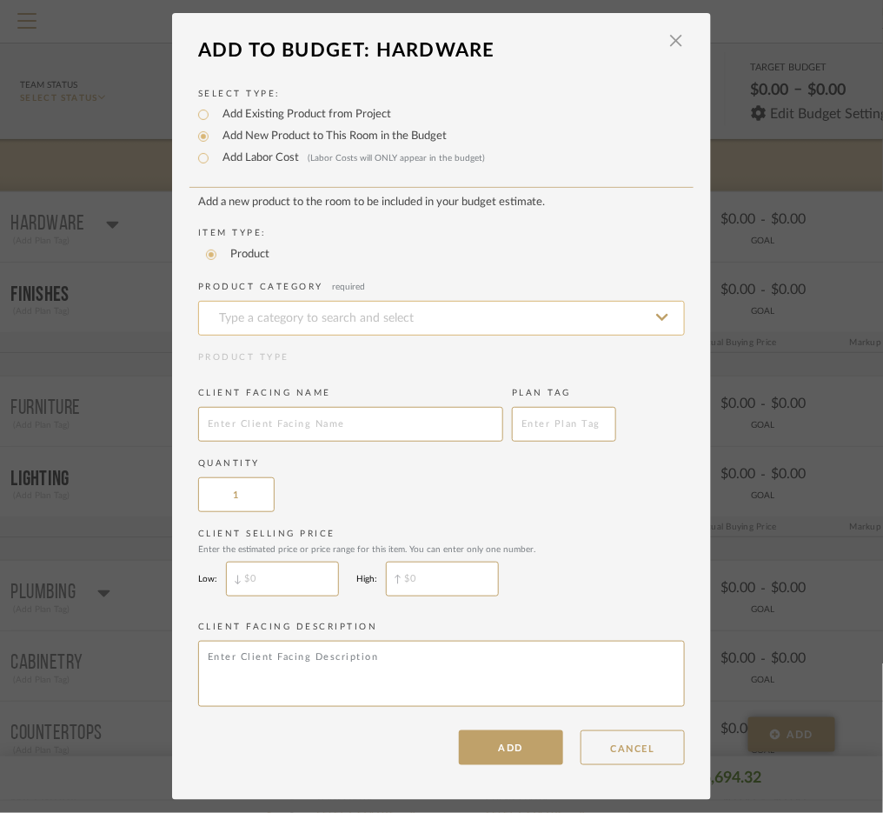
click at [258, 306] on input at bounding box center [441, 318] width 487 height 35
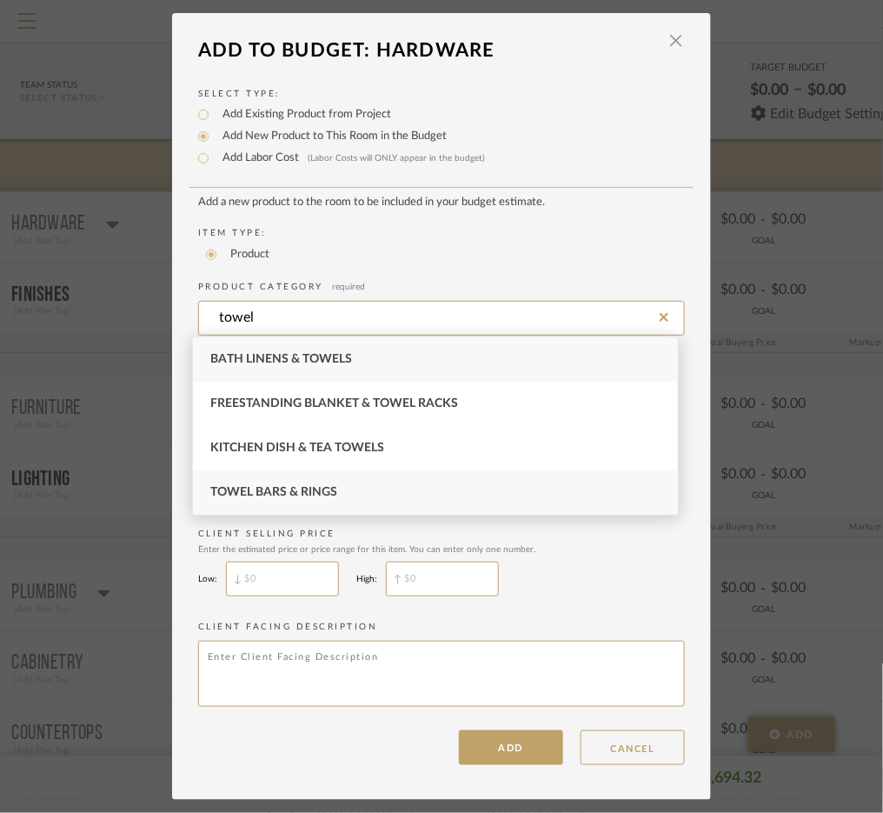
click at [312, 490] on span "Towel Bars & Rings" at bounding box center [273, 492] width 127 height 12
type input "Towel Bars & Rings"
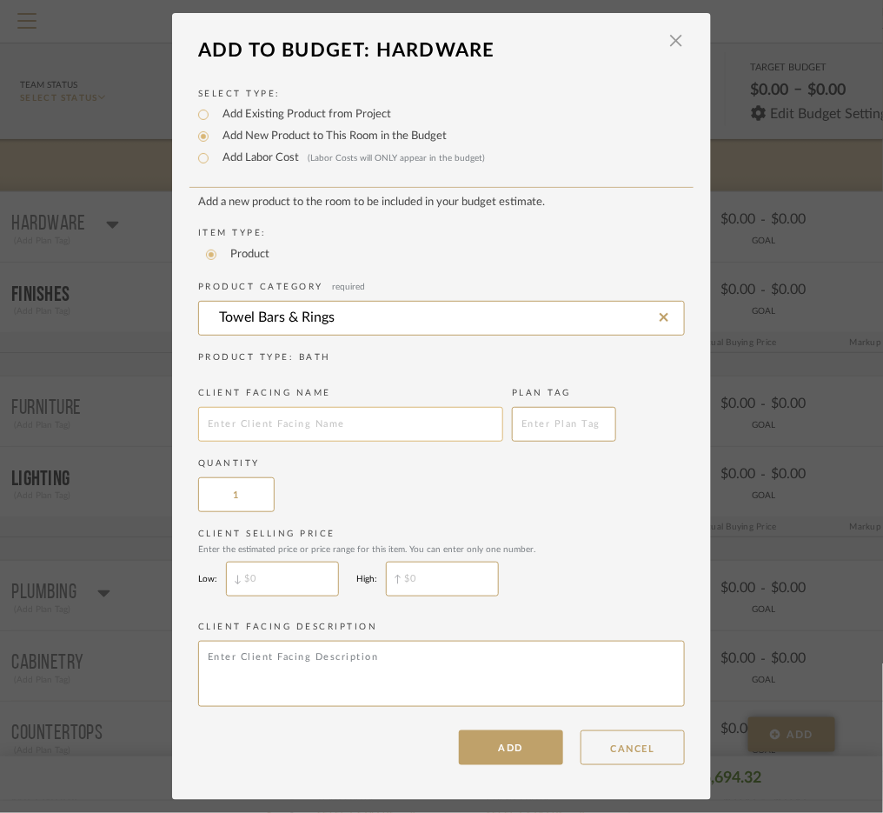
click at [259, 409] on input "text" at bounding box center [350, 424] width 305 height 35
type input "towel hooks"
click at [481, 743] on button "ADD" at bounding box center [511, 747] width 104 height 35
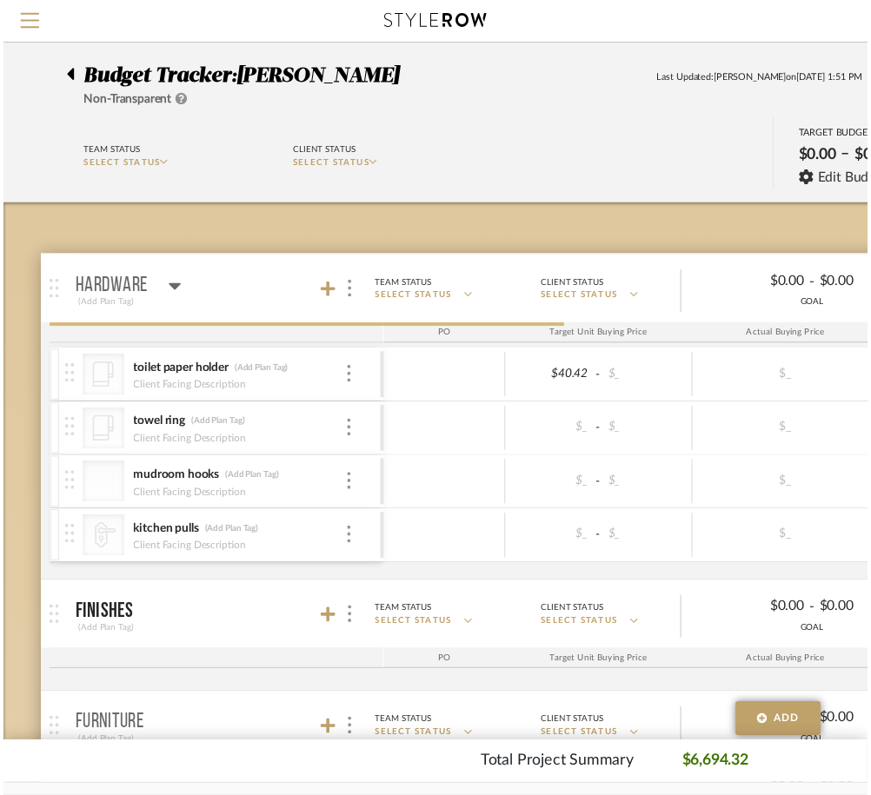
scroll to position [67, 62]
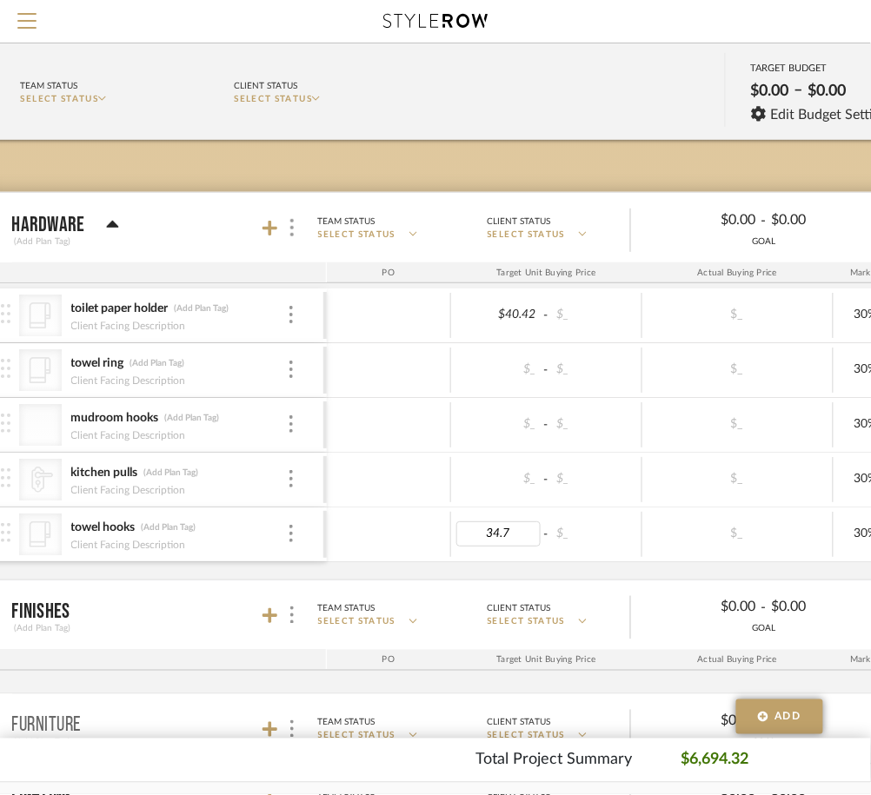
type input "34.71"
